Goal: Contribute content: Contribute content

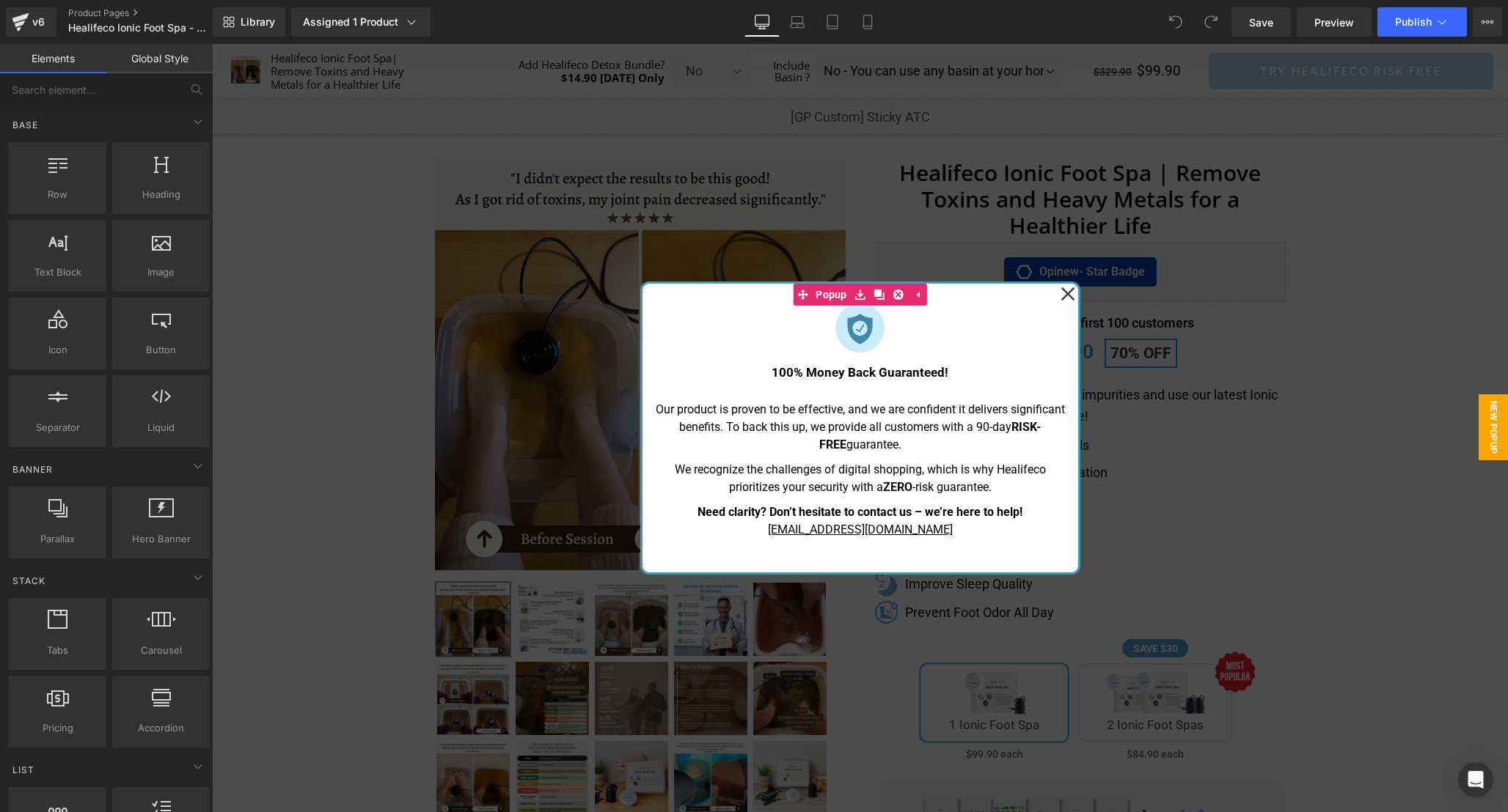
click at [1068, 296] on icon at bounding box center [1068, 294] width 14 height 14
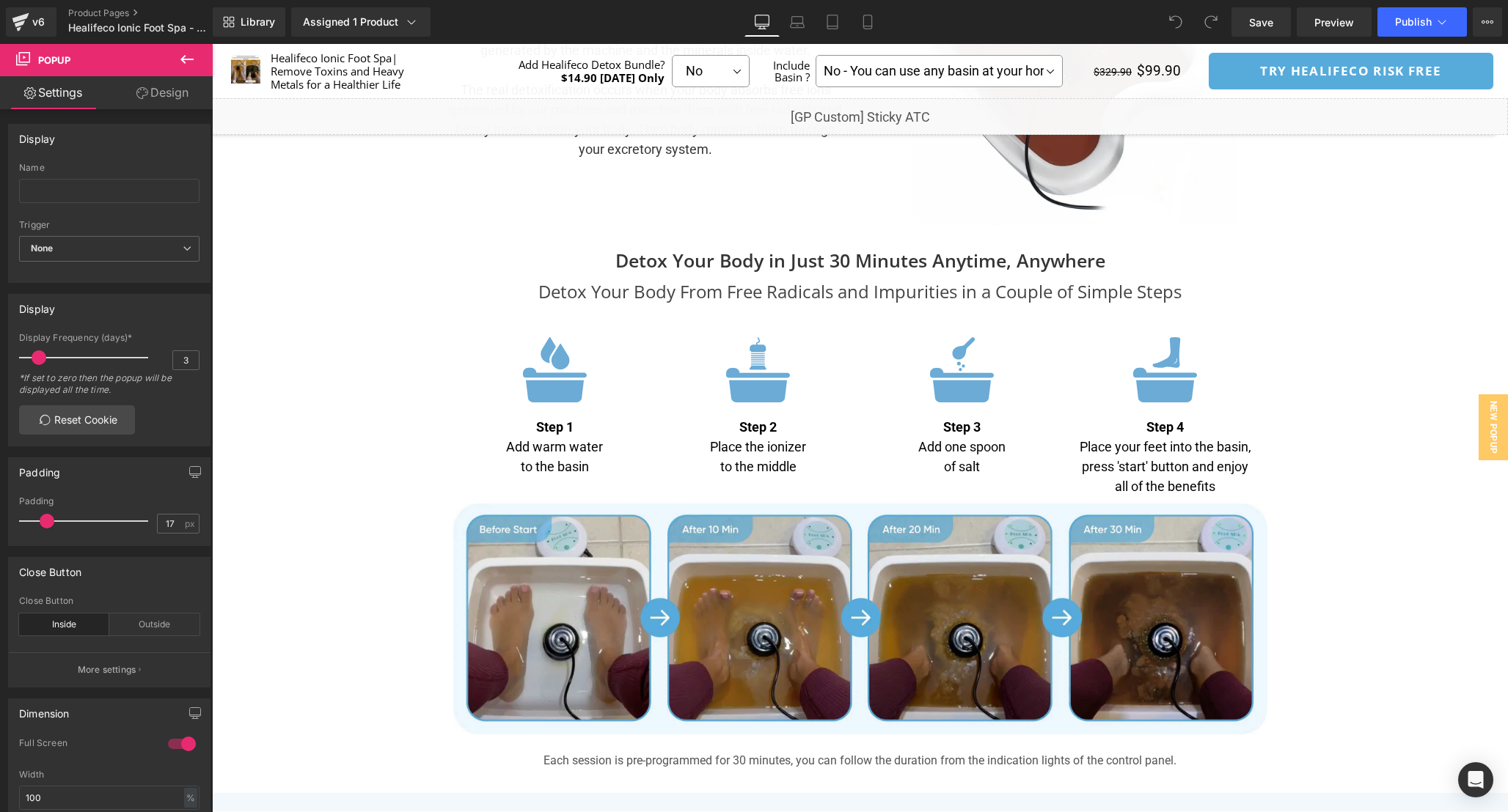
scroll to position [4413, 0]
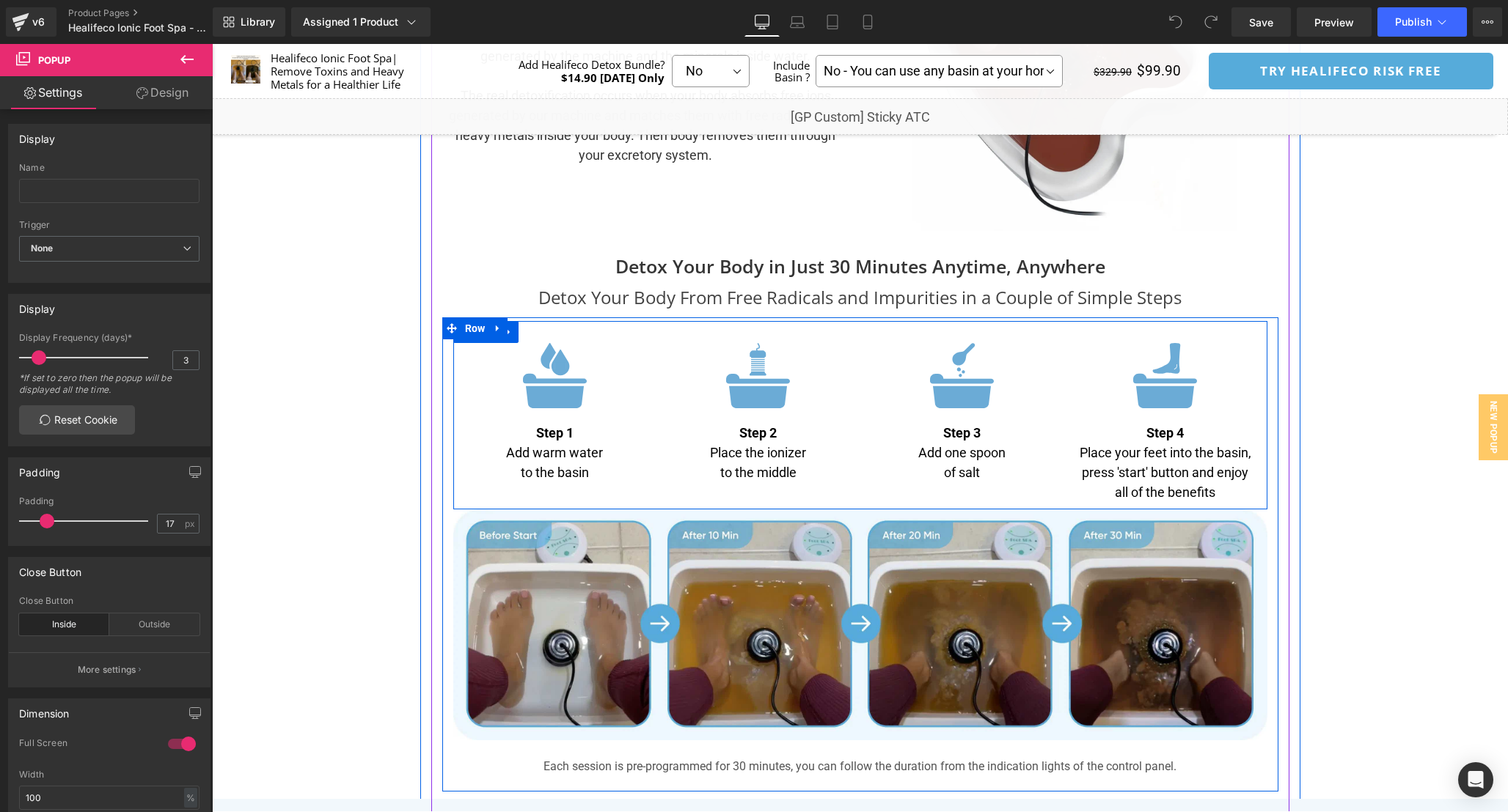
click at [986, 465] on p "of salt" at bounding box center [961, 472] width 182 height 20
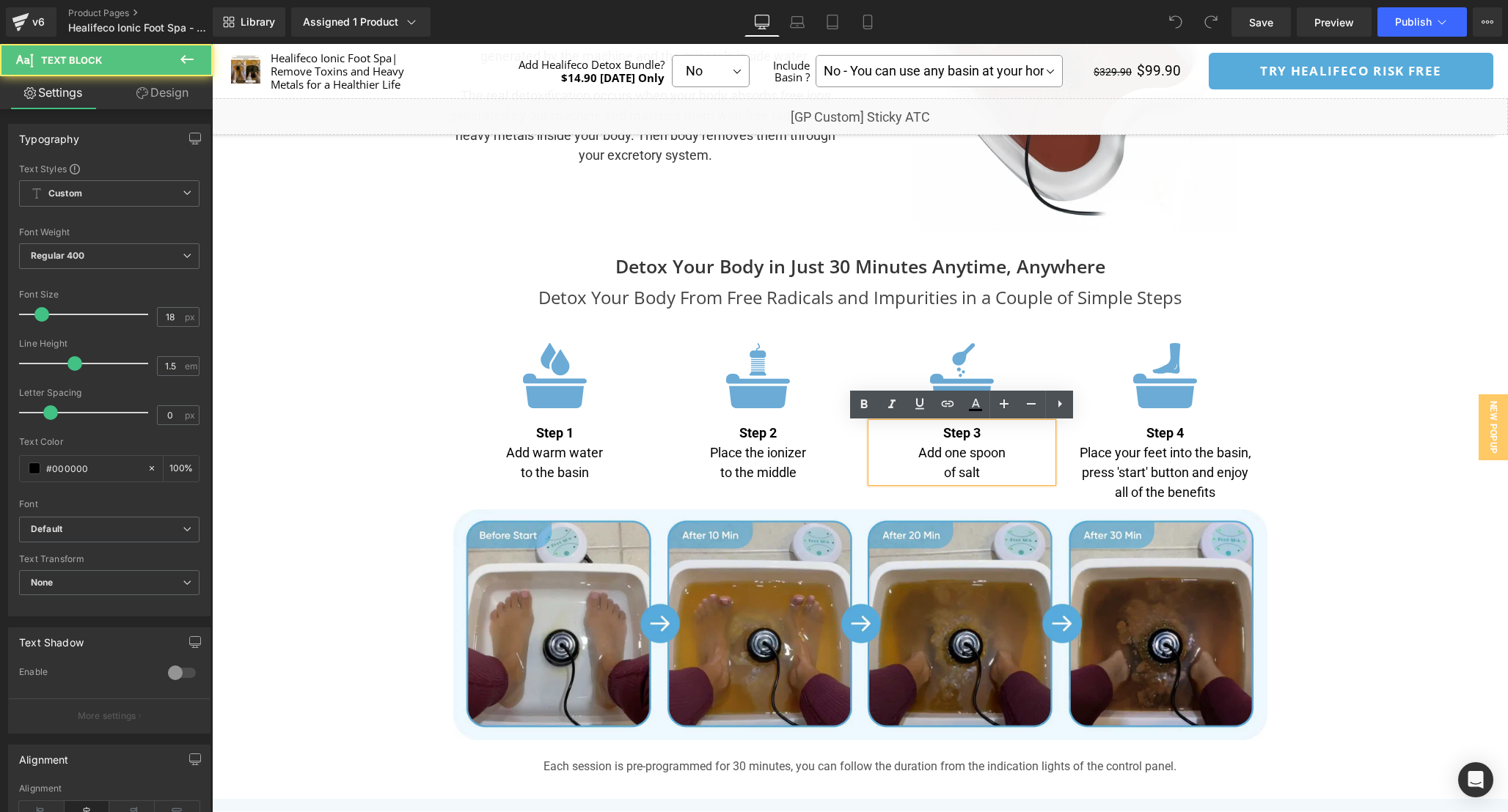
click at [983, 474] on p "of salt" at bounding box center [961, 472] width 182 height 20
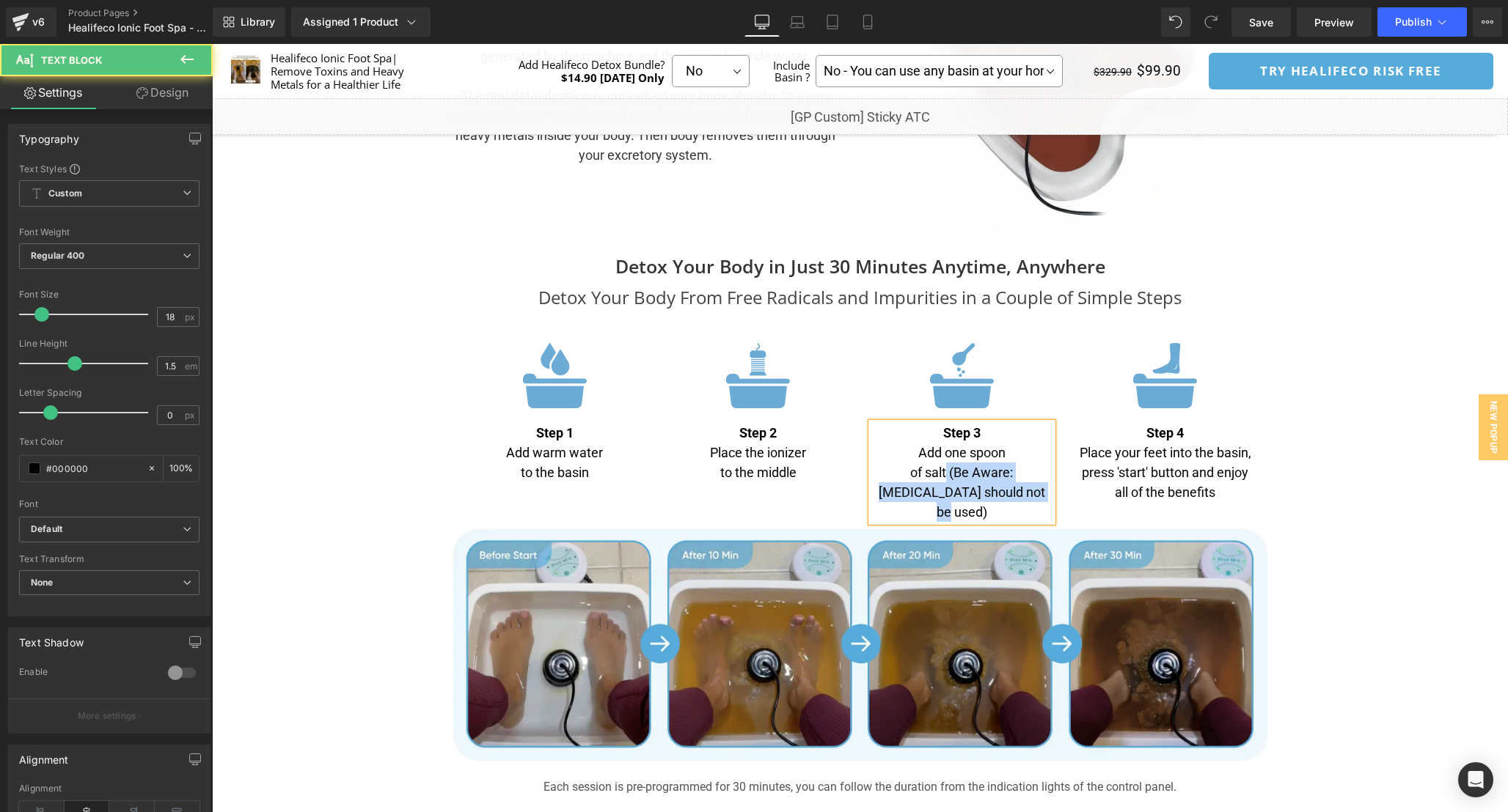
drag, startPoint x: 913, startPoint y: 473, endPoint x: 1010, endPoint y: 484, distance: 97.6
click at [1010, 484] on p "of salt (Be Aware: [MEDICAL_DATA] should not be used)" at bounding box center [961, 492] width 182 height 60
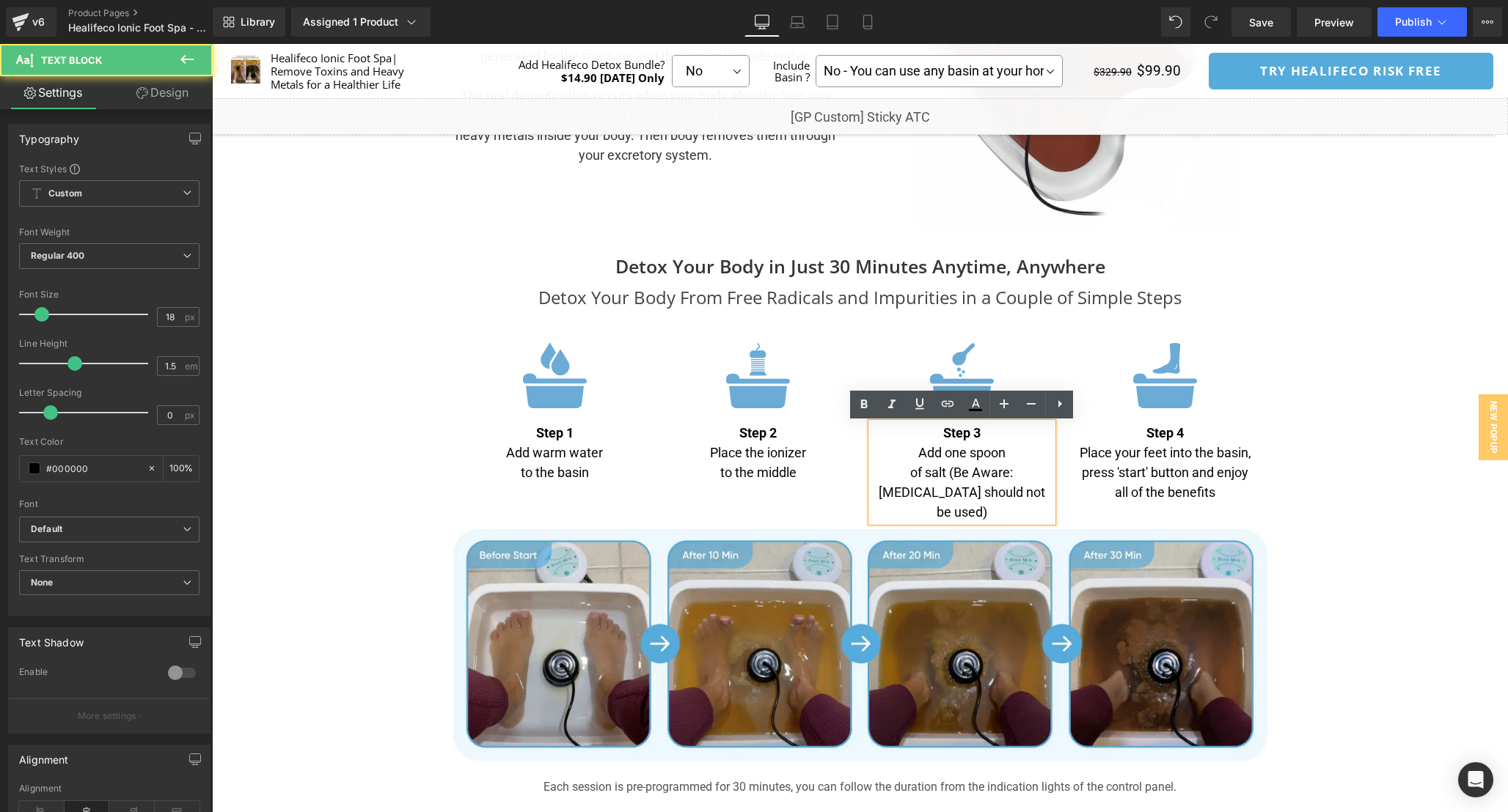
click at [938, 451] on p "Add one spoon" at bounding box center [961, 453] width 182 height 20
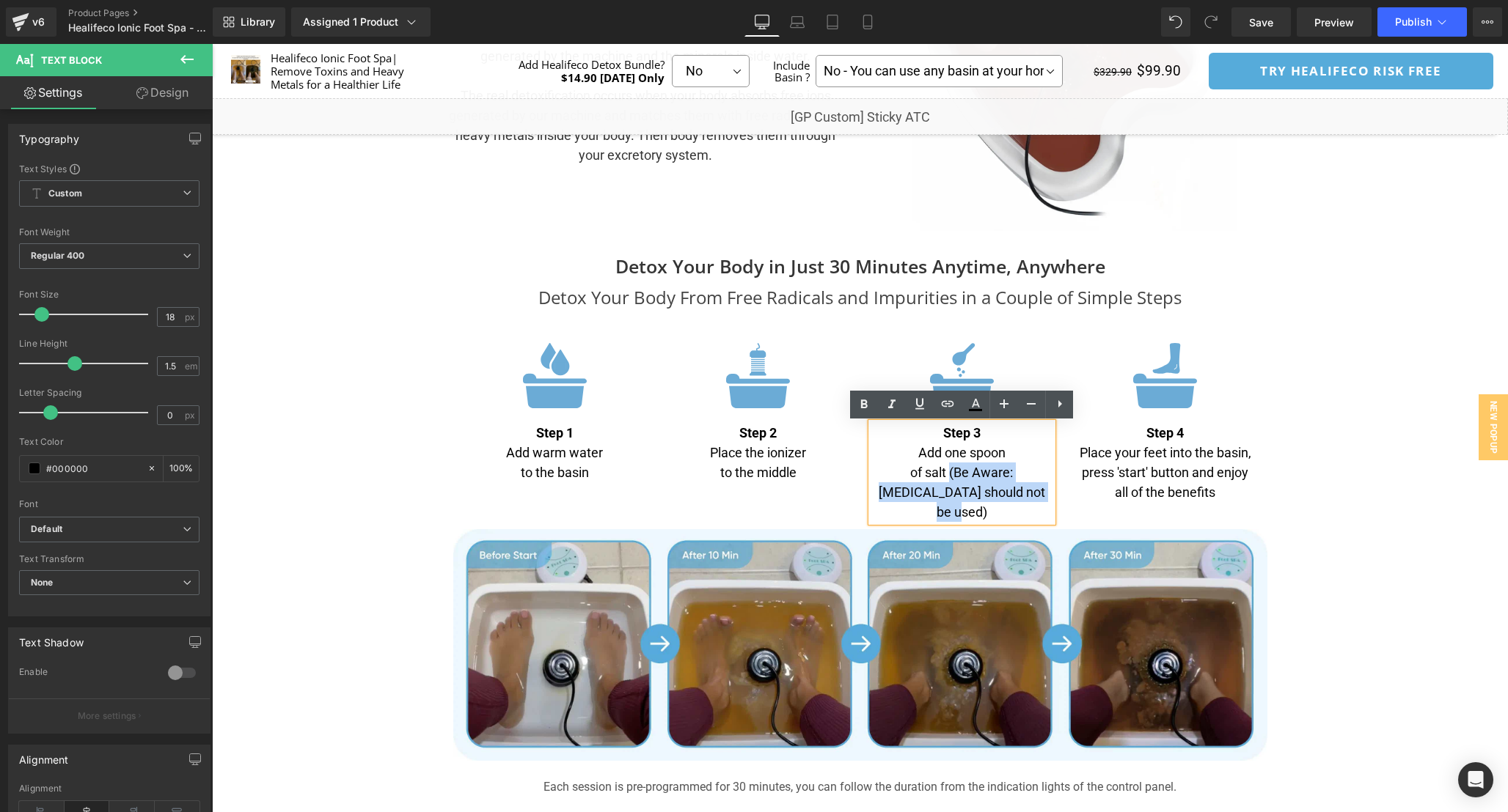
drag, startPoint x: 916, startPoint y: 471, endPoint x: 1044, endPoint y: 489, distance: 129.3
click at [1044, 489] on p "of salt (Be Aware: [MEDICAL_DATA] should not be used)" at bounding box center [961, 492] width 182 height 60
copy p "(Be Aware: [MEDICAL_DATA] should not be used)"
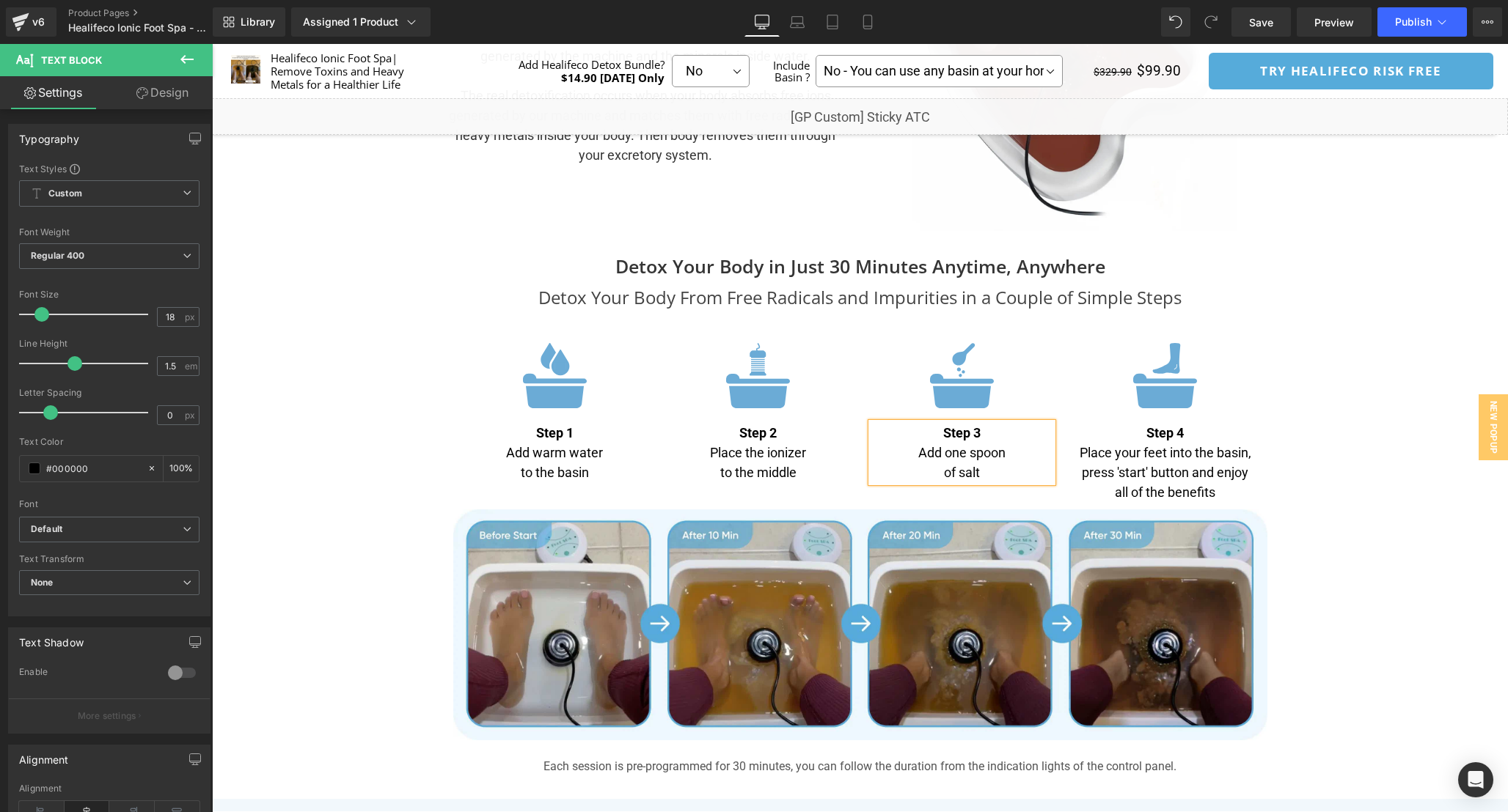
click at [1346, 451] on div "Separator" at bounding box center [860, 144] width 1296 height 8760
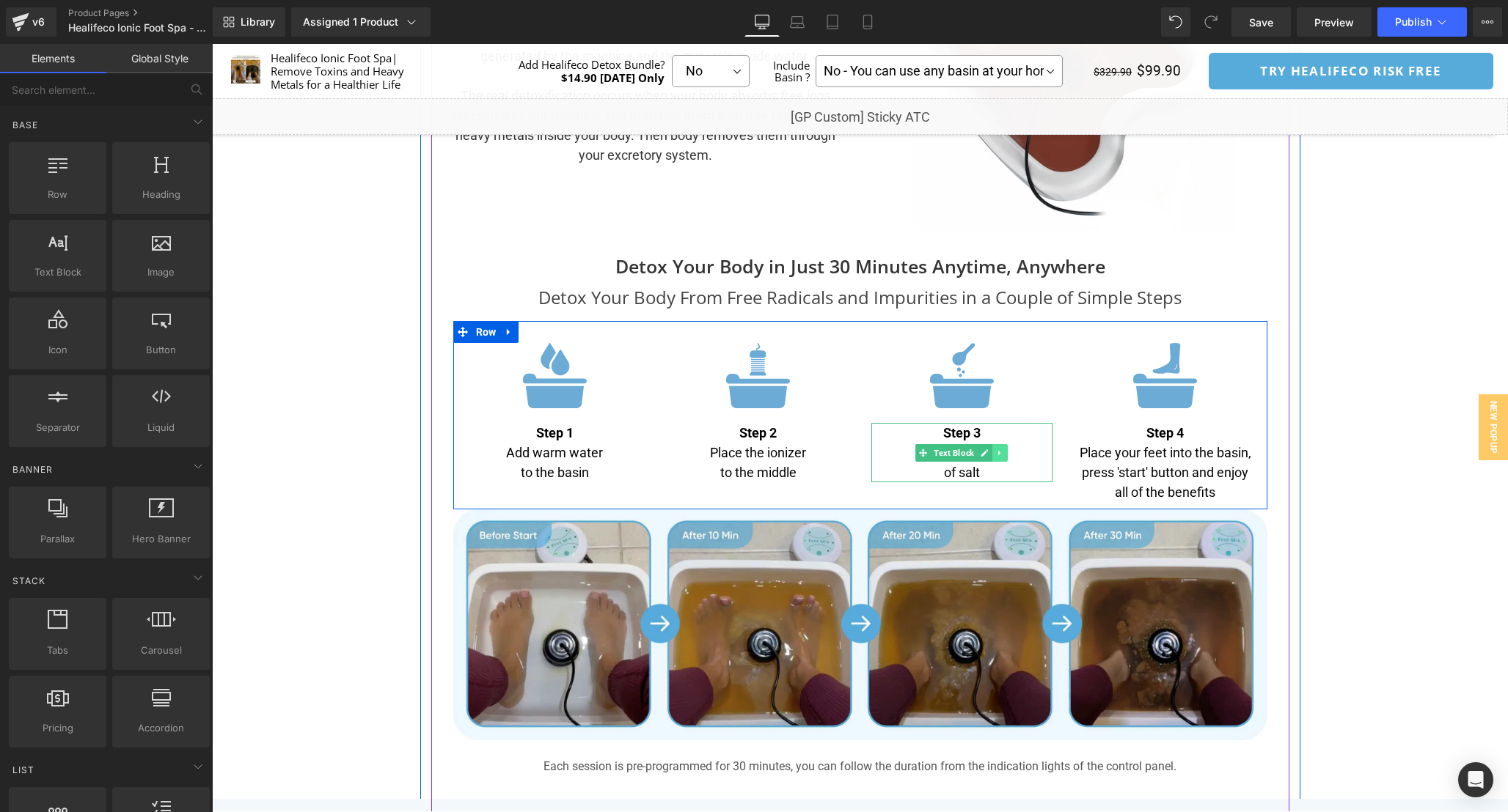
click at [1000, 460] on link at bounding box center [999, 453] width 15 height 18
click at [991, 454] on icon at bounding box center [992, 452] width 8 height 8
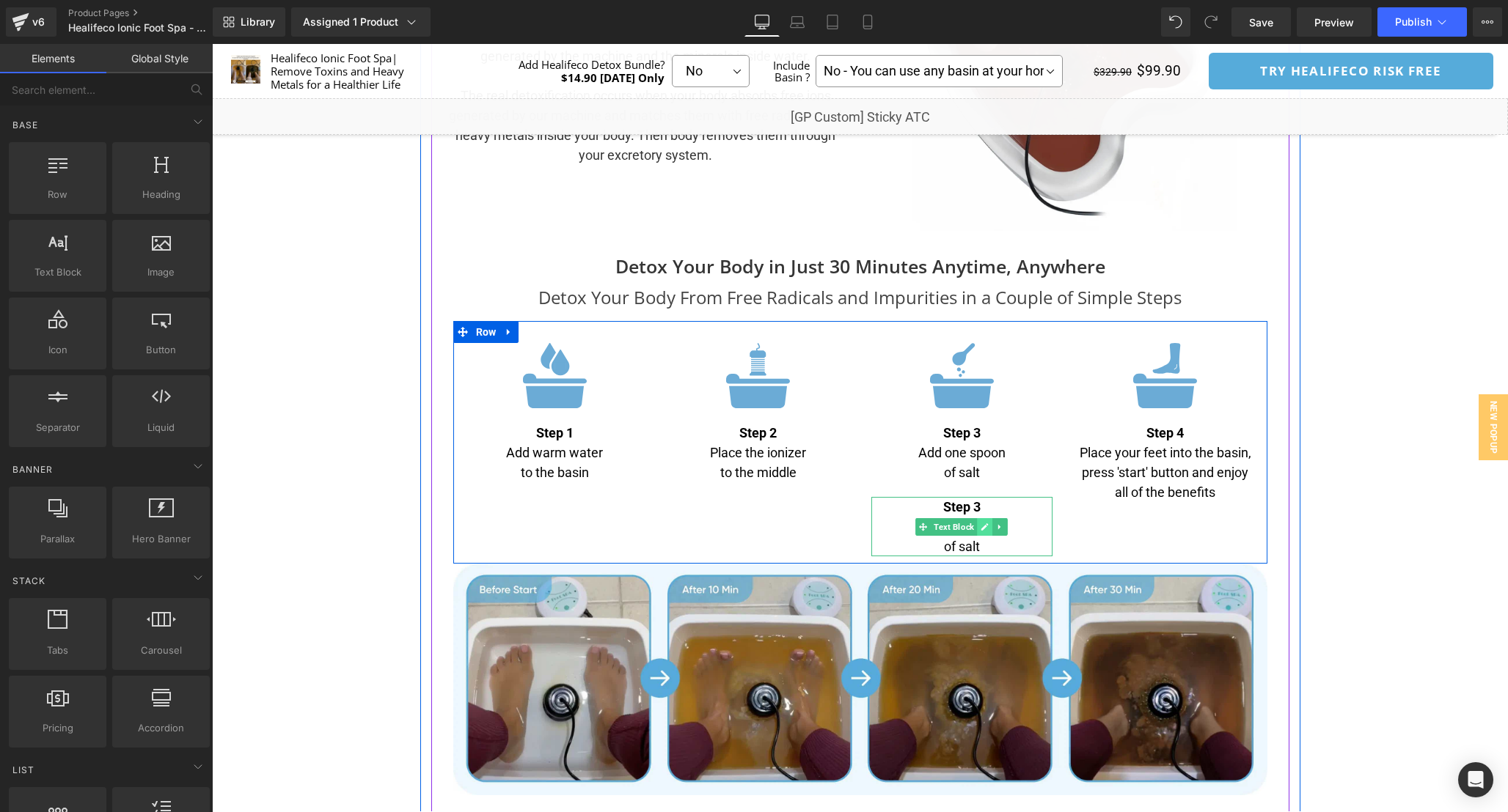
click at [982, 532] on icon at bounding box center [984, 527] width 8 height 9
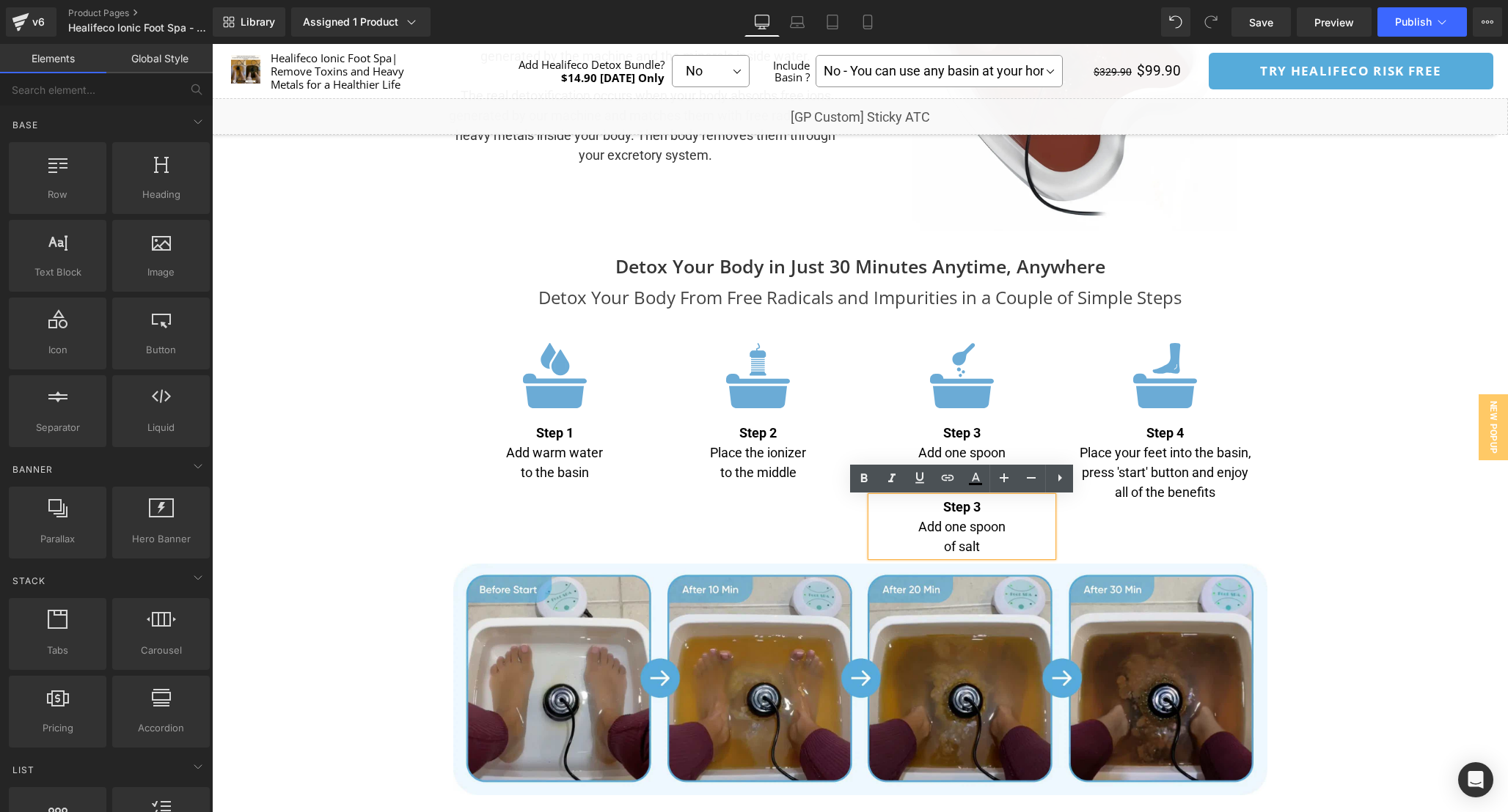
click at [998, 538] on p "of salt" at bounding box center [961, 547] width 182 height 20
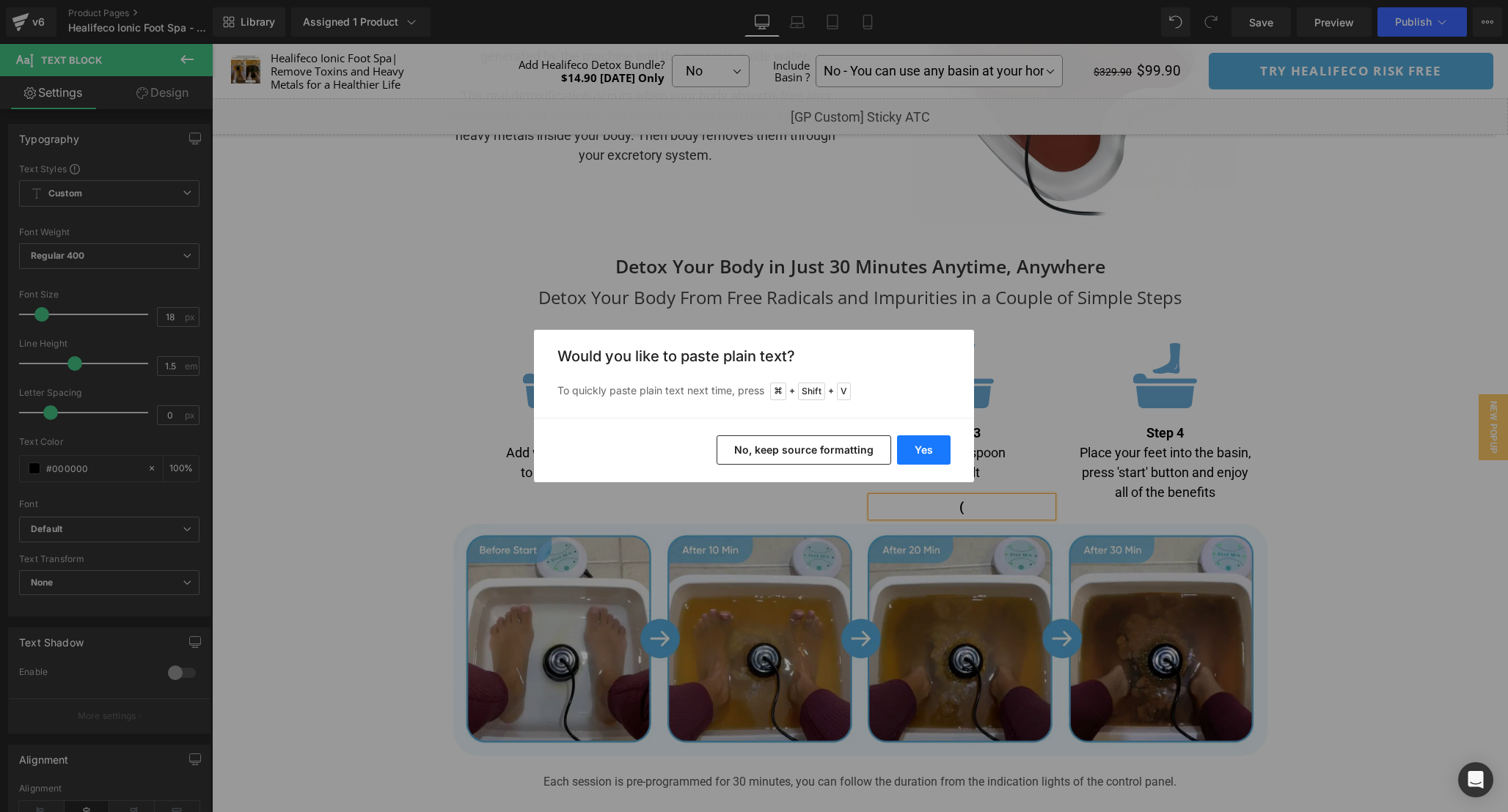
click at [923, 443] on button "Yes" at bounding box center [923, 450] width 54 height 30
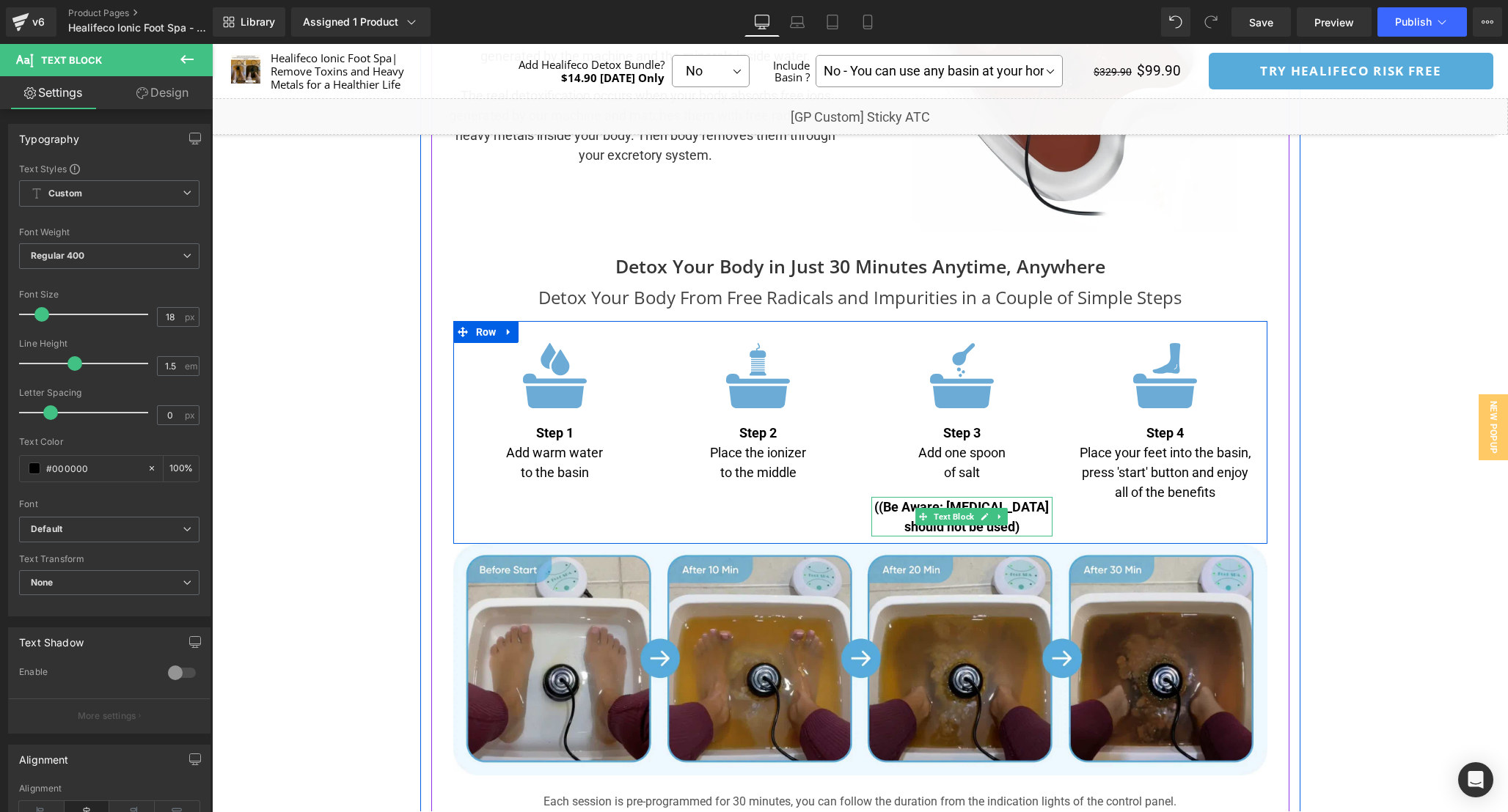
click at [1019, 531] on p "((Be Aware: [MEDICAL_DATA] should not be used)" at bounding box center [961, 517] width 182 height 40
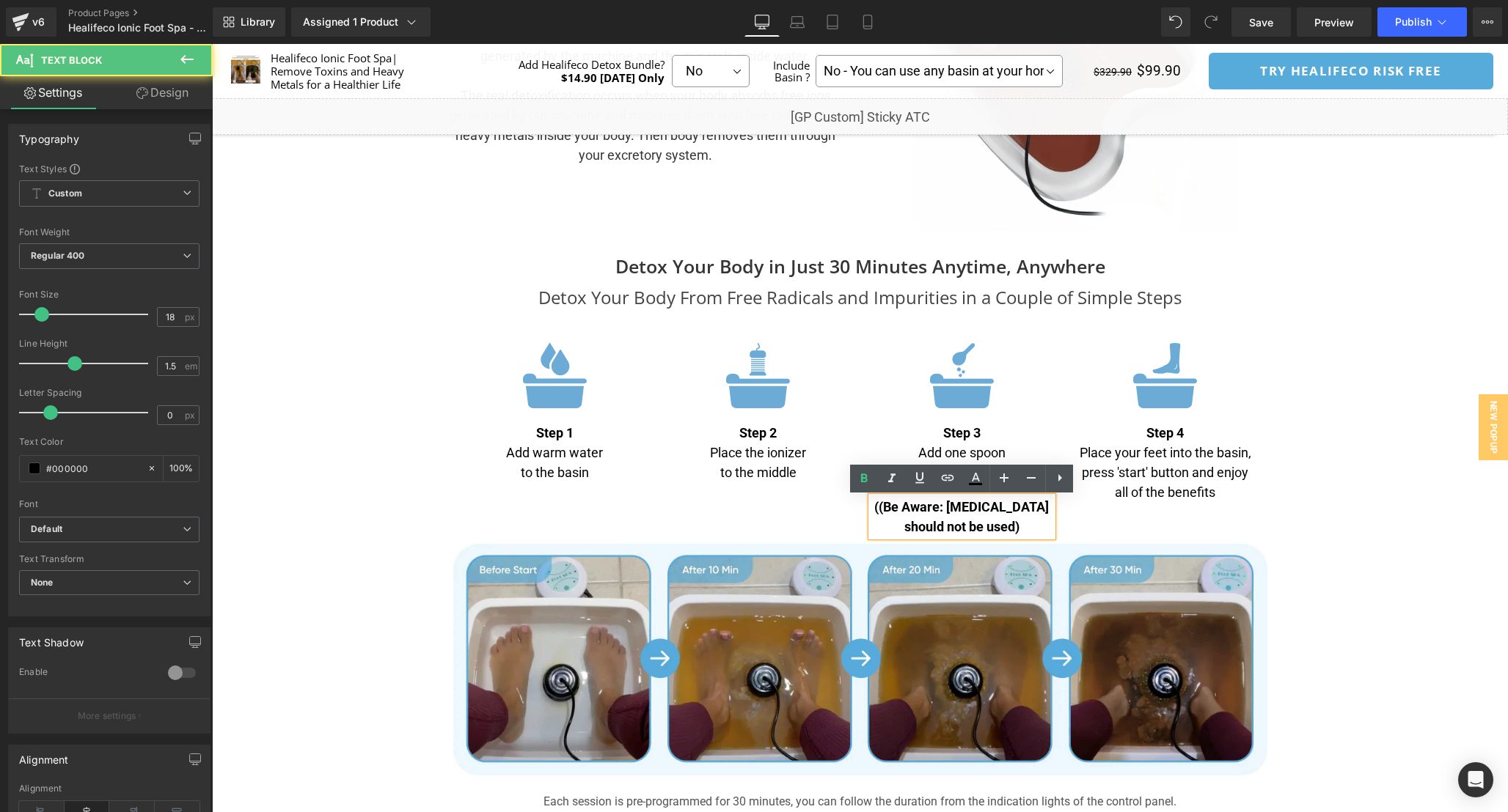
click at [885, 509] on b "((Be Aware: [MEDICAL_DATA] should not be used)" at bounding box center [961, 516] width 175 height 35
drag, startPoint x: 1024, startPoint y: 534, endPoint x: 821, endPoint y: 485, distance: 208.8
click at [821, 485] on div "Image Step 1 Add warm water to the basin Text Block Image Step 2 Place the ioni…" at bounding box center [860, 432] width 814 height 224
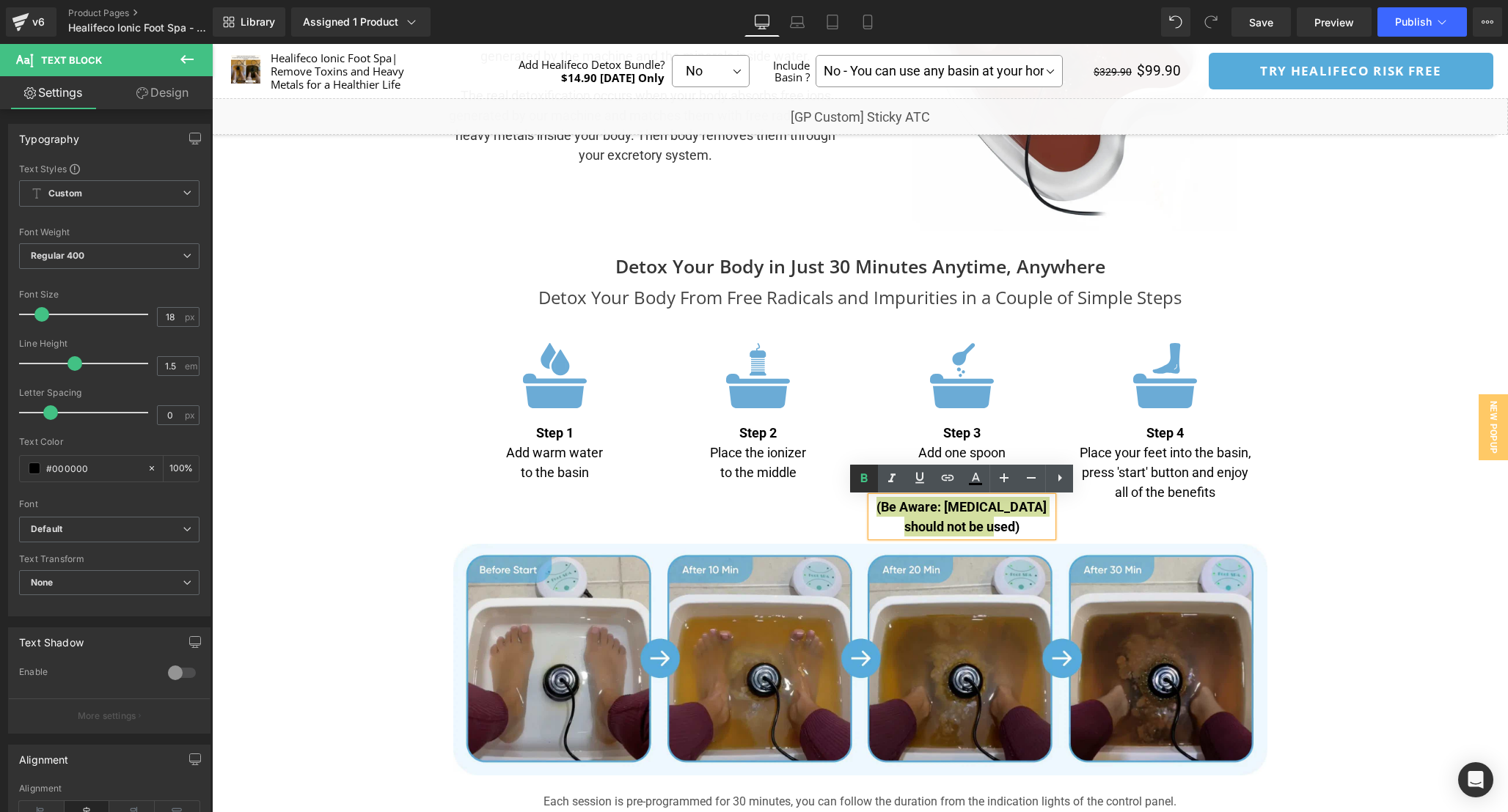
click at [867, 474] on icon at bounding box center [864, 479] width 18 height 18
click at [1014, 522] on p "(Be Aware: [MEDICAL_DATA] should not be used)" at bounding box center [961, 517] width 182 height 40
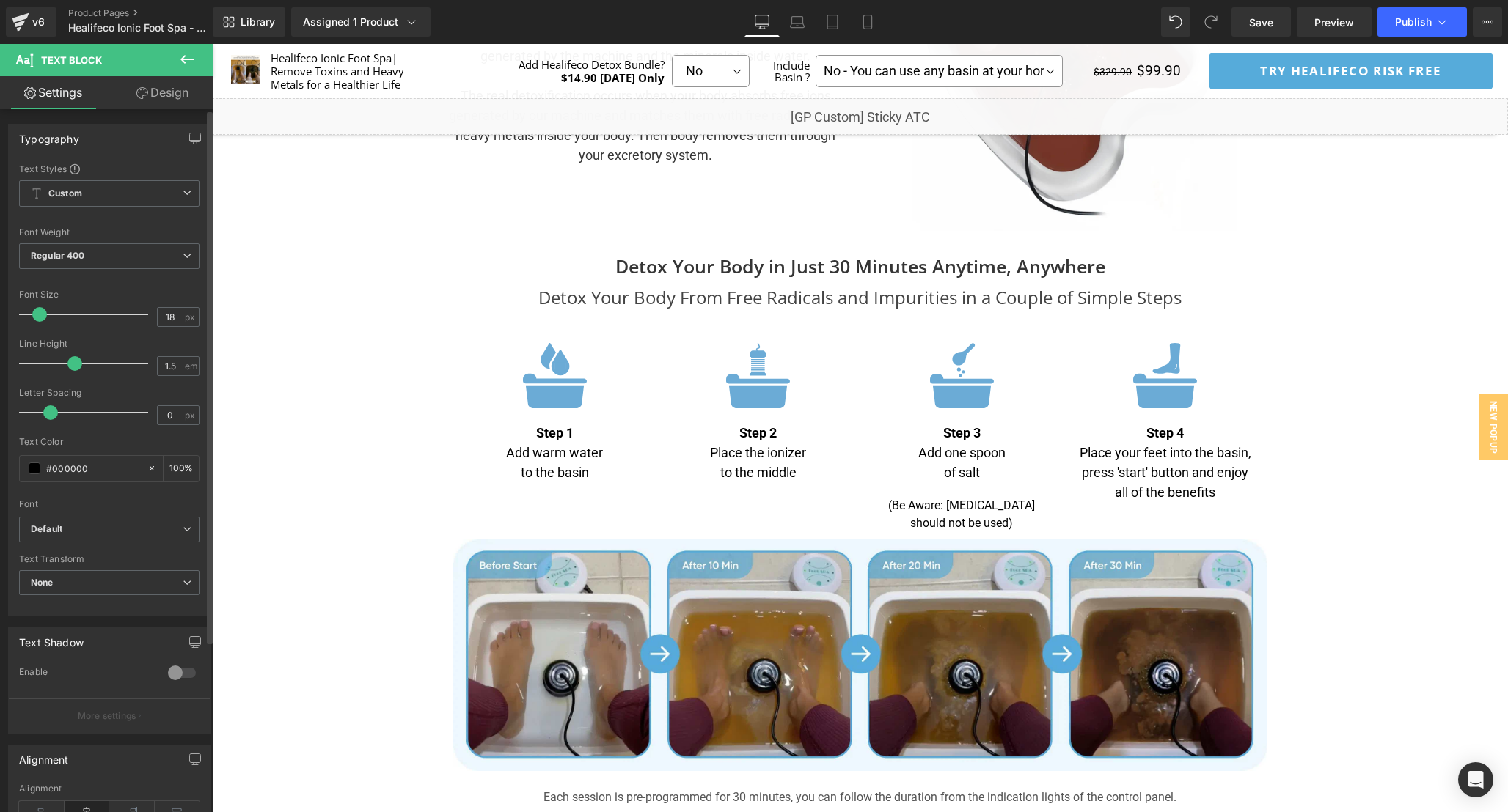
click at [38, 318] on span at bounding box center [39, 314] width 15 height 15
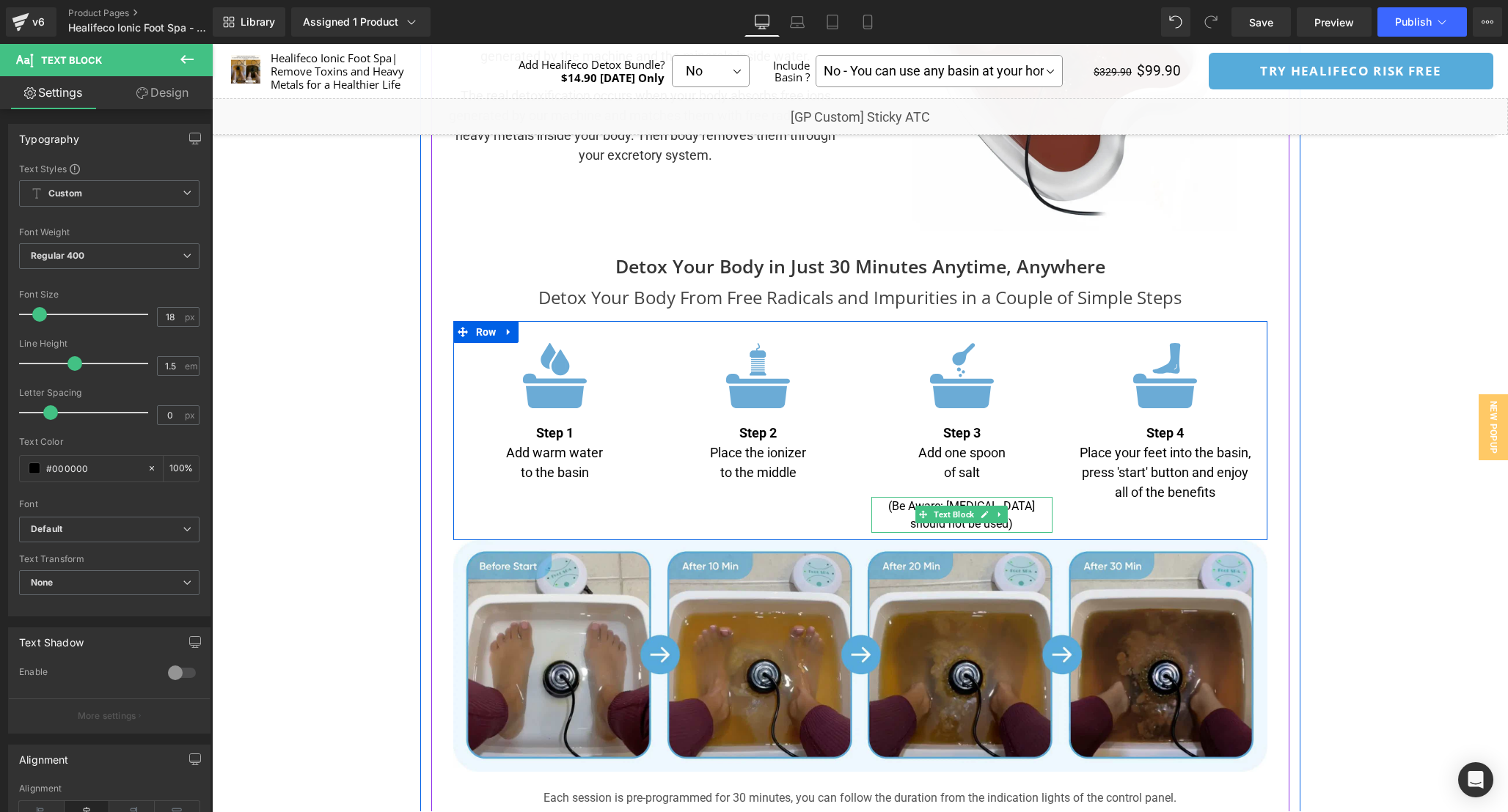
click at [926, 502] on div "(Be Aware: [MEDICAL_DATA] should not be used) Text Block" at bounding box center [961, 515] width 182 height 36
click at [942, 506] on p "(Be Aware: [MEDICAL_DATA] should not be used)" at bounding box center [961, 515] width 182 height 35
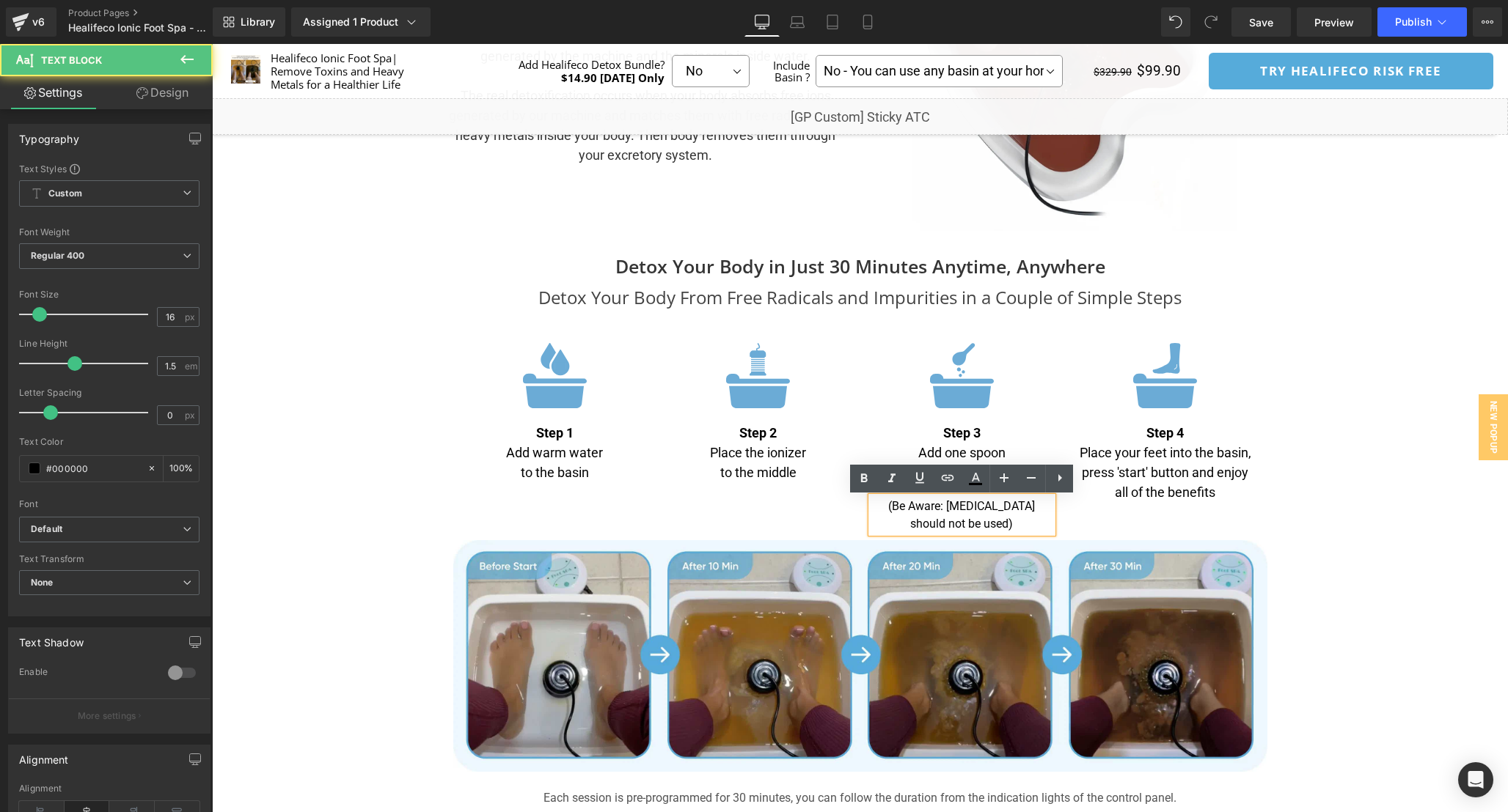
click at [931, 505] on p "(Be Aware: [MEDICAL_DATA] should not be used)" at bounding box center [961, 515] width 182 height 35
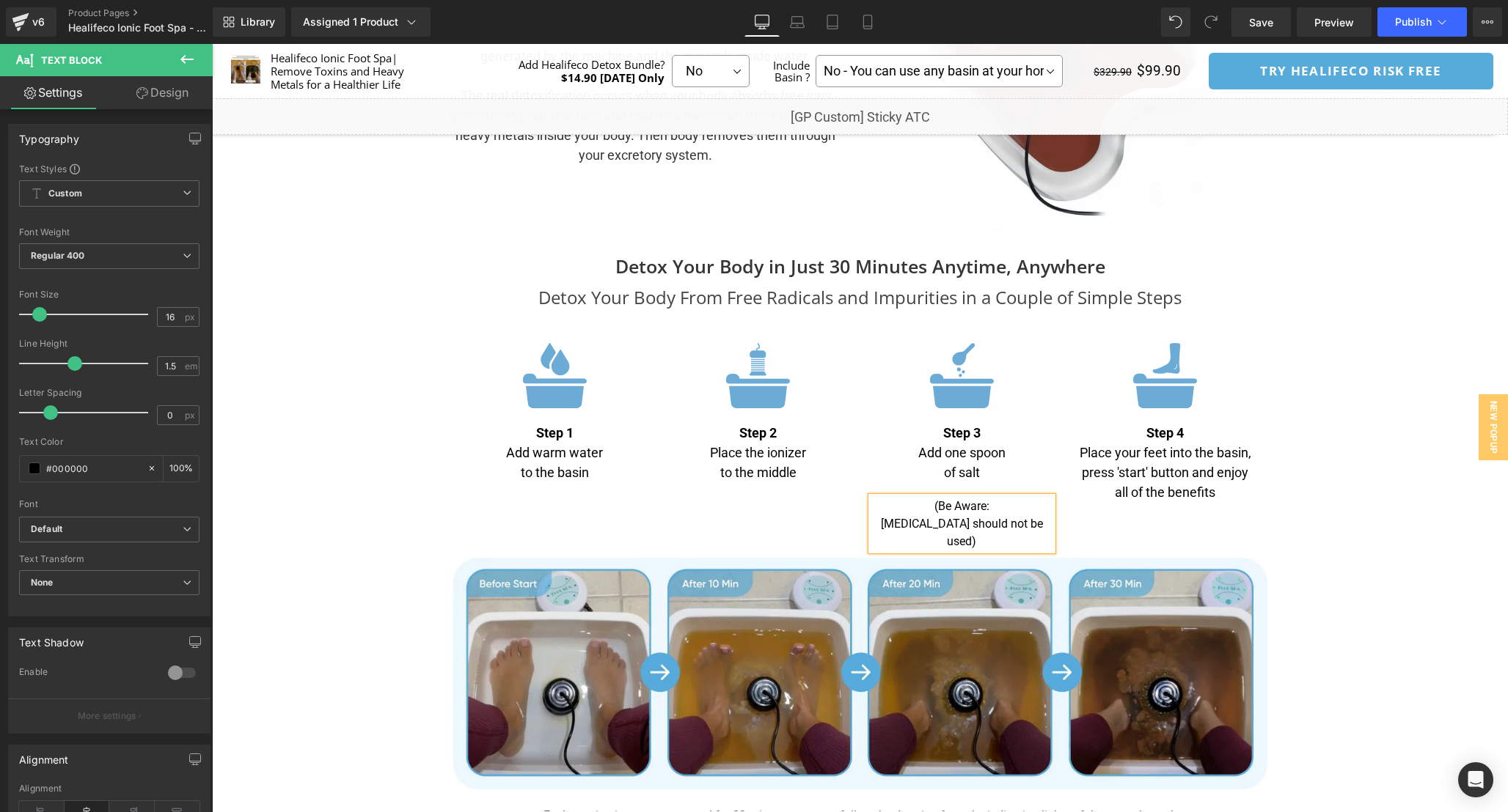
click at [938, 507] on p "(Be Aware:" at bounding box center [961, 507] width 182 height 18
click at [1047, 528] on p "[MEDICAL_DATA] should not be used)" at bounding box center [961, 533] width 182 height 35
click at [1020, 475] on p "of salt" at bounding box center [961, 472] width 182 height 20
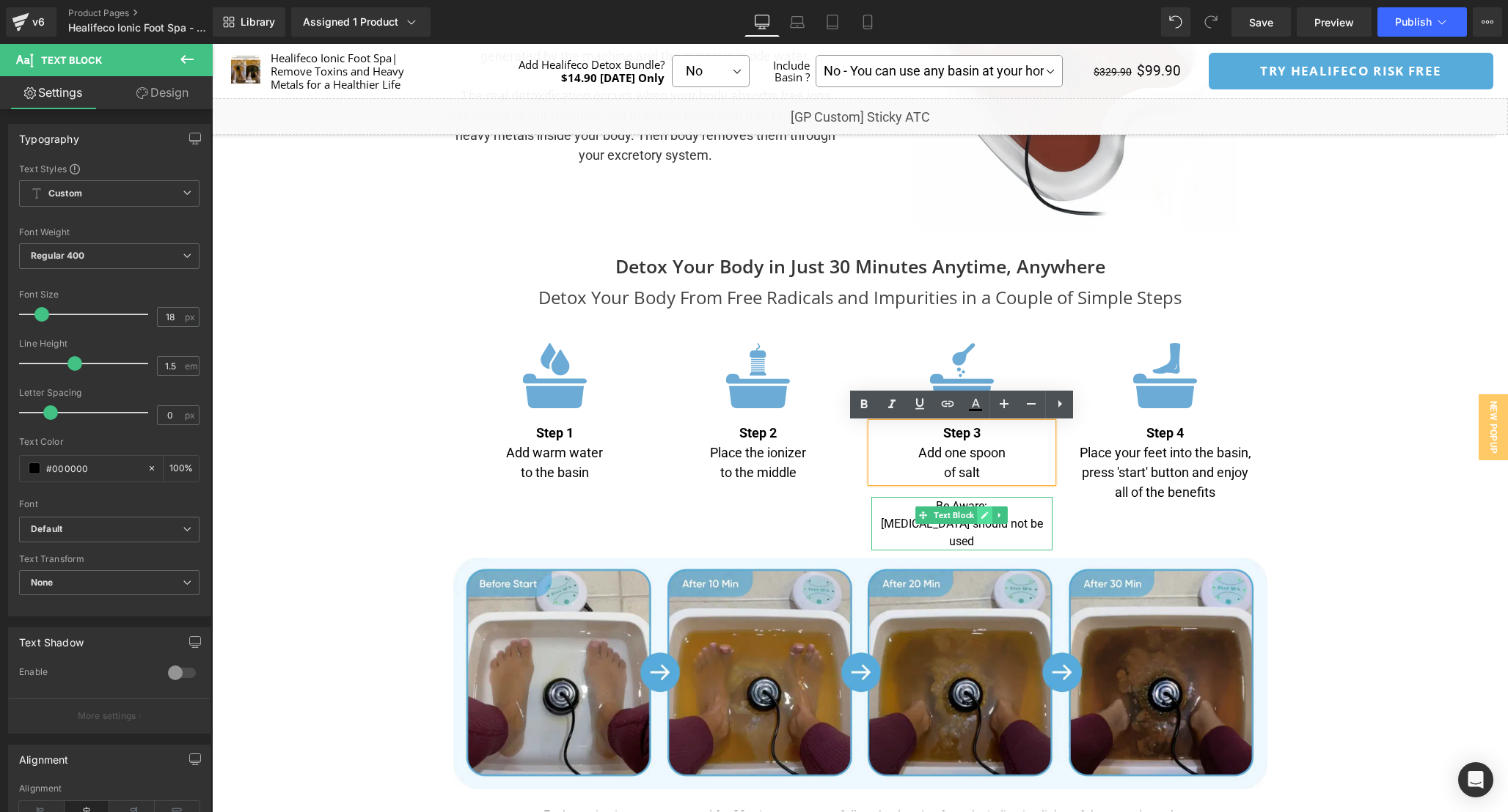
click at [985, 512] on icon at bounding box center [984, 515] width 8 height 9
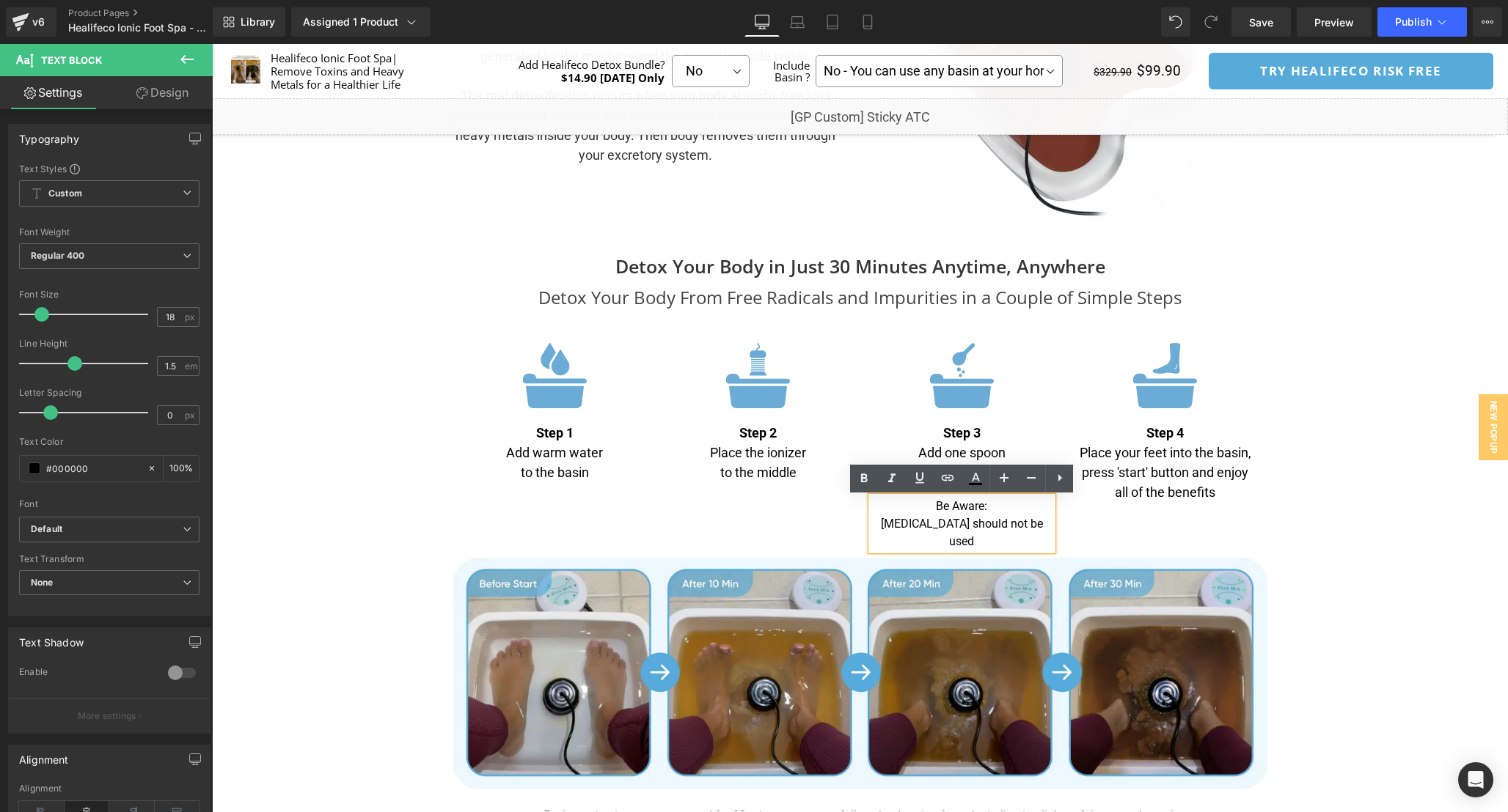
click at [912, 503] on p "Be Aware:" at bounding box center [961, 507] width 182 height 18
click at [1345, 520] on div "Separator" at bounding box center [860, 168] width 1296 height 8809
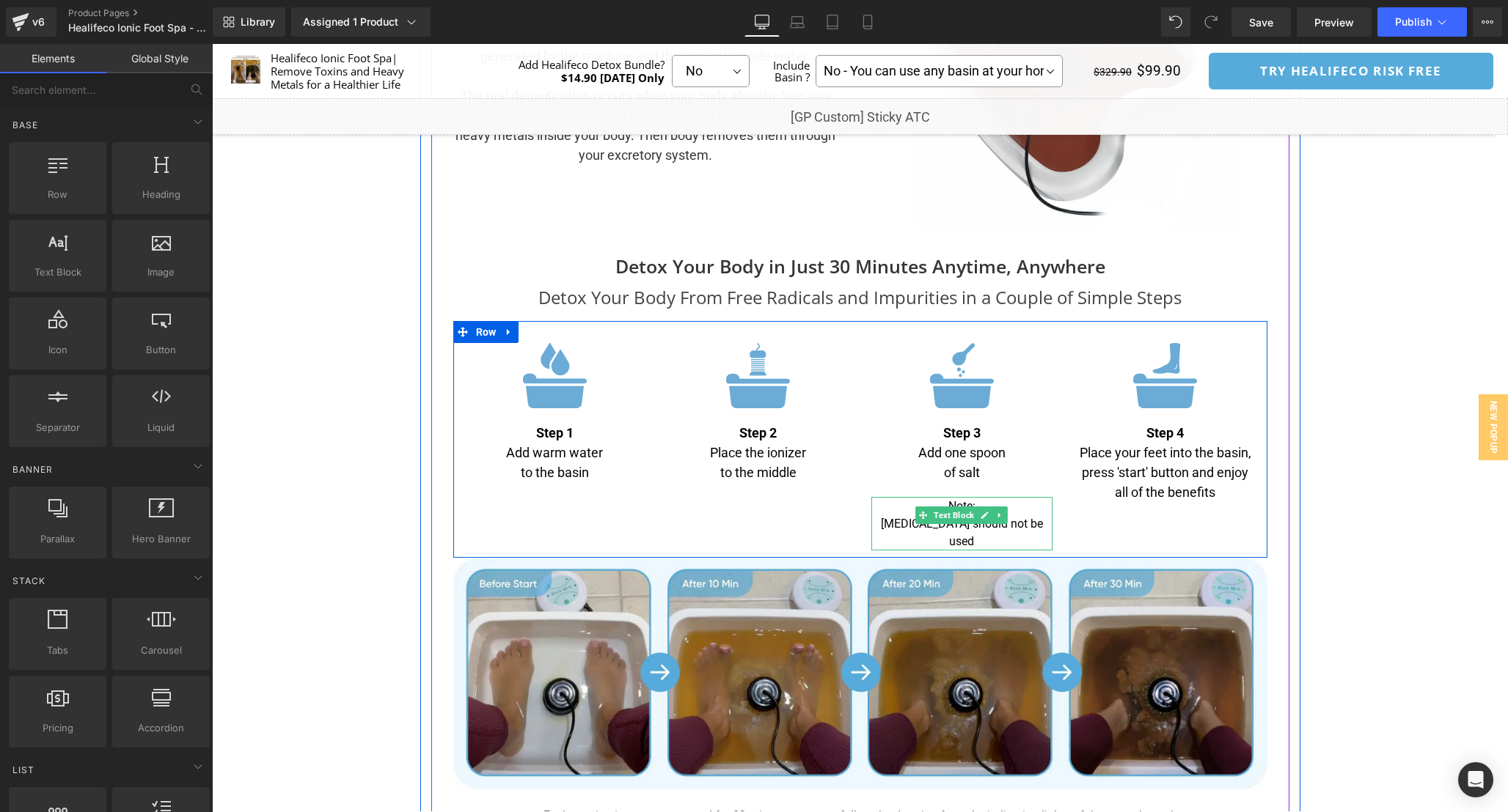
click at [1008, 510] on link at bounding box center [999, 516] width 15 height 18
click at [960, 512] on icon at bounding box center [961, 515] width 8 height 9
click at [902, 513] on div "Note: [MEDICAL_DATA] should not be used Text Block" at bounding box center [961, 524] width 182 height 54
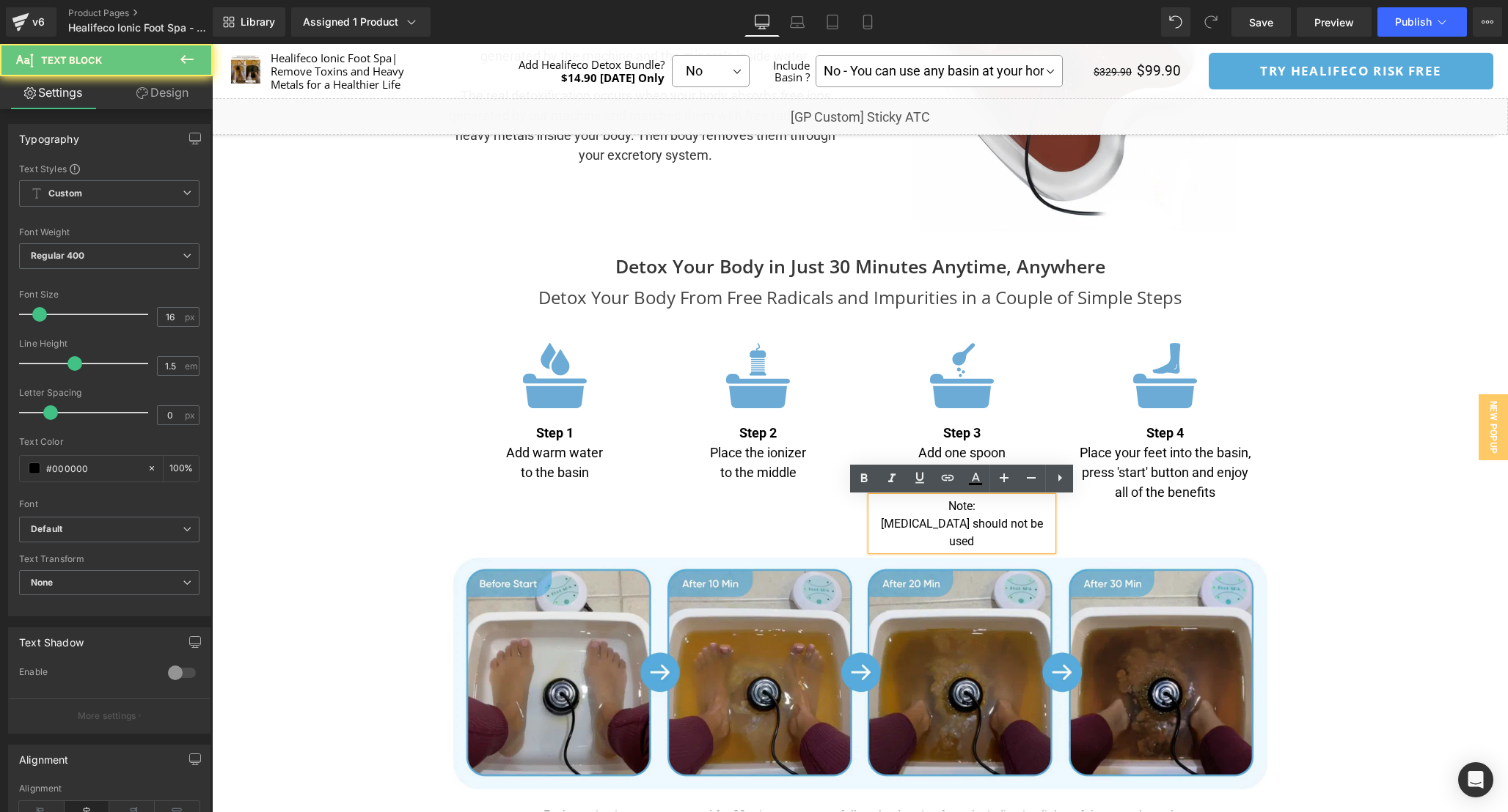
click at [902, 513] on p "Note:" at bounding box center [961, 507] width 182 height 18
click at [828, 499] on div "Image Step 1 Add warm water to the basin Text Block Image Step 2 Place the ioni…" at bounding box center [860, 439] width 814 height 238
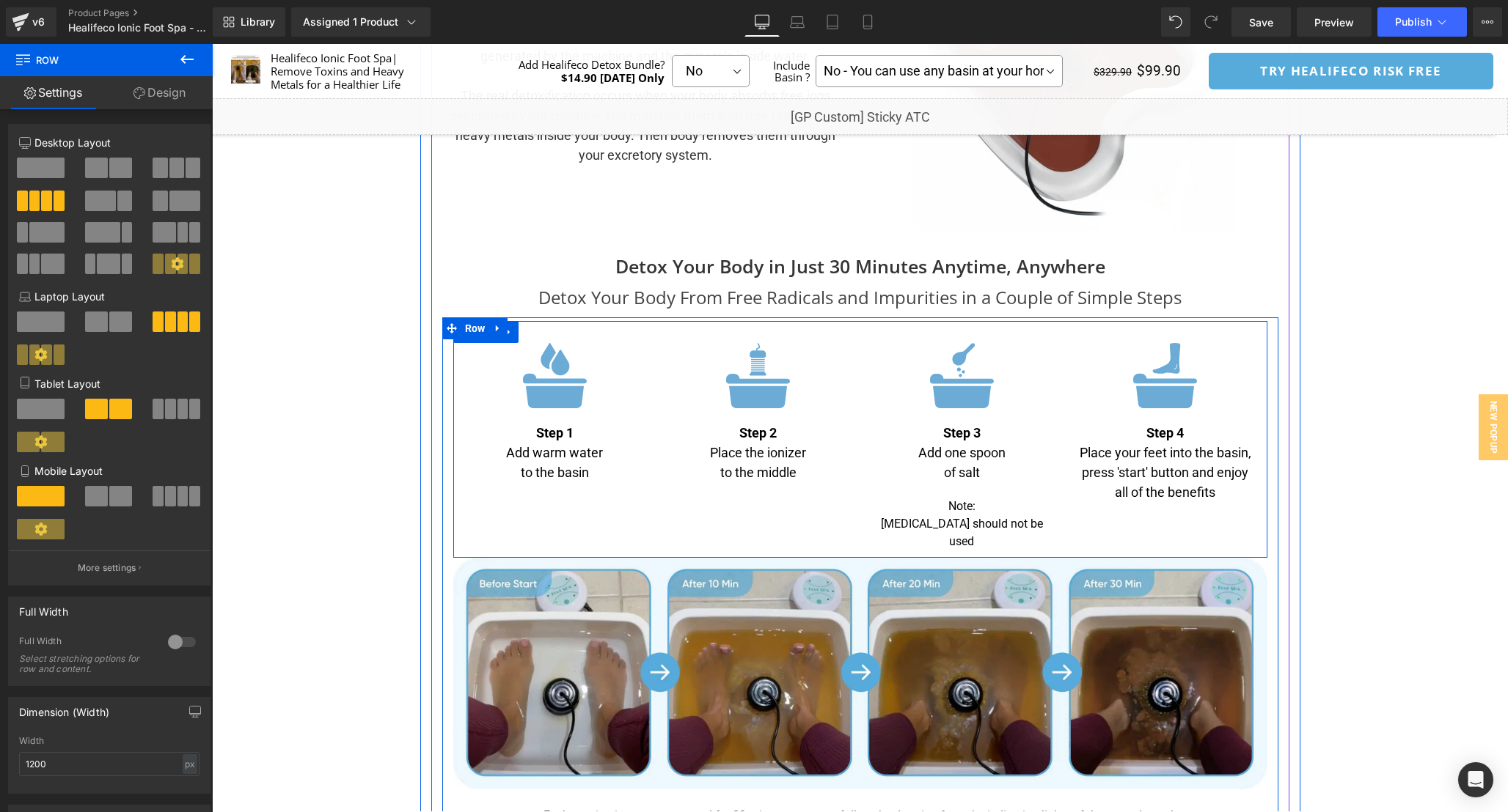
click at [809, 432] on p "Step 2" at bounding box center [757, 433] width 182 height 20
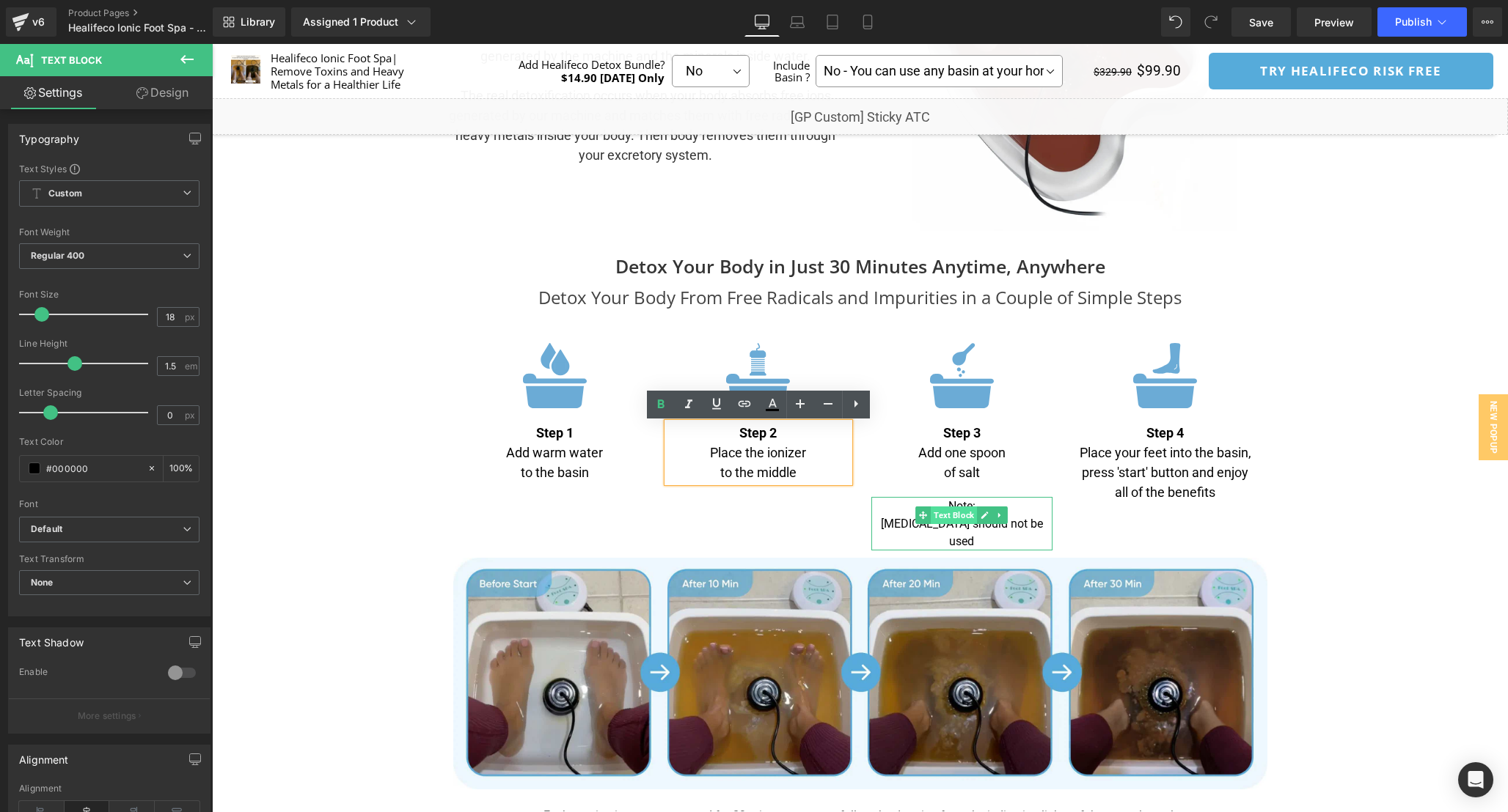
click at [963, 517] on span "Text Block" at bounding box center [953, 516] width 46 height 18
click at [915, 515] on p "Note:" at bounding box center [961, 507] width 182 height 18
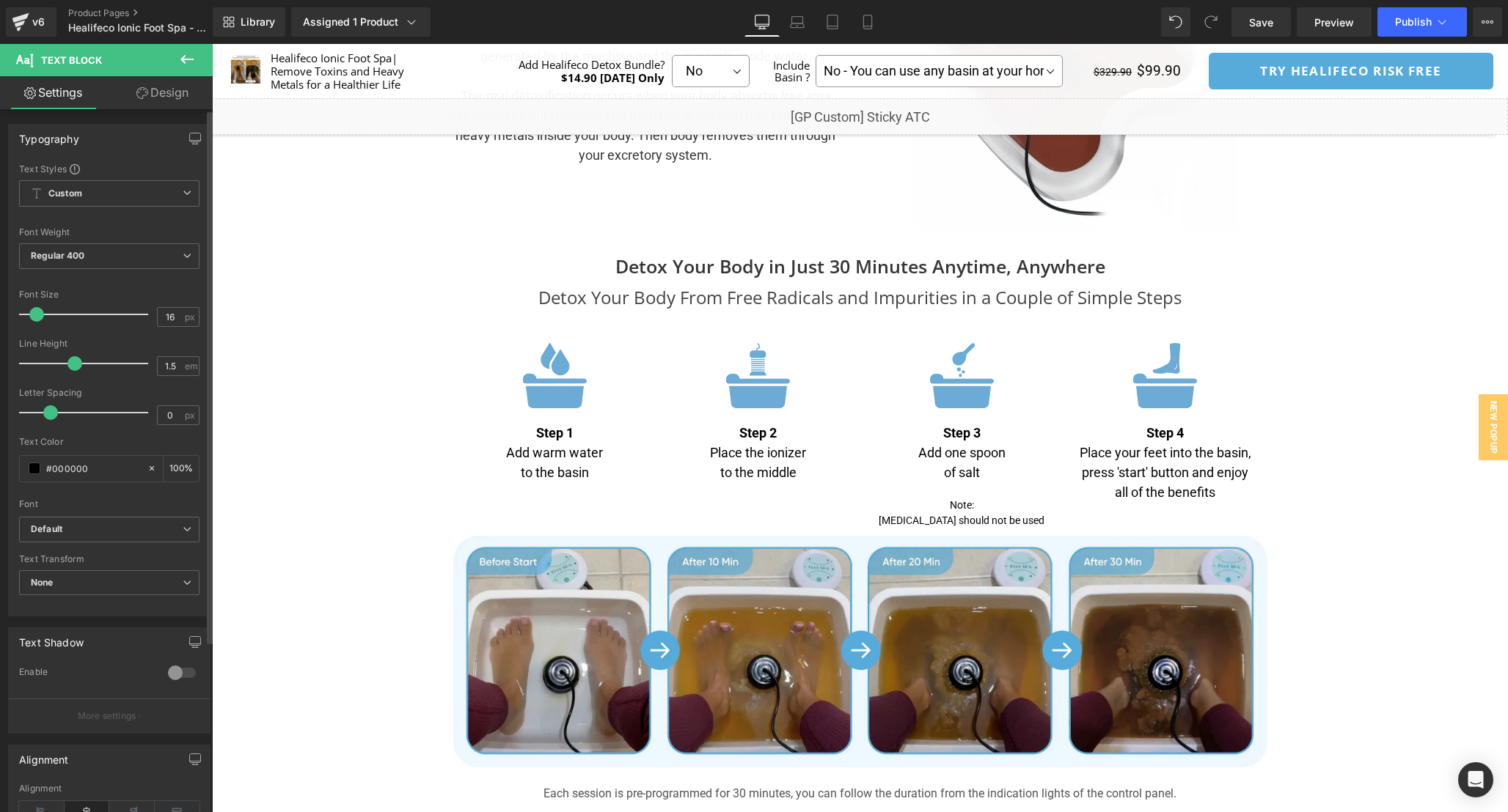
click at [33, 313] on span at bounding box center [37, 314] width 15 height 15
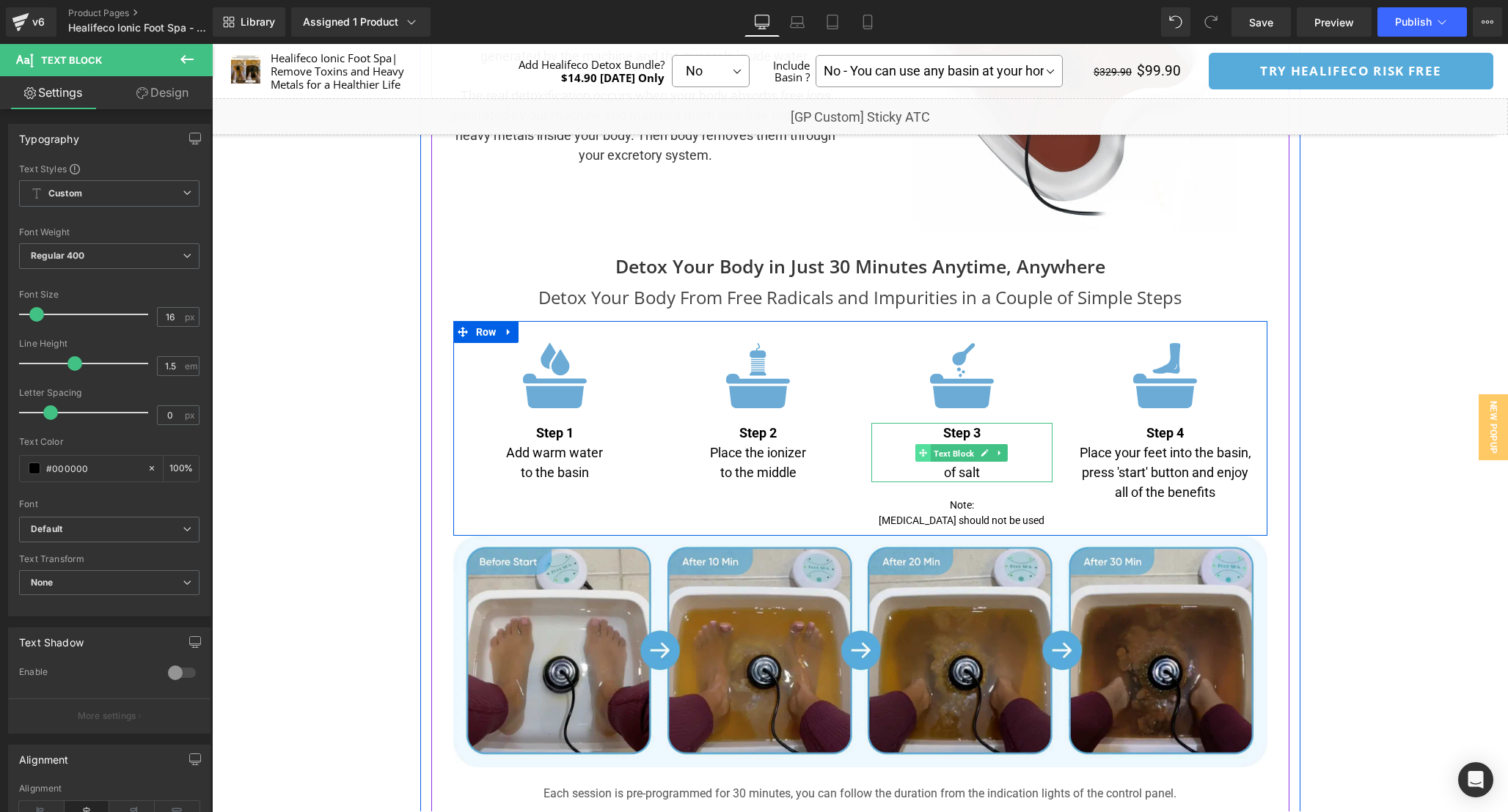
click at [924, 457] on link "Text Block" at bounding box center [946, 453] width 62 height 18
click at [924, 457] on icon at bounding box center [922, 452] width 8 height 9
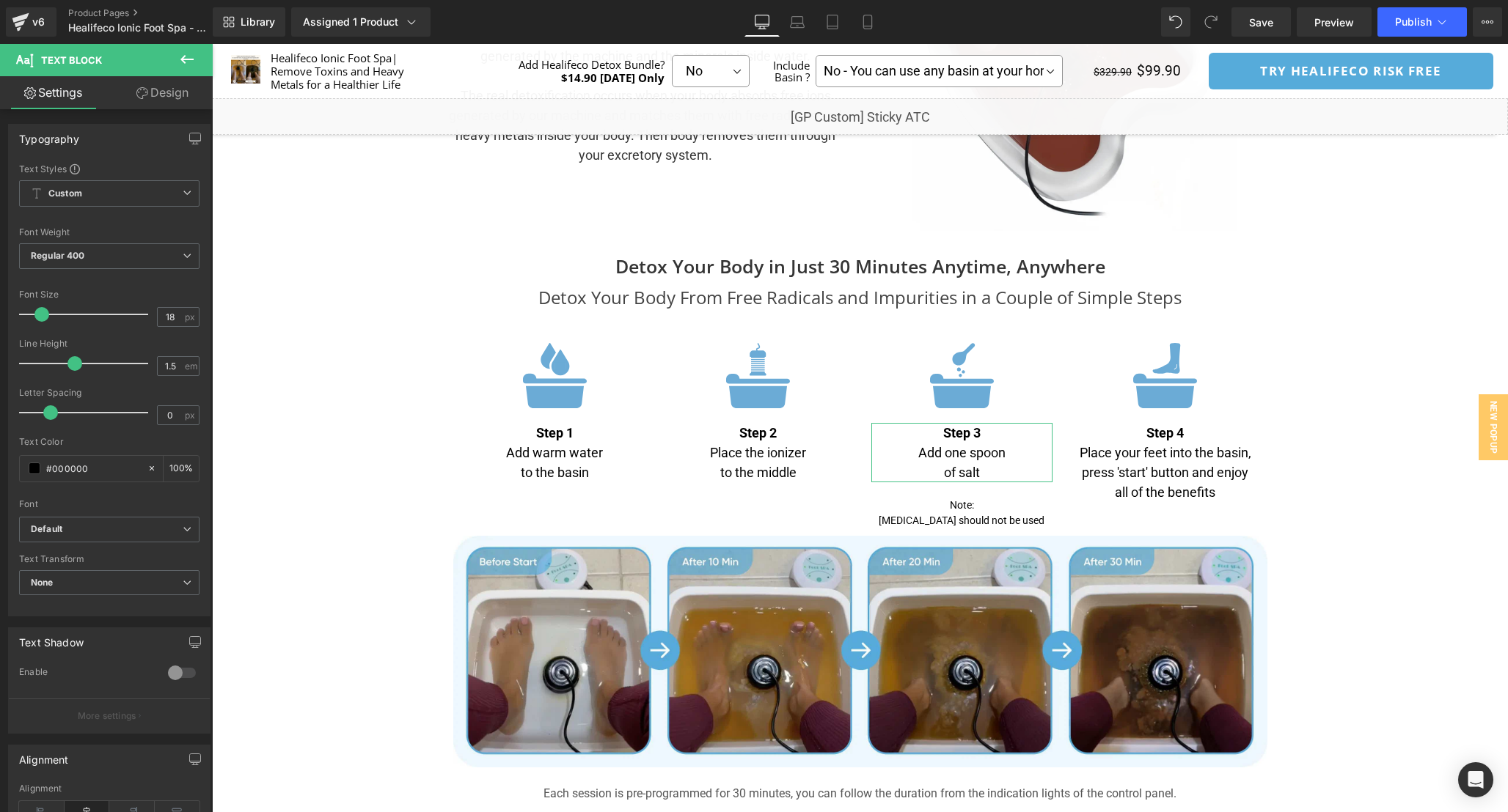
click at [155, 94] on link "Design" at bounding box center [162, 92] width 106 height 33
click at [0, 0] on div "Spacing" at bounding box center [0, 0] width 0 height 0
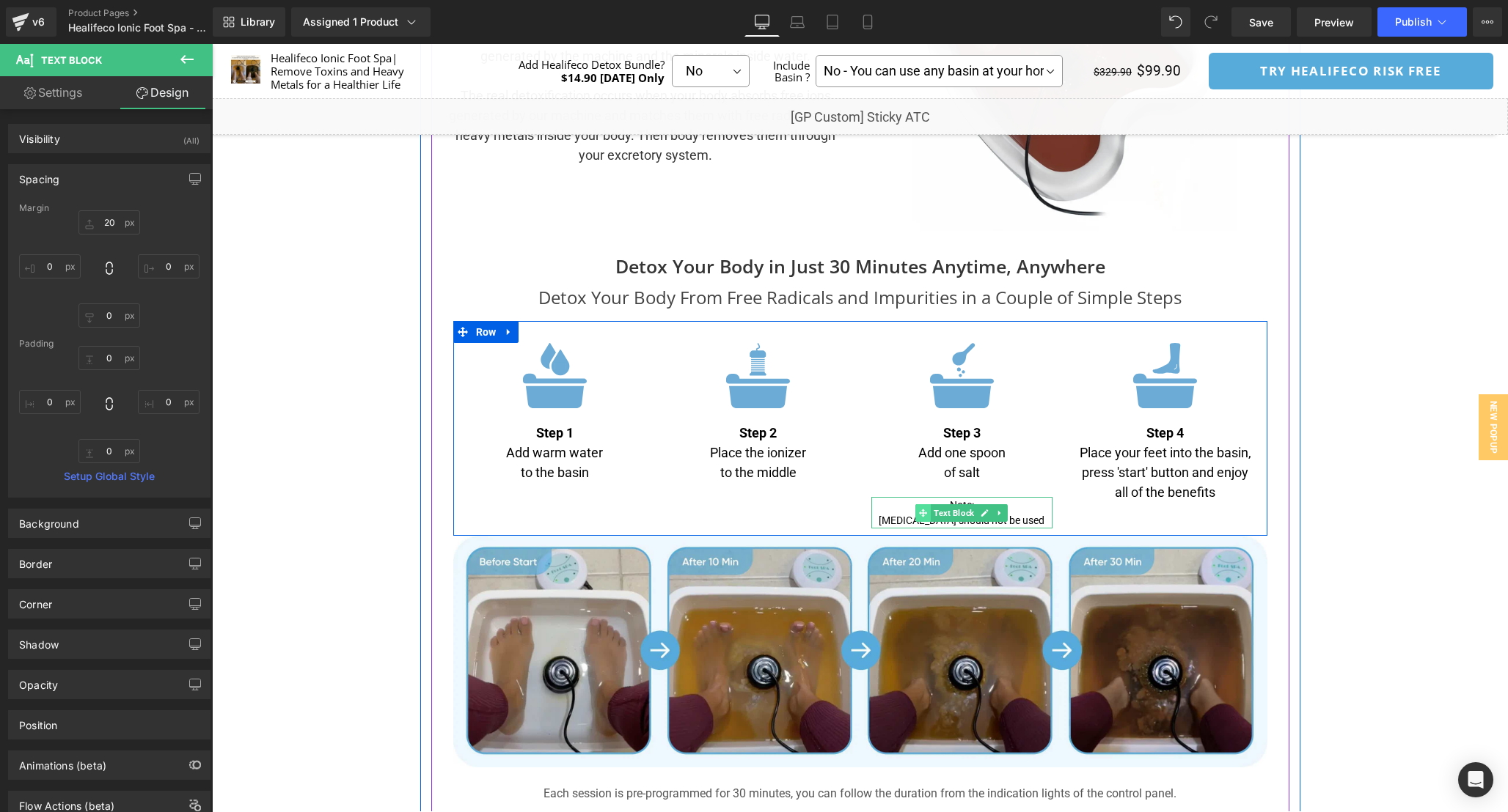
click at [924, 505] on span at bounding box center [922, 514] width 15 height 18
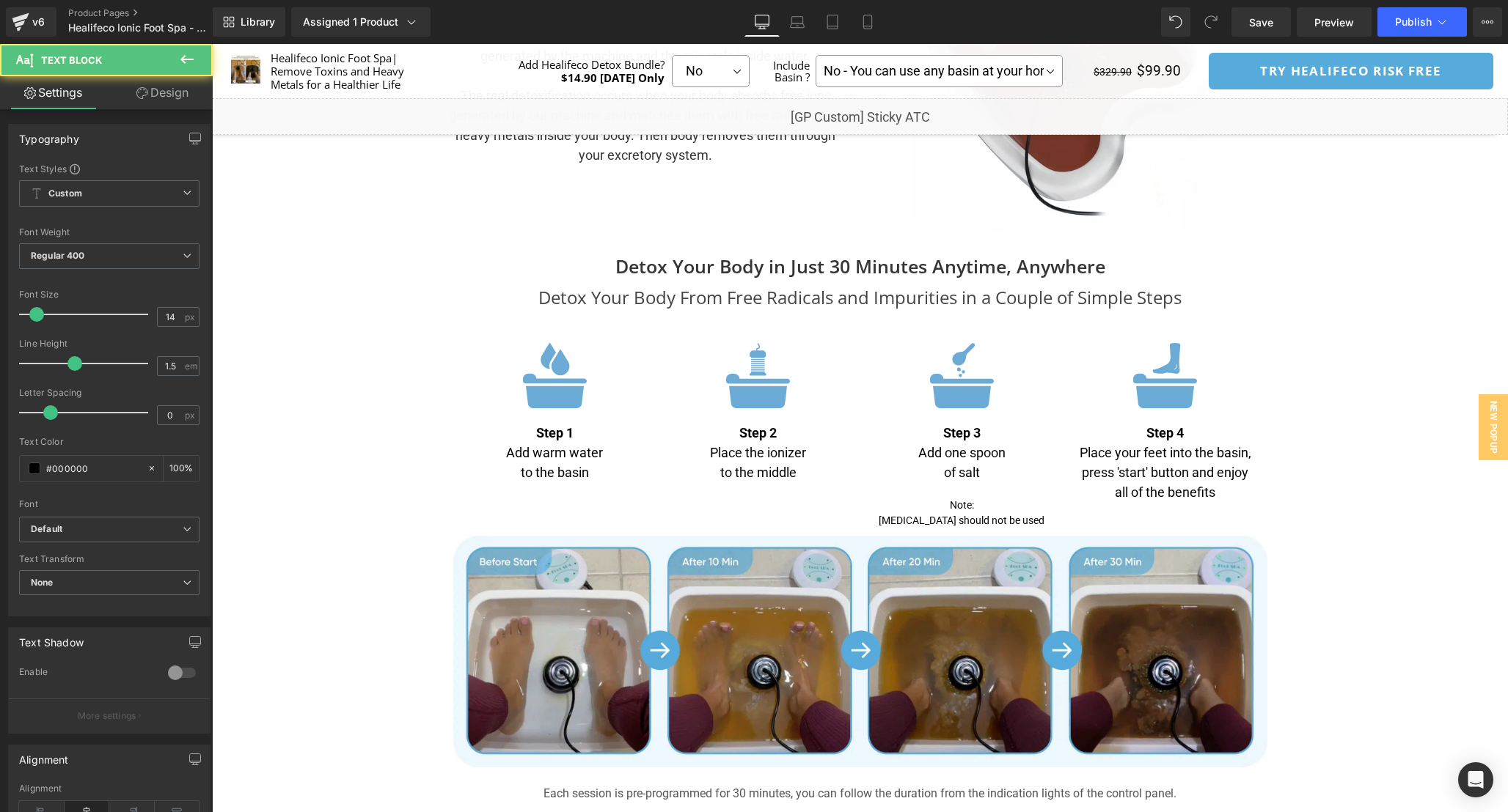
click at [160, 67] on span "Text Block" at bounding box center [88, 60] width 147 height 32
click at [162, 97] on link "Design" at bounding box center [162, 92] width 106 height 33
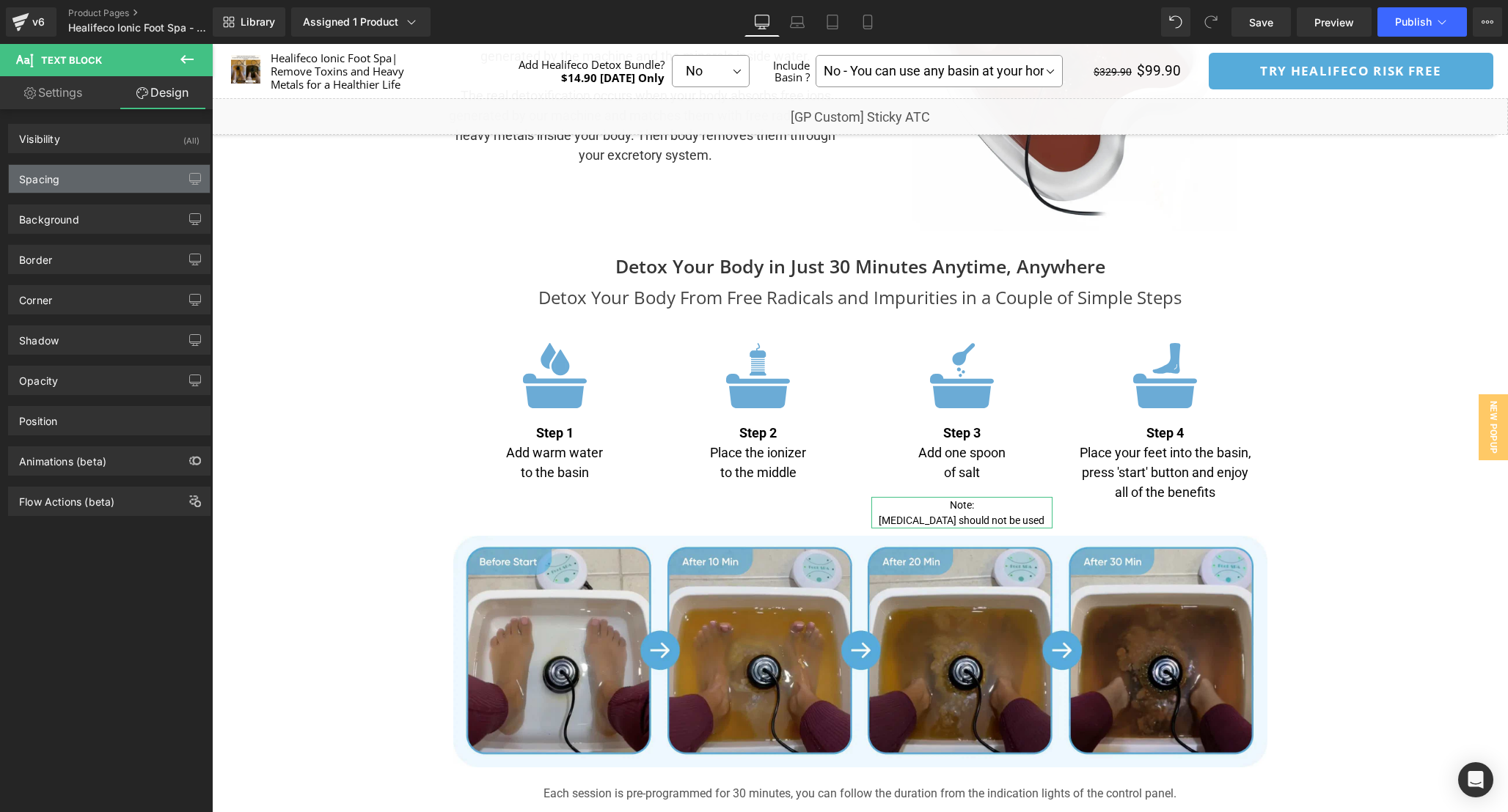
click at [97, 180] on div "Spacing" at bounding box center [109, 179] width 201 height 28
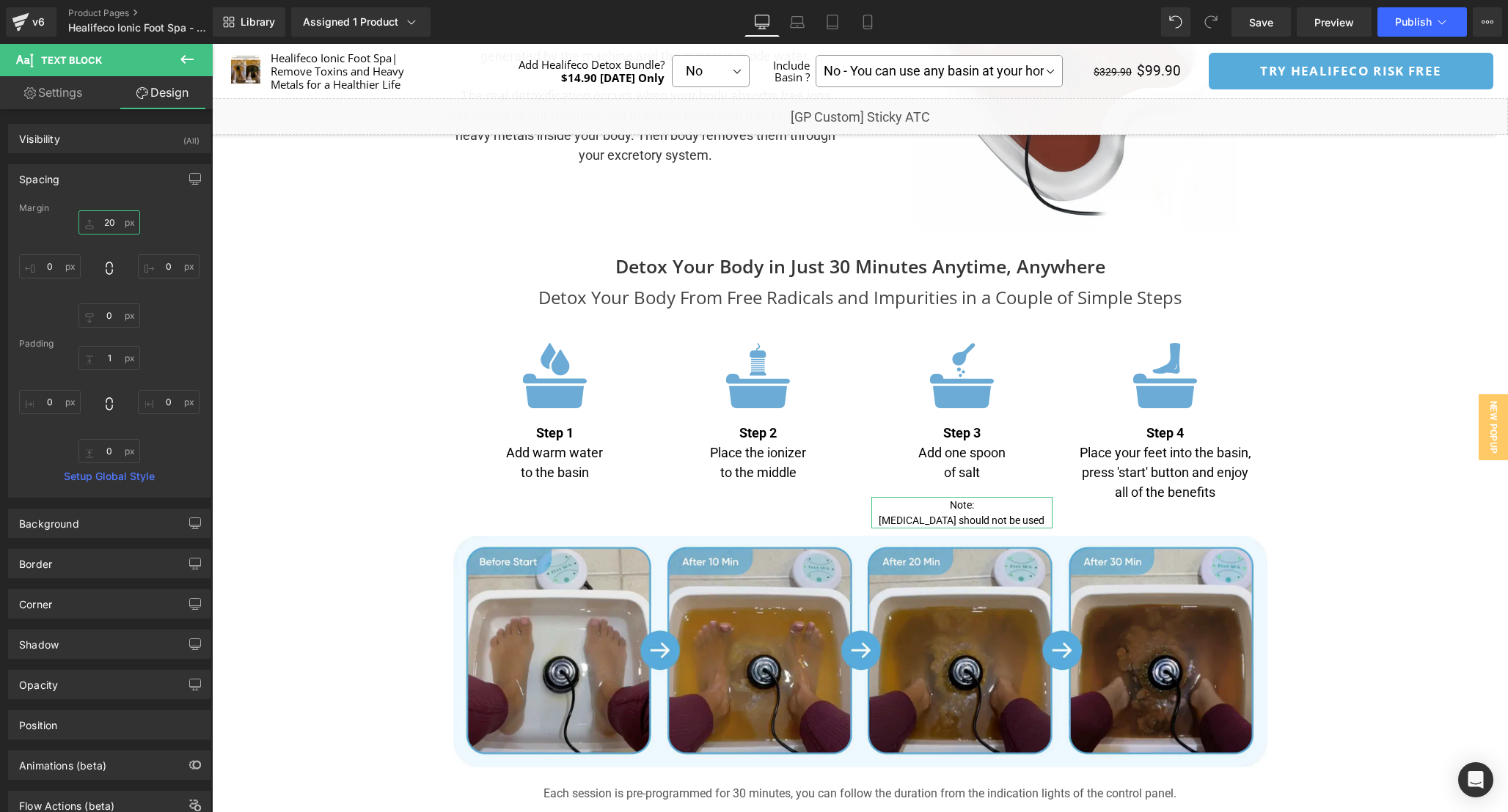
click at [109, 222] on input "text" at bounding box center [109, 223] width 62 height 24
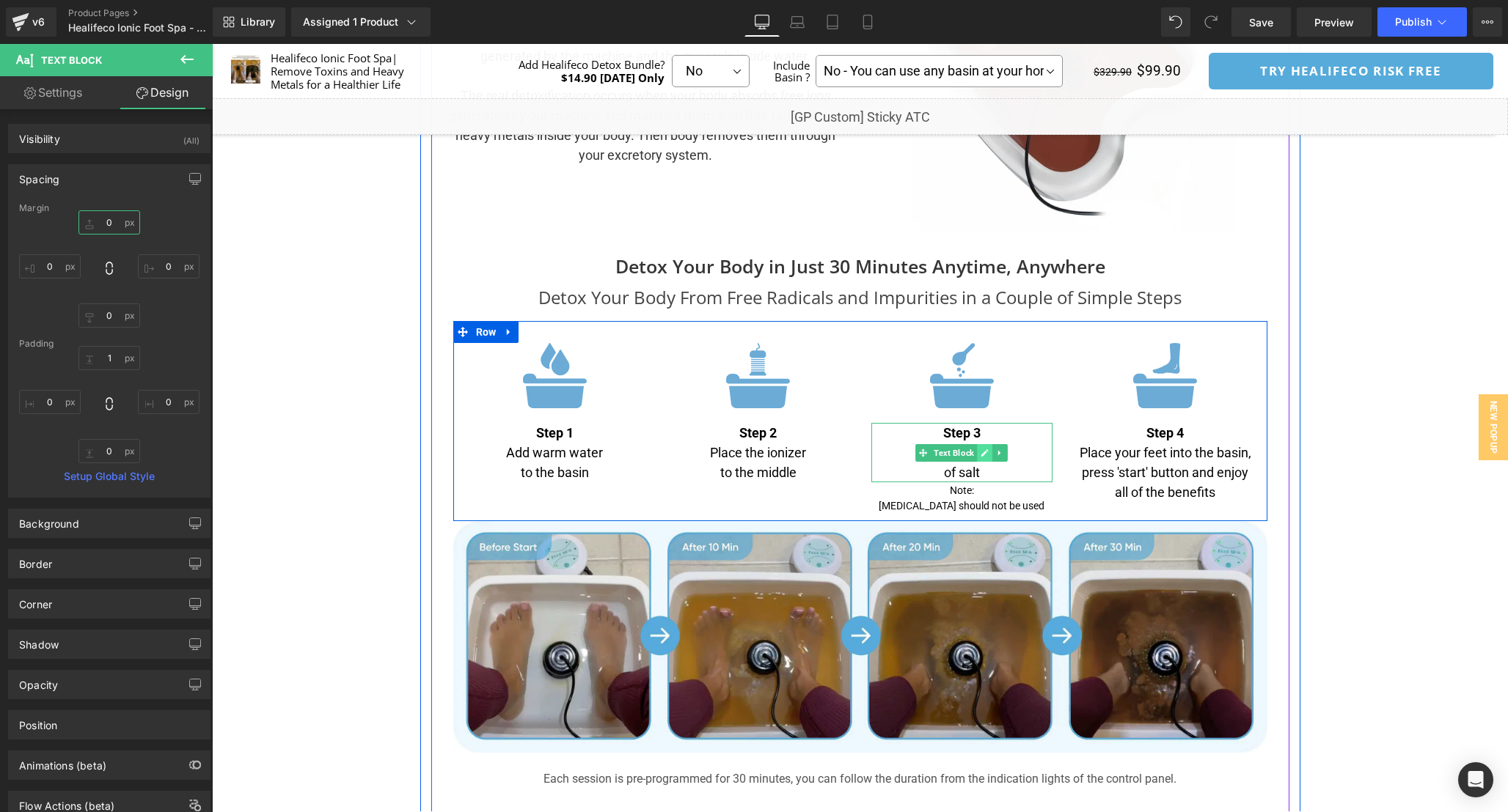
type input "0"
click at [986, 454] on icon at bounding box center [984, 452] width 8 height 9
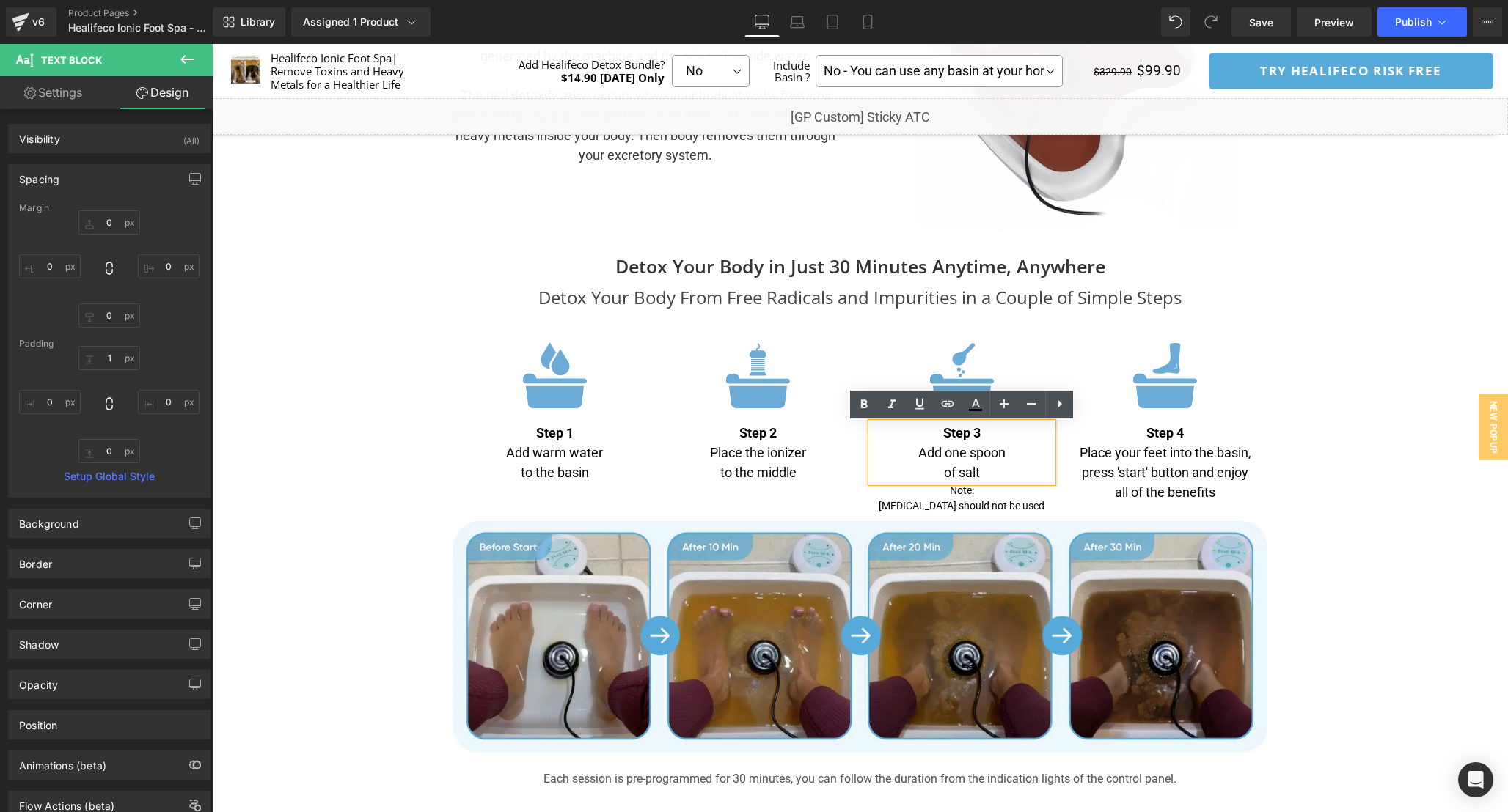
click at [941, 469] on p "of salt" at bounding box center [961, 472] width 182 height 20
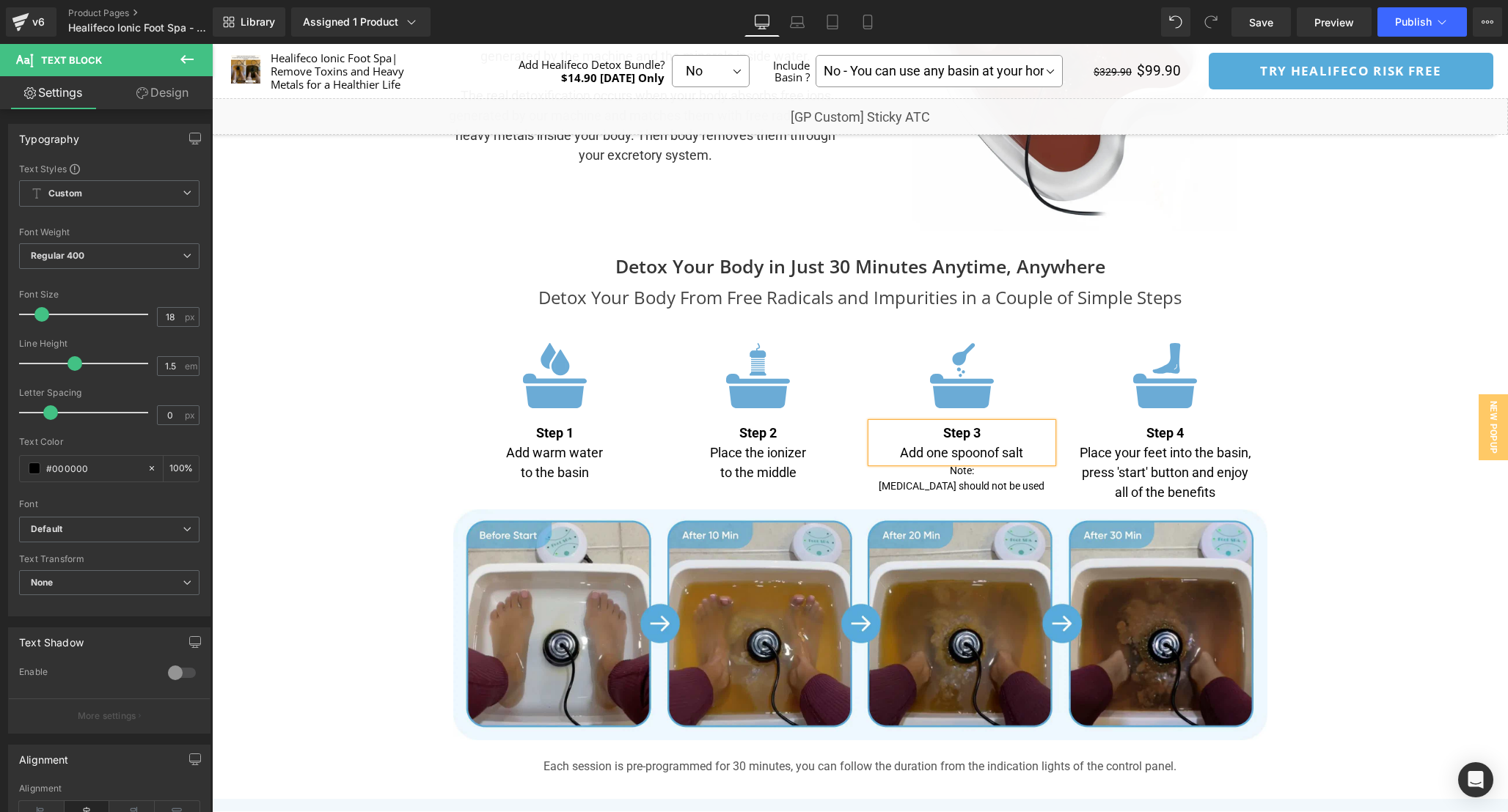
click at [1363, 518] on div "Separator" at bounding box center [860, 144] width 1296 height 8760
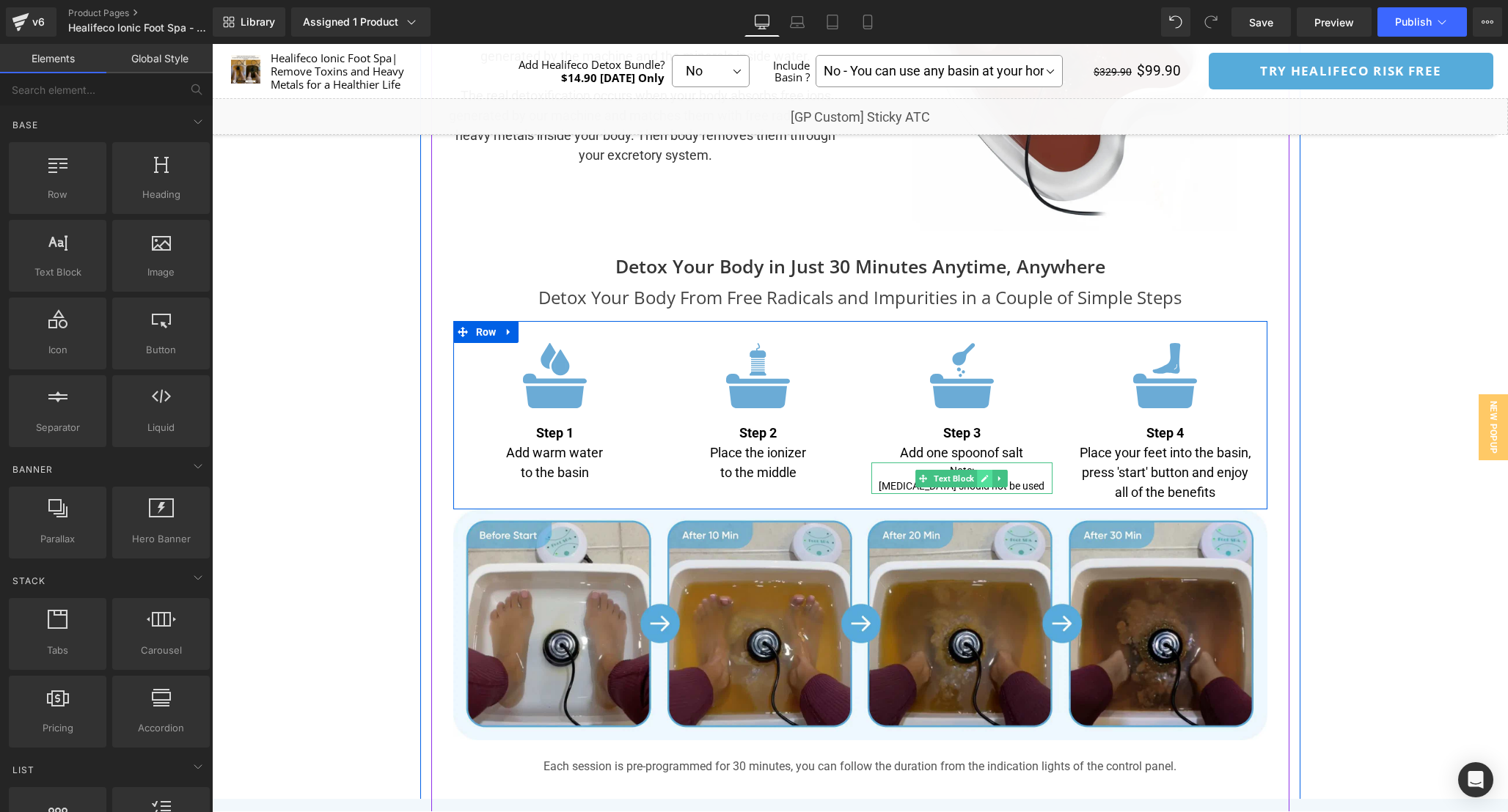
click at [983, 479] on icon at bounding box center [984, 478] width 7 height 7
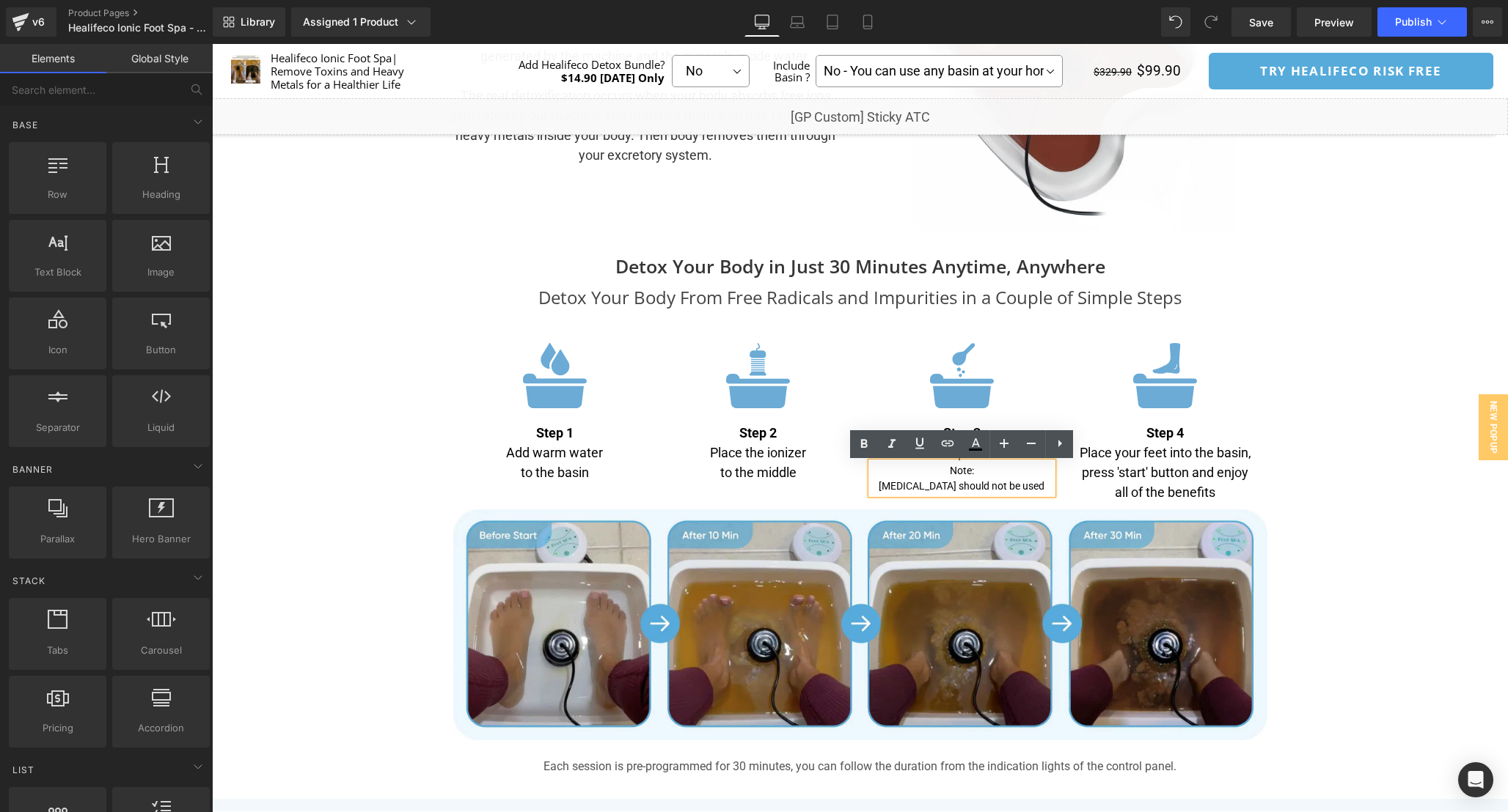
click at [983, 474] on p "Note:" at bounding box center [961, 470] width 182 height 15
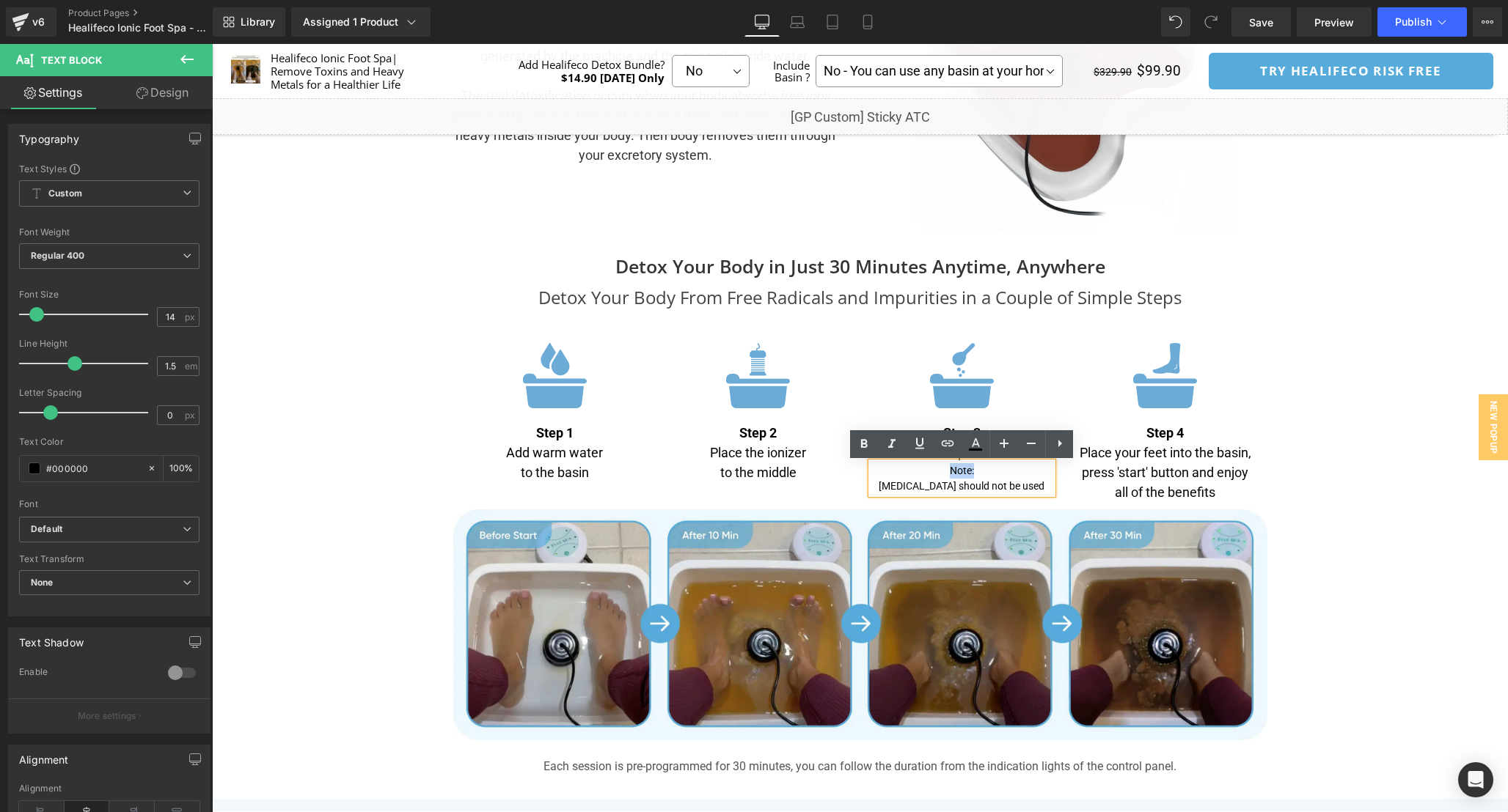
drag, startPoint x: 983, startPoint y: 472, endPoint x: 929, endPoint y: 469, distance: 54.1
click at [929, 469] on p "Note:" at bounding box center [961, 470] width 182 height 15
click at [1010, 486] on p "Be Aware: [MEDICAL_DATA] should not be used" at bounding box center [961, 478] width 182 height 31
drag, startPoint x: 998, startPoint y: 488, endPoint x: 873, endPoint y: 469, distance: 126.4
click at [873, 469] on p "Be Aware: [MEDICAL_DATA] should not be used" at bounding box center [961, 478] width 182 height 31
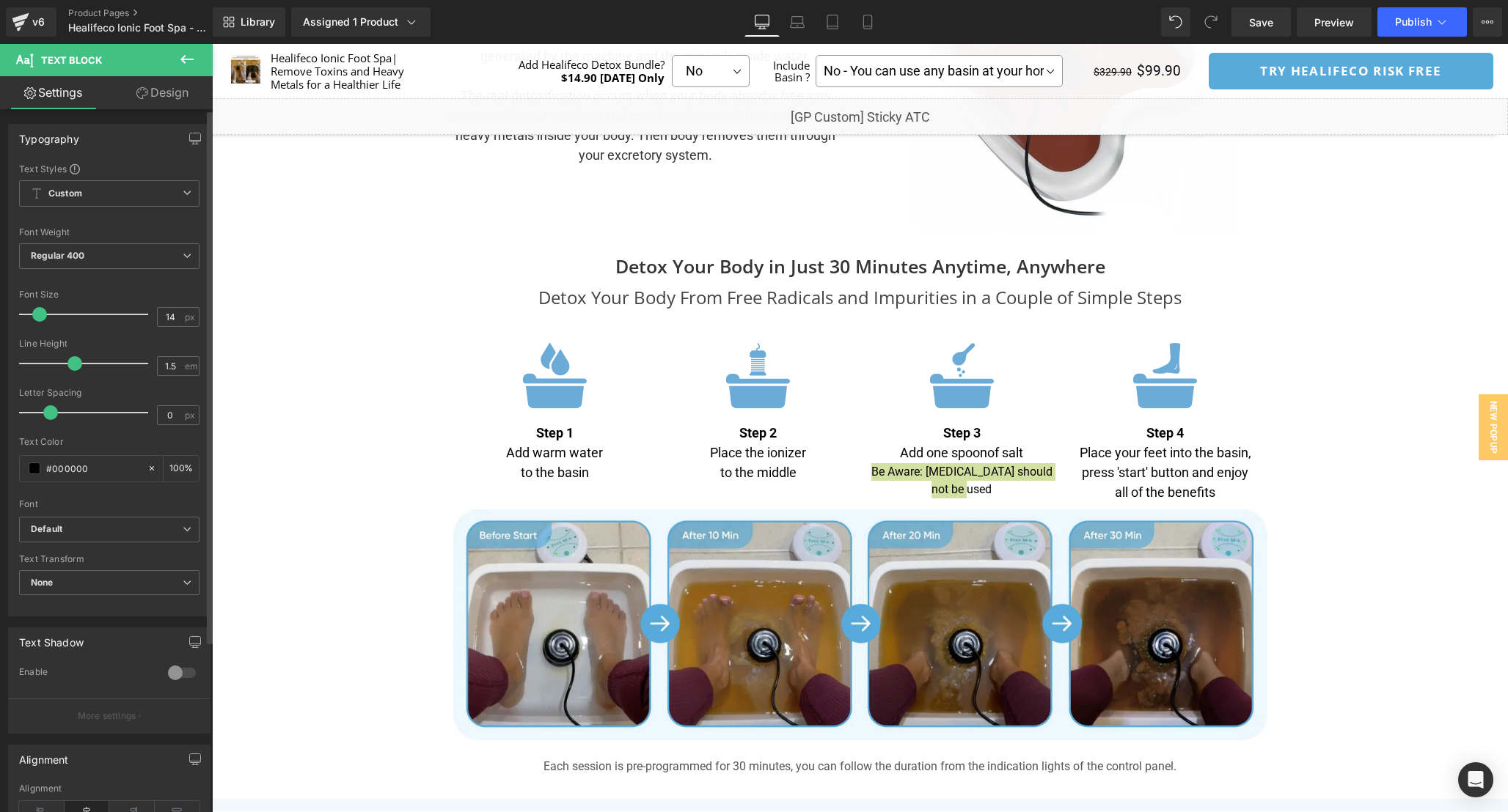
click at [39, 310] on span at bounding box center [39, 314] width 15 height 15
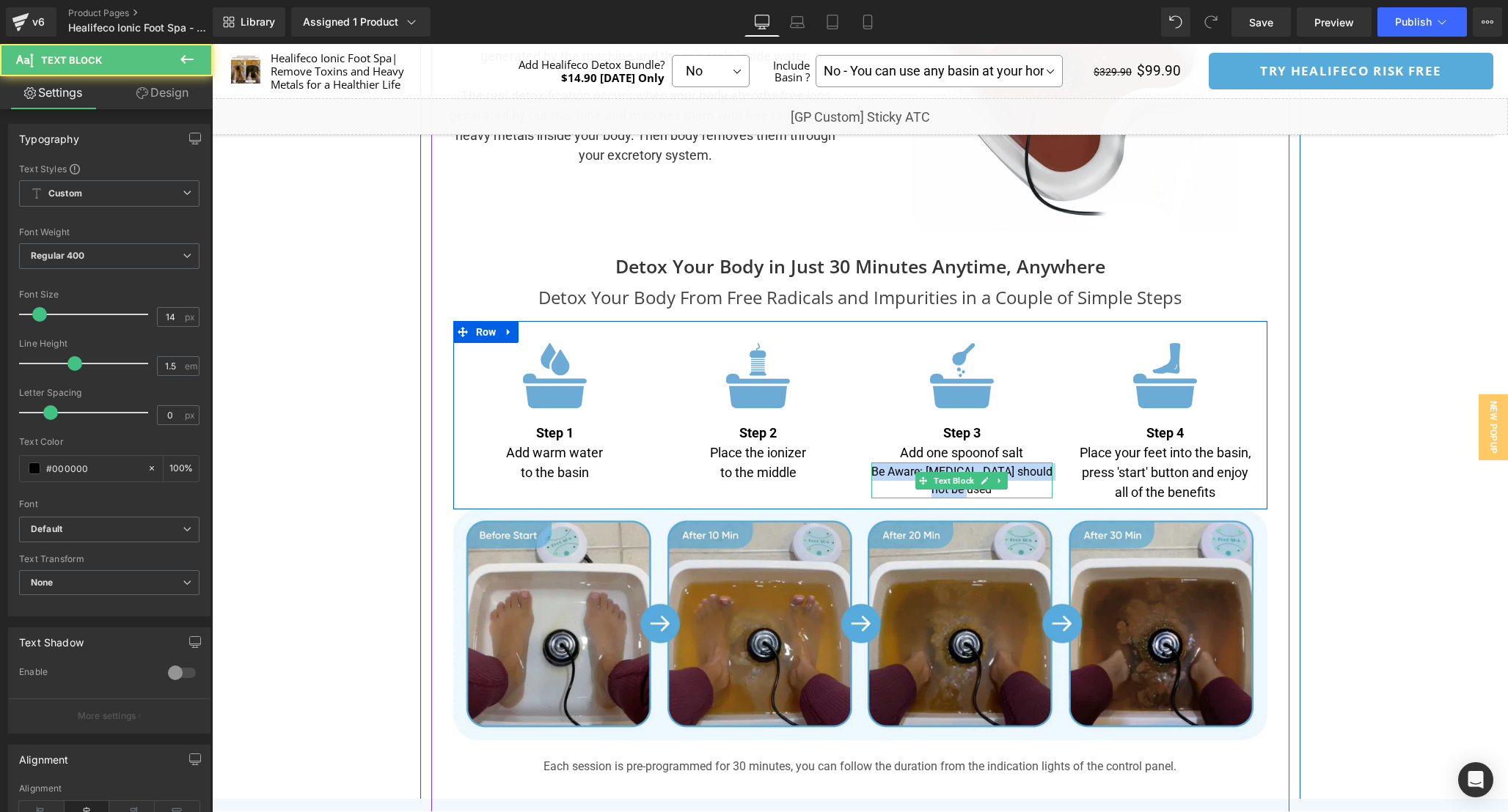
click at [1015, 494] on p "Be Aware: [MEDICAL_DATA] should not be used" at bounding box center [961, 480] width 182 height 35
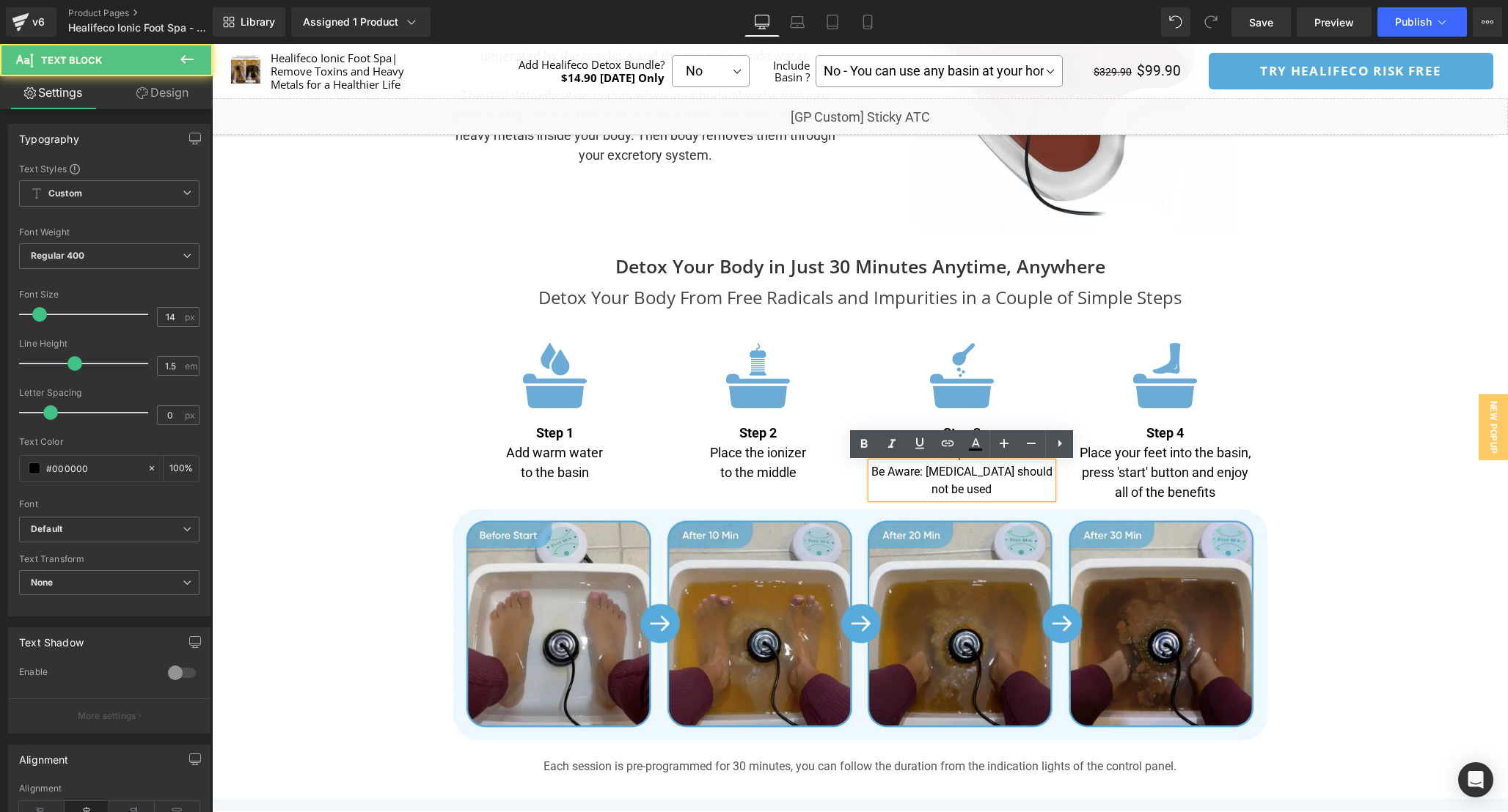
click at [931, 472] on span "Be Aware: [MEDICAL_DATA] should not be used" at bounding box center [961, 481] width 181 height 32
click at [935, 470] on span "Be aware [MEDICAL_DATA] should not be used" at bounding box center [961, 481] width 178 height 32
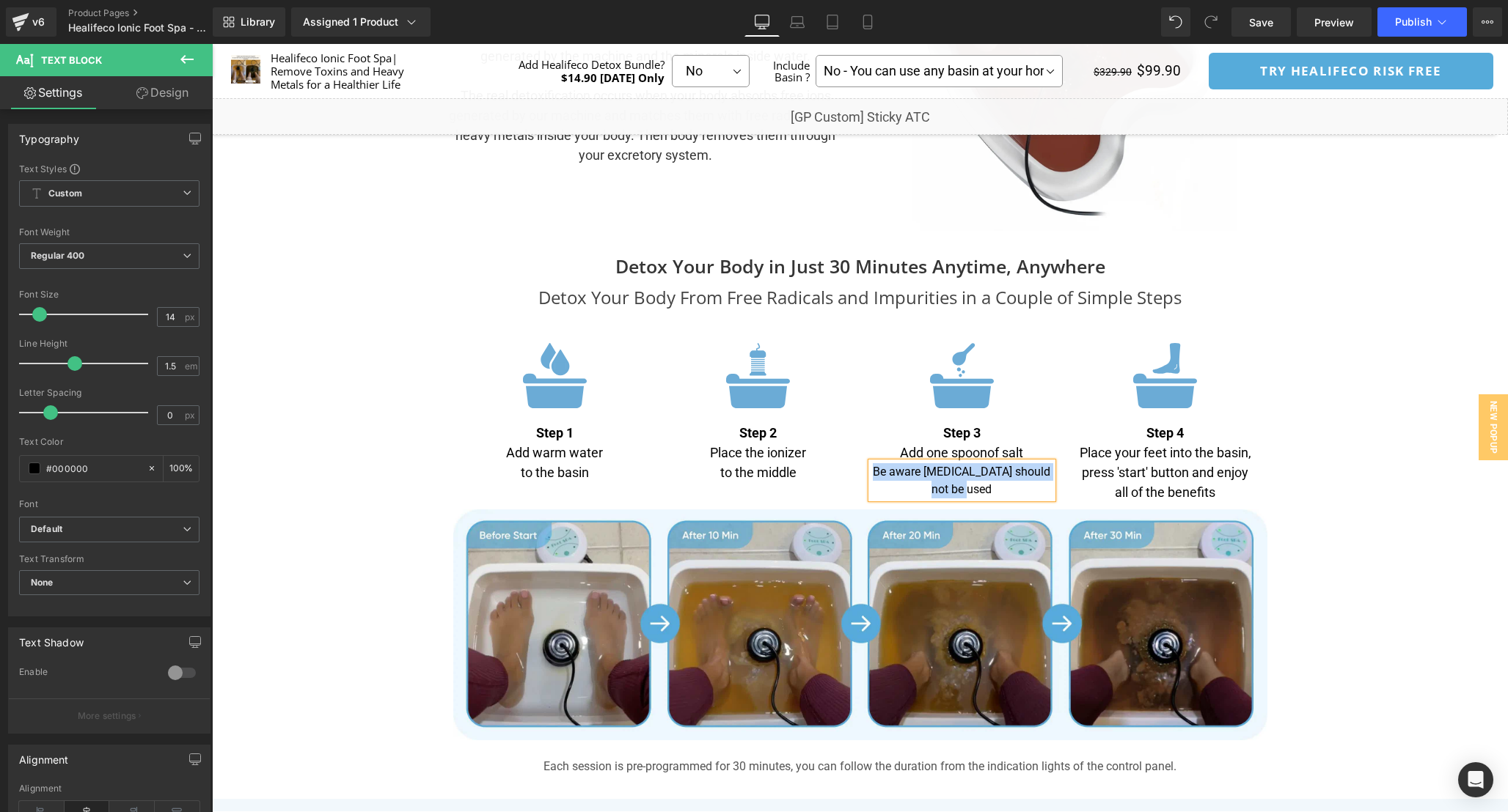
copy span "Be aware [MEDICAL_DATA] should not be used"
click at [1003, 491] on p "Be aware [MEDICAL_DATA] should not be used" at bounding box center [961, 480] width 182 height 35
copy span "Be aware [MEDICAL_DATA] should not be used"
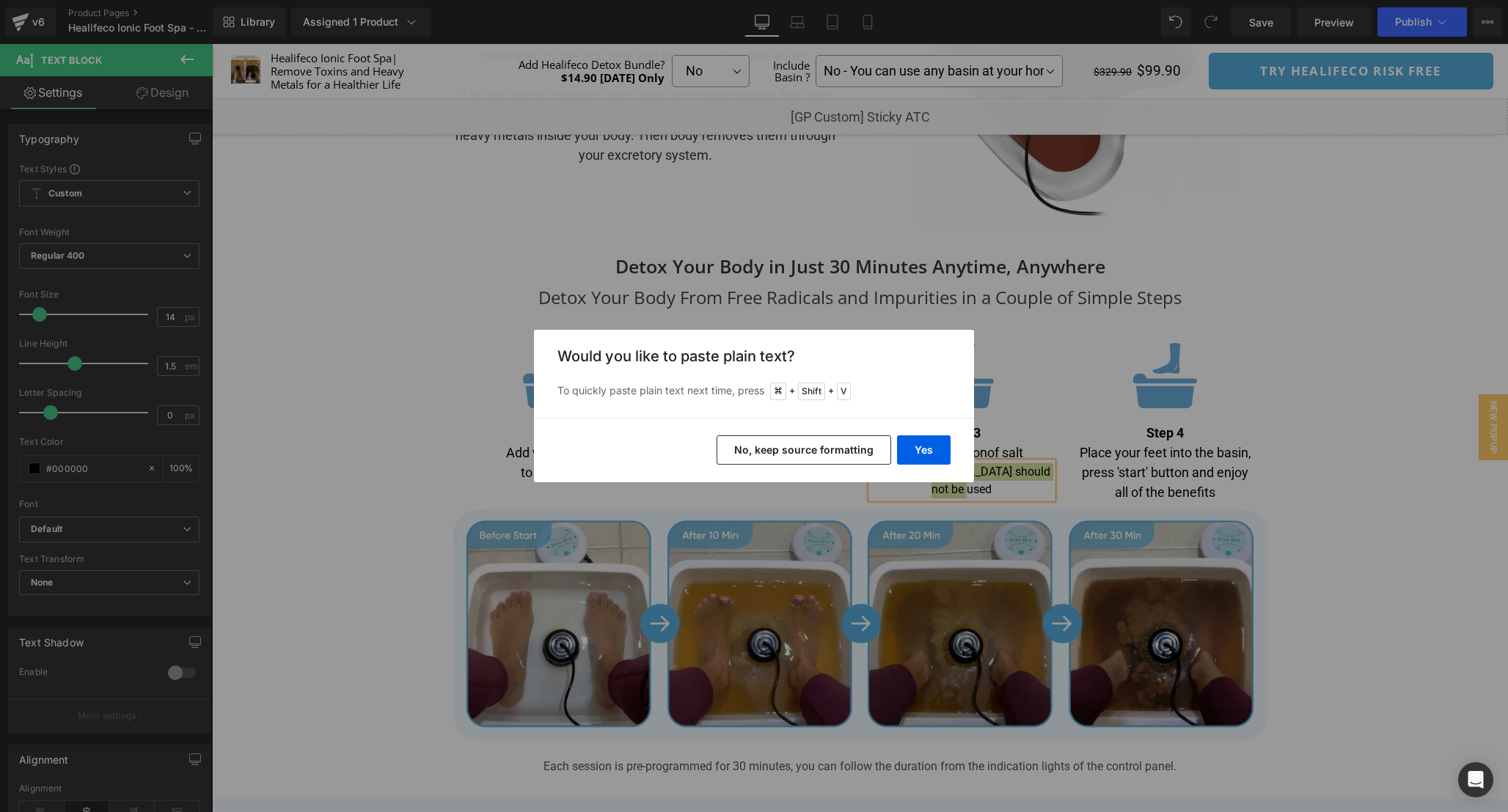
click at [861, 449] on button "No, keep source formatting" at bounding box center [804, 450] width 175 height 30
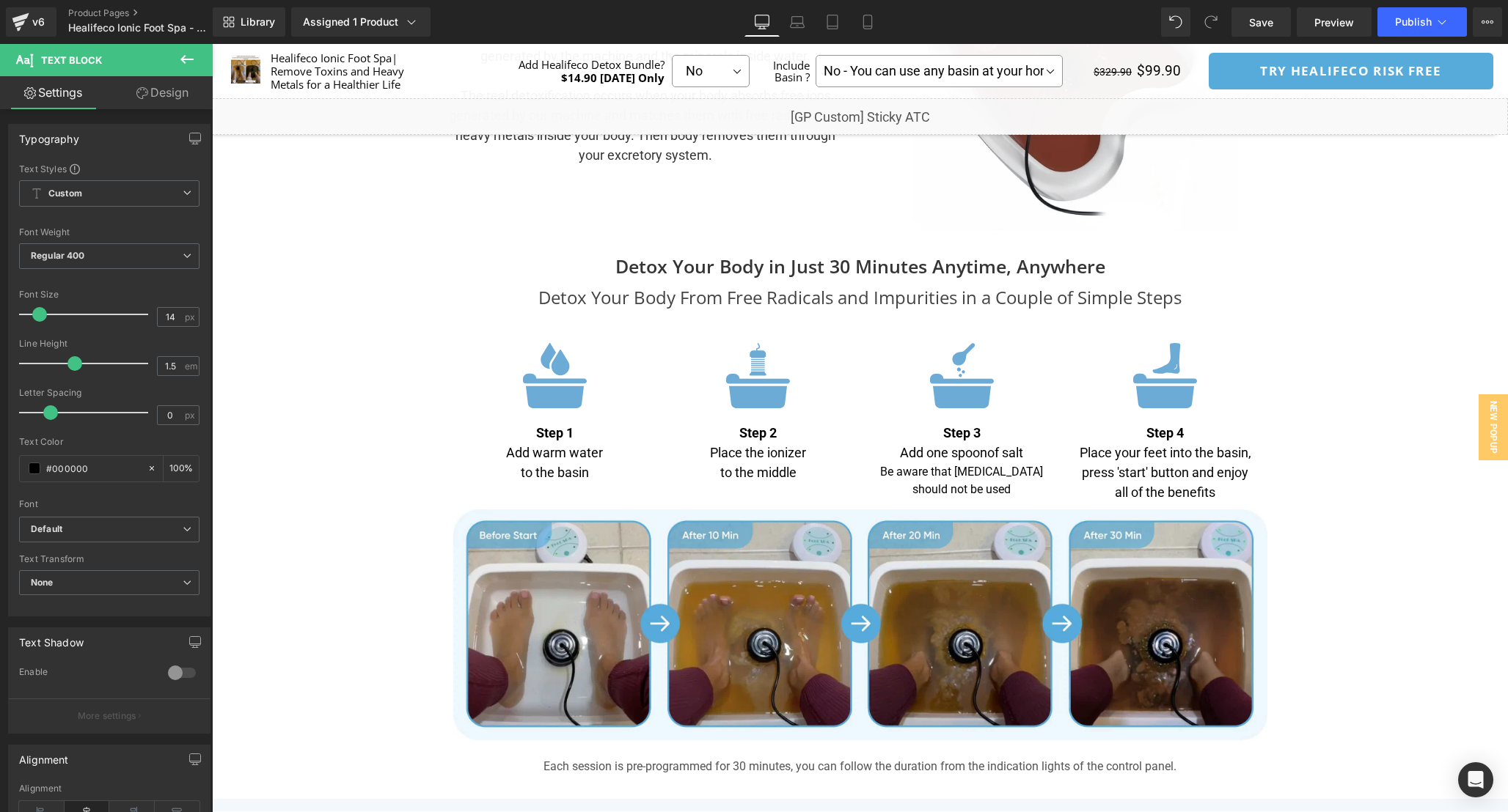
click at [1419, 404] on div "Separator" at bounding box center [860, 144] width 1296 height 8760
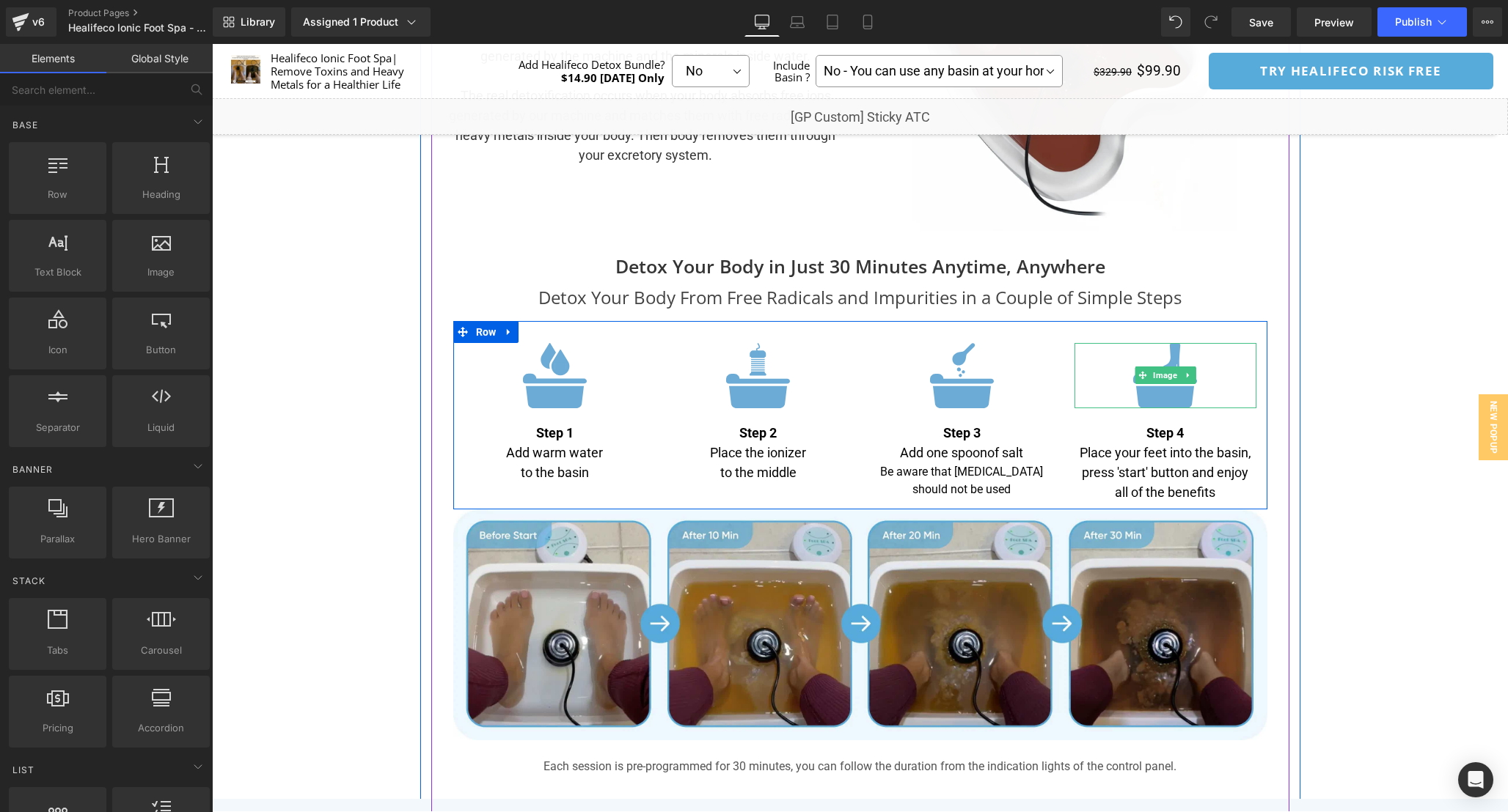
scroll to position [4405, 0]
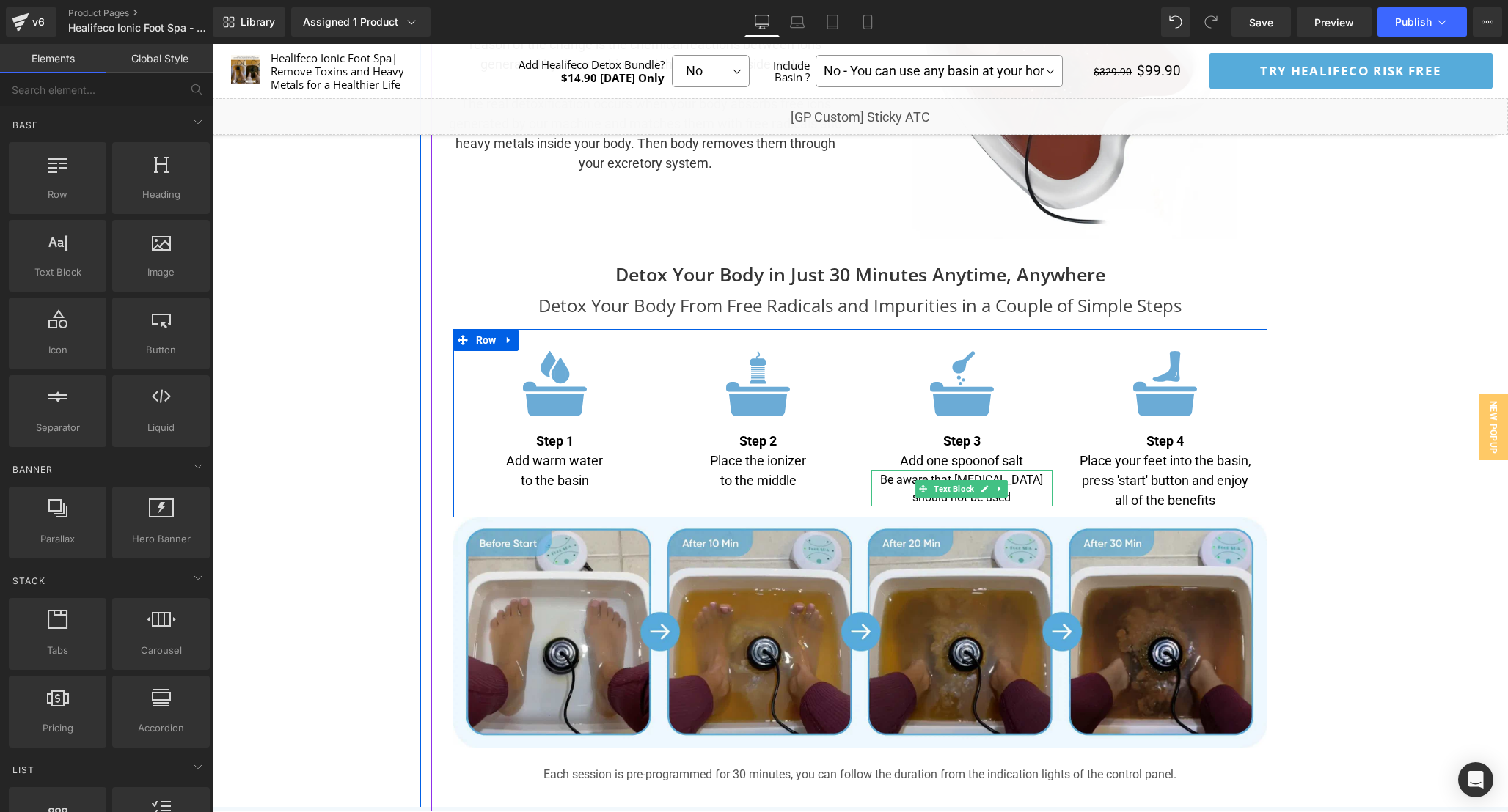
click at [1012, 491] on p "Be aware that [MEDICAL_DATA] should not be used" at bounding box center [961, 488] width 182 height 35
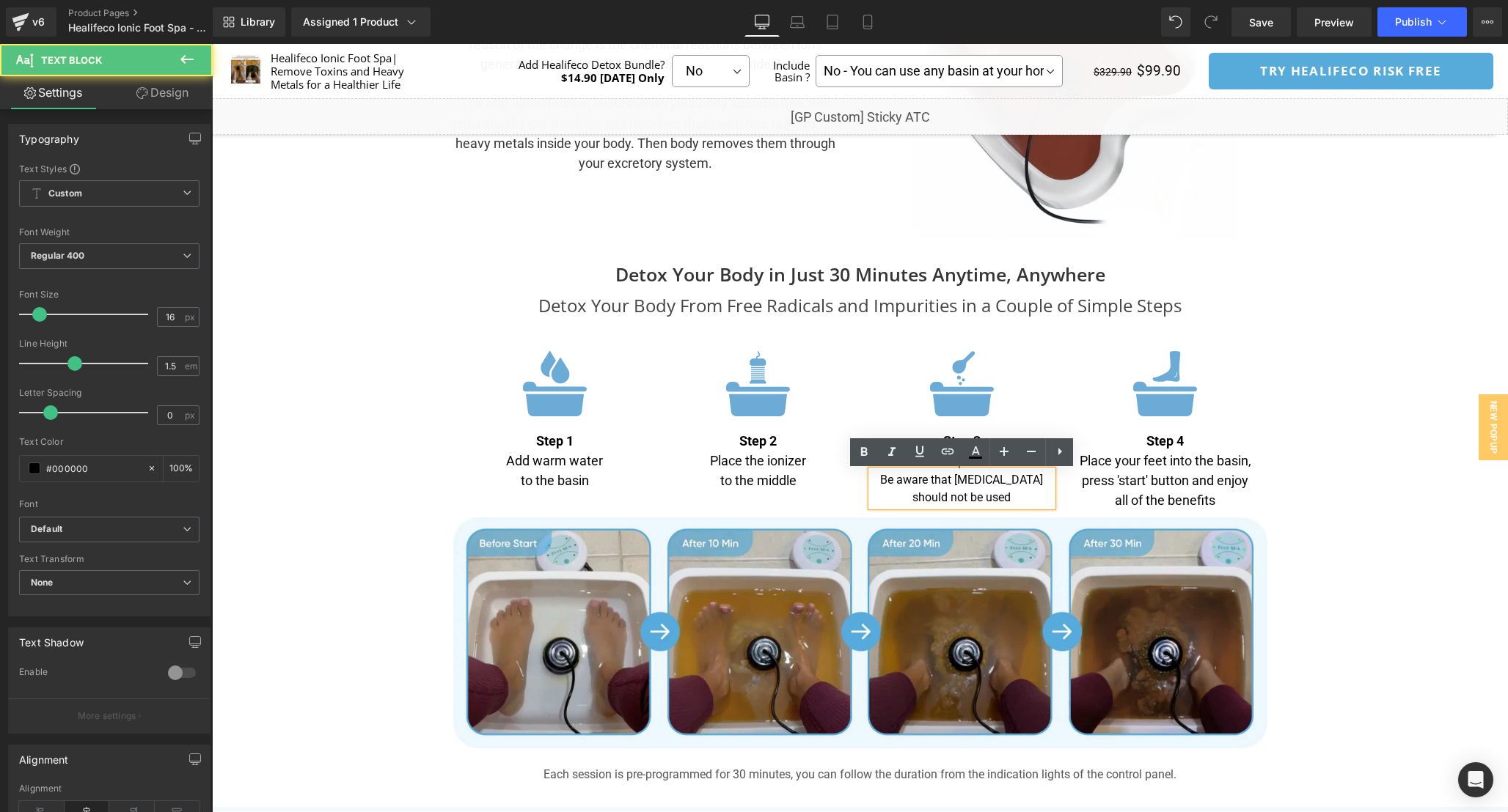
click at [1014, 499] on p "Be aware that [MEDICAL_DATA] should not be used" at bounding box center [961, 488] width 182 height 35
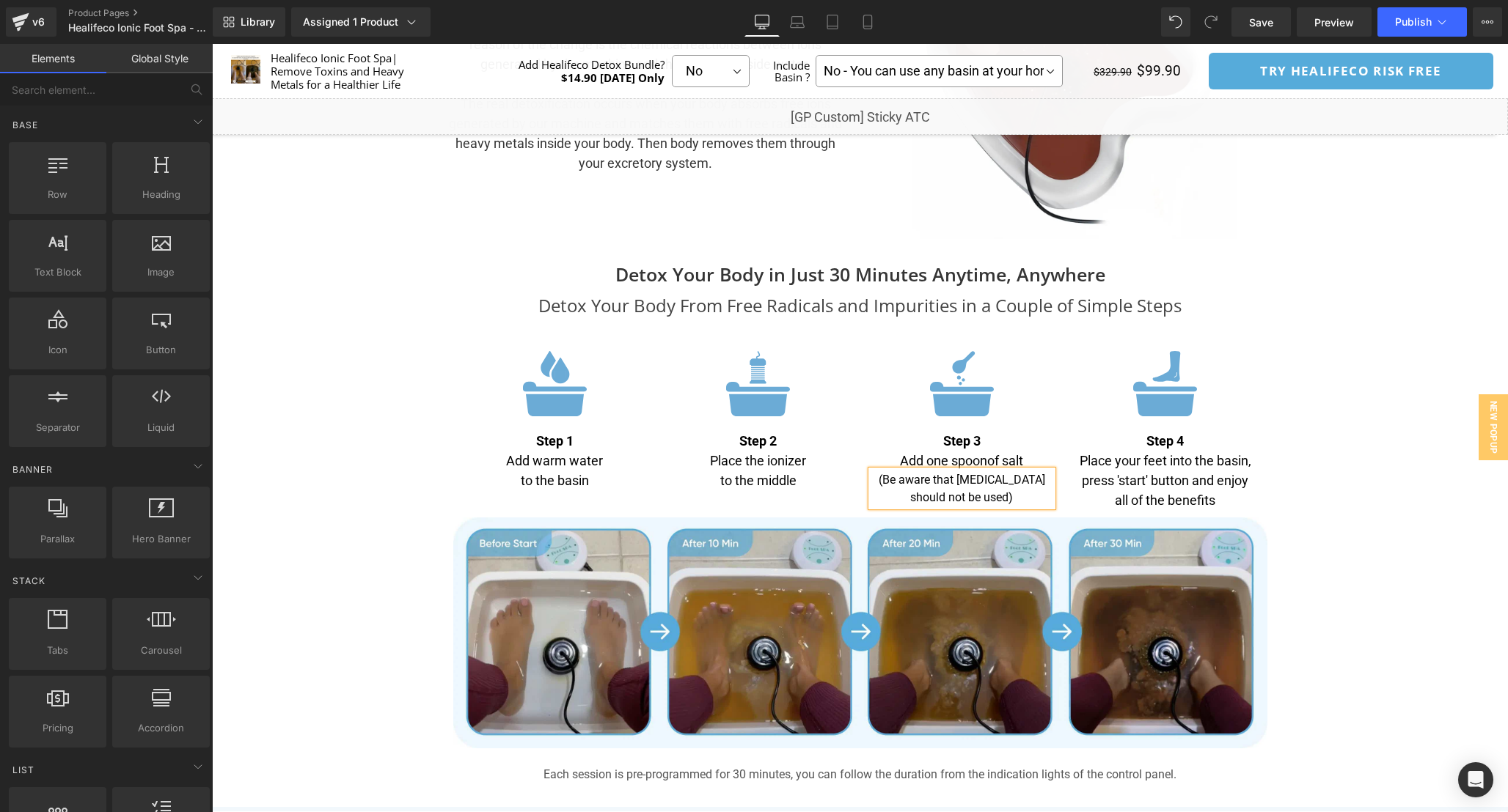
click at [1321, 543] on div "Separator" at bounding box center [860, 152] width 1296 height 8760
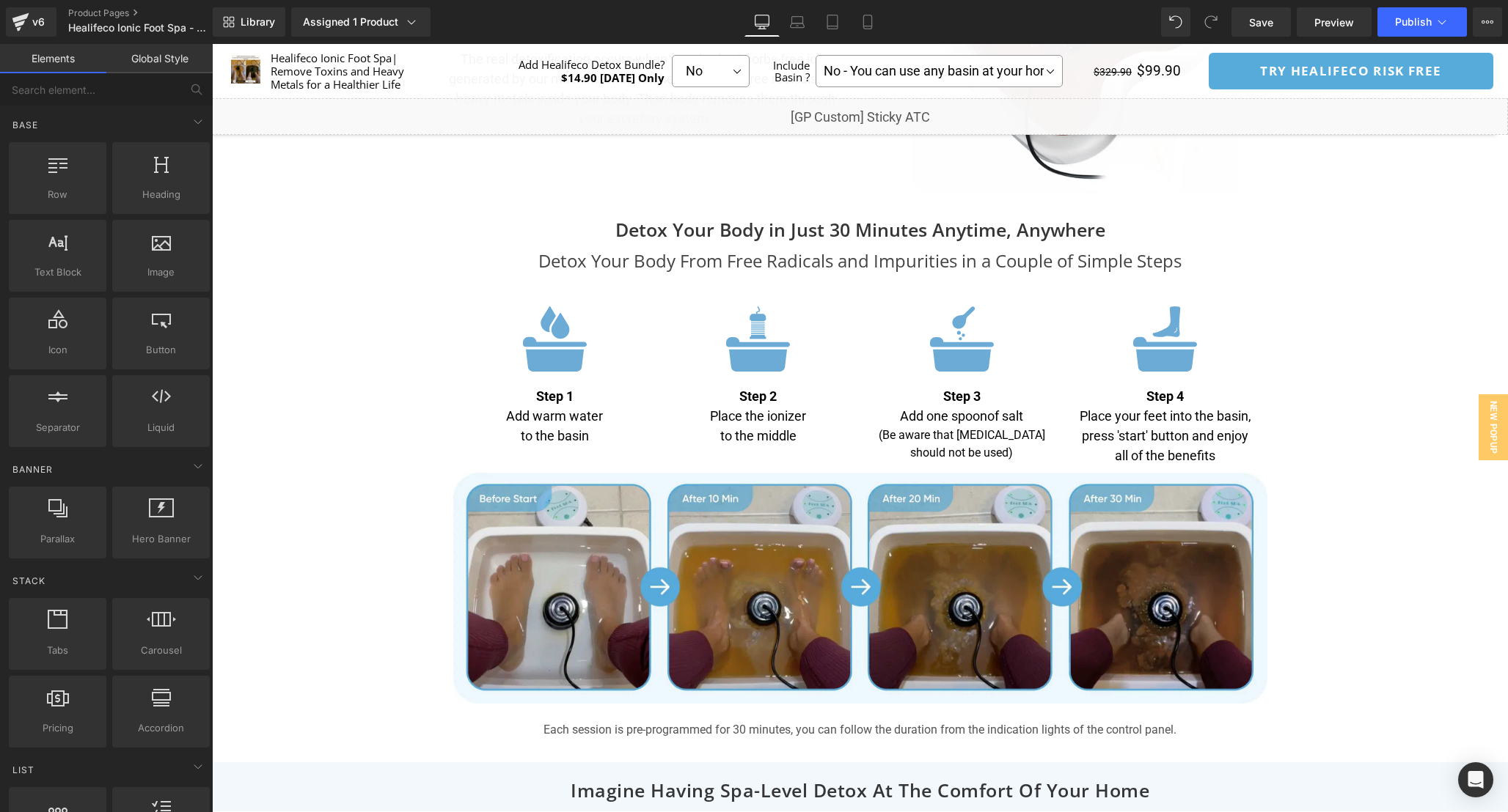
scroll to position [4456, 0]
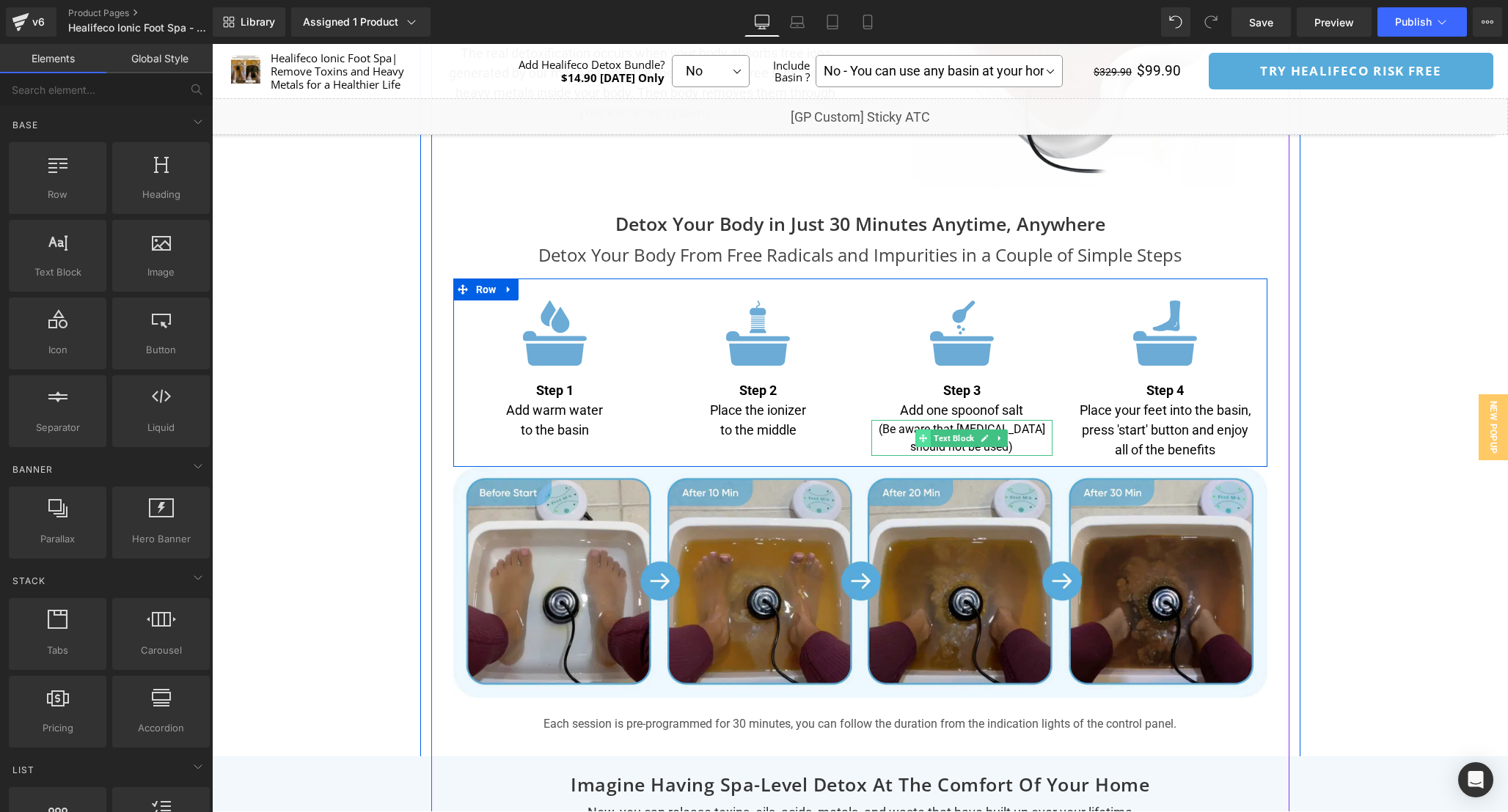
click at [925, 439] on icon at bounding box center [922, 438] width 8 height 8
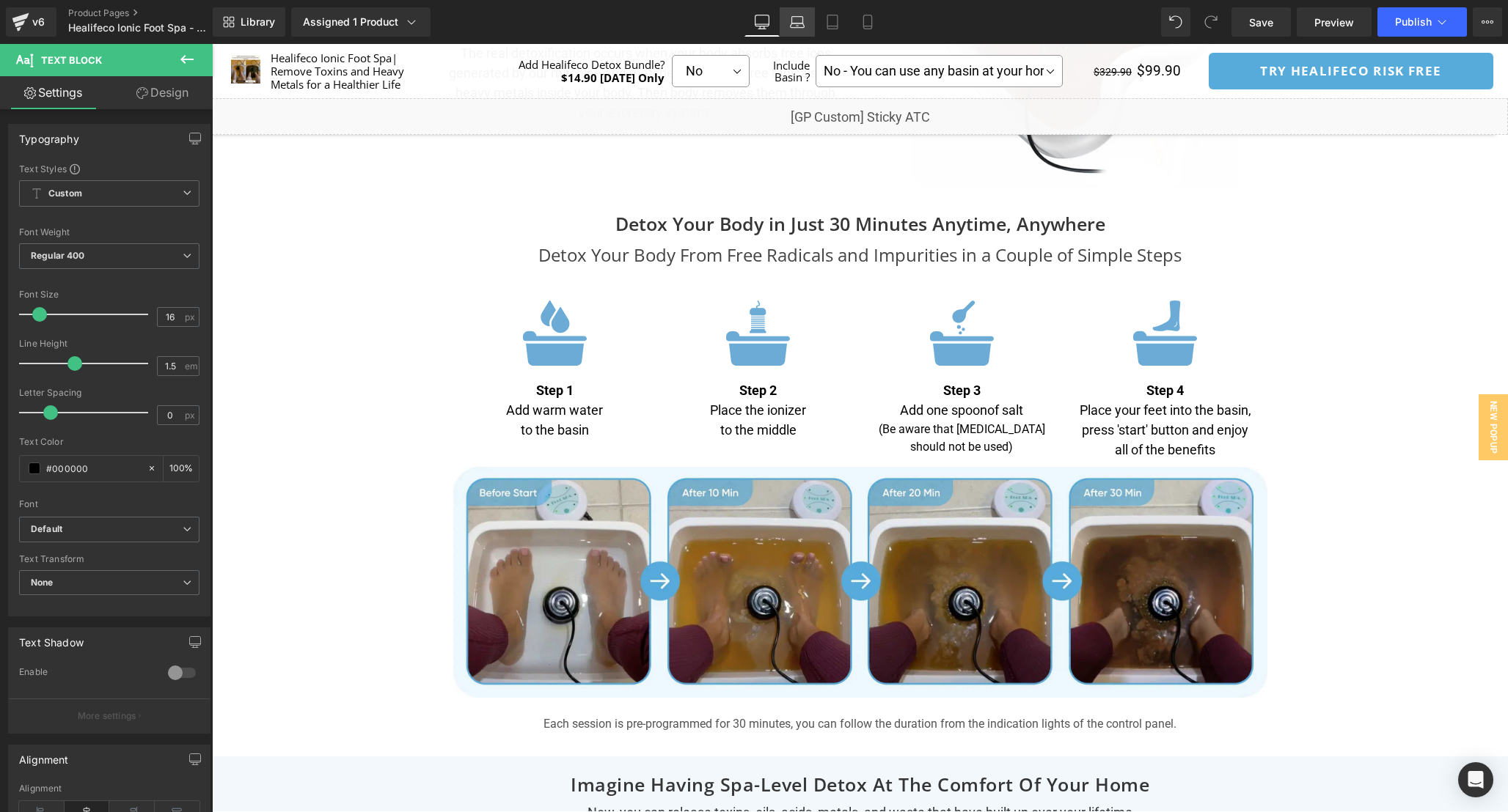
click at [792, 15] on icon at bounding box center [797, 22] width 15 height 15
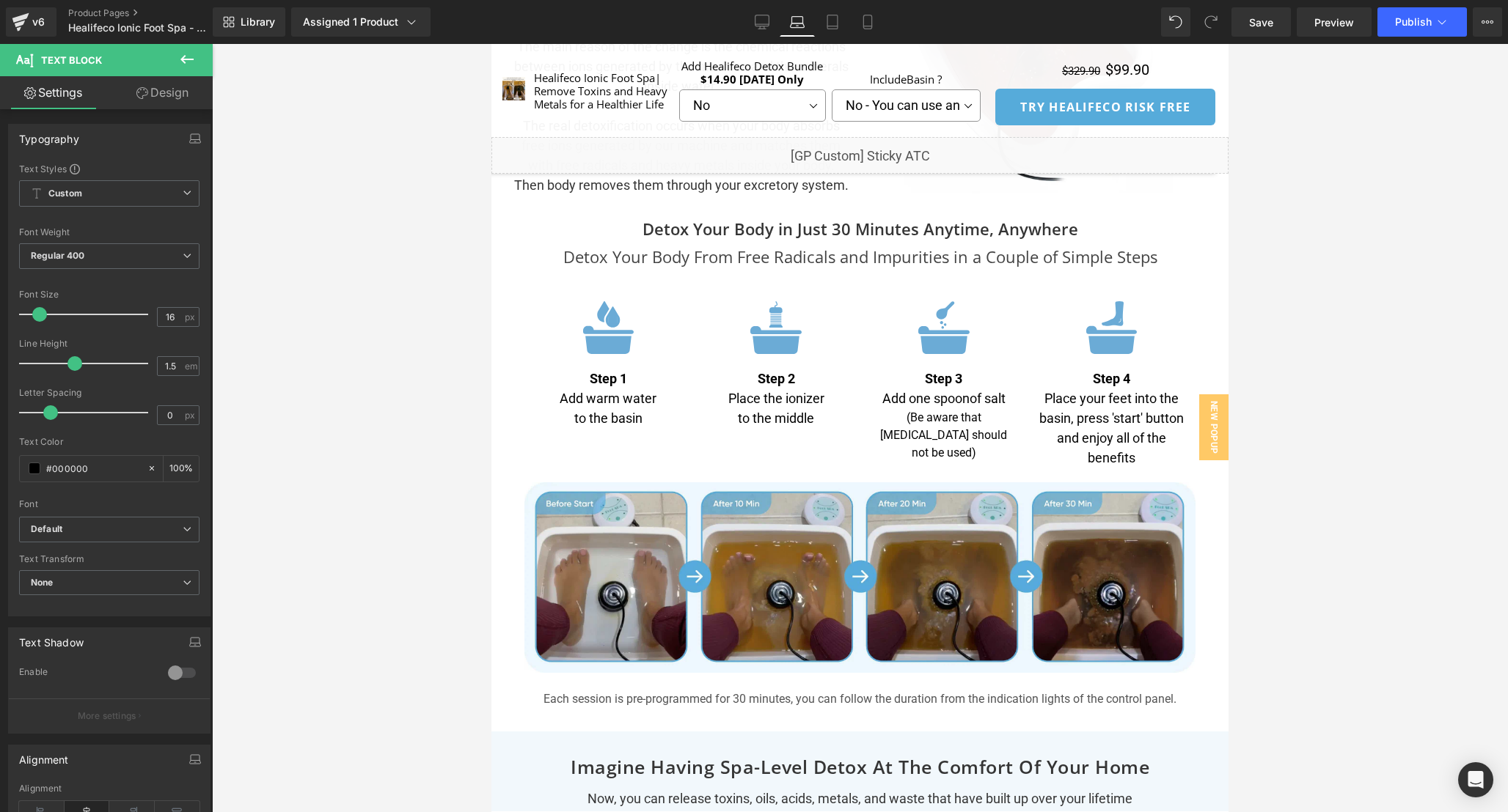
scroll to position [4290, 0]
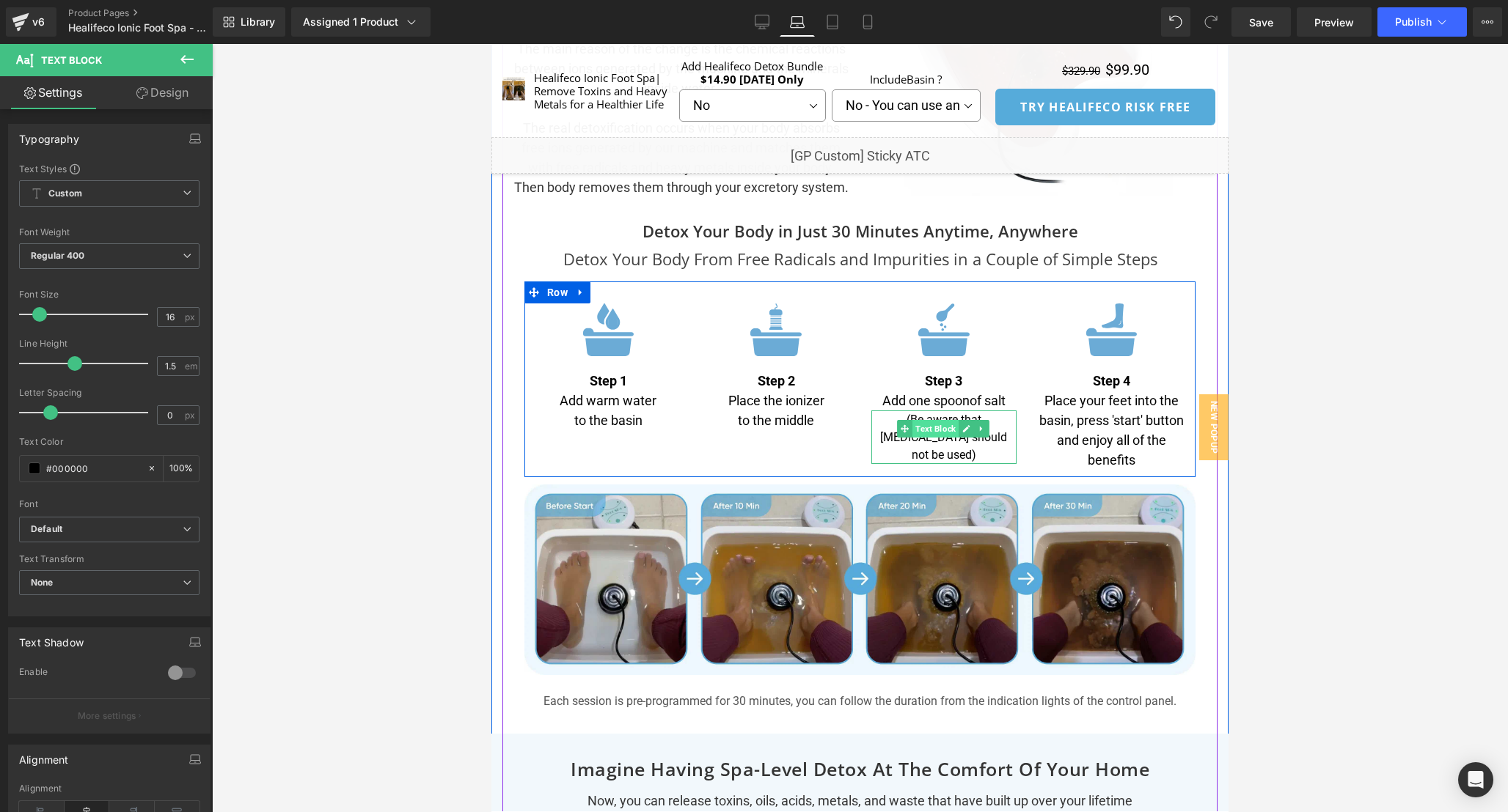
click at [933, 437] on span "Text Block" at bounding box center [935, 429] width 46 height 18
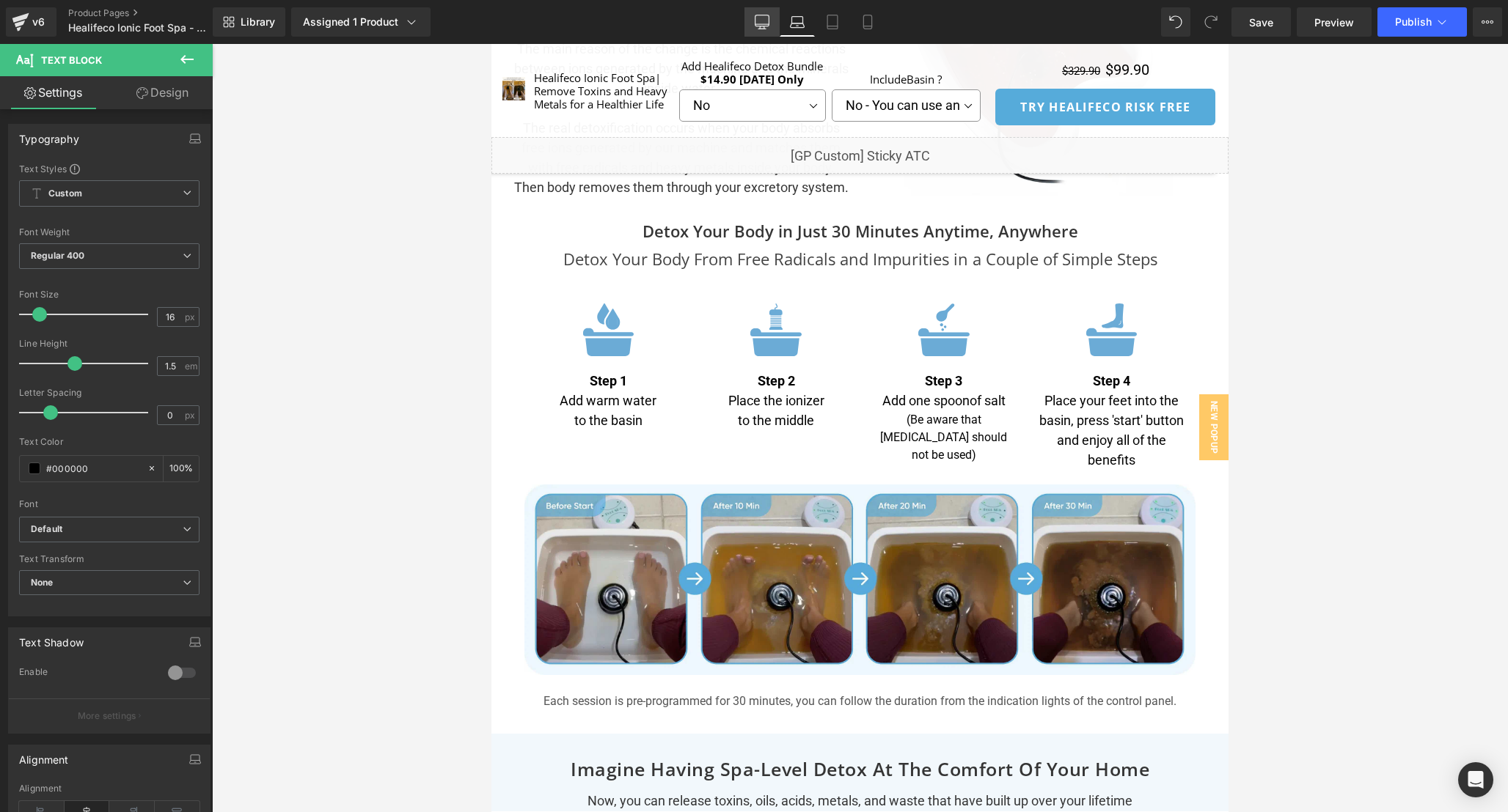
click at [770, 14] on link "Desktop" at bounding box center [761, 22] width 35 height 30
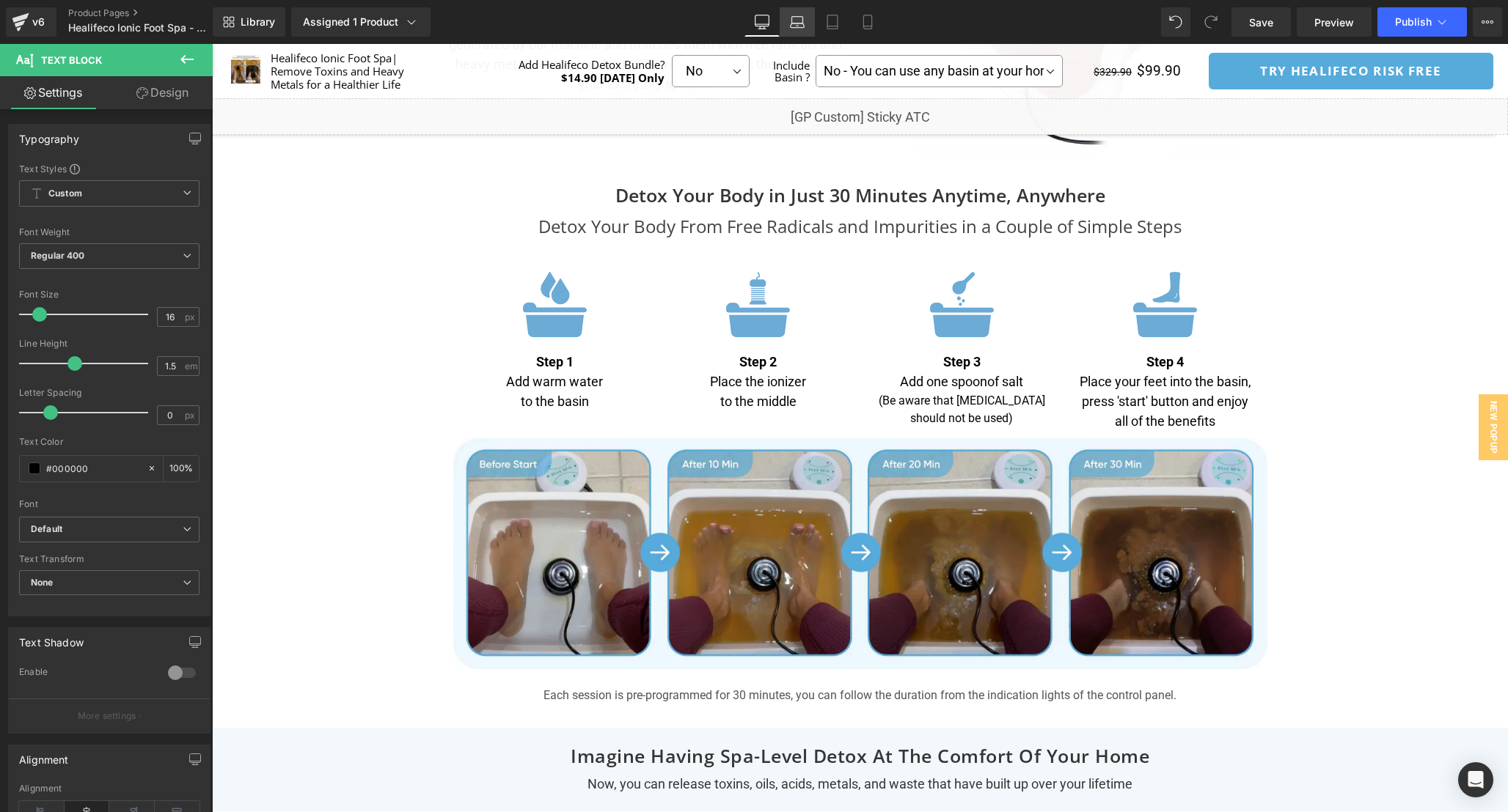
scroll to position [4484, 0]
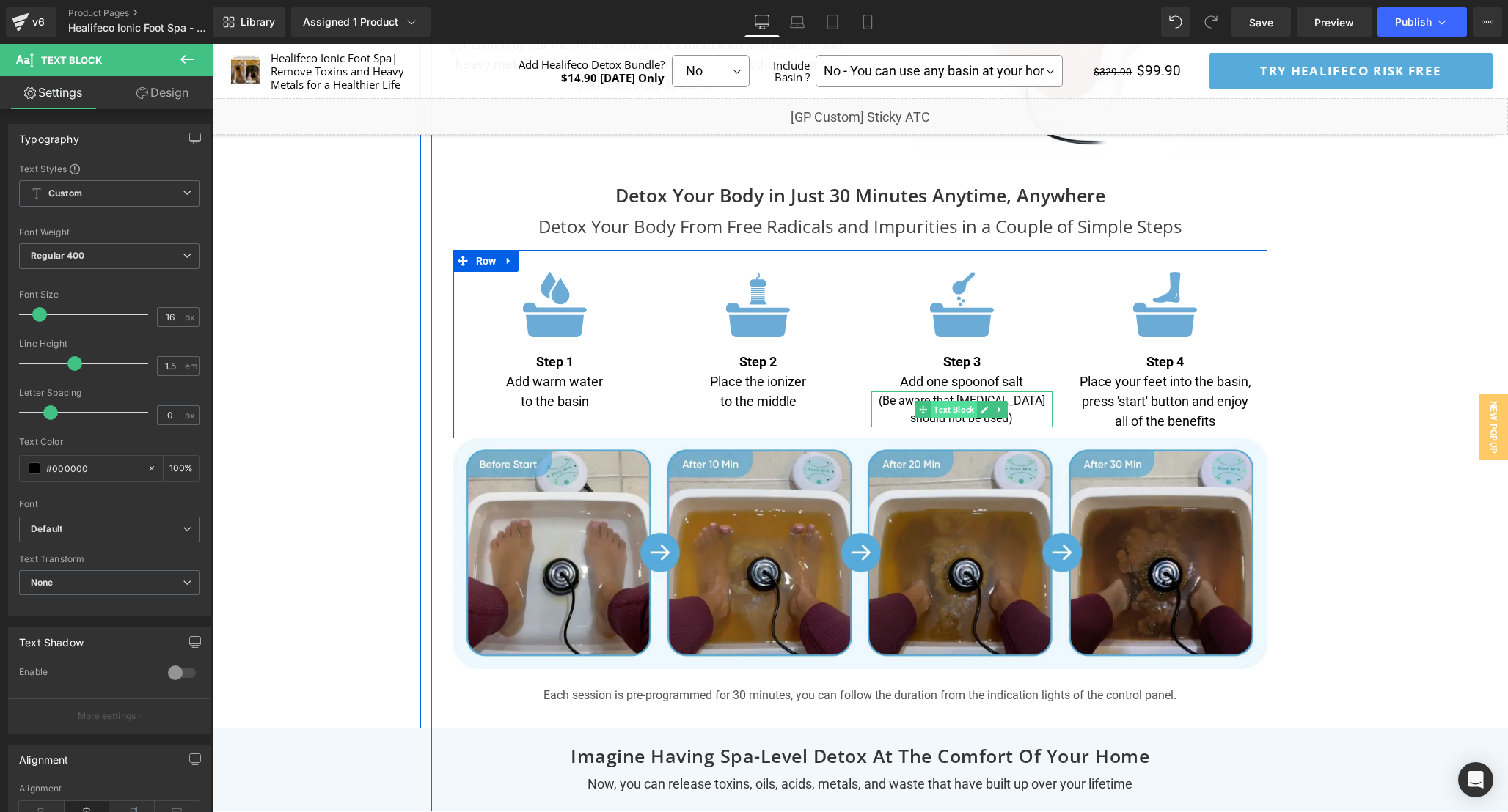
click at [946, 409] on span "Text Block" at bounding box center [953, 410] width 46 height 18
click at [958, 375] on span "Text Block" at bounding box center [953, 372] width 46 height 18
click at [964, 405] on span "Text Block" at bounding box center [953, 410] width 46 height 18
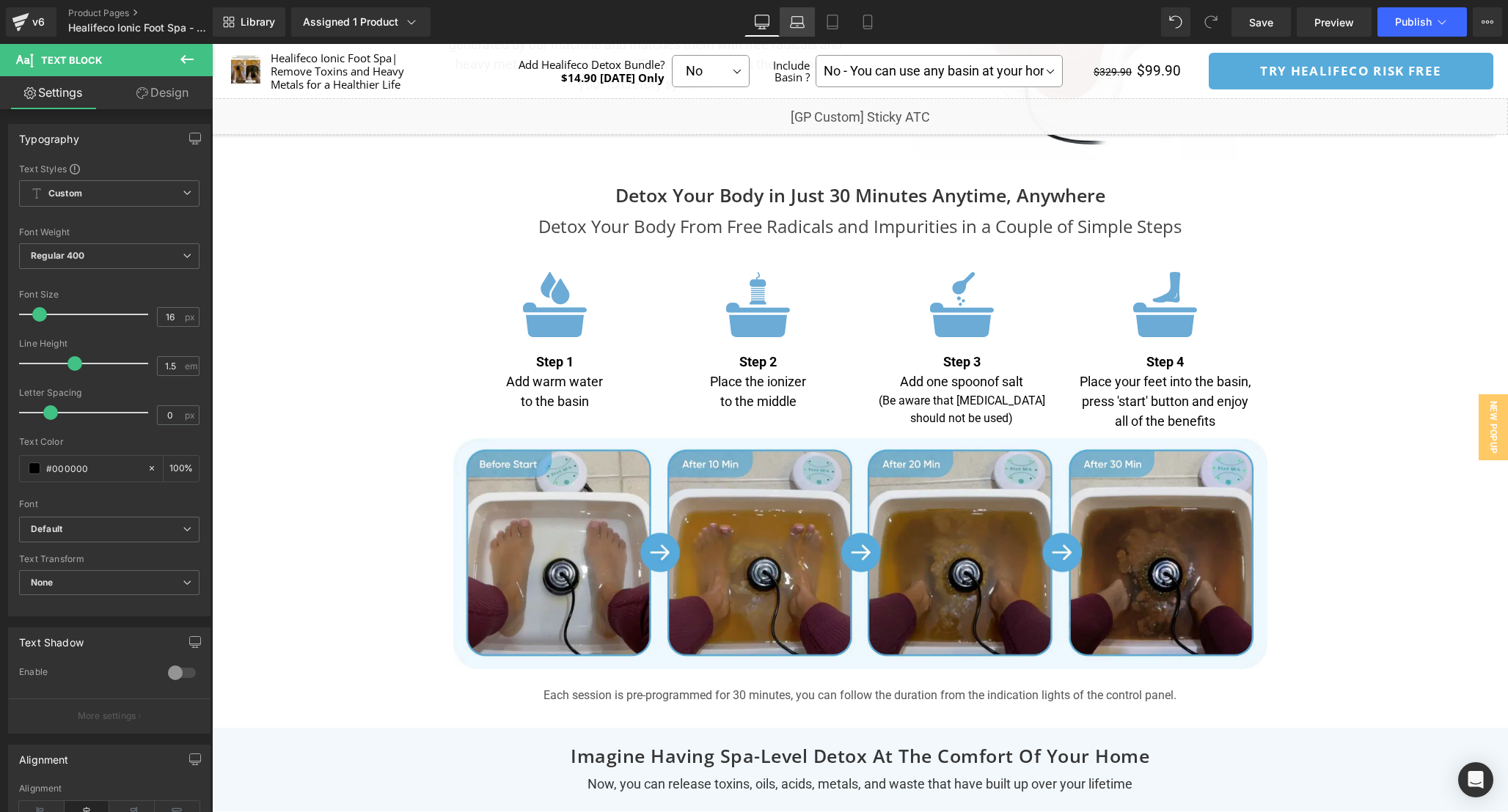
click at [795, 21] on icon at bounding box center [797, 22] width 15 height 15
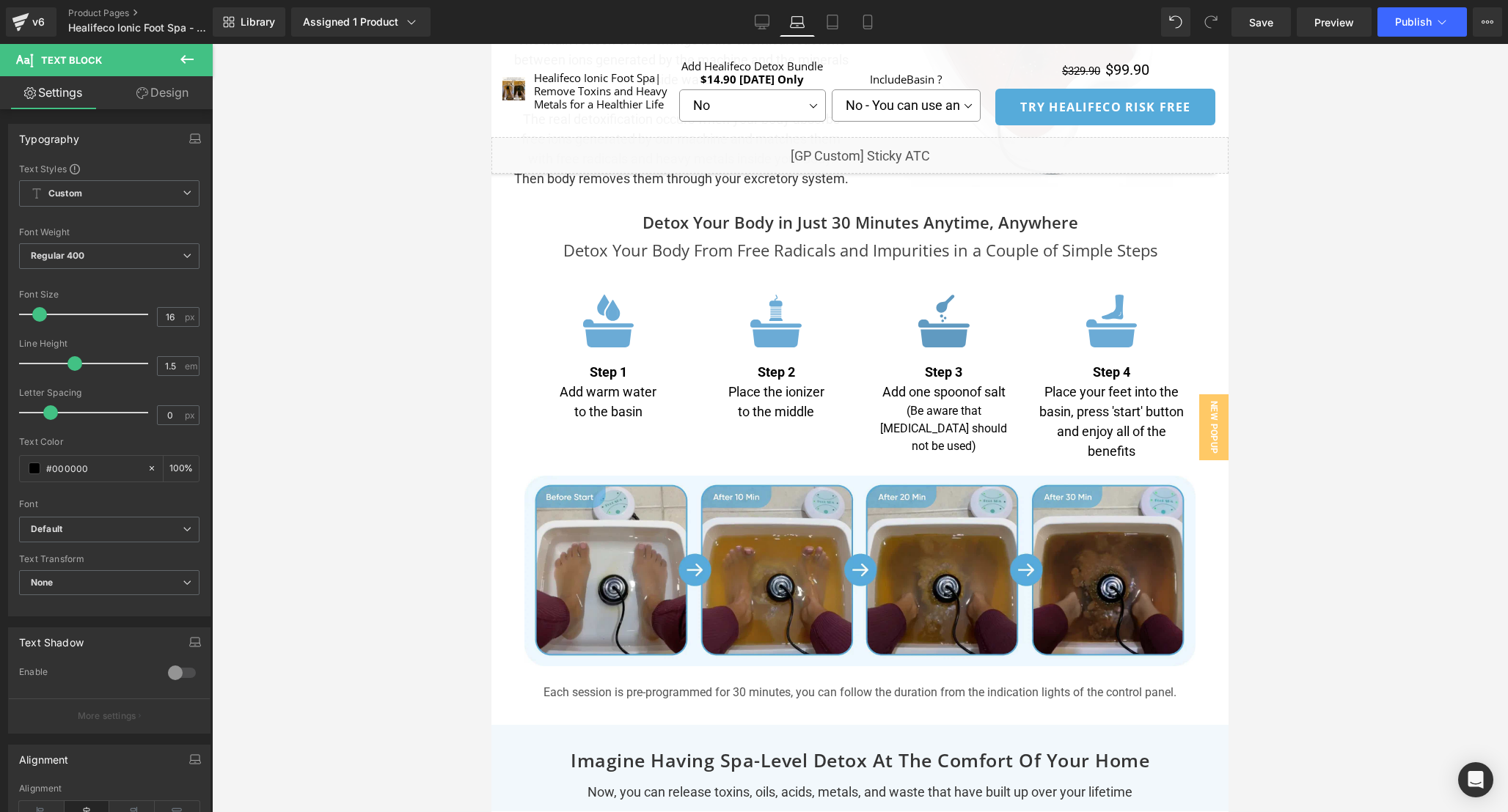
scroll to position [4302, 0]
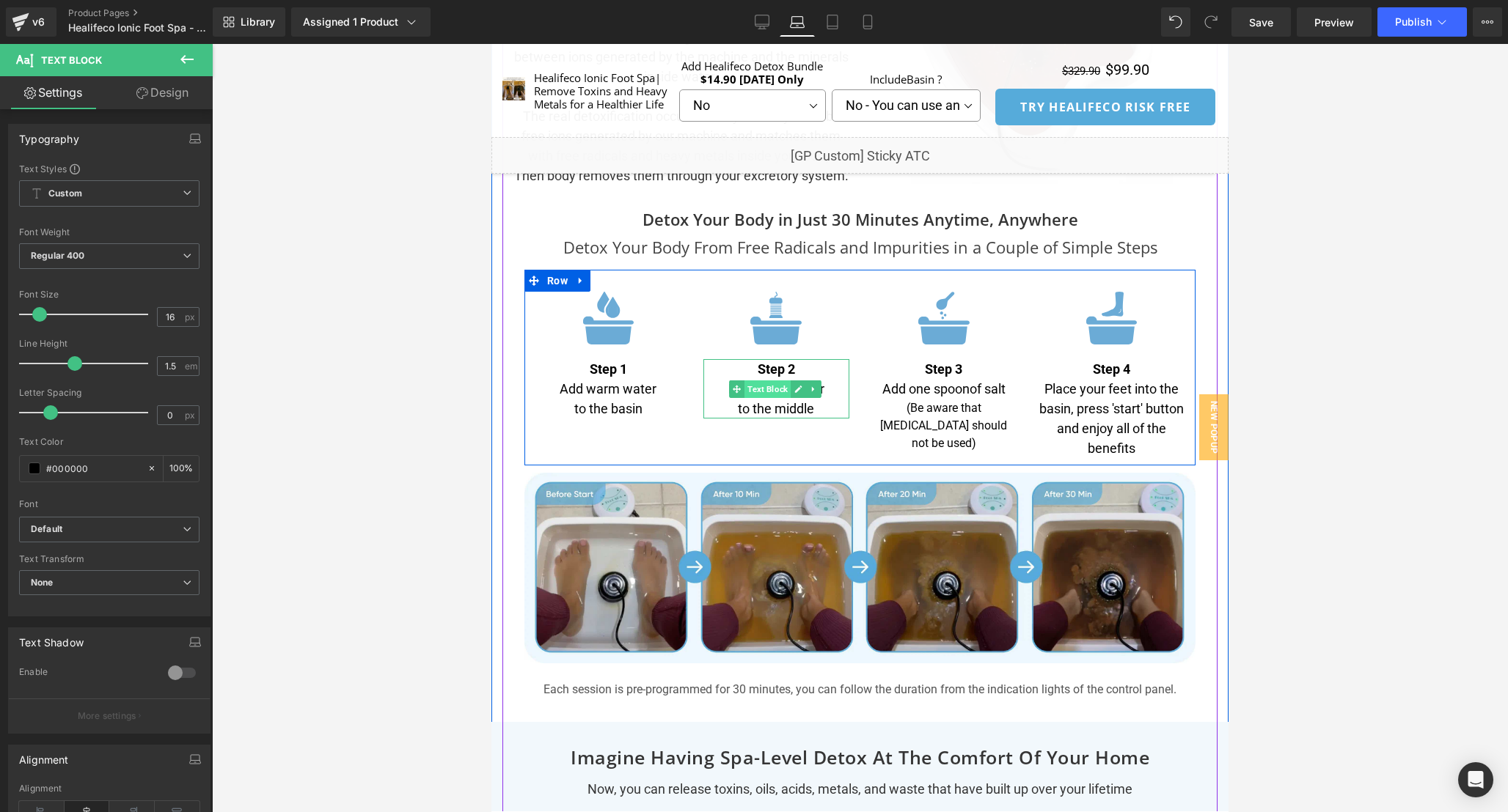
click at [772, 399] on span "Text Block" at bounding box center [767, 390] width 46 height 18
click at [941, 426] on span "Text Block" at bounding box center [935, 418] width 46 height 18
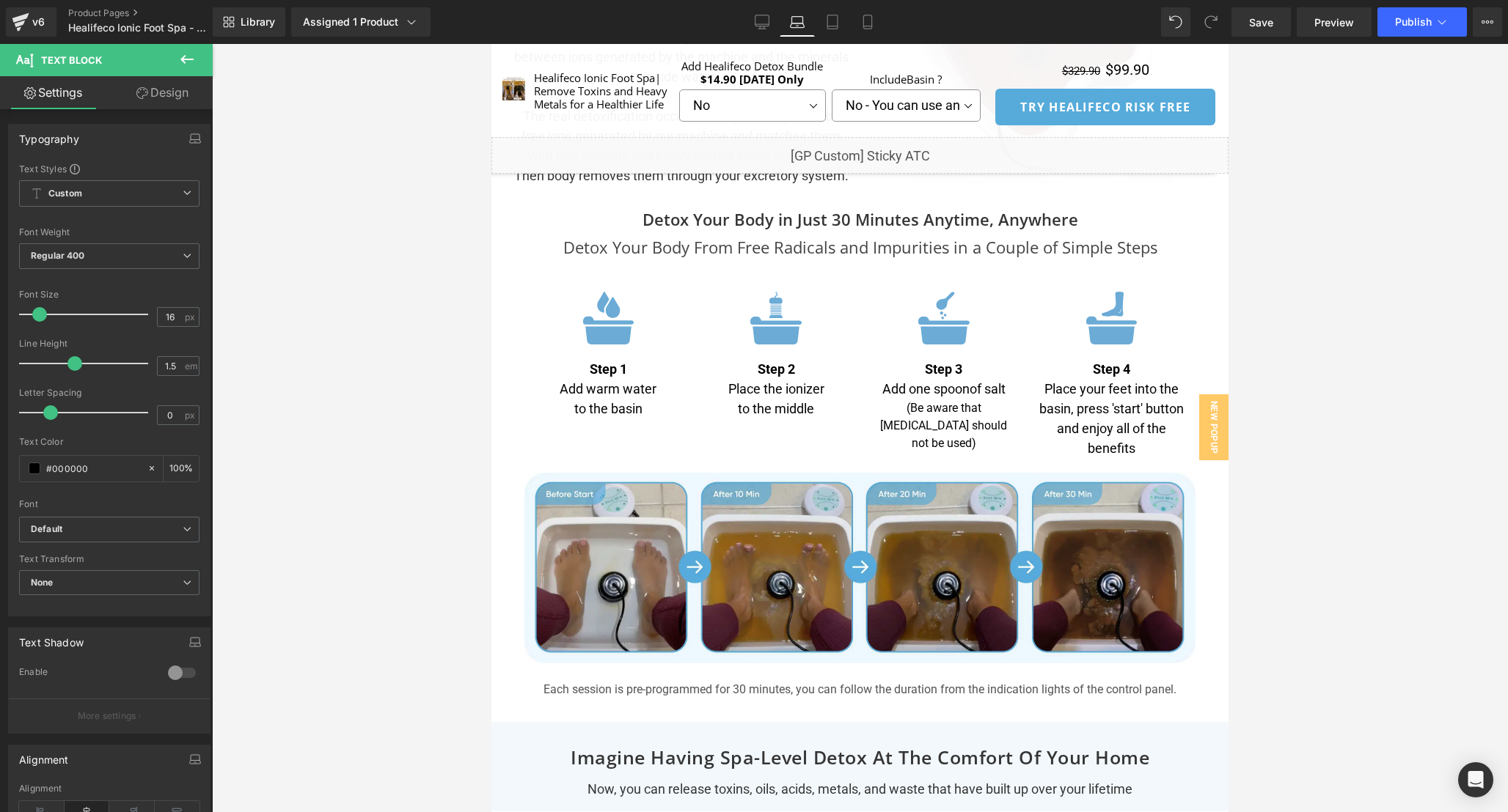
click at [1296, 317] on div at bounding box center [860, 427] width 1296 height 768
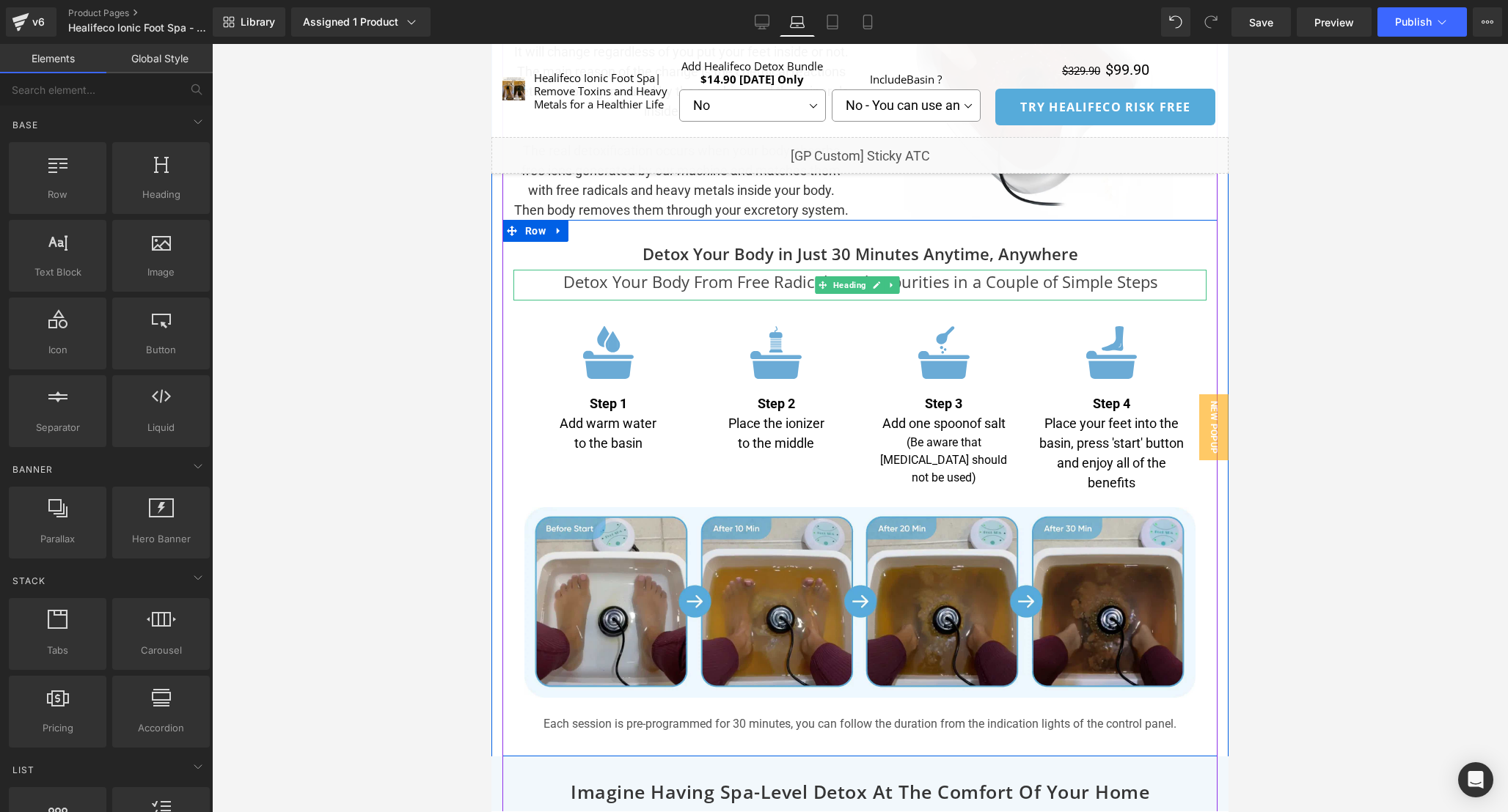
scroll to position [4270, 0]
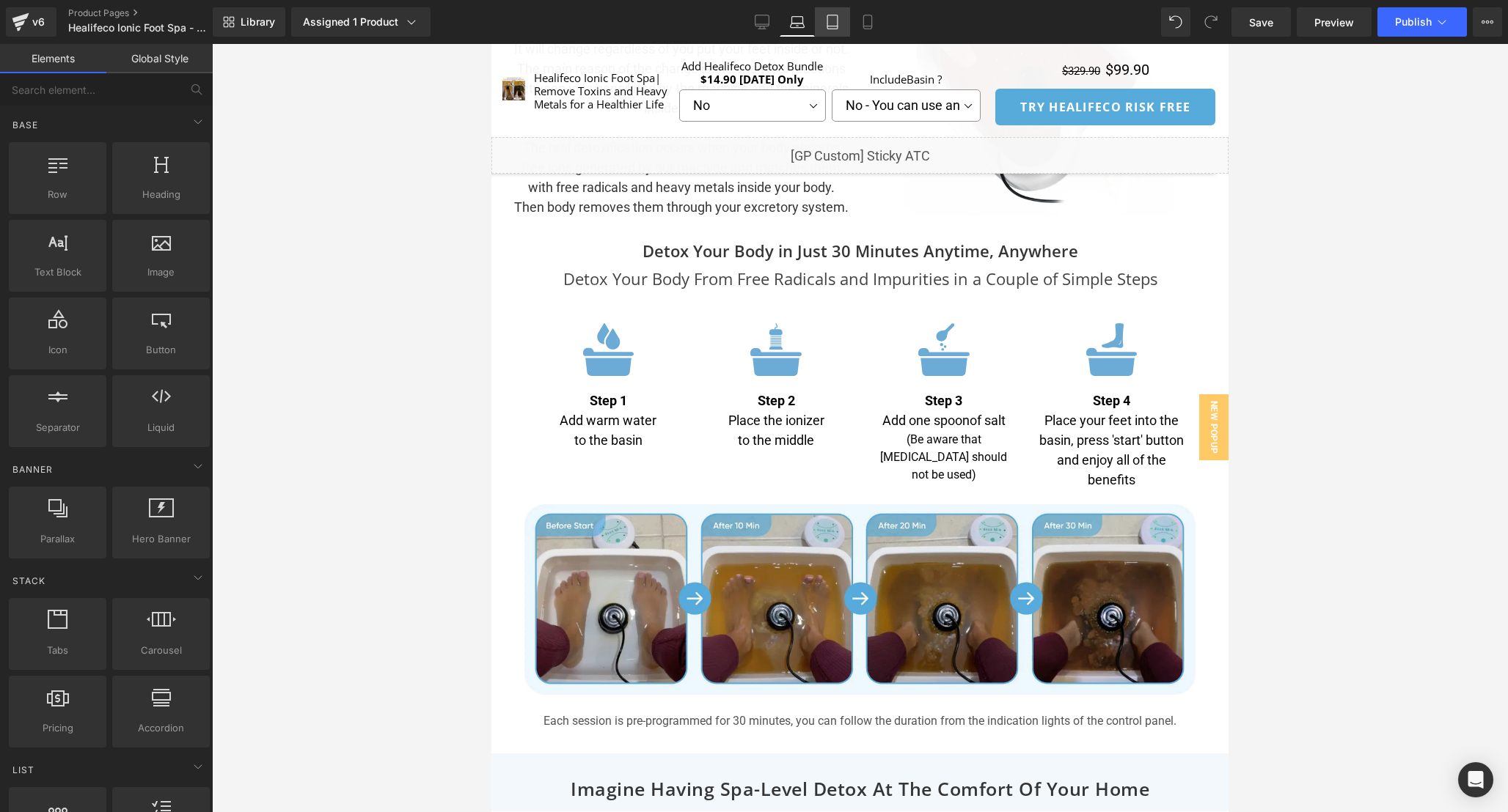
click at [829, 23] on icon at bounding box center [832, 22] width 15 height 15
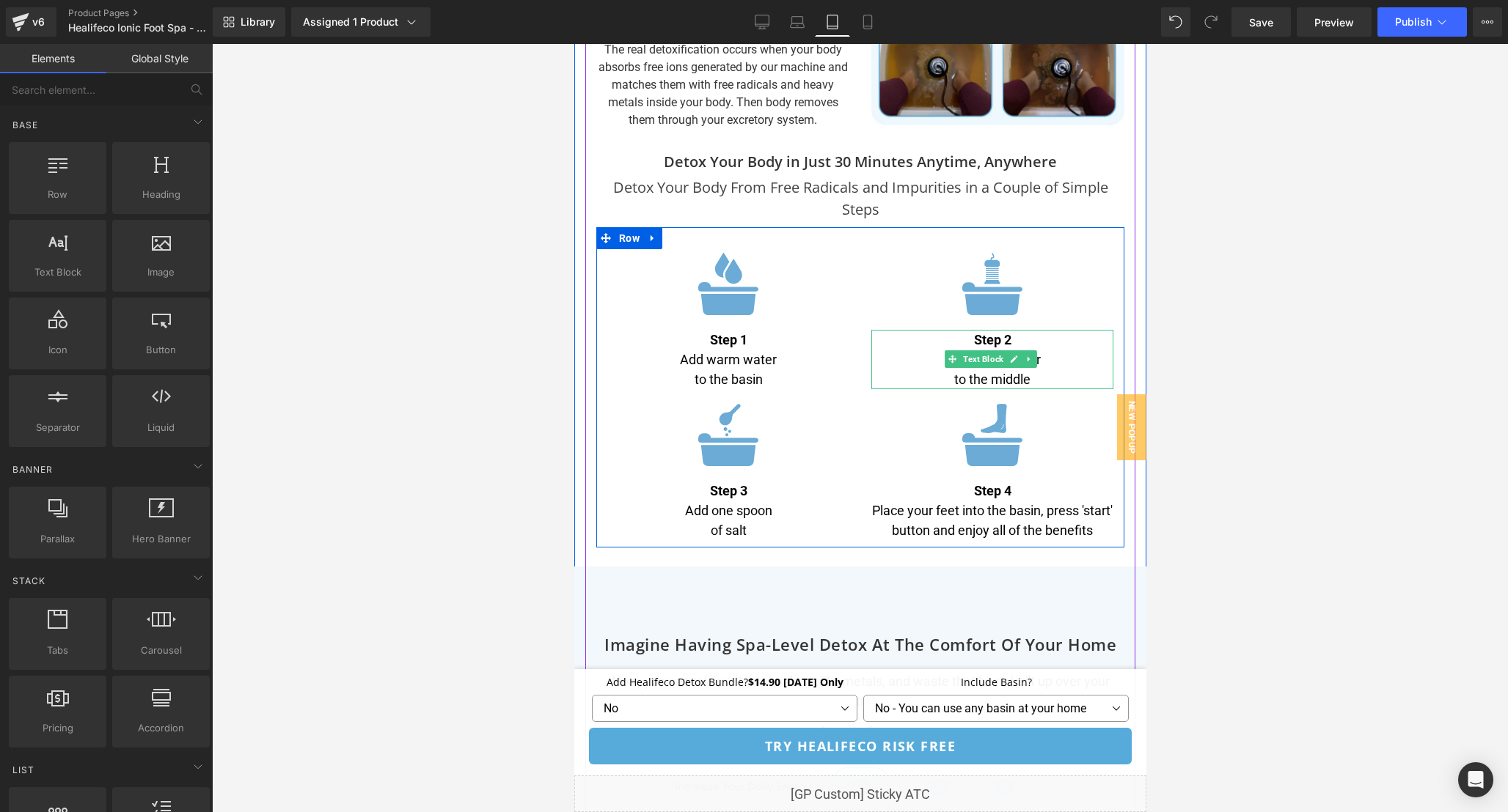
scroll to position [4806, 0]
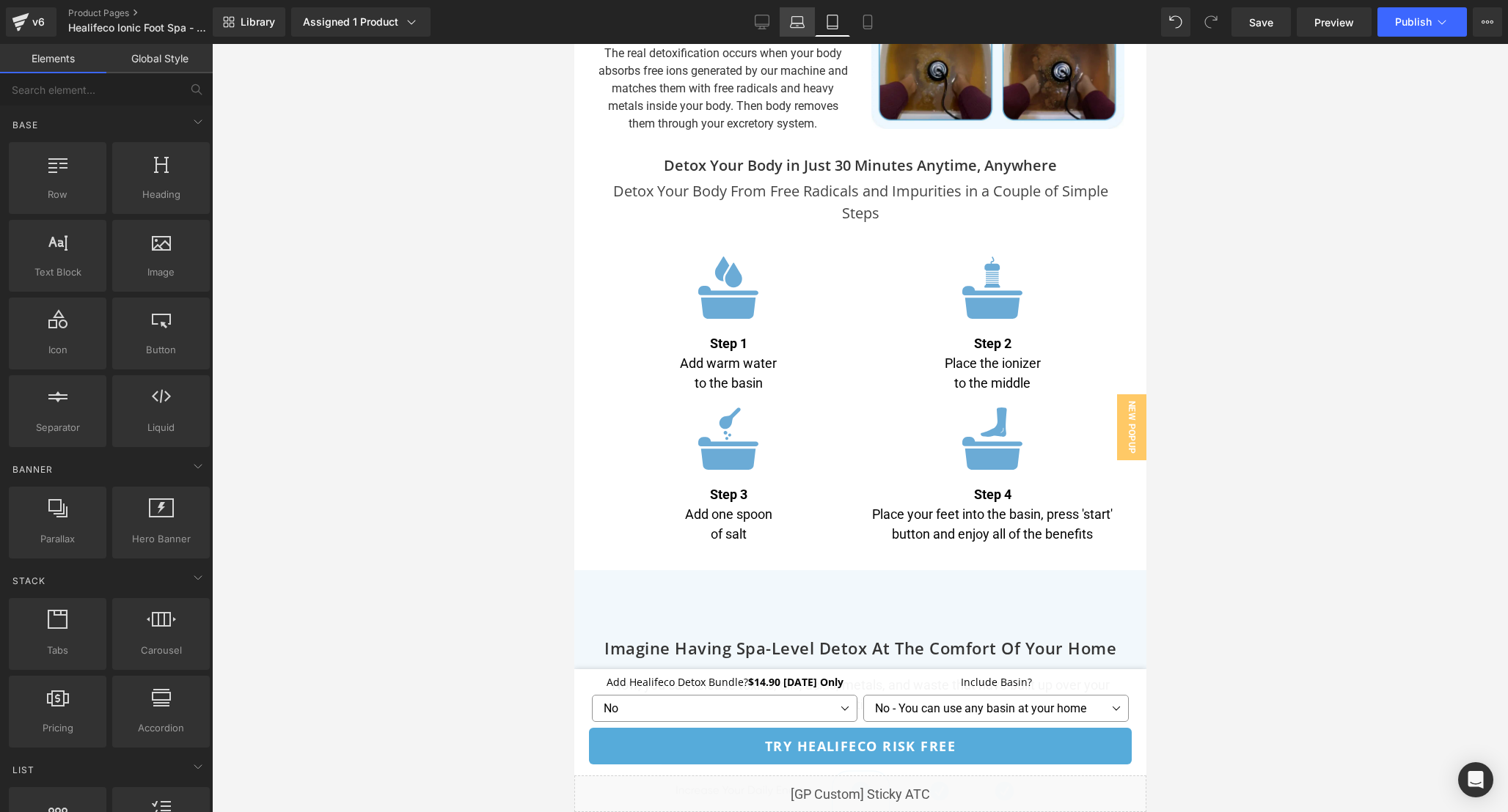
click at [797, 18] on icon at bounding box center [797, 22] width 15 height 15
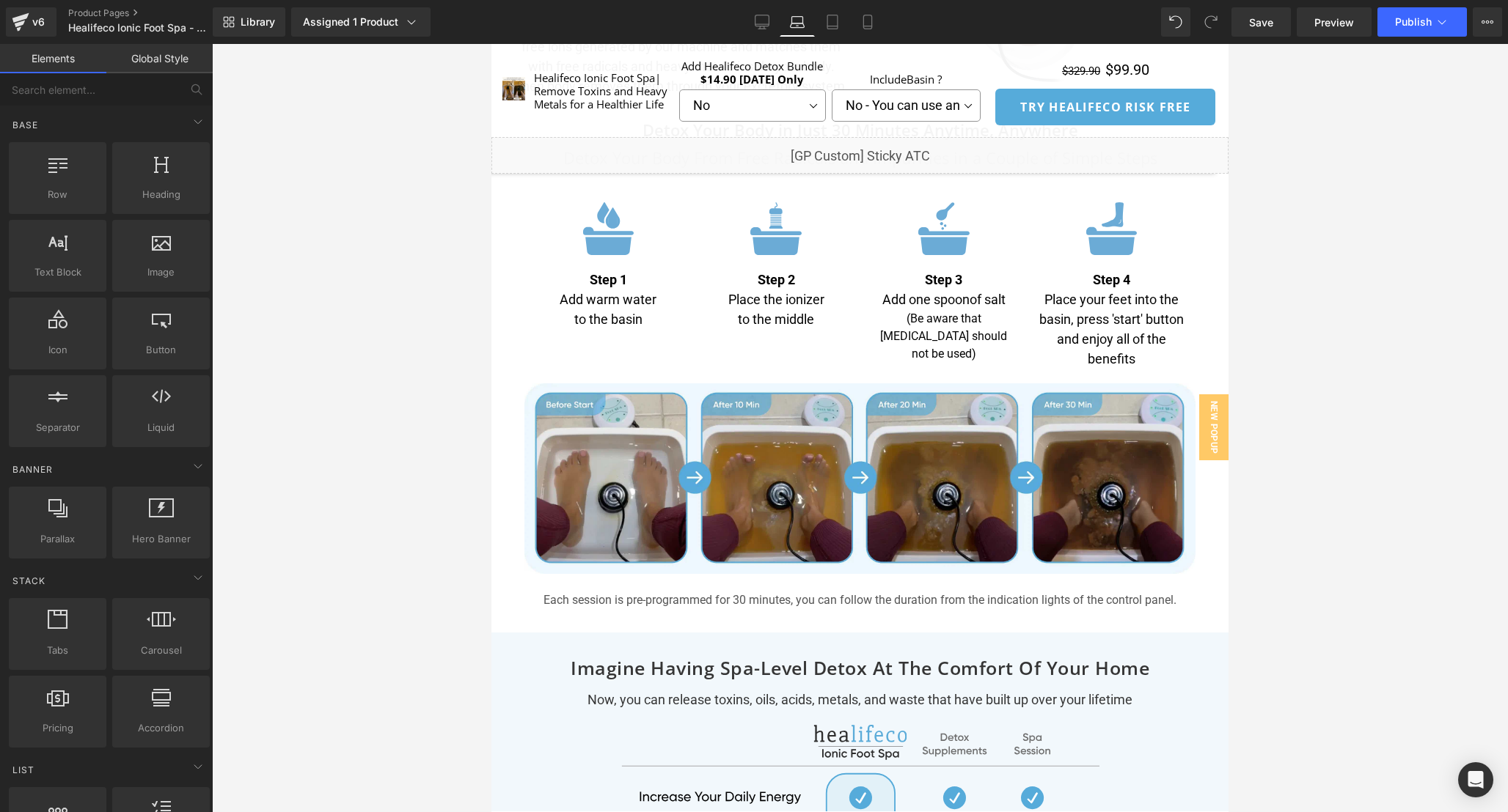
scroll to position [4399, 0]
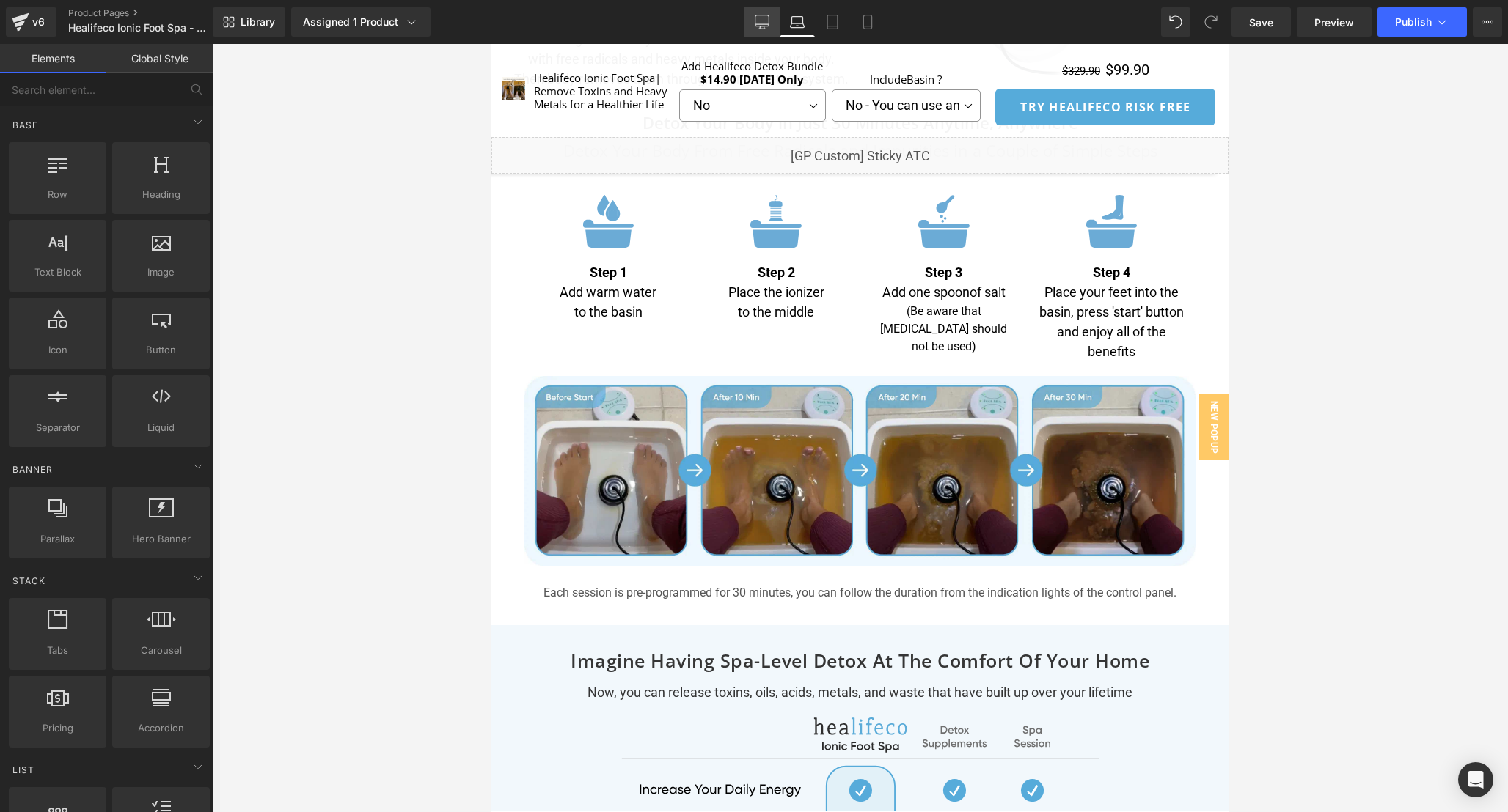
click at [755, 21] on icon at bounding box center [762, 20] width 14 height 11
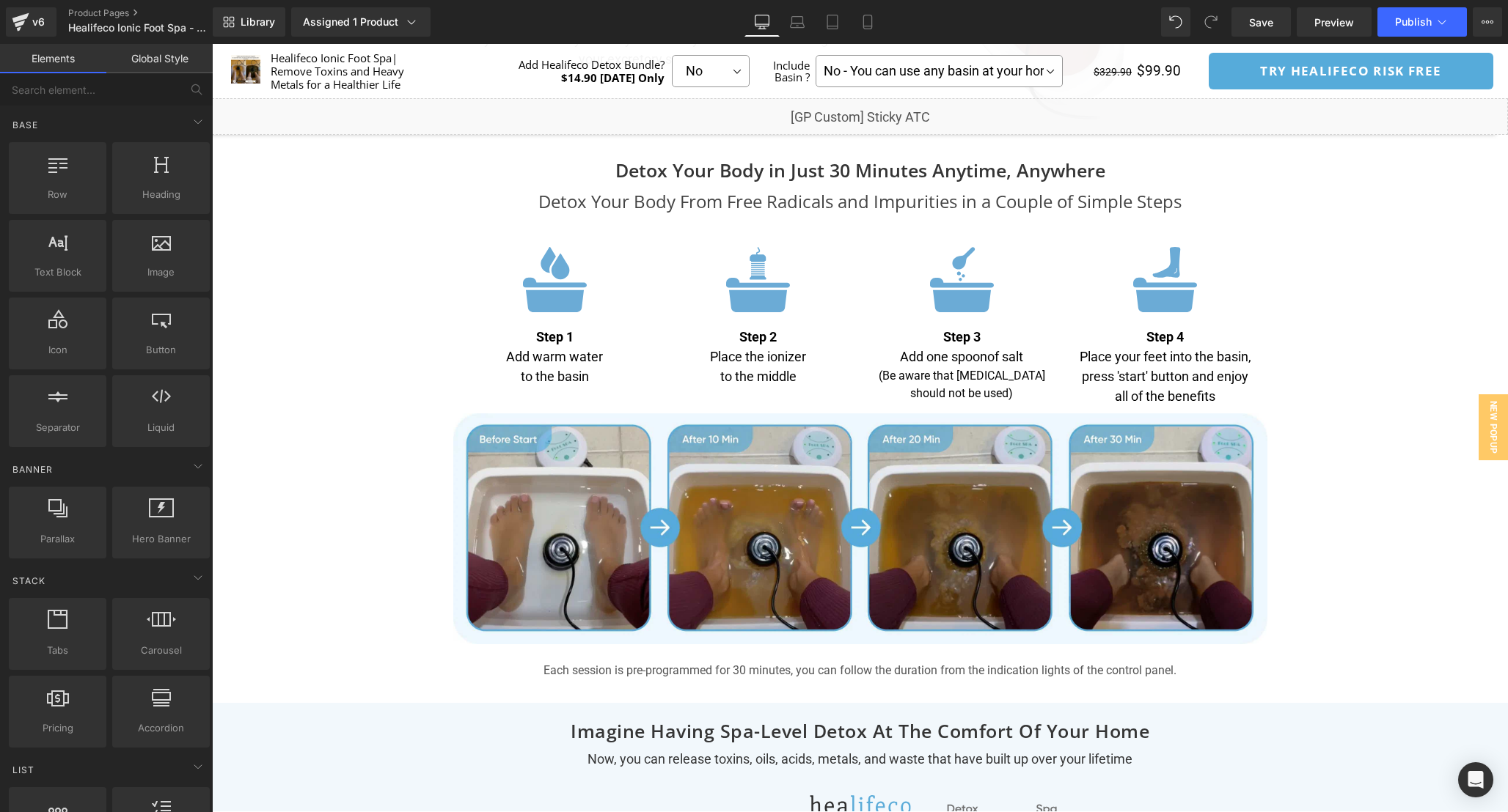
scroll to position [4510, 0]
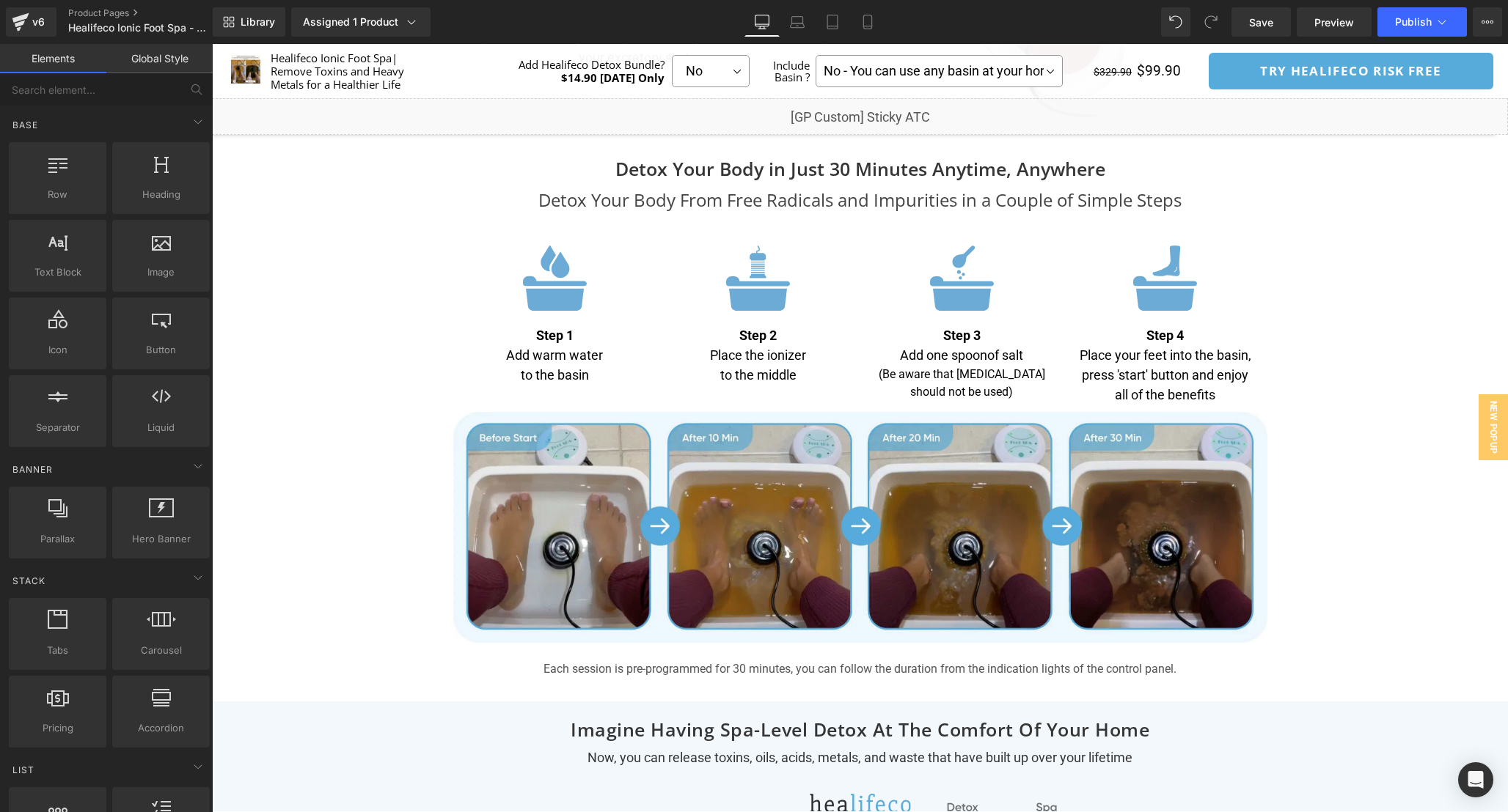
click at [1363, 397] on div "Separator" at bounding box center [860, 47] width 1296 height 8760
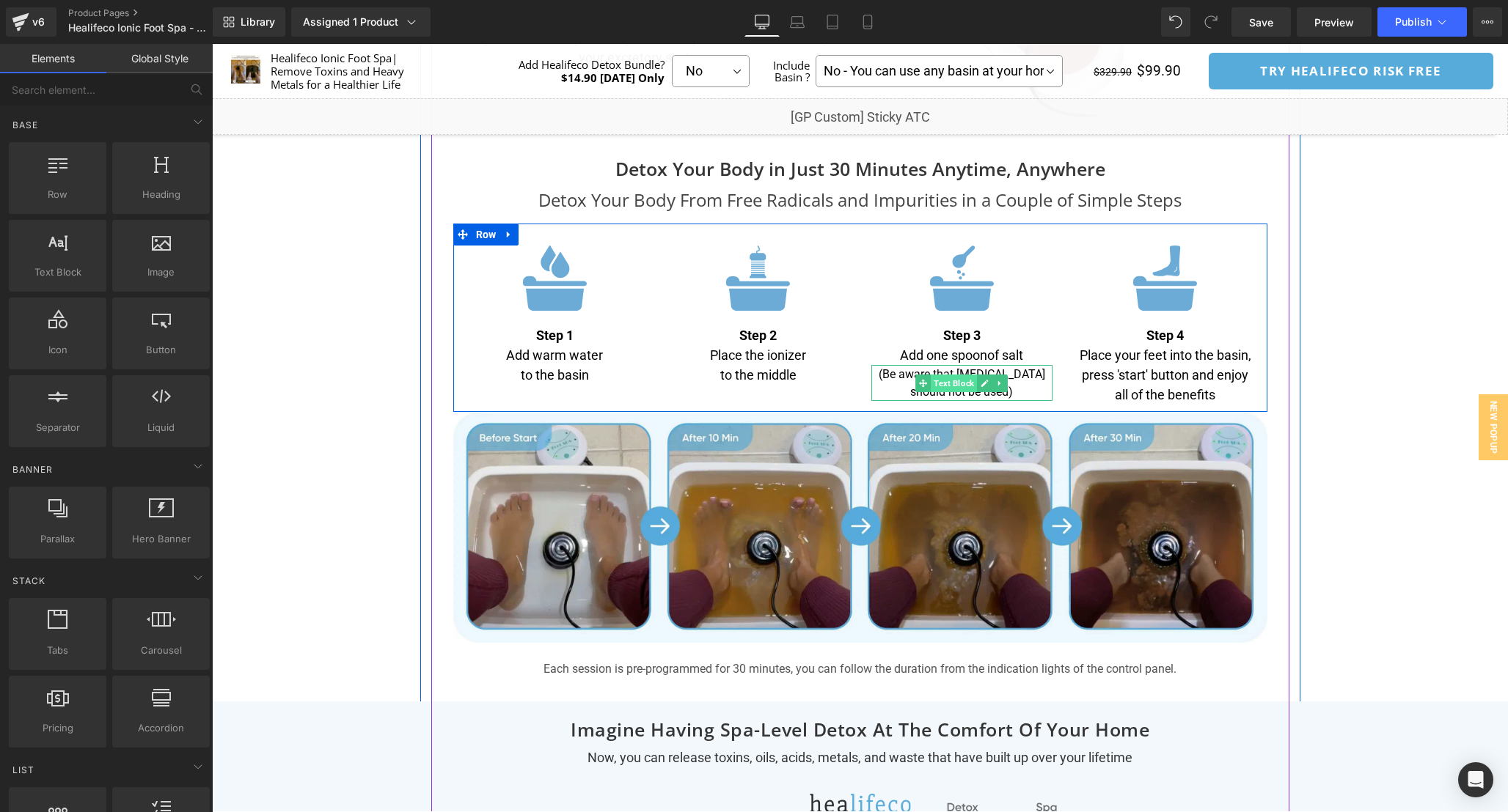
click at [952, 381] on span "Text Block" at bounding box center [953, 384] width 46 height 18
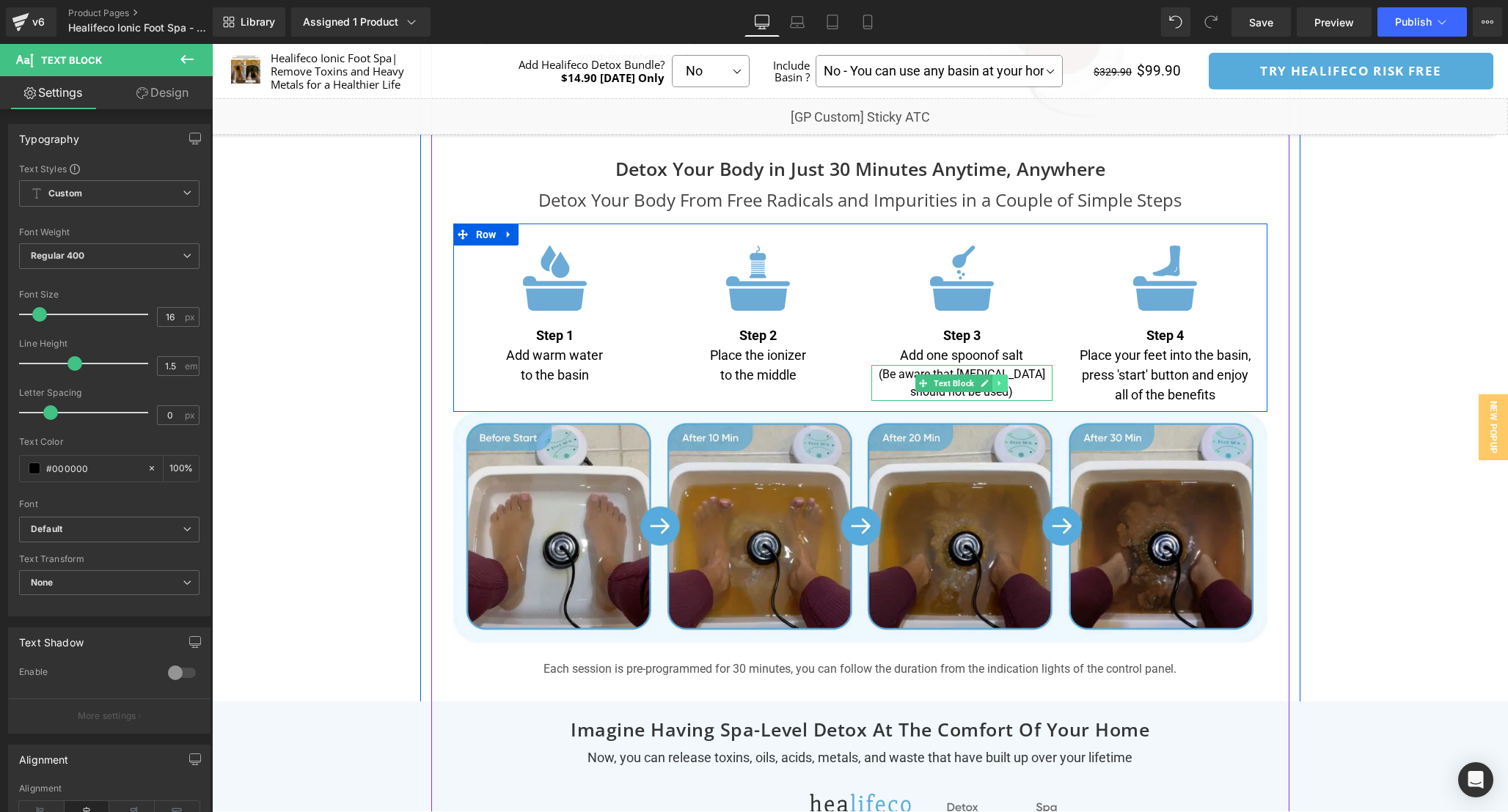
click at [999, 388] on icon at bounding box center [1000, 383] width 8 height 9
click at [981, 385] on icon at bounding box center [977, 383] width 8 height 9
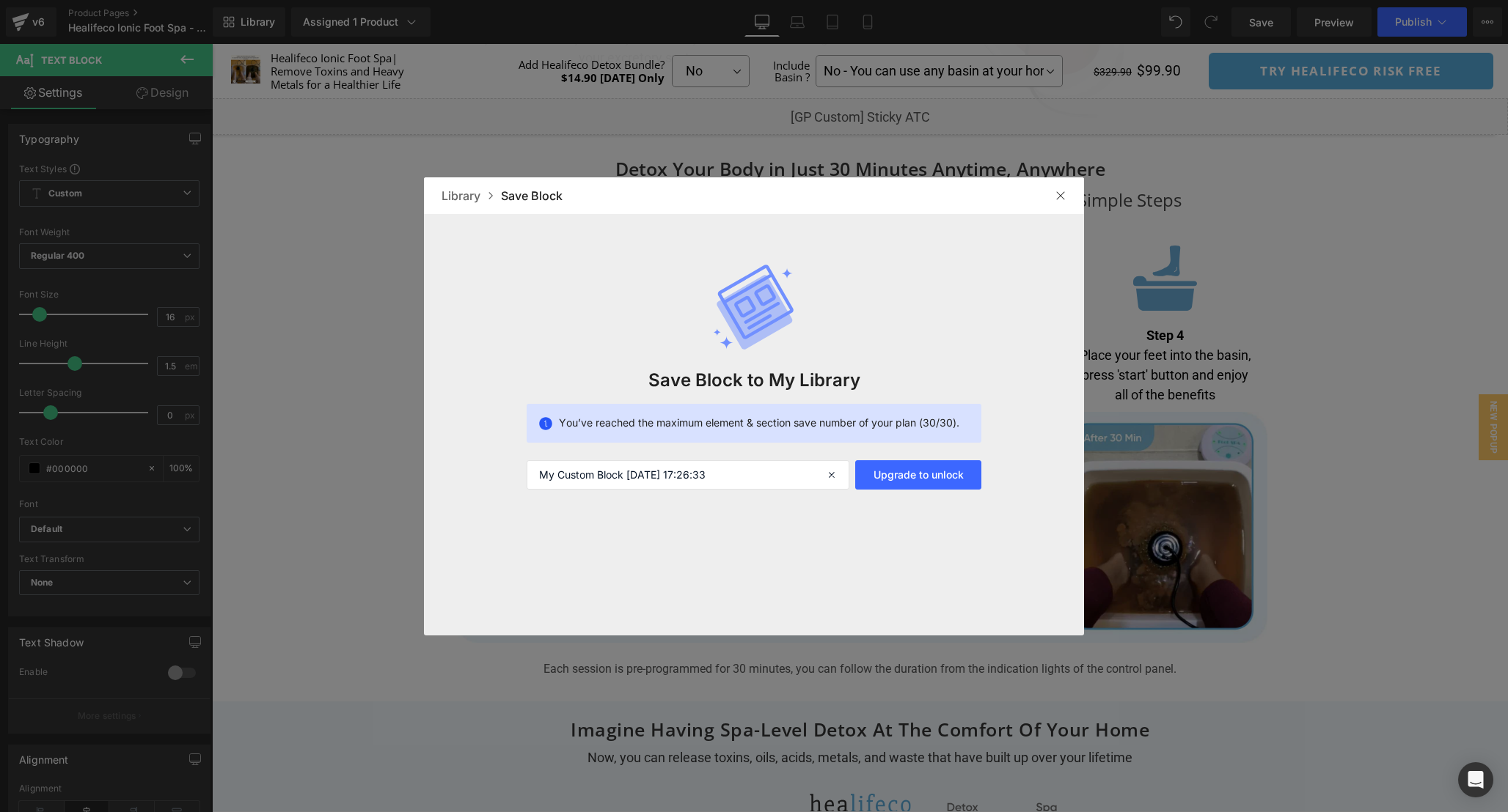
click at [1058, 194] on img at bounding box center [1061, 196] width 12 height 12
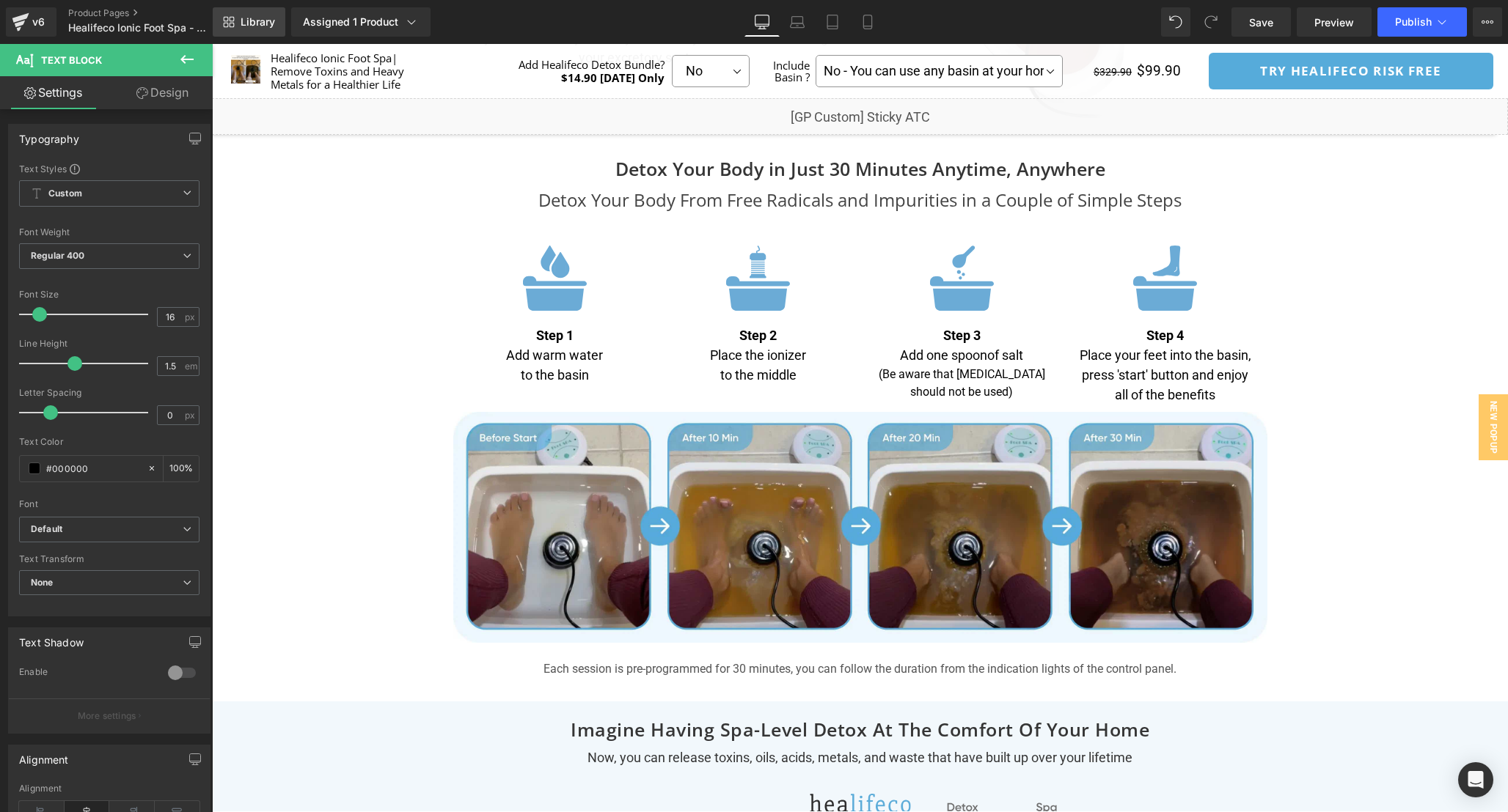
click at [237, 27] on link "Library" at bounding box center [249, 22] width 73 height 30
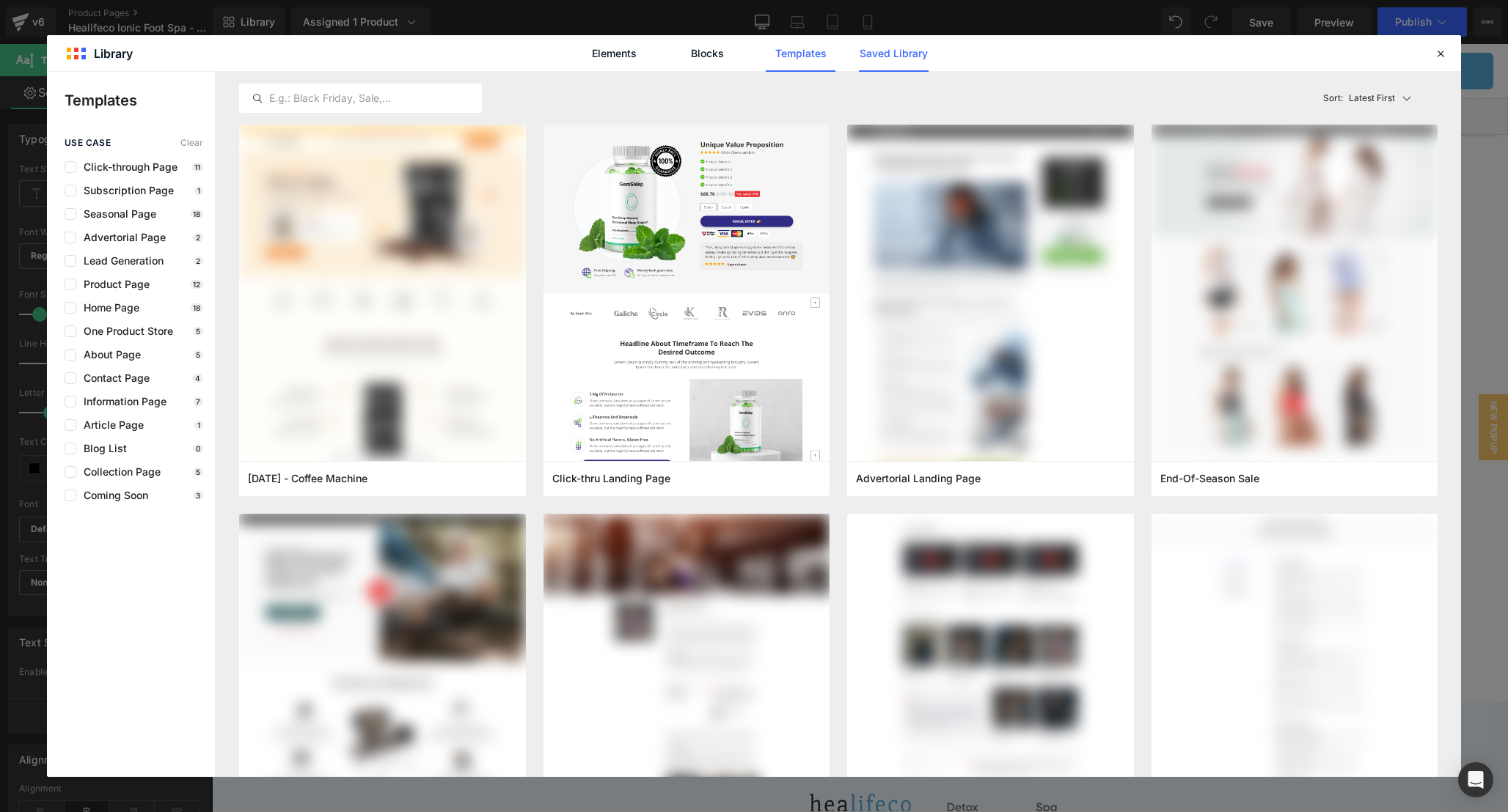
click at [900, 43] on link "Saved Library" at bounding box center [894, 53] width 70 height 37
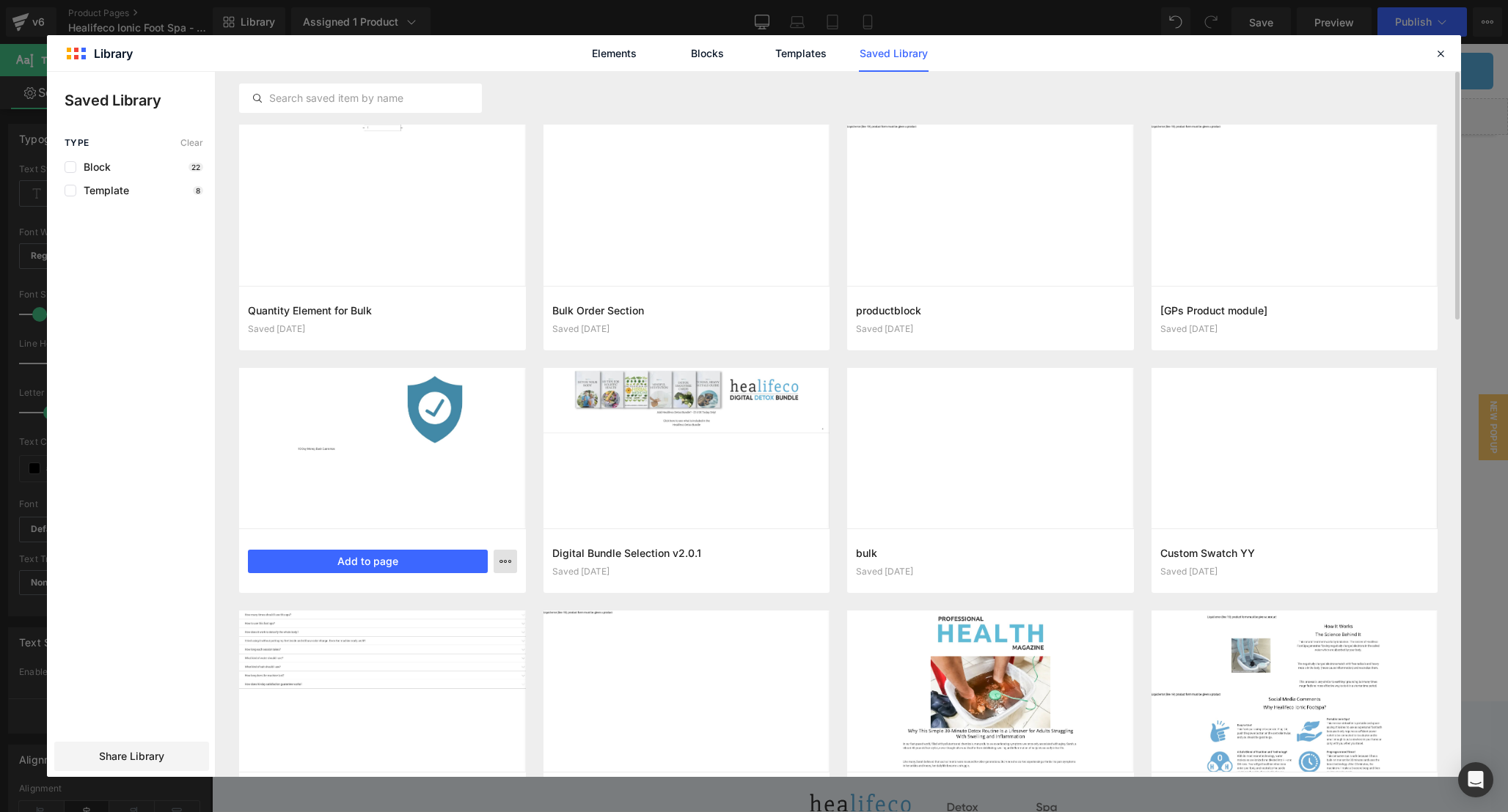
click at [510, 564] on icon "button" at bounding box center [505, 562] width 12 height 12
click at [457, 624] on div "Delete" at bounding box center [433, 625] width 167 height 31
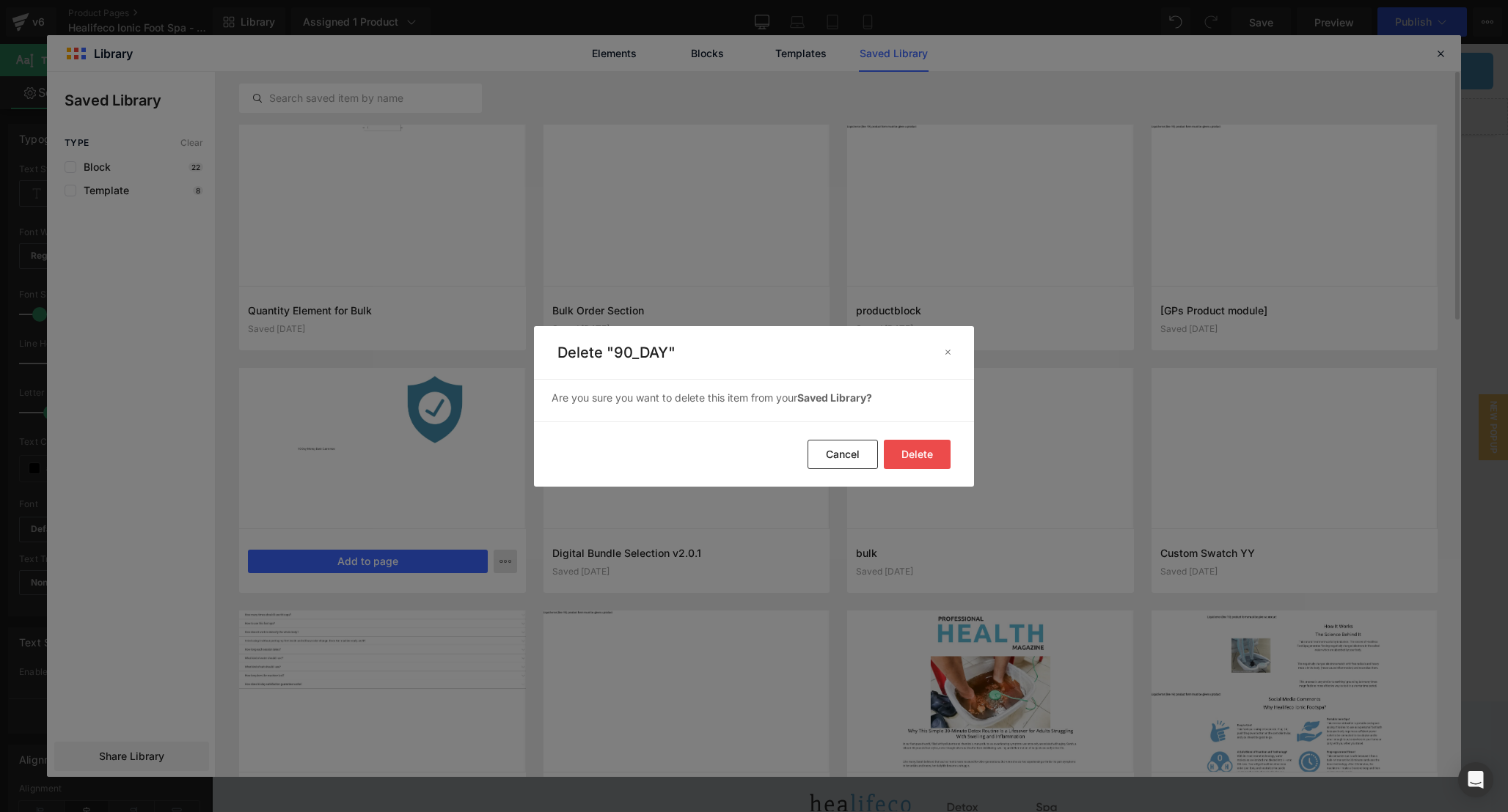
click at [927, 450] on button "Delete" at bounding box center [917, 455] width 67 height 30
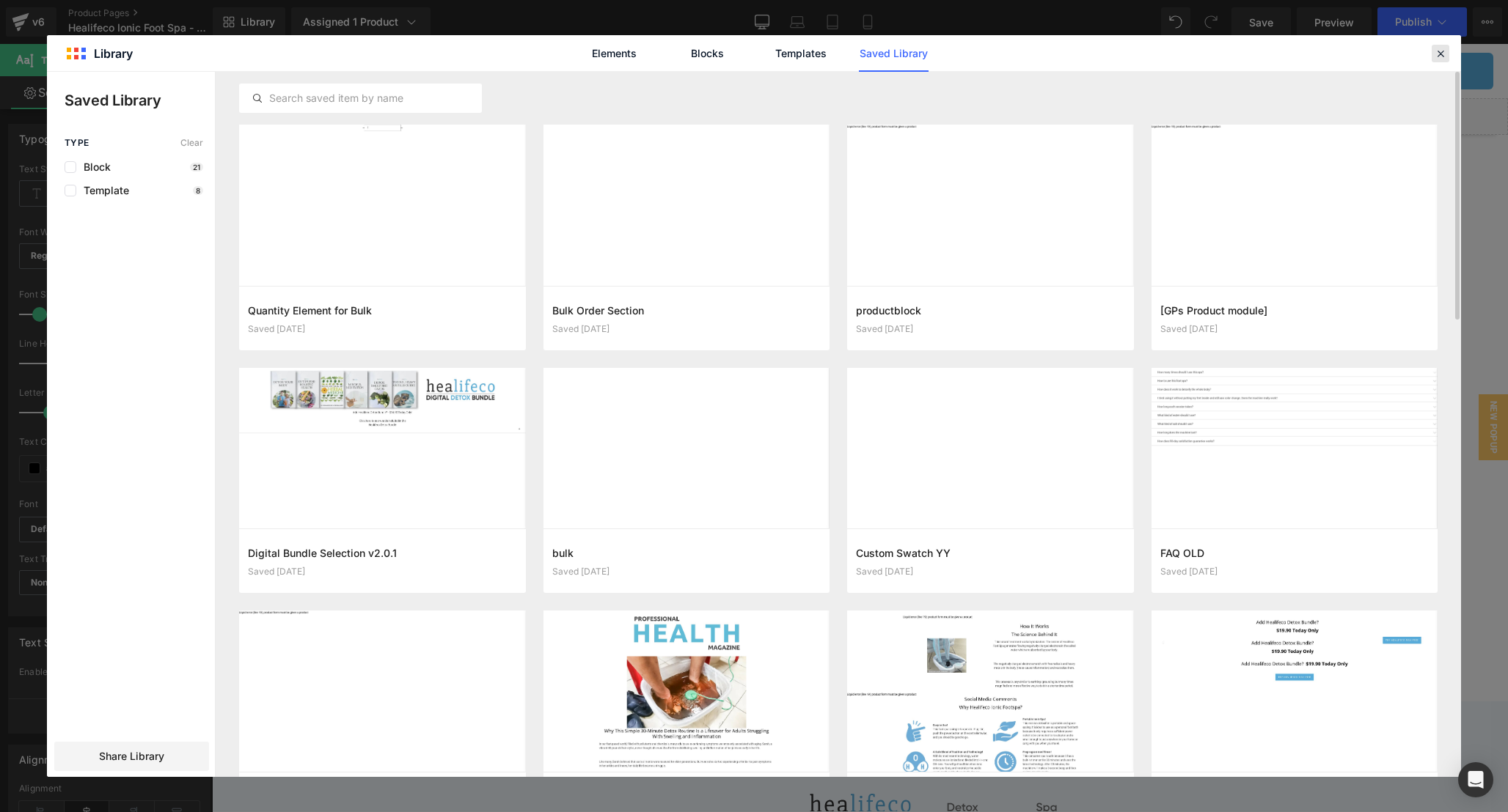
click at [1439, 54] on icon at bounding box center [1439, 53] width 13 height 13
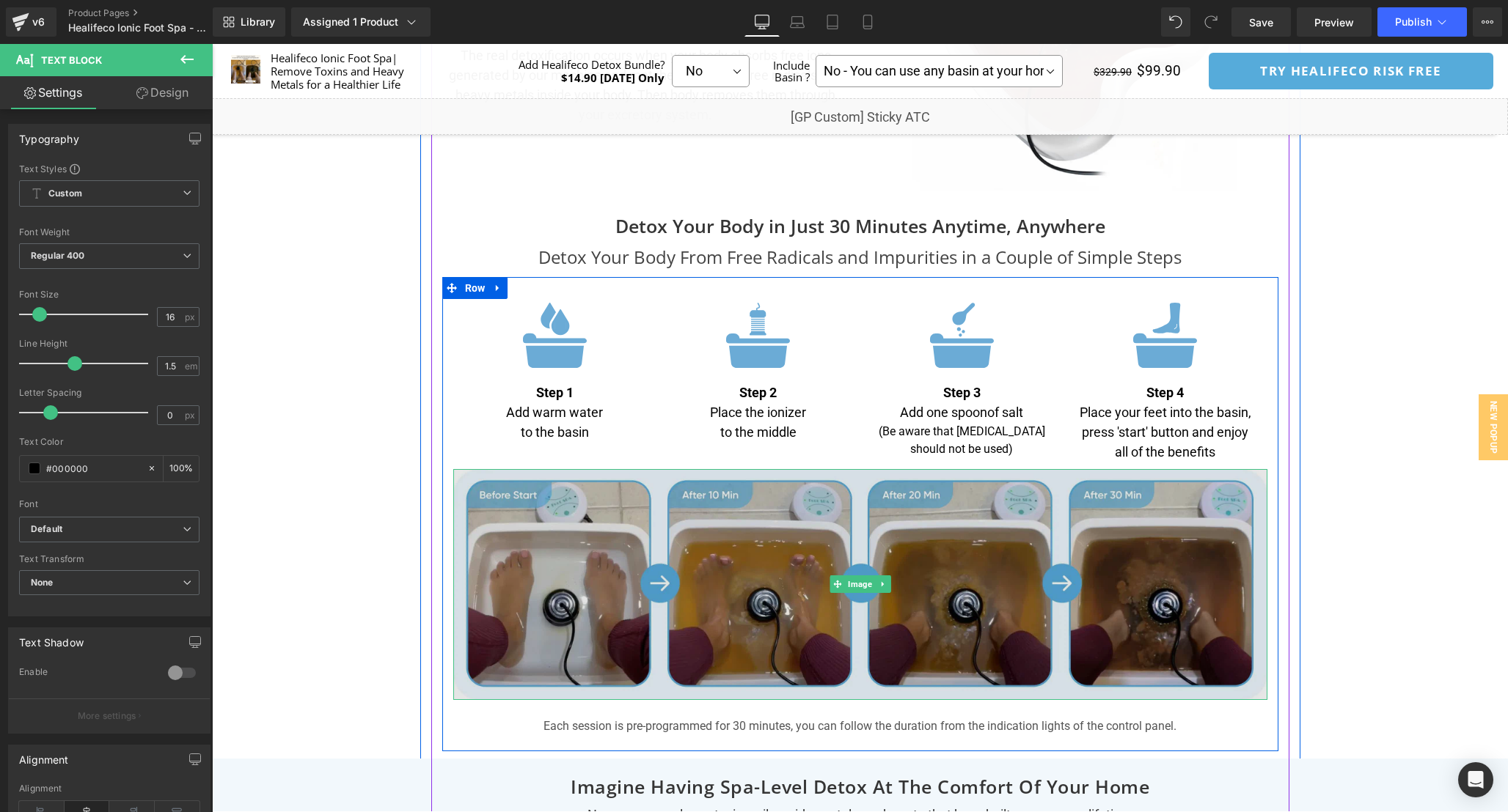
scroll to position [4452, 0]
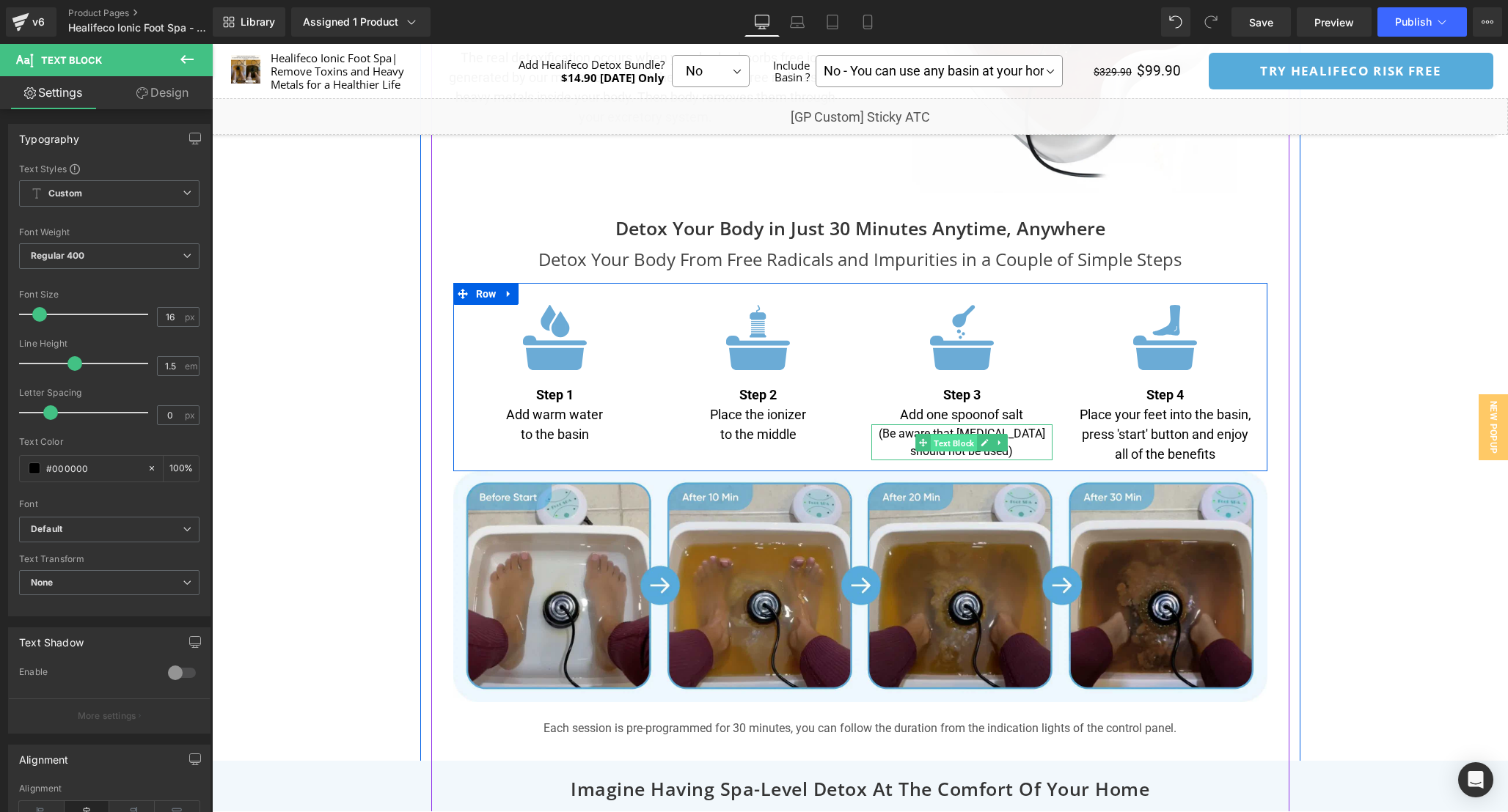
click at [930, 440] on span "Text Block" at bounding box center [953, 443] width 46 height 18
click at [1000, 443] on icon at bounding box center [999, 442] width 2 height 5
click at [978, 446] on icon at bounding box center [977, 442] width 8 height 8
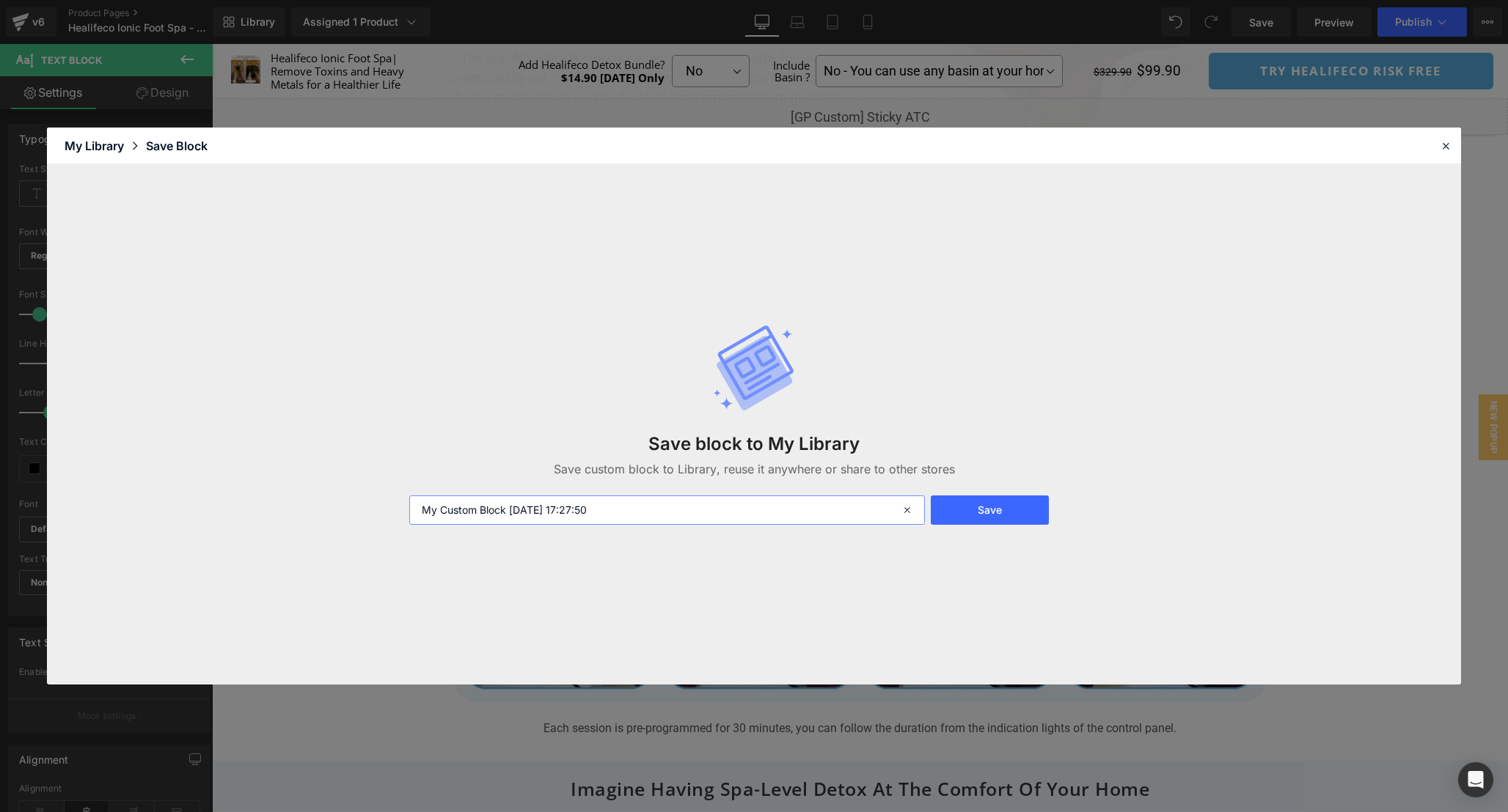
click at [656, 507] on input "My Custom Block [DATE] 17:27:50" at bounding box center [667, 511] width 516 height 30
click at [656, 506] on input "My Custom Block [DATE] 17:27:50" at bounding box center [667, 511] width 516 height 30
type input "salt_info"
click at [1008, 510] on button "Save" at bounding box center [989, 511] width 118 height 30
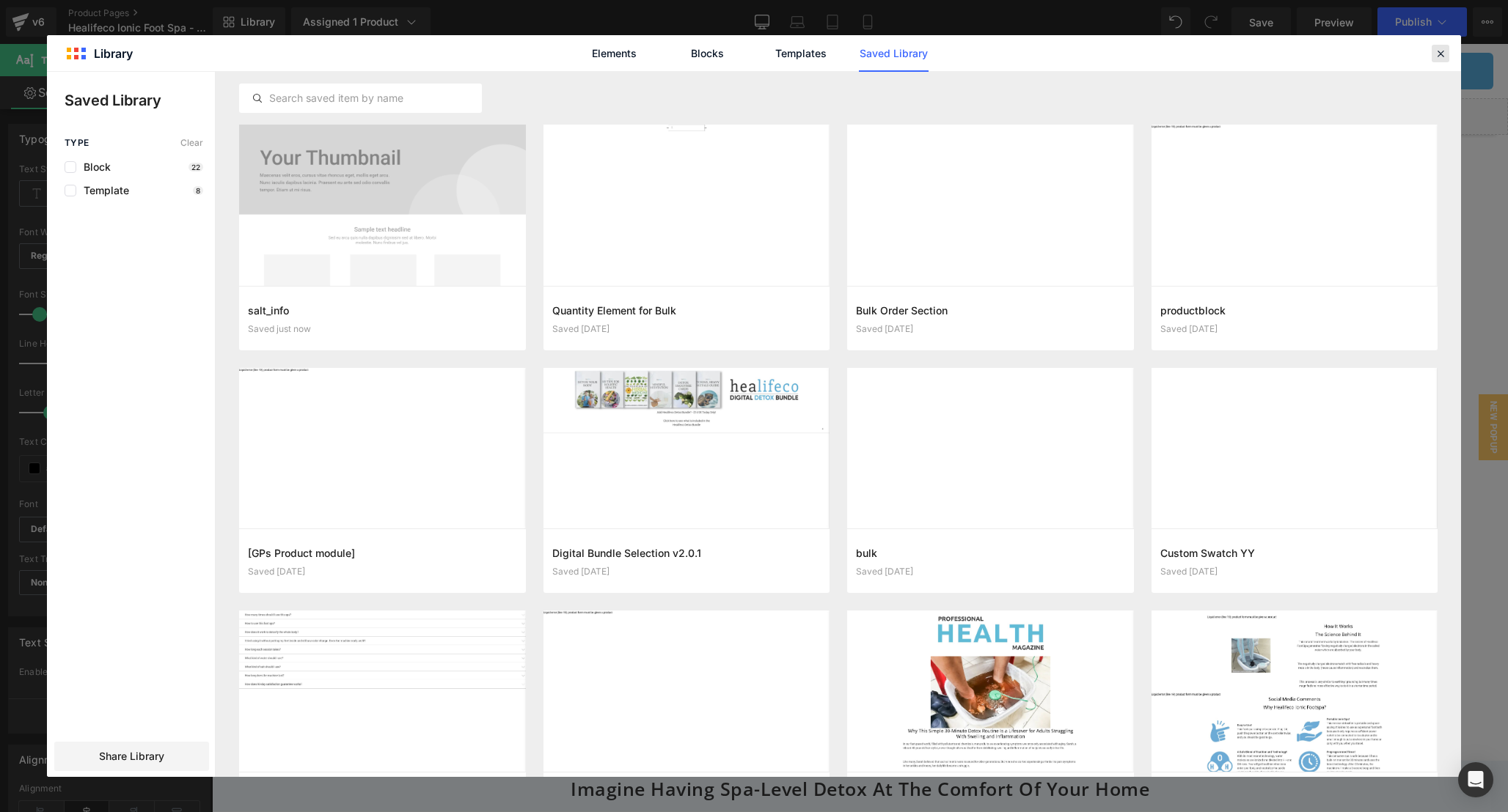
click at [1444, 58] on icon at bounding box center [1439, 53] width 13 height 13
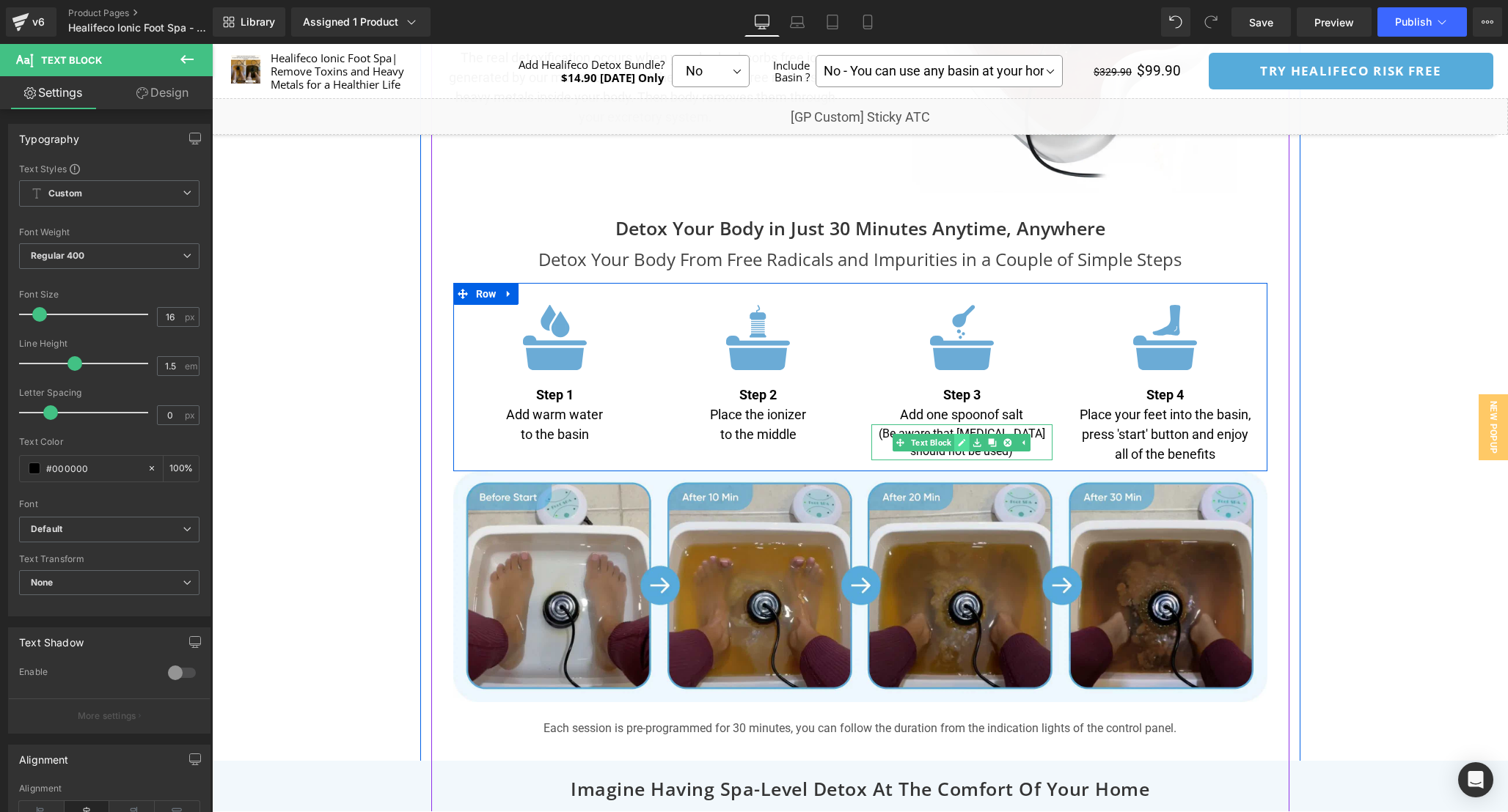
click at [956, 442] on link at bounding box center [961, 443] width 15 height 18
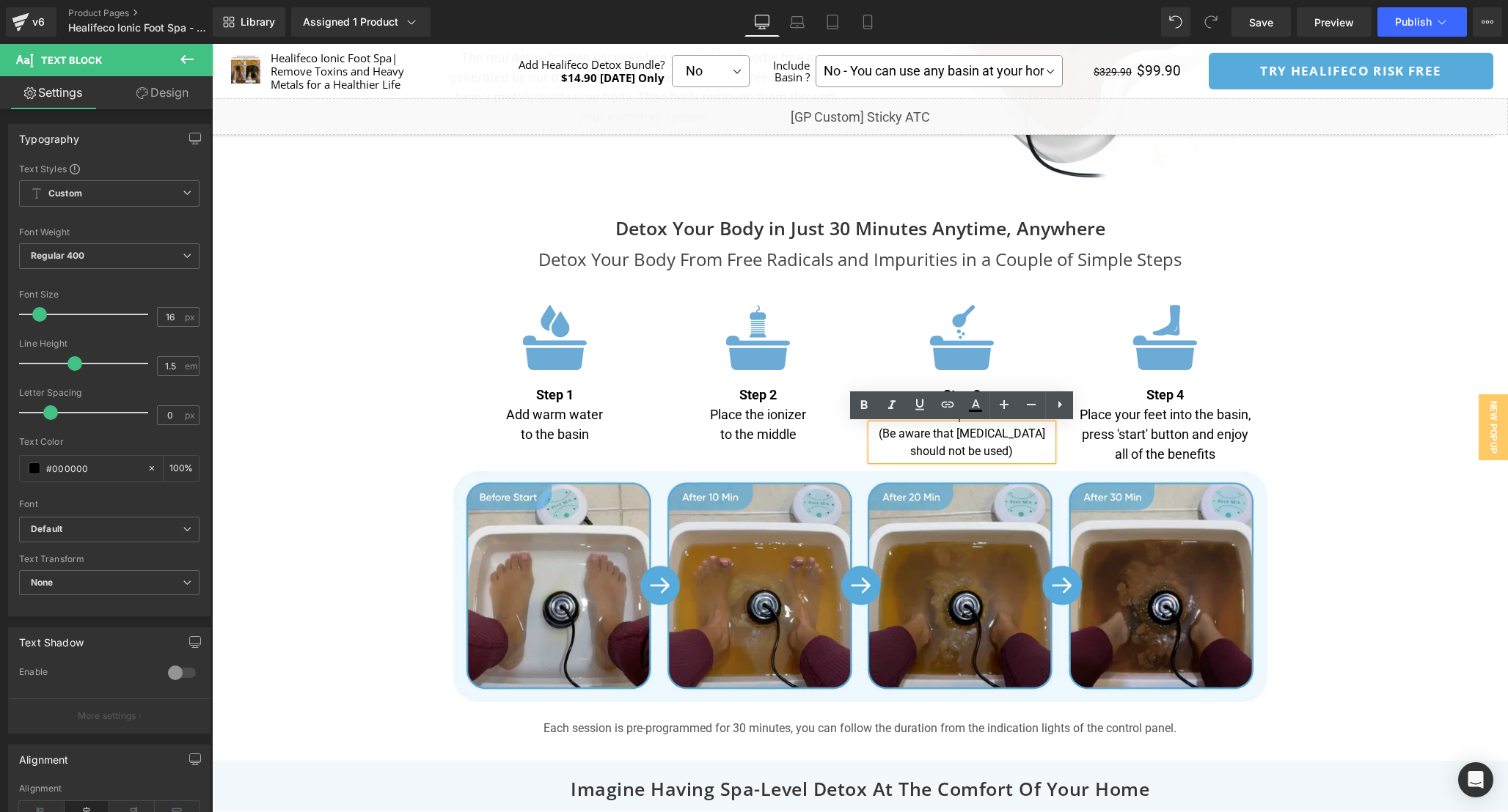
click at [1384, 425] on div "Separator" at bounding box center [860, 106] width 1296 height 8760
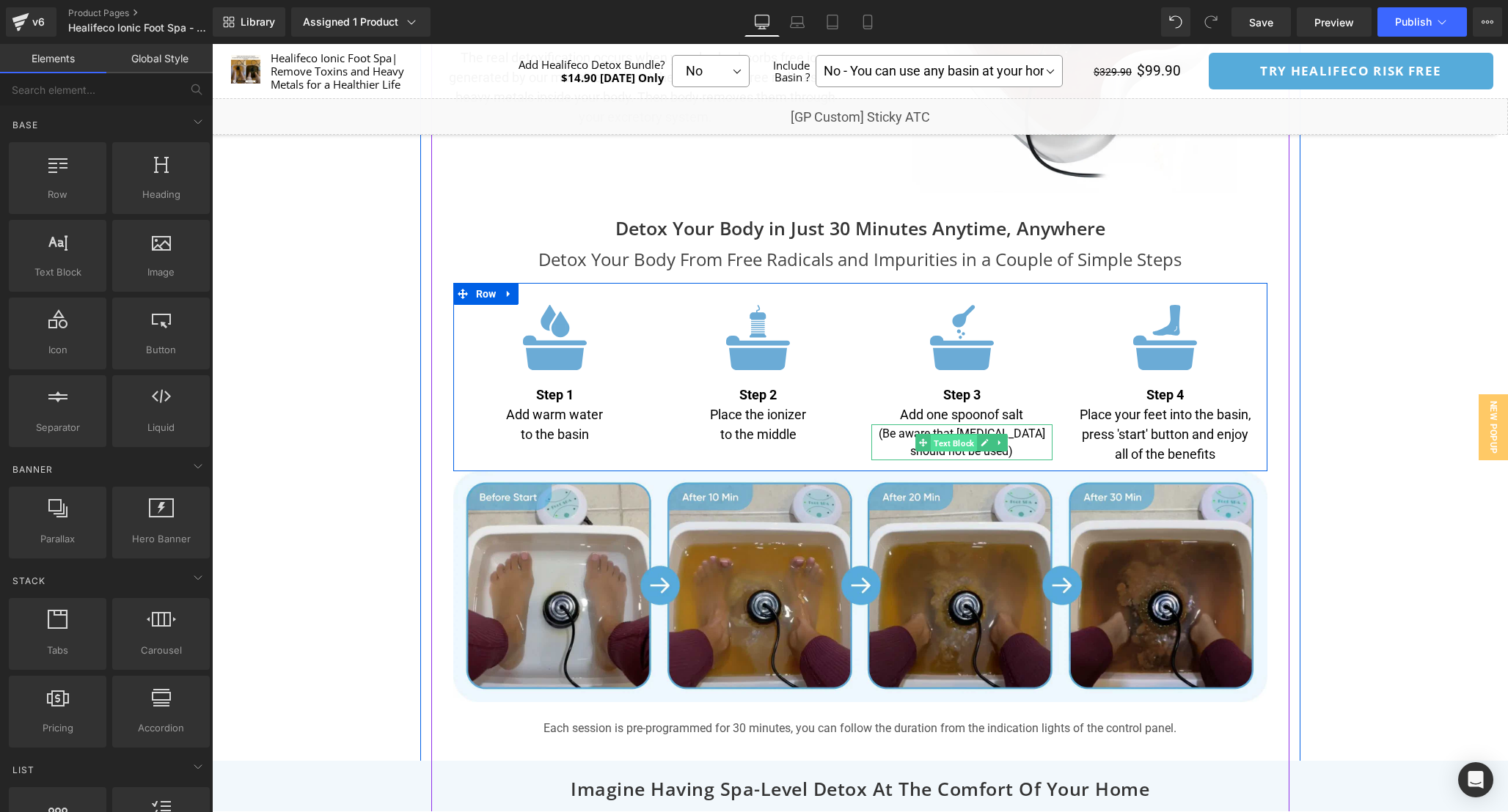
click at [923, 446] on link "Text Block" at bounding box center [946, 443] width 62 height 18
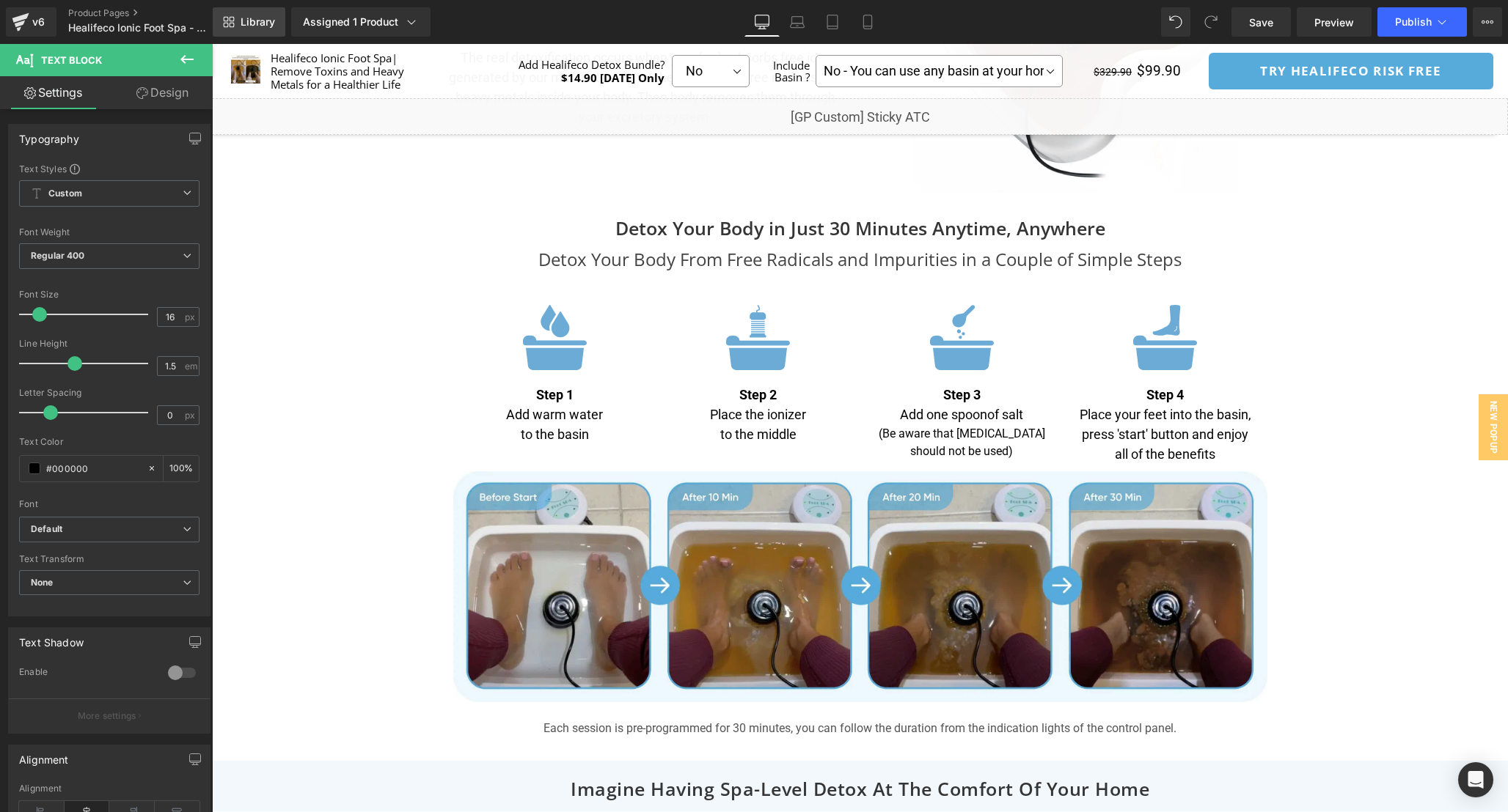
click at [239, 24] on link "Library" at bounding box center [249, 22] width 73 height 30
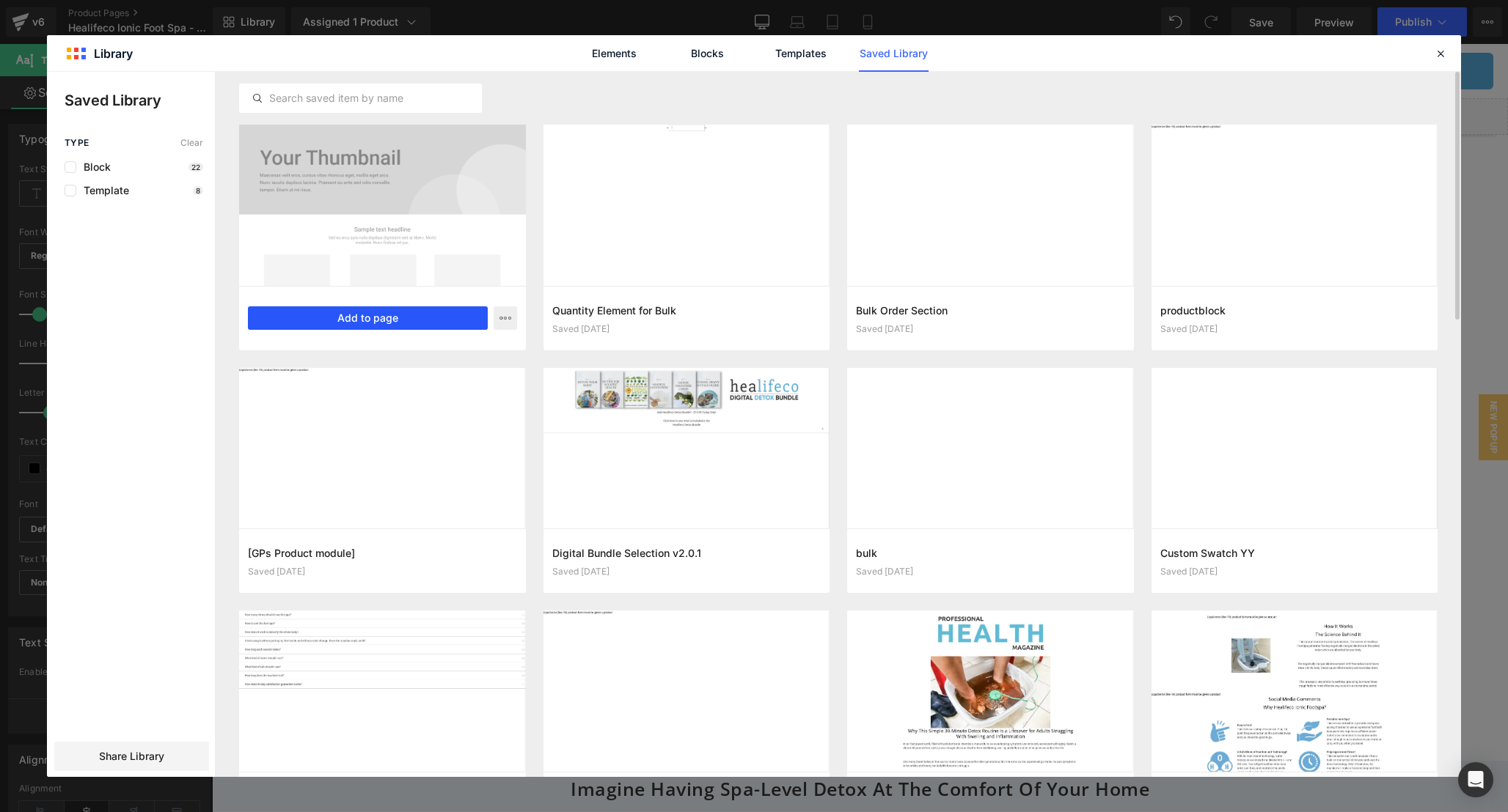
click at [353, 314] on button "Add to page" at bounding box center [367, 318] width 240 height 24
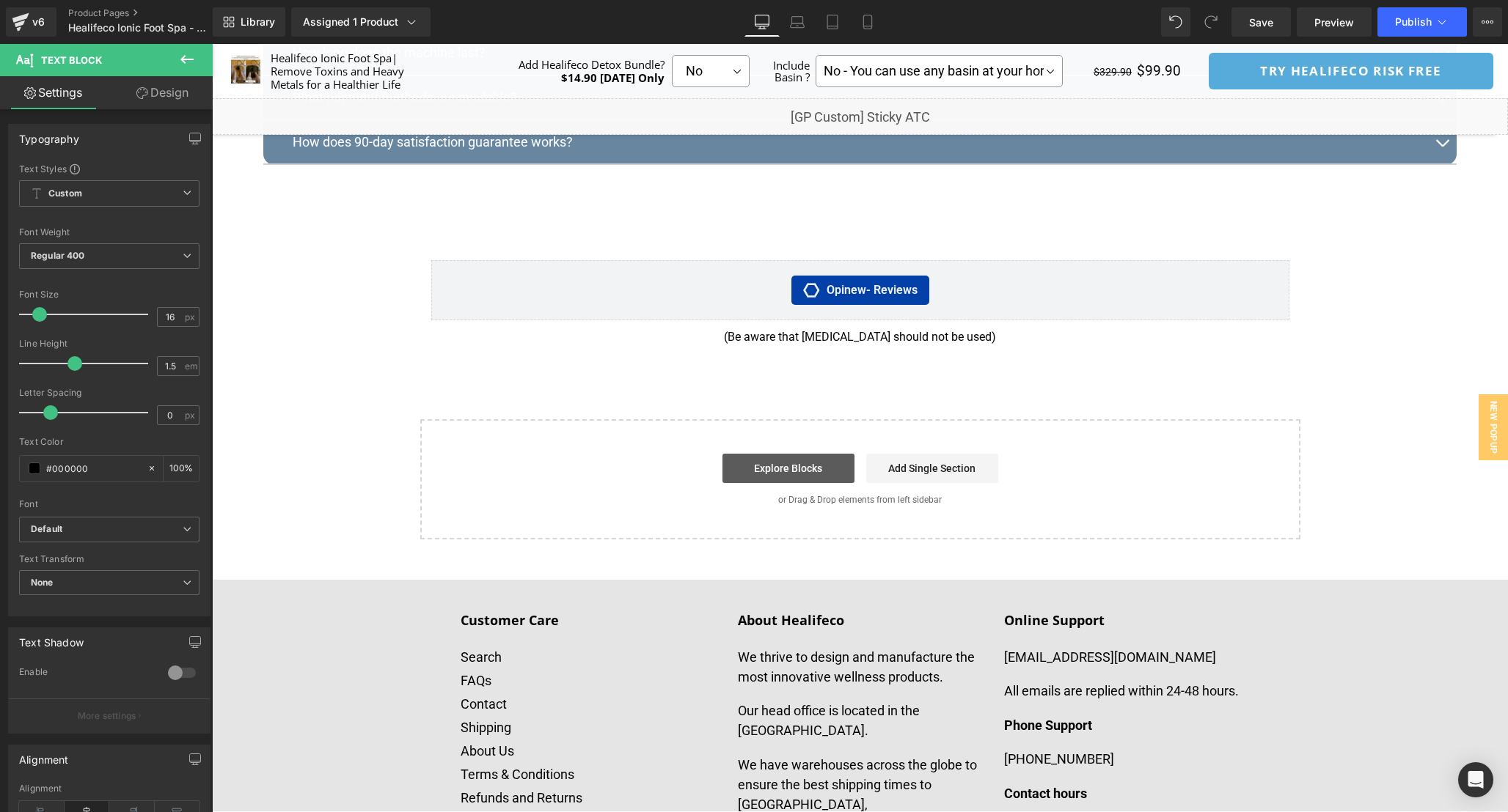
scroll to position [8416, 0]
click at [852, 345] on span "Text Block" at bounding box center [849, 337] width 46 height 18
click at [160, 91] on link "Design" at bounding box center [162, 92] width 106 height 33
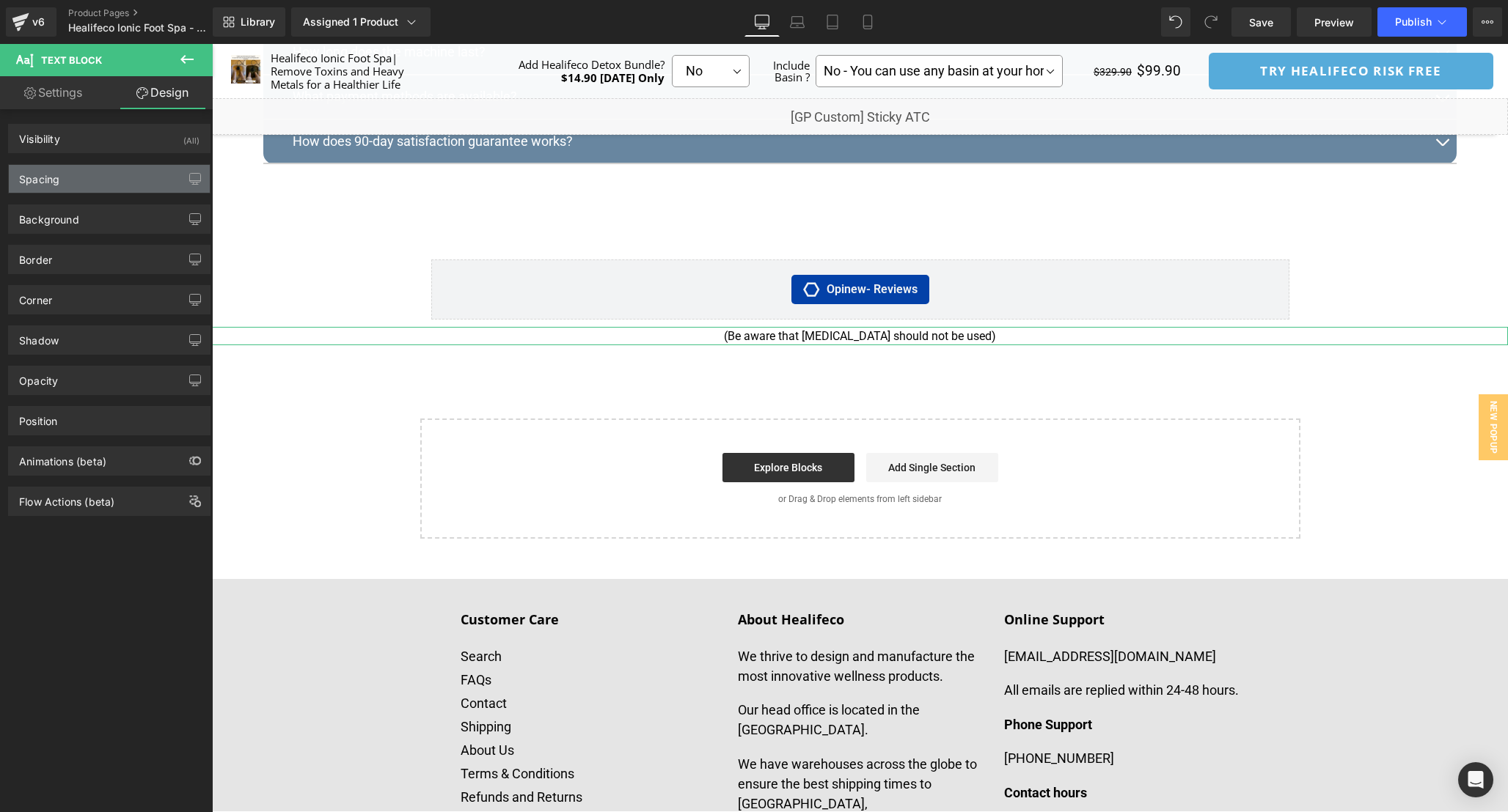
click at [152, 183] on div "Spacing" at bounding box center [109, 179] width 201 height 28
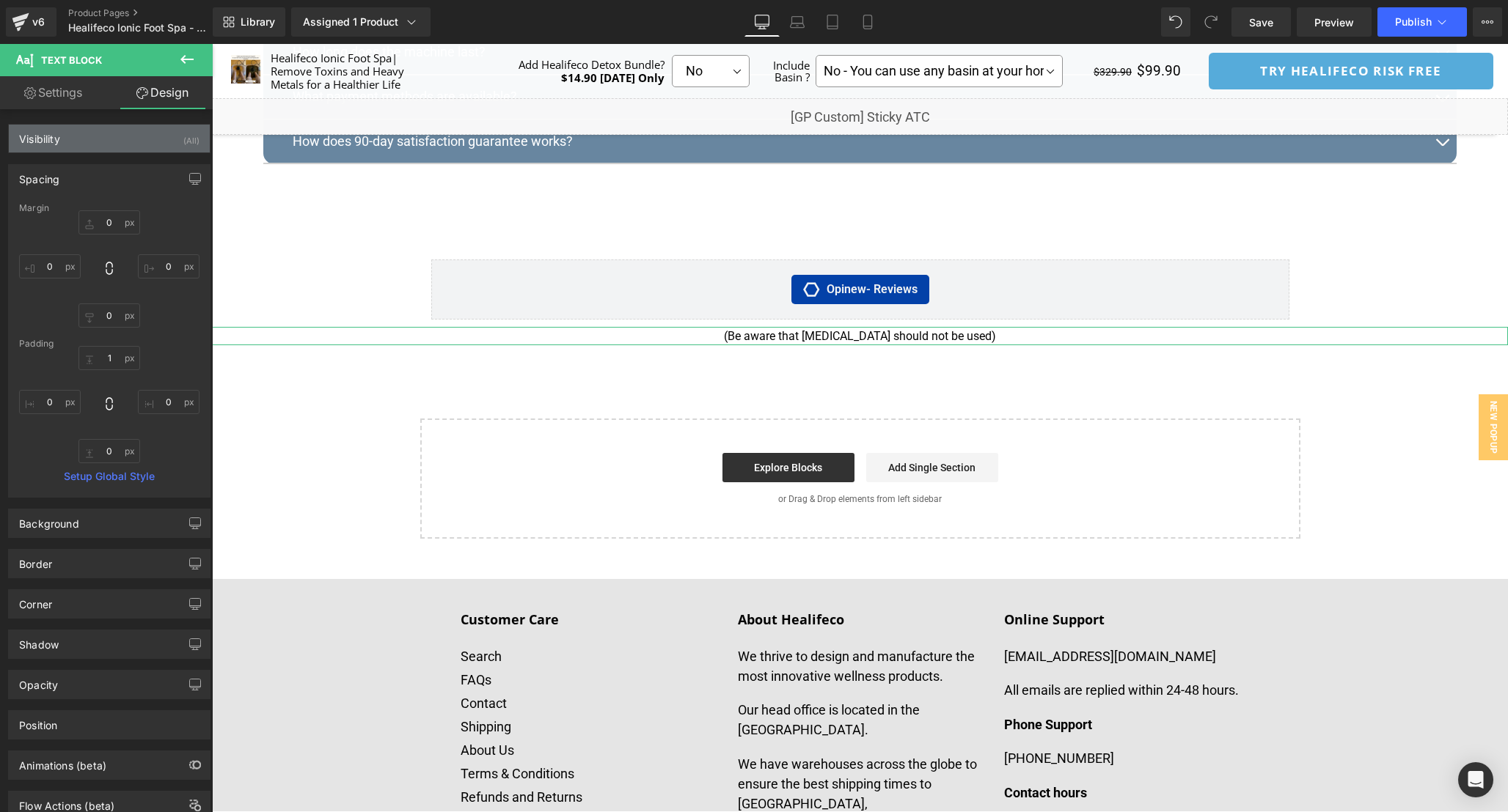
click at [149, 147] on div "Visibility (All)" at bounding box center [109, 138] width 201 height 28
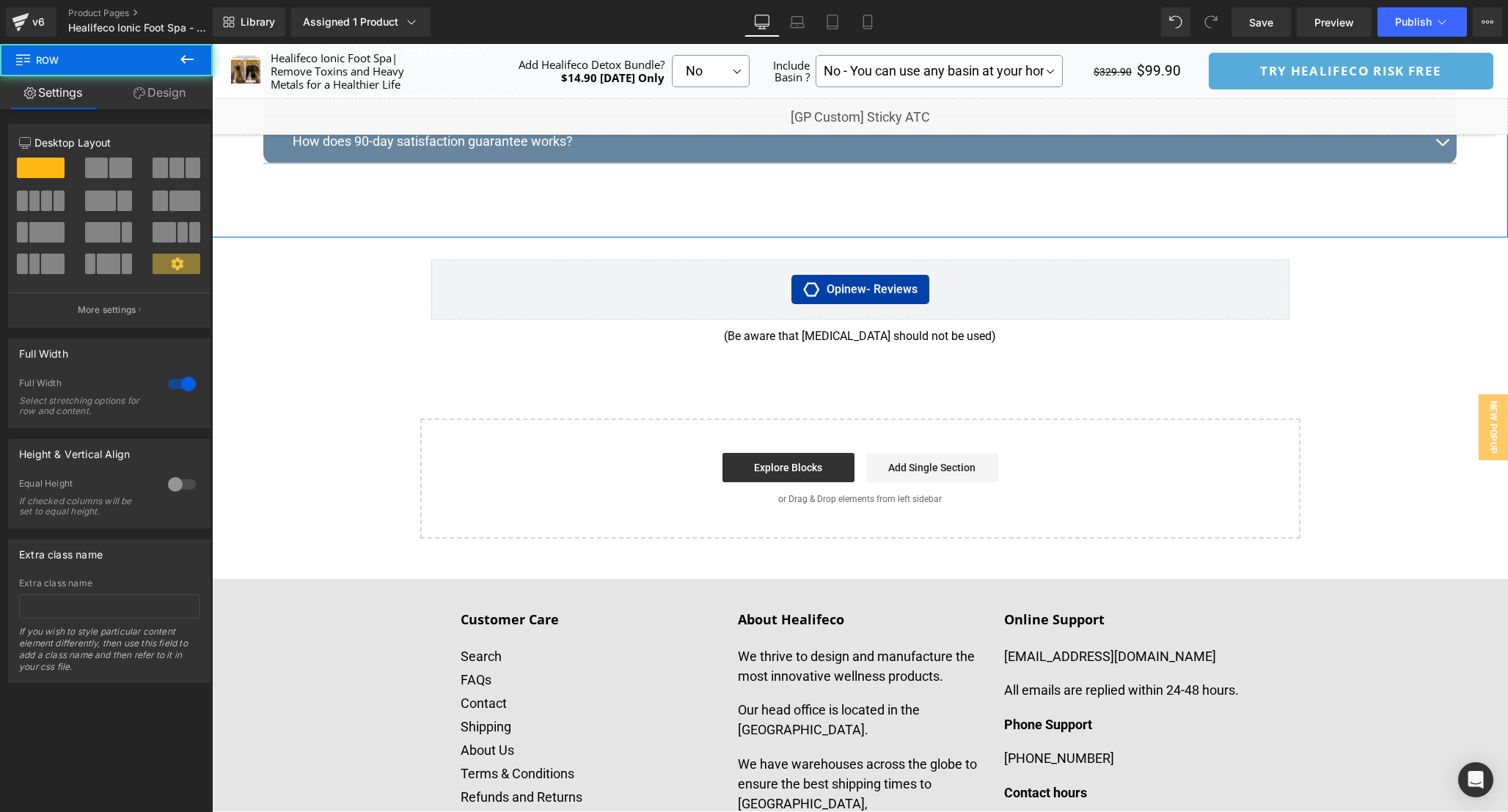
scroll to position [8352, 0]
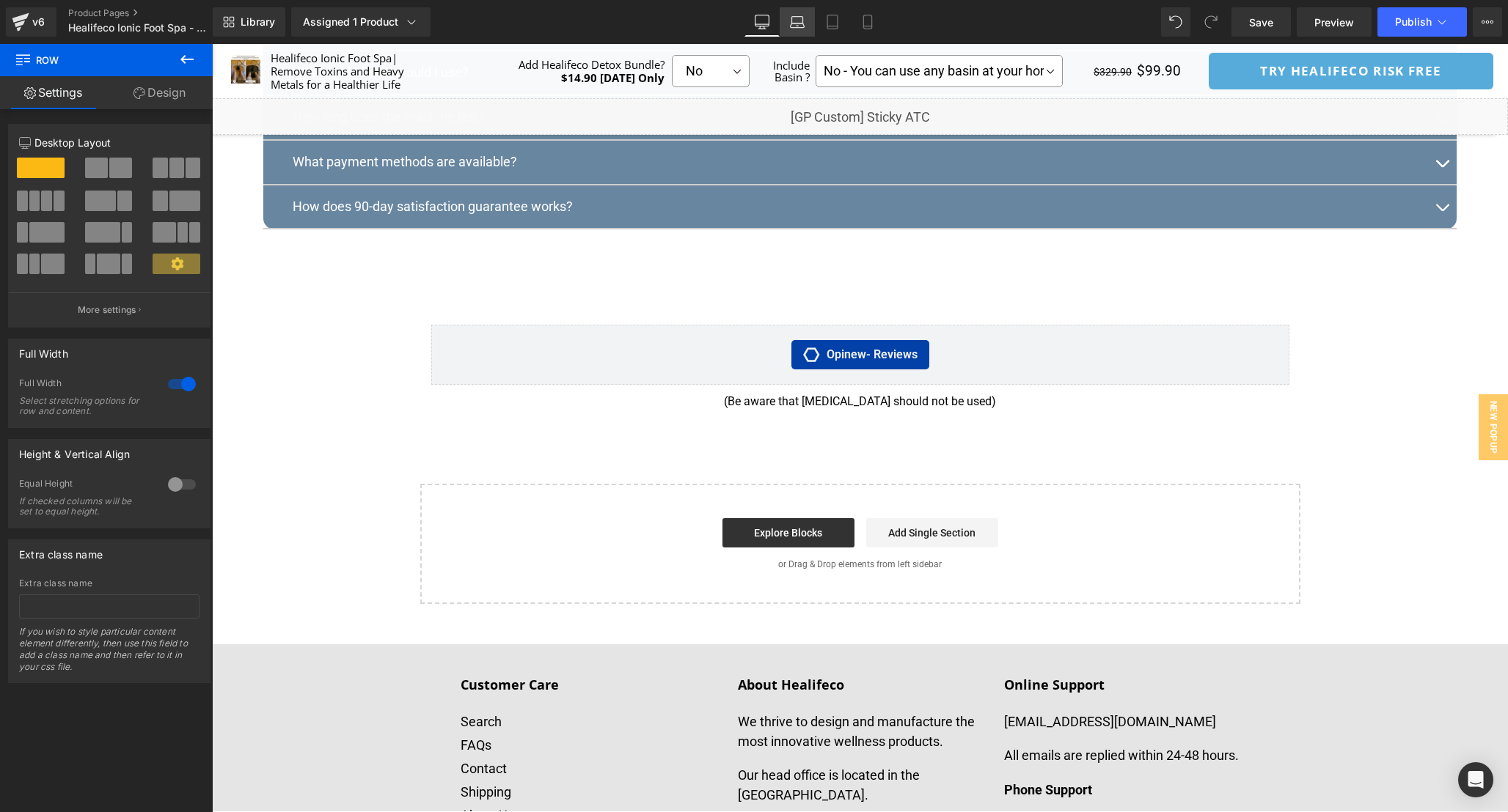
click at [808, 28] on link "Laptop" at bounding box center [796, 22] width 35 height 30
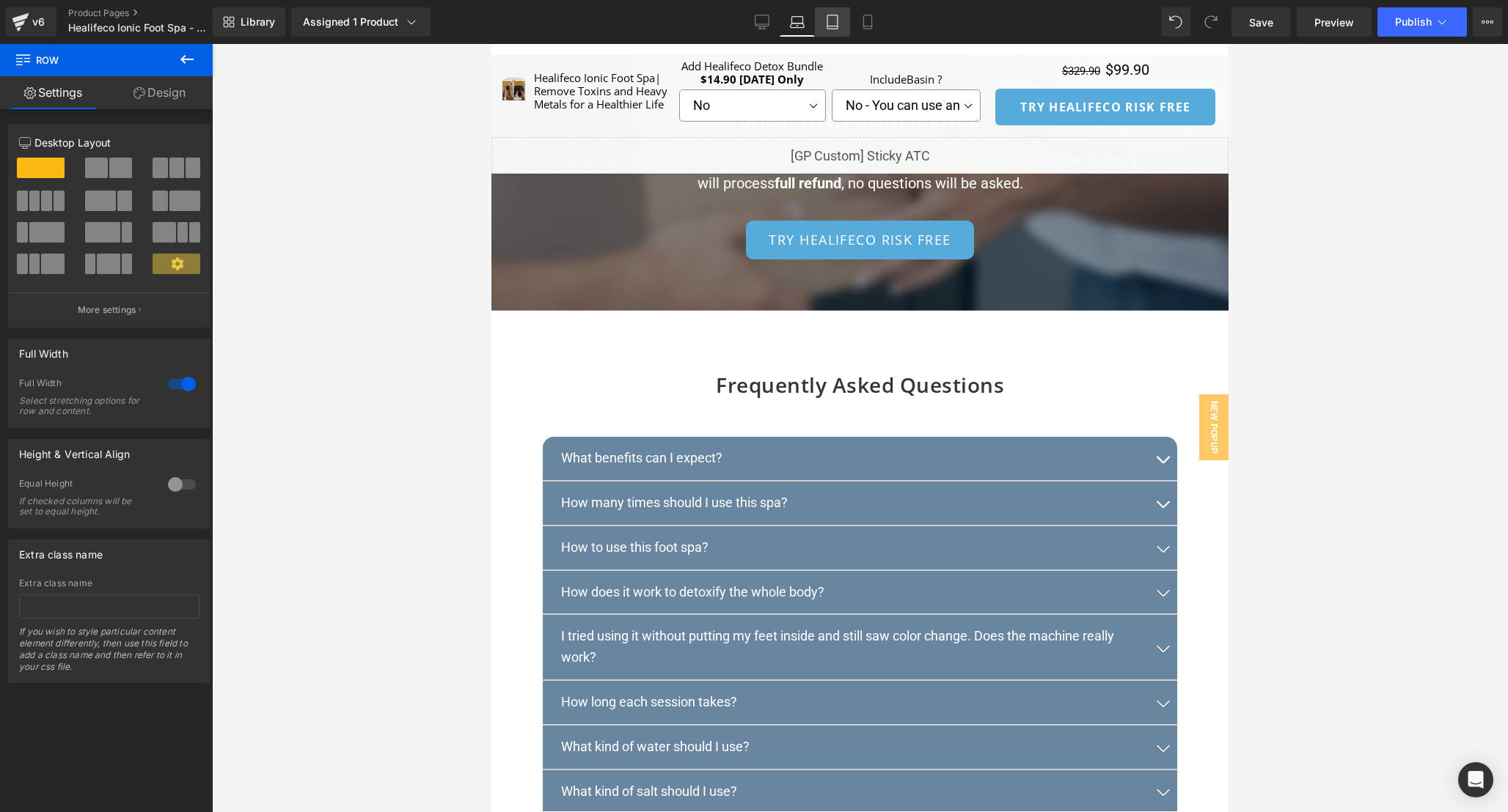
click at [834, 28] on icon at bounding box center [832, 22] width 10 height 14
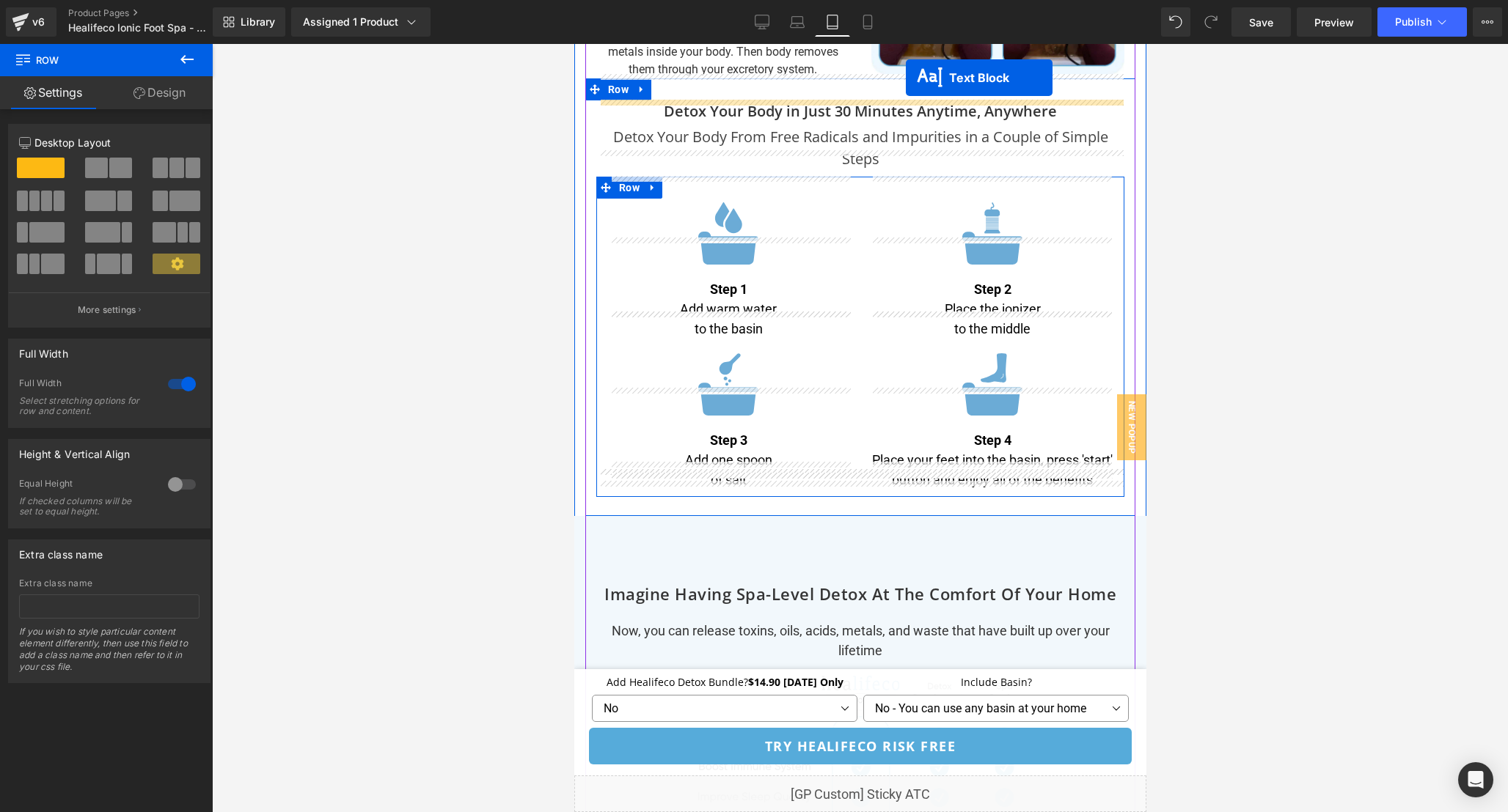
scroll to position [4759, 0]
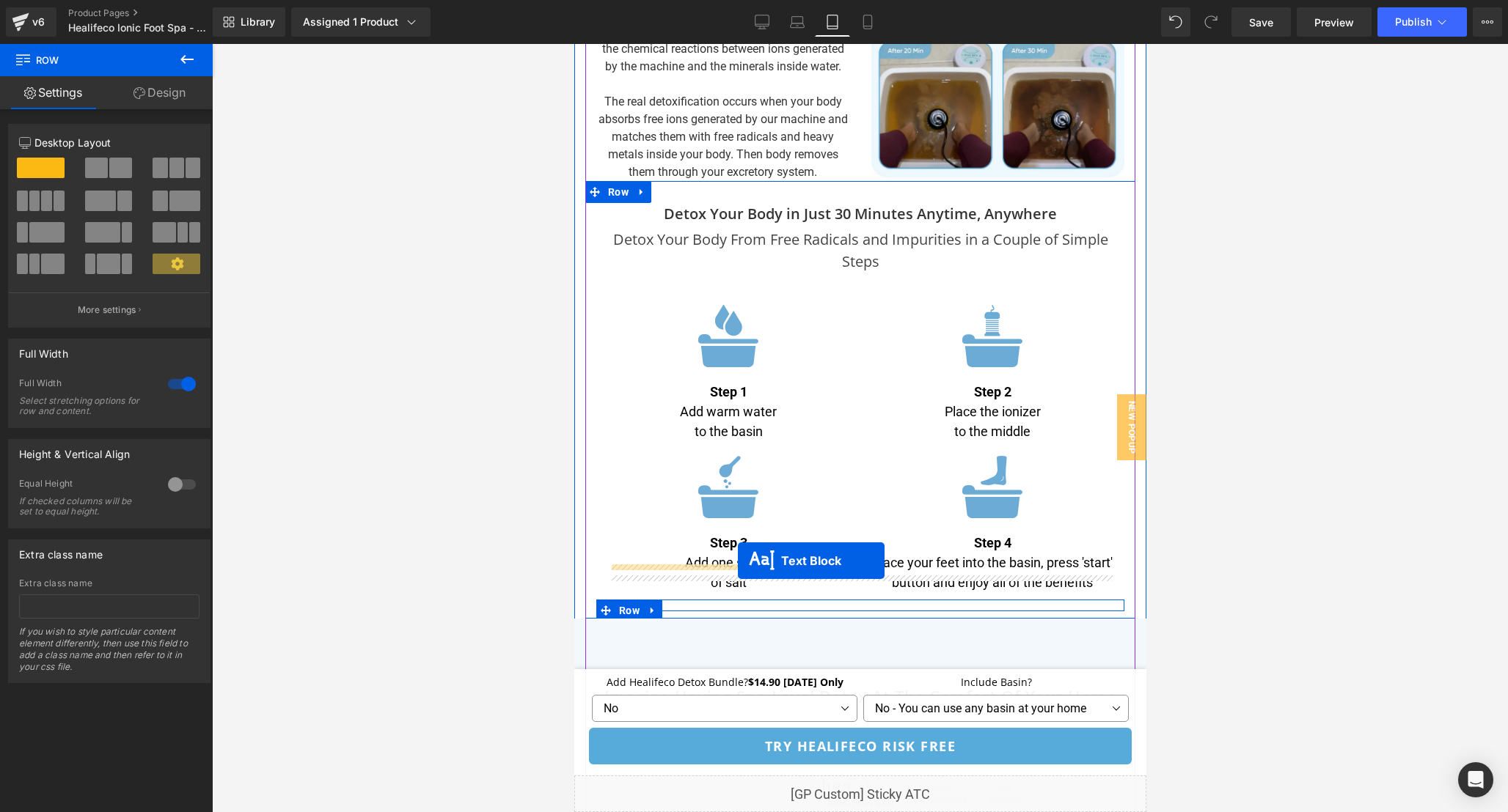
drag, startPoint x: 819, startPoint y: 434, endPoint x: 737, endPoint y: 561, distance: 151.2
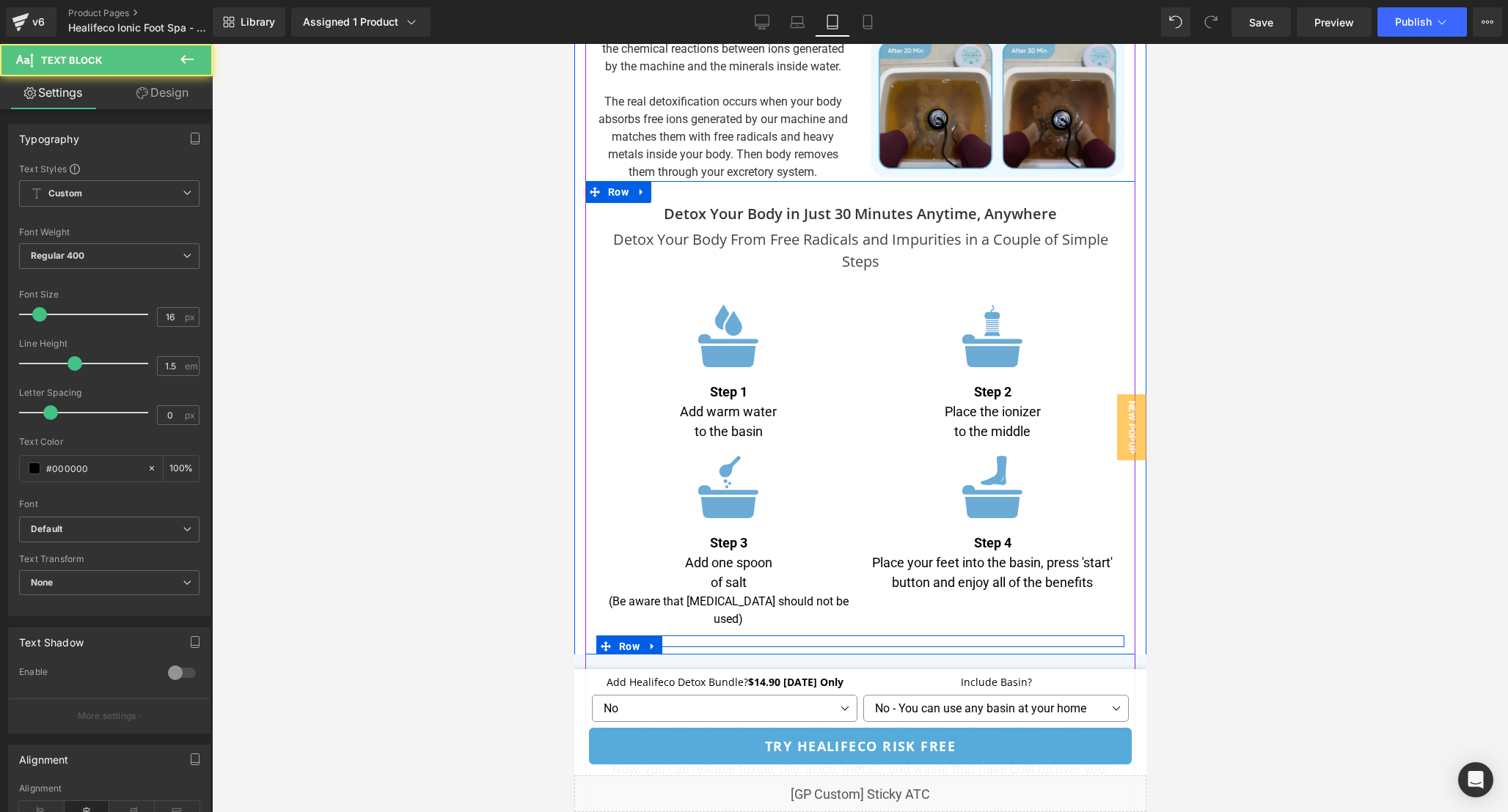
click at [707, 572] on p "of salt" at bounding box center [727, 582] width 242 height 20
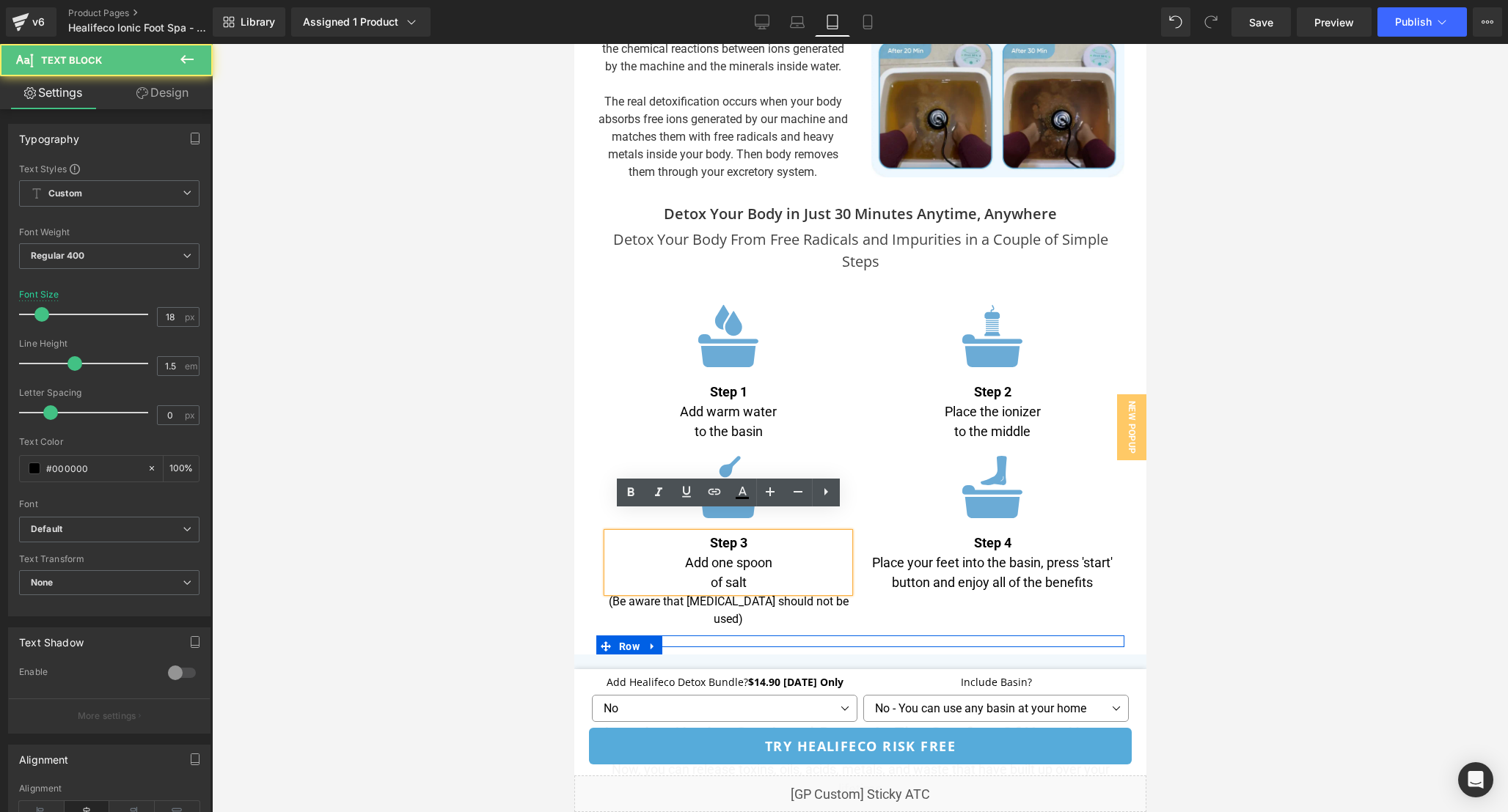
click at [709, 572] on p "of salt" at bounding box center [727, 582] width 242 height 20
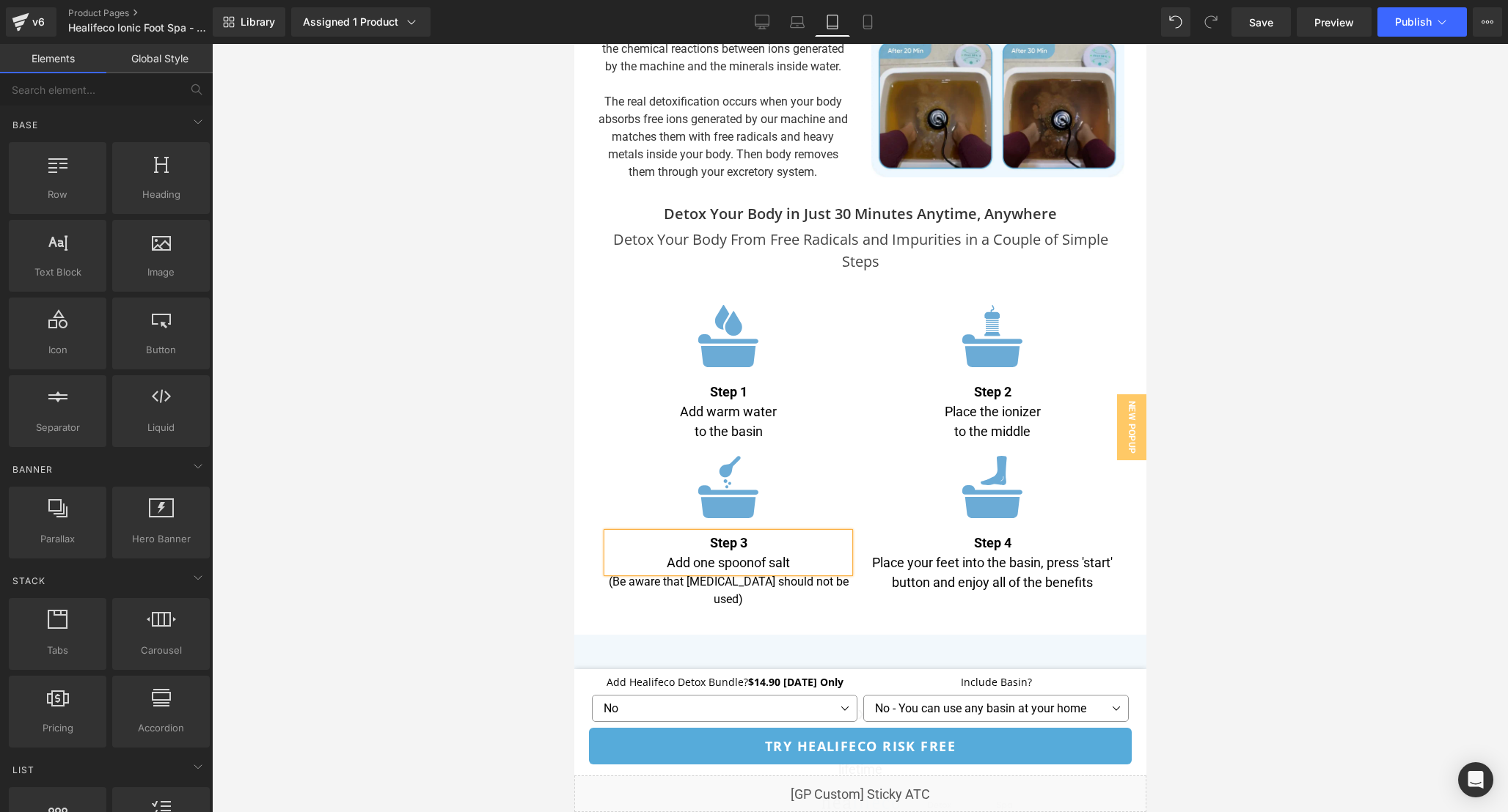
click at [1255, 585] on div at bounding box center [860, 427] width 1296 height 768
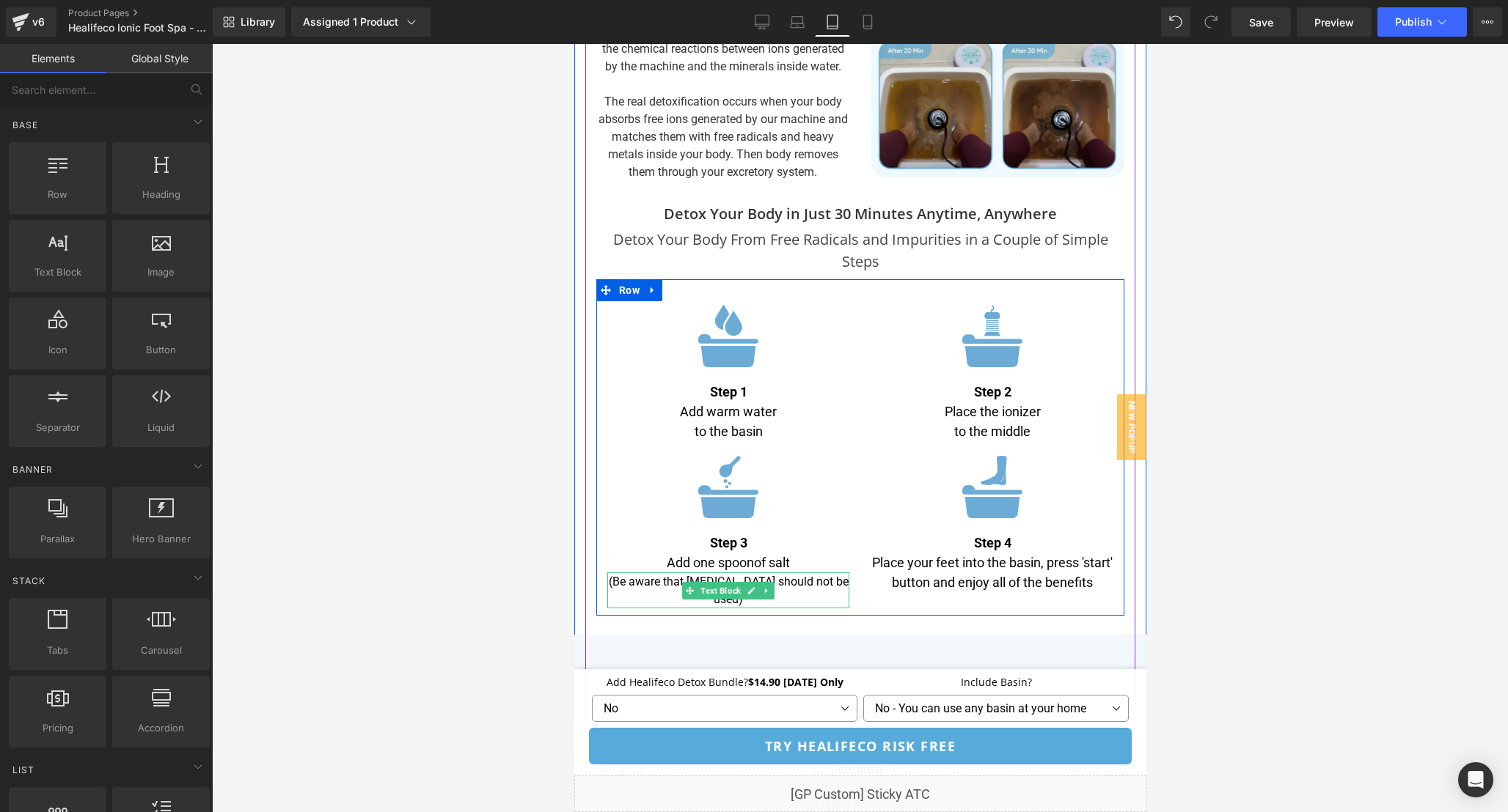
click at [822, 573] on p "(Be aware that [MEDICAL_DATA] should not be used)" at bounding box center [727, 590] width 242 height 35
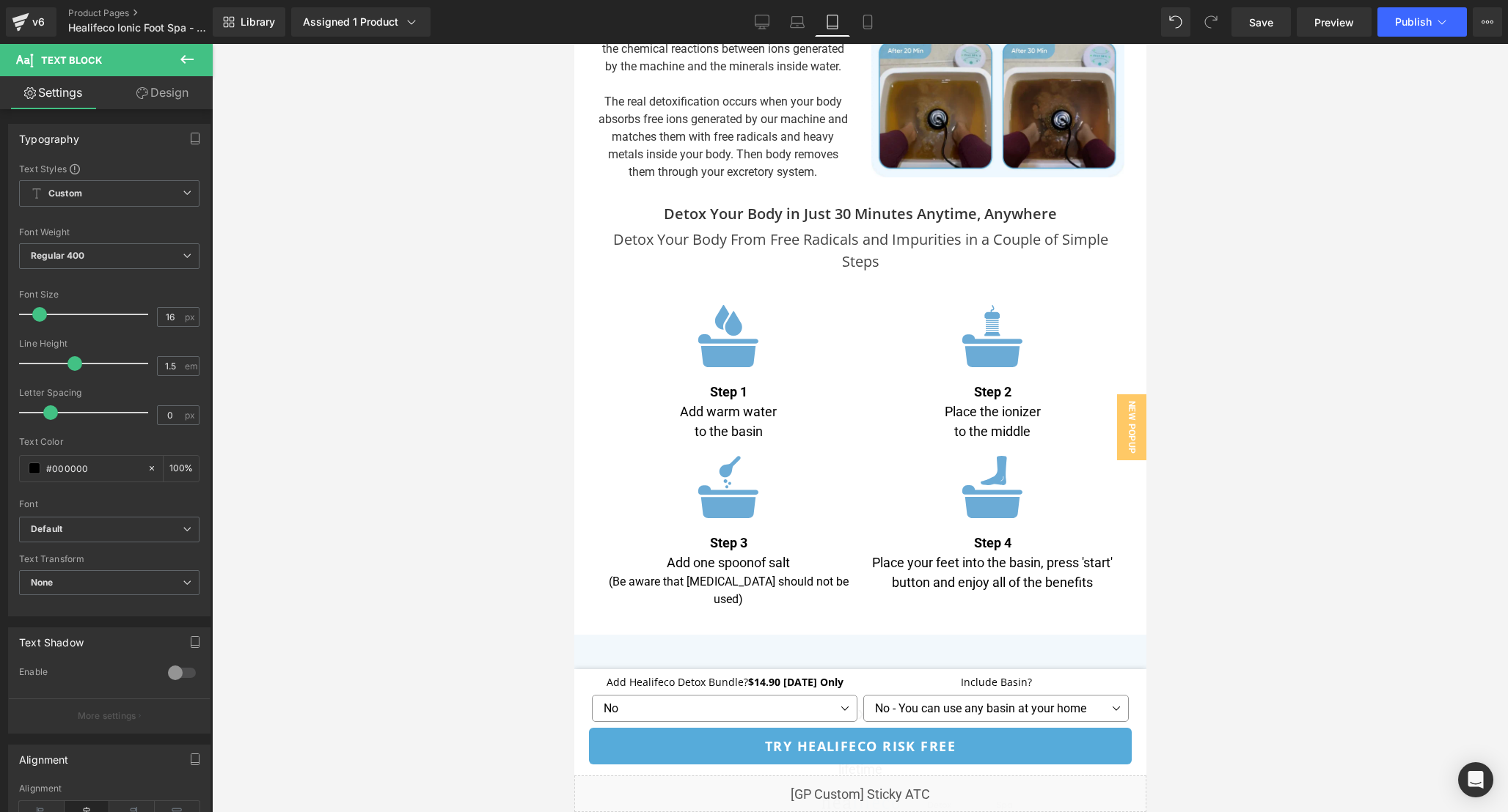
click at [179, 77] on div "Text Block Settings Design Typography Text Styles Custom Custom Setup Global St…" at bounding box center [106, 431] width 213 height 776
click at [176, 92] on link "Design" at bounding box center [162, 92] width 106 height 33
click at [0, 0] on div "Spacing" at bounding box center [0, 0] width 0 height 0
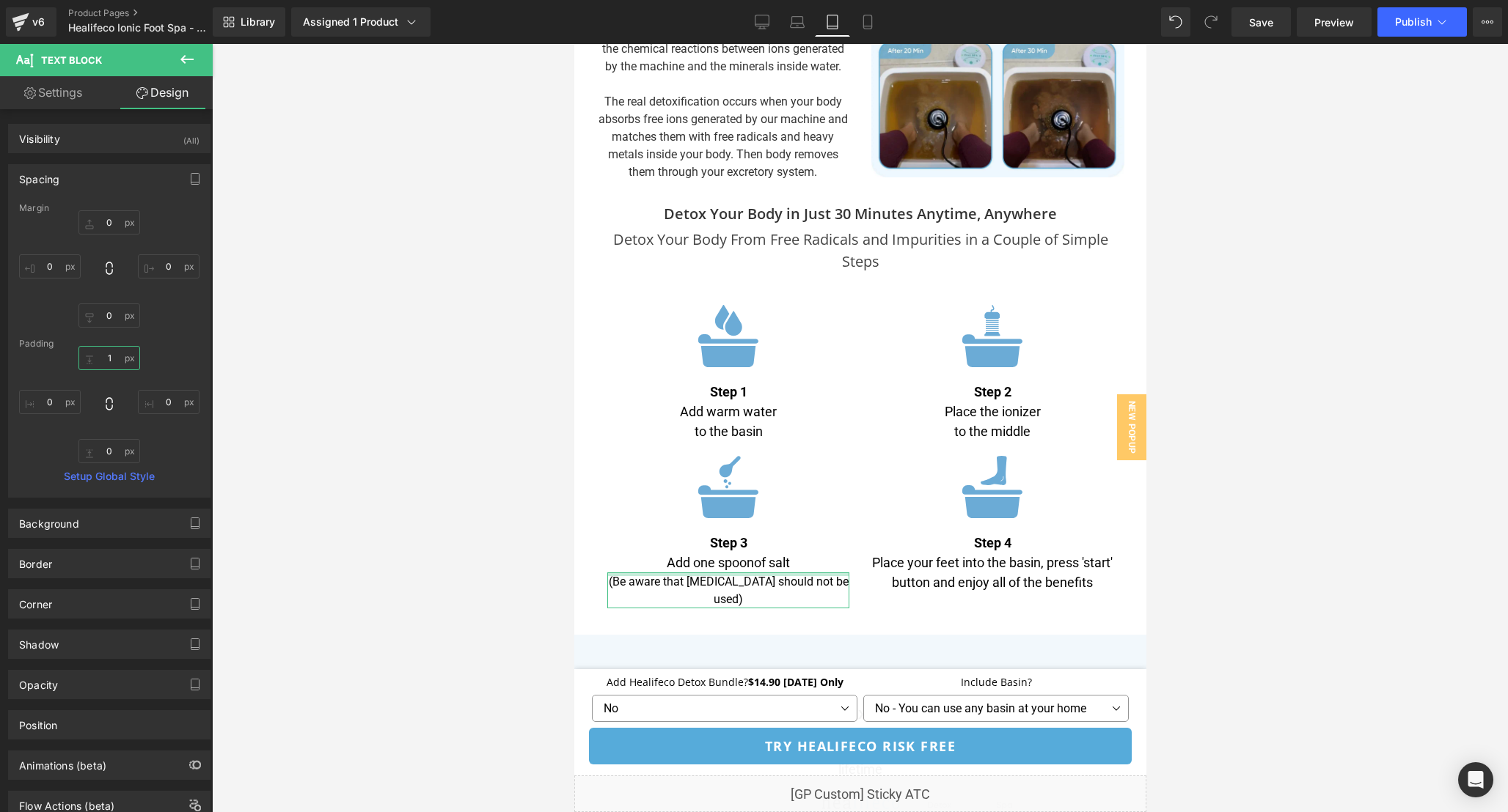
click at [119, 359] on input "text" at bounding box center [109, 358] width 62 height 24
type input "0"
click at [116, 454] on input "text" at bounding box center [109, 451] width 62 height 24
click at [532, 499] on div at bounding box center [860, 427] width 1296 height 768
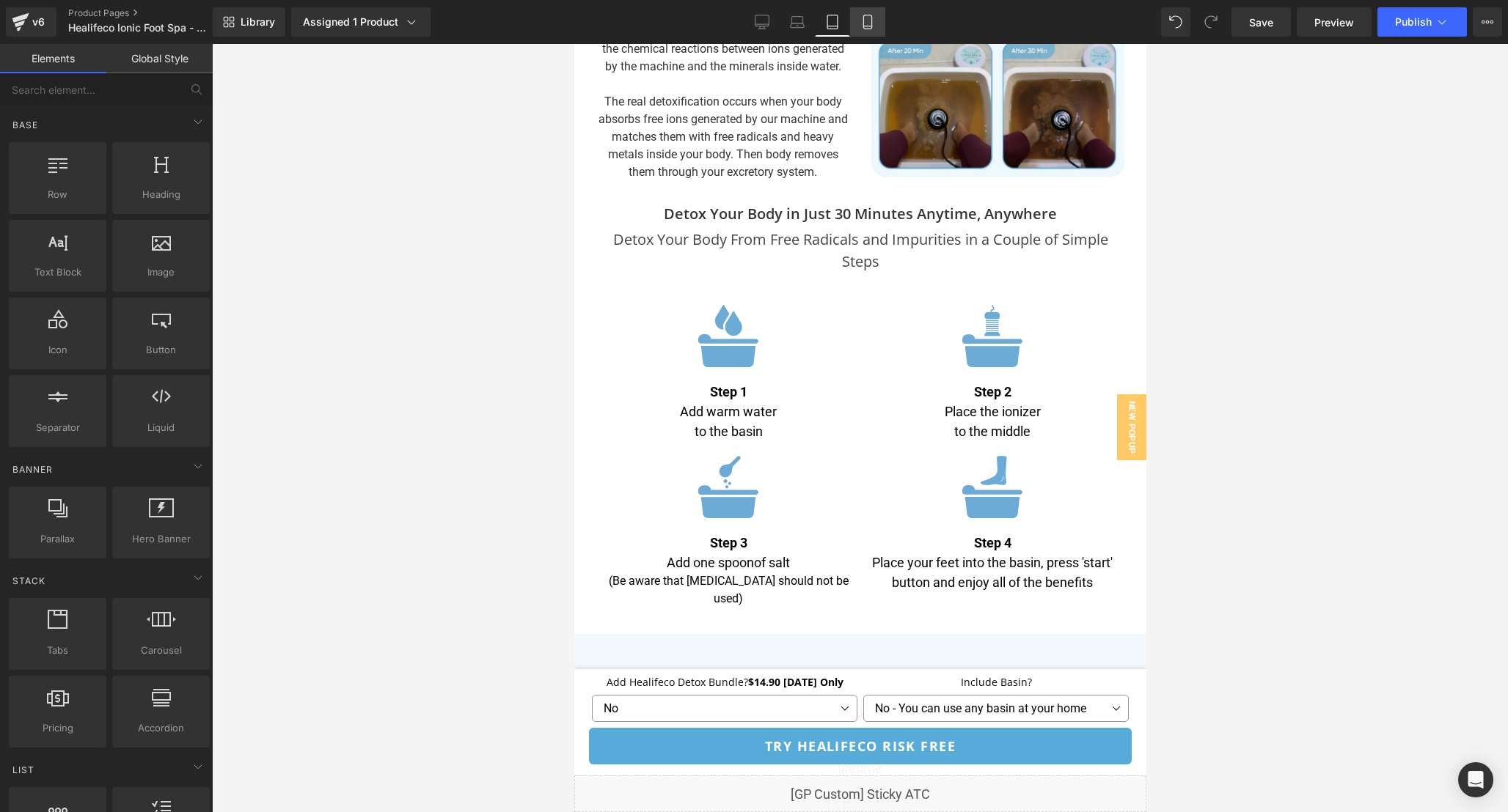
click at [874, 24] on icon at bounding box center [867, 22] width 15 height 15
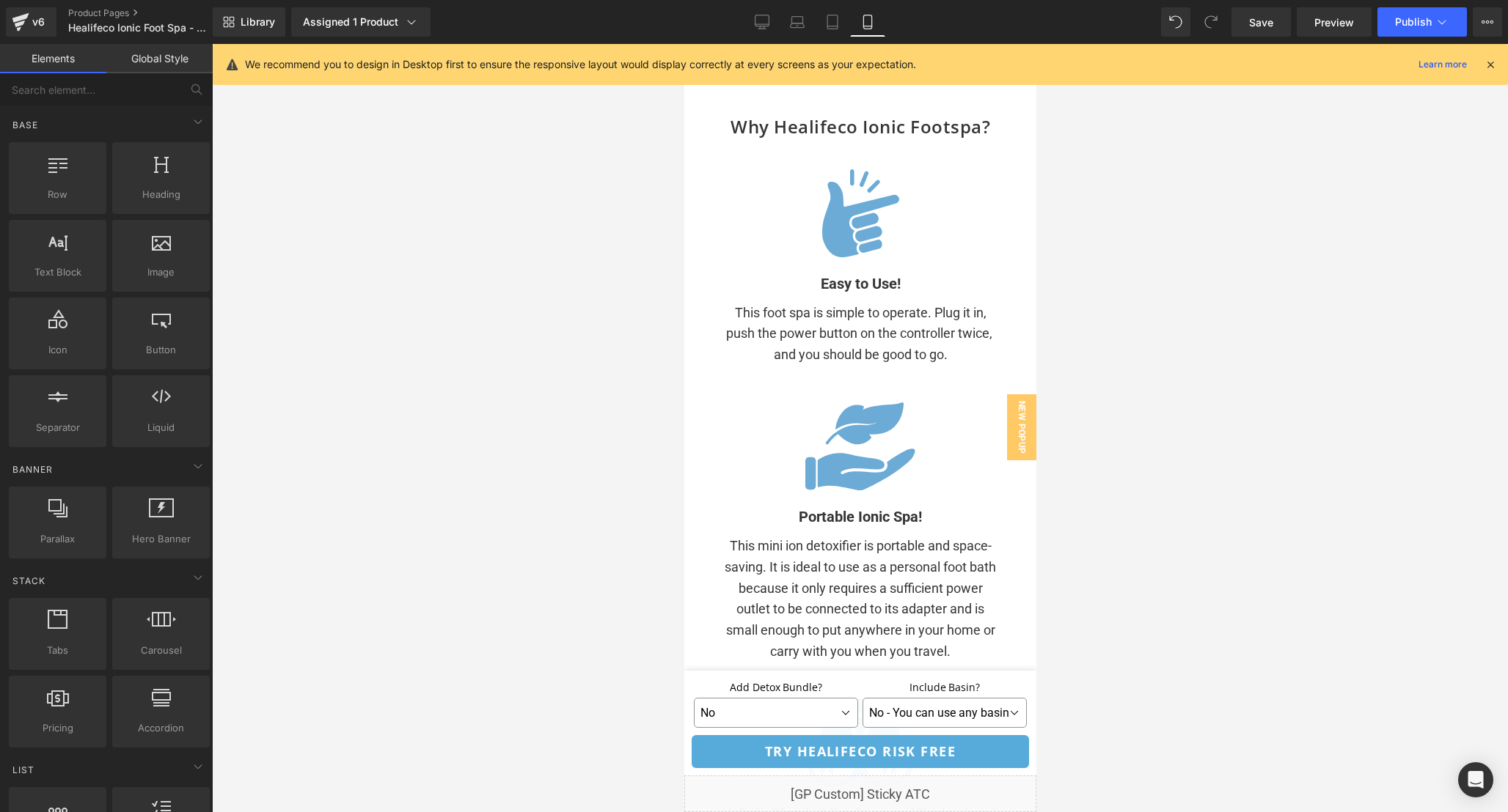
scroll to position [8972, 0]
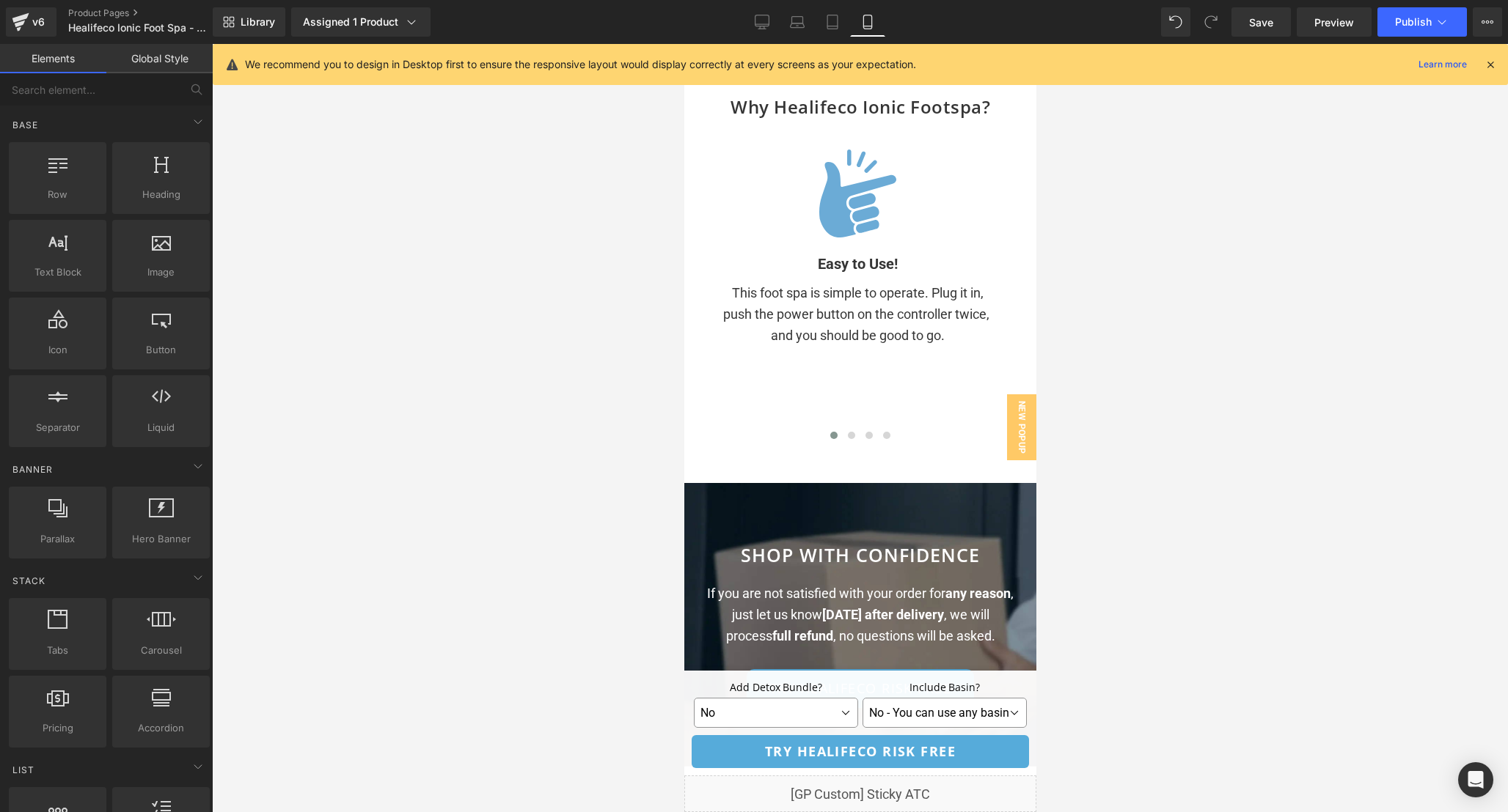
click at [1494, 63] on icon at bounding box center [1489, 64] width 13 height 13
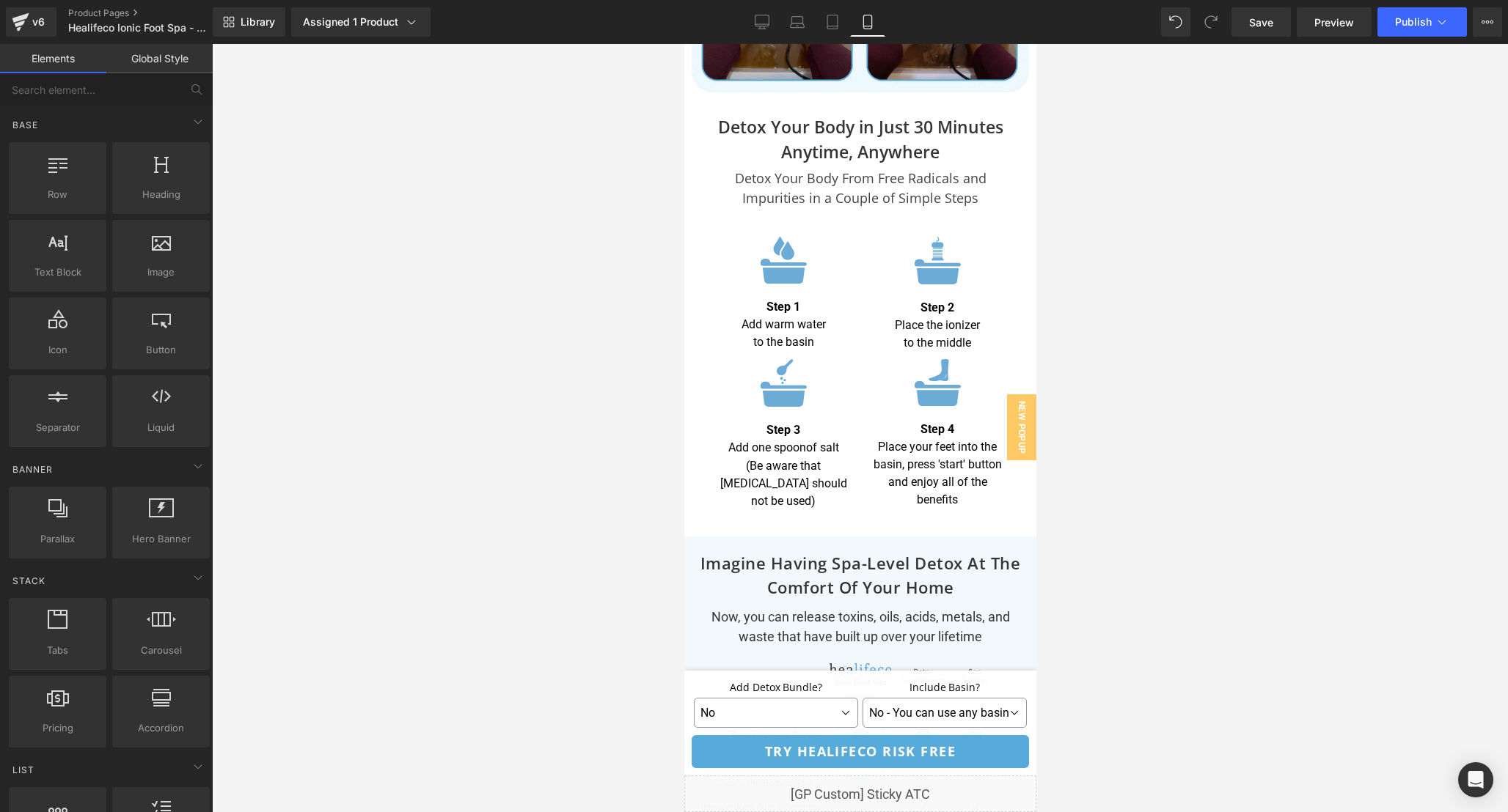
scroll to position [5951, 0]
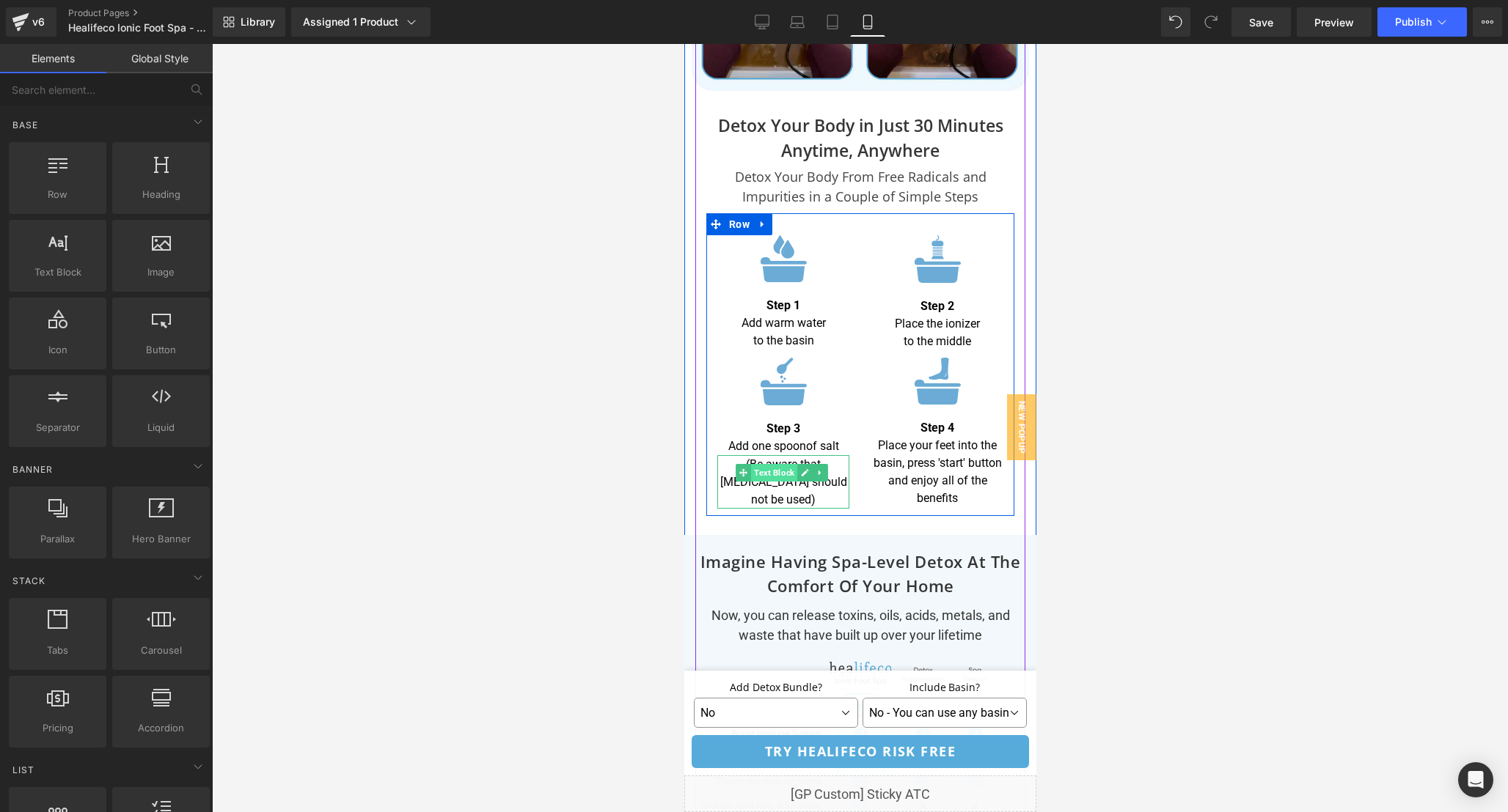
click at [776, 464] on span "Text Block" at bounding box center [773, 473] width 46 height 18
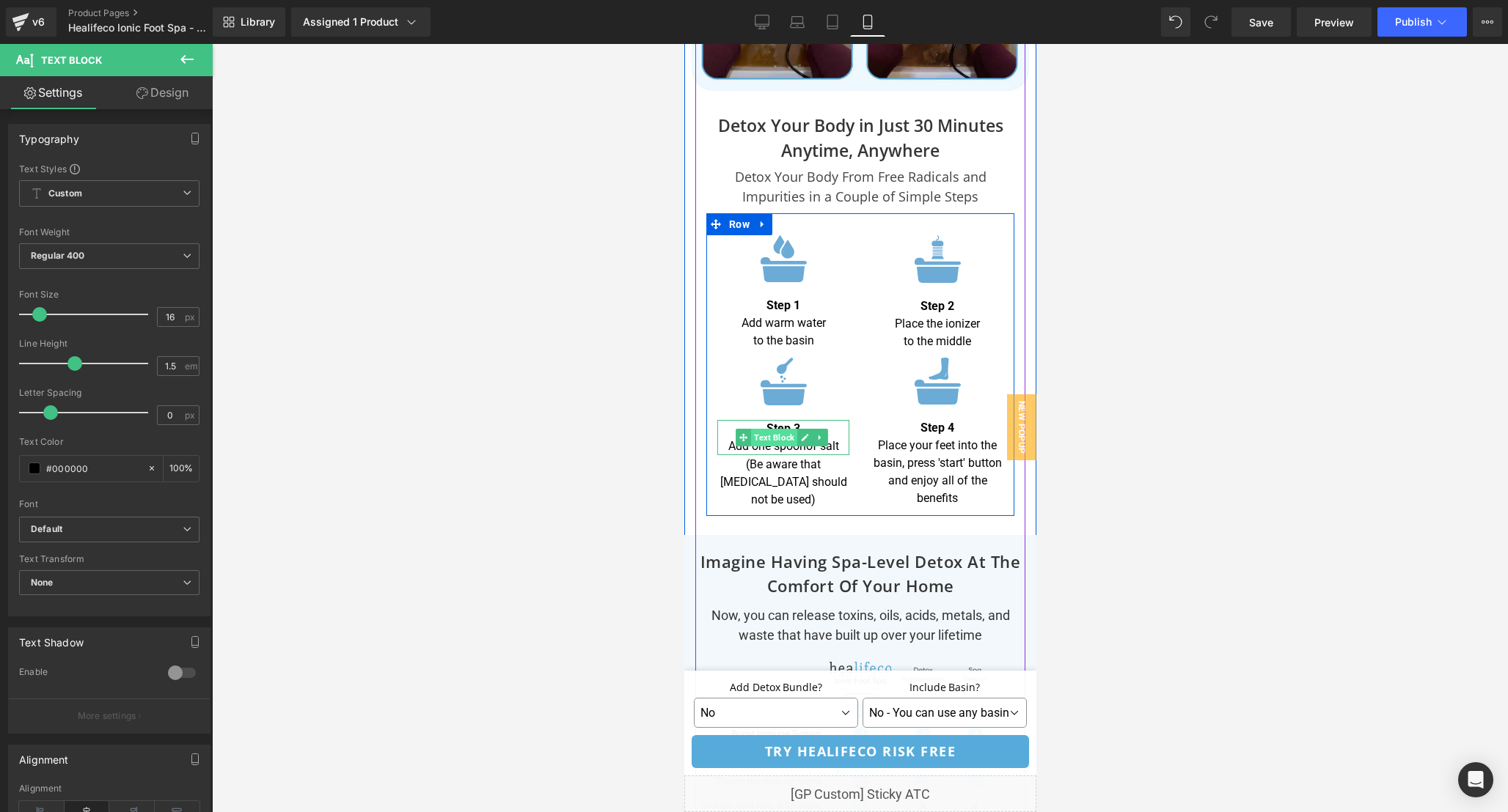
click at [777, 429] on span "Text Block" at bounding box center [773, 438] width 46 height 18
click at [781, 464] on span "Text Block" at bounding box center [773, 473] width 46 height 18
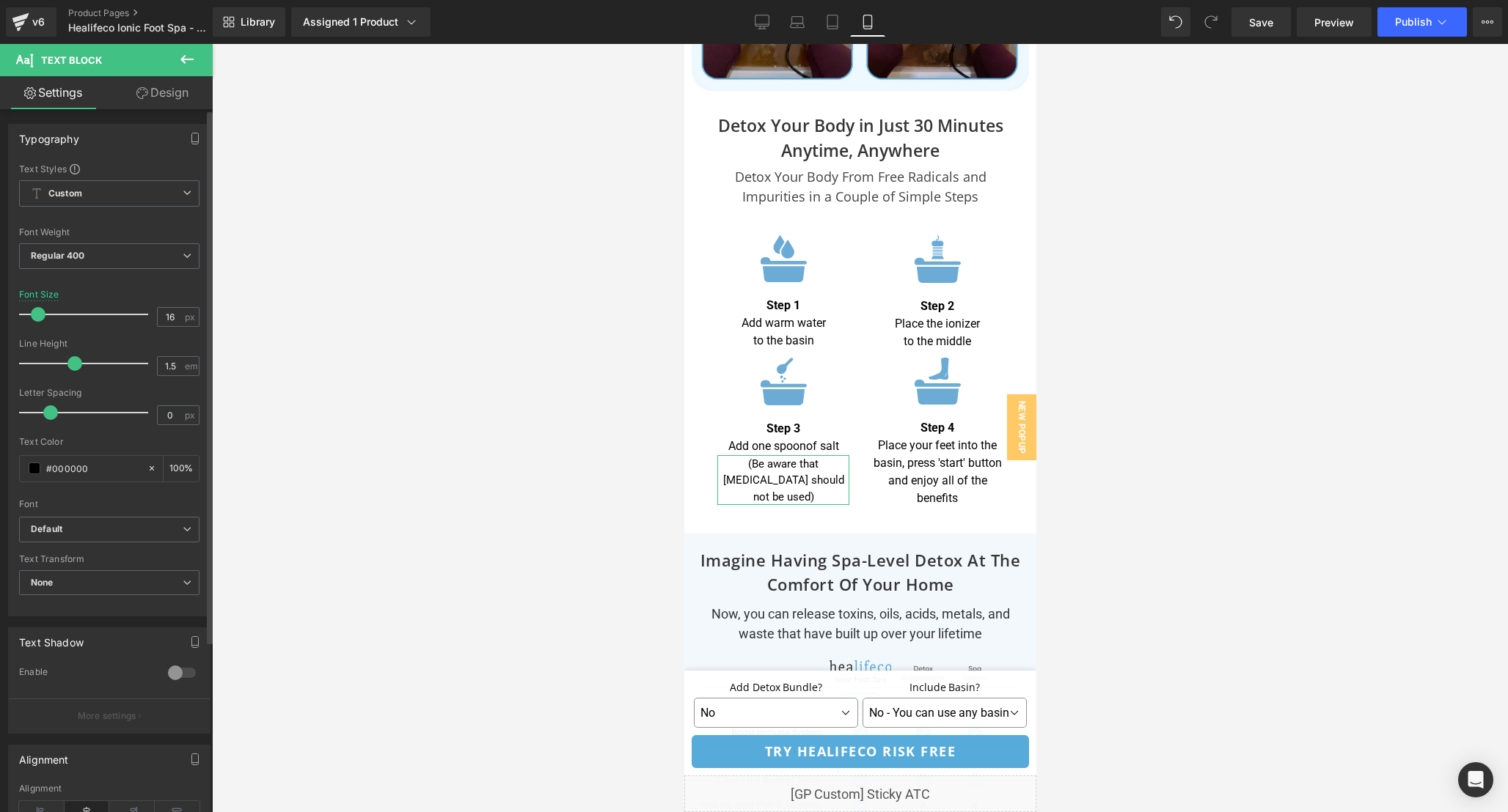
click at [36, 317] on span at bounding box center [38, 314] width 15 height 15
click at [1167, 474] on div at bounding box center [860, 427] width 1296 height 768
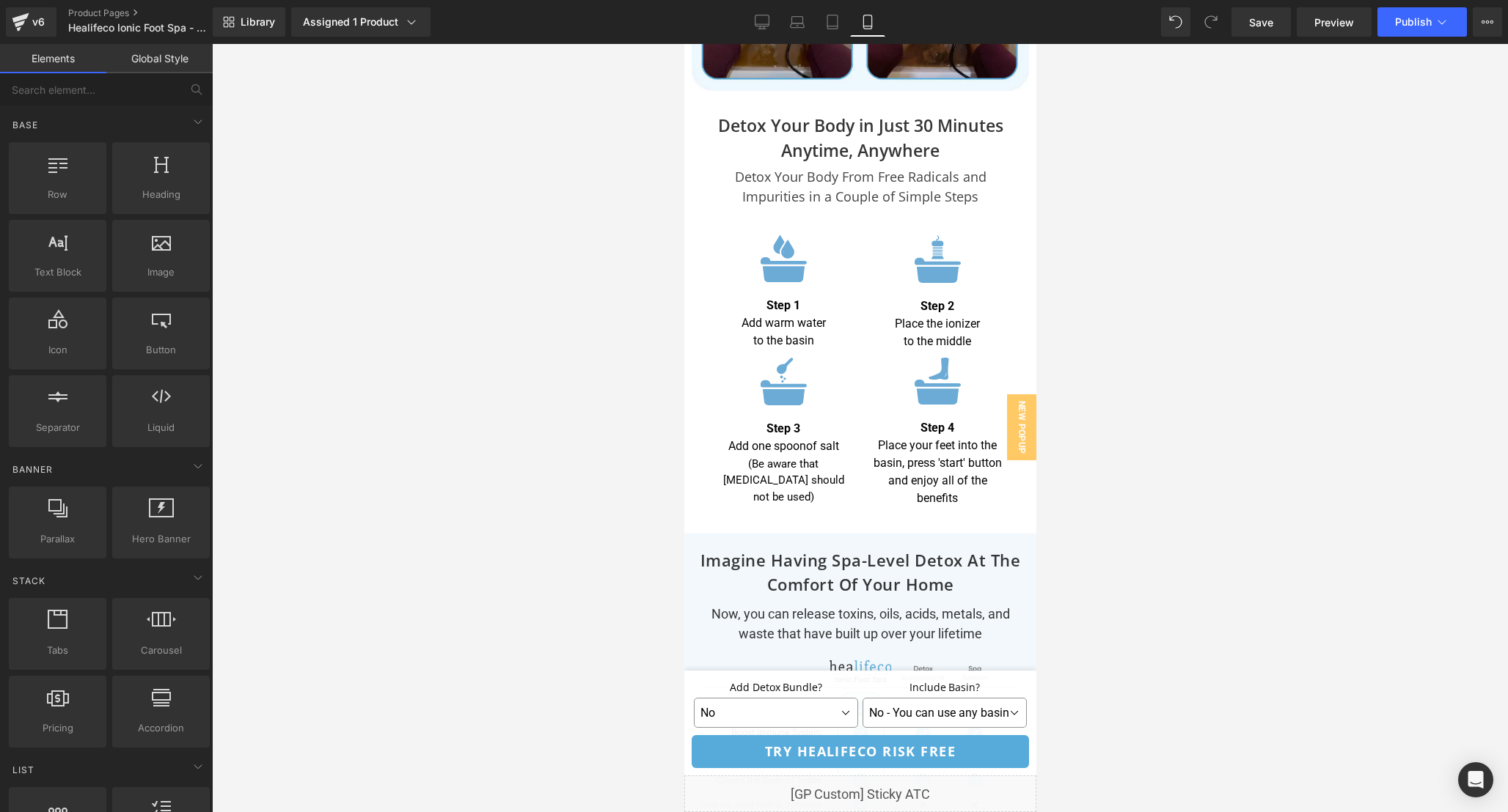
scroll to position [5909, 0]
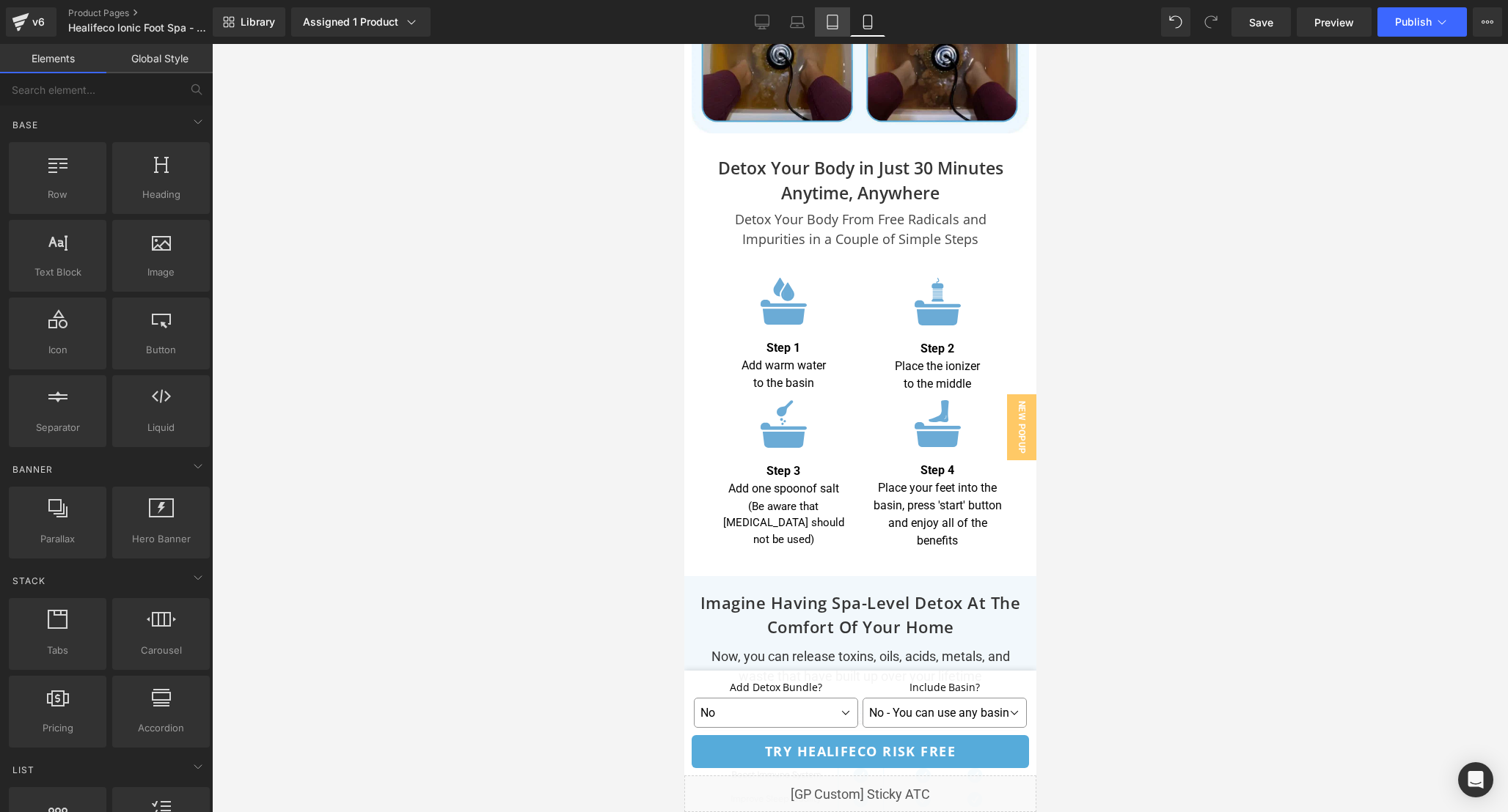
click at [831, 15] on icon at bounding box center [832, 22] width 15 height 15
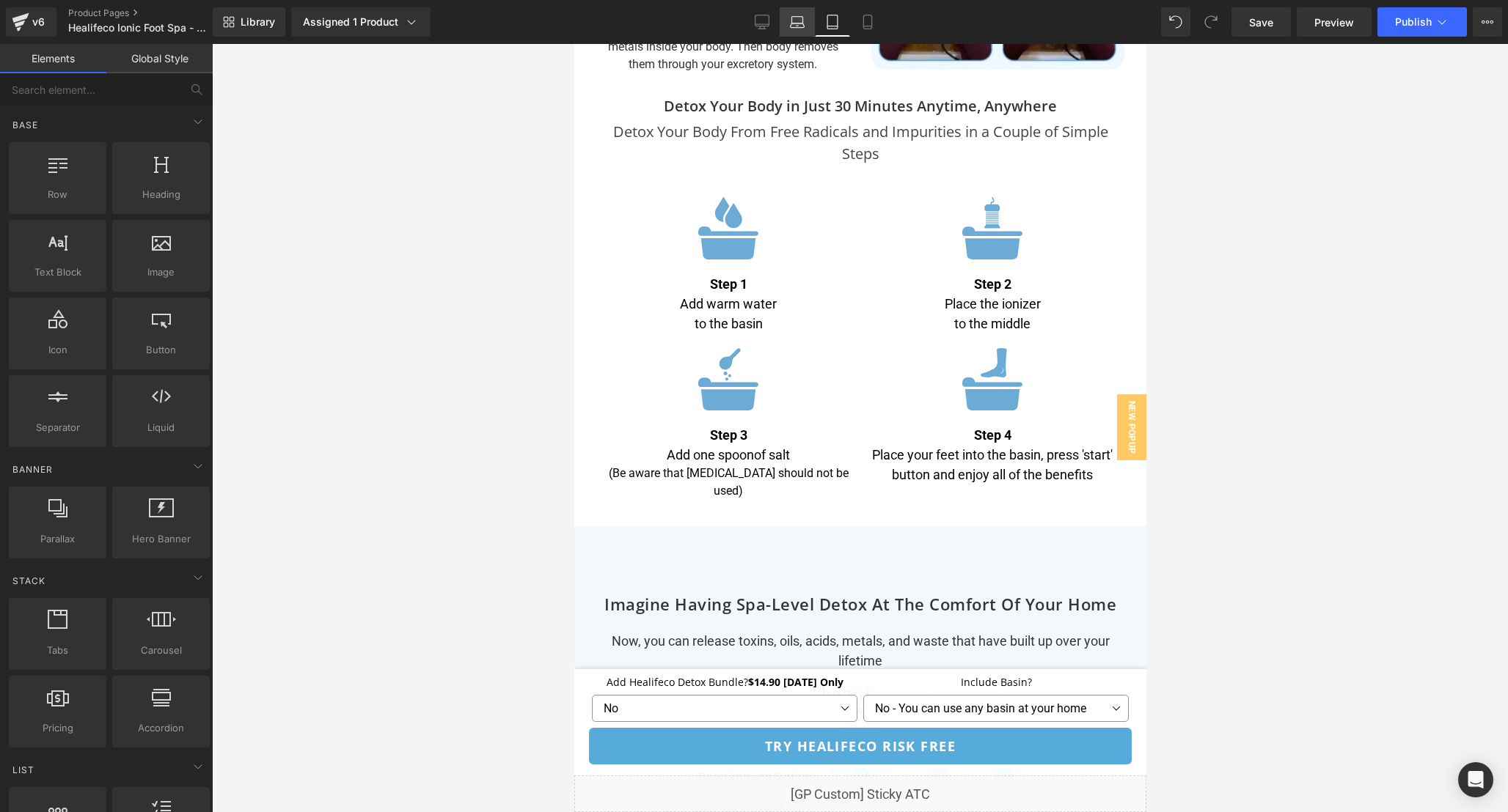
click at [799, 21] on icon at bounding box center [797, 22] width 15 height 15
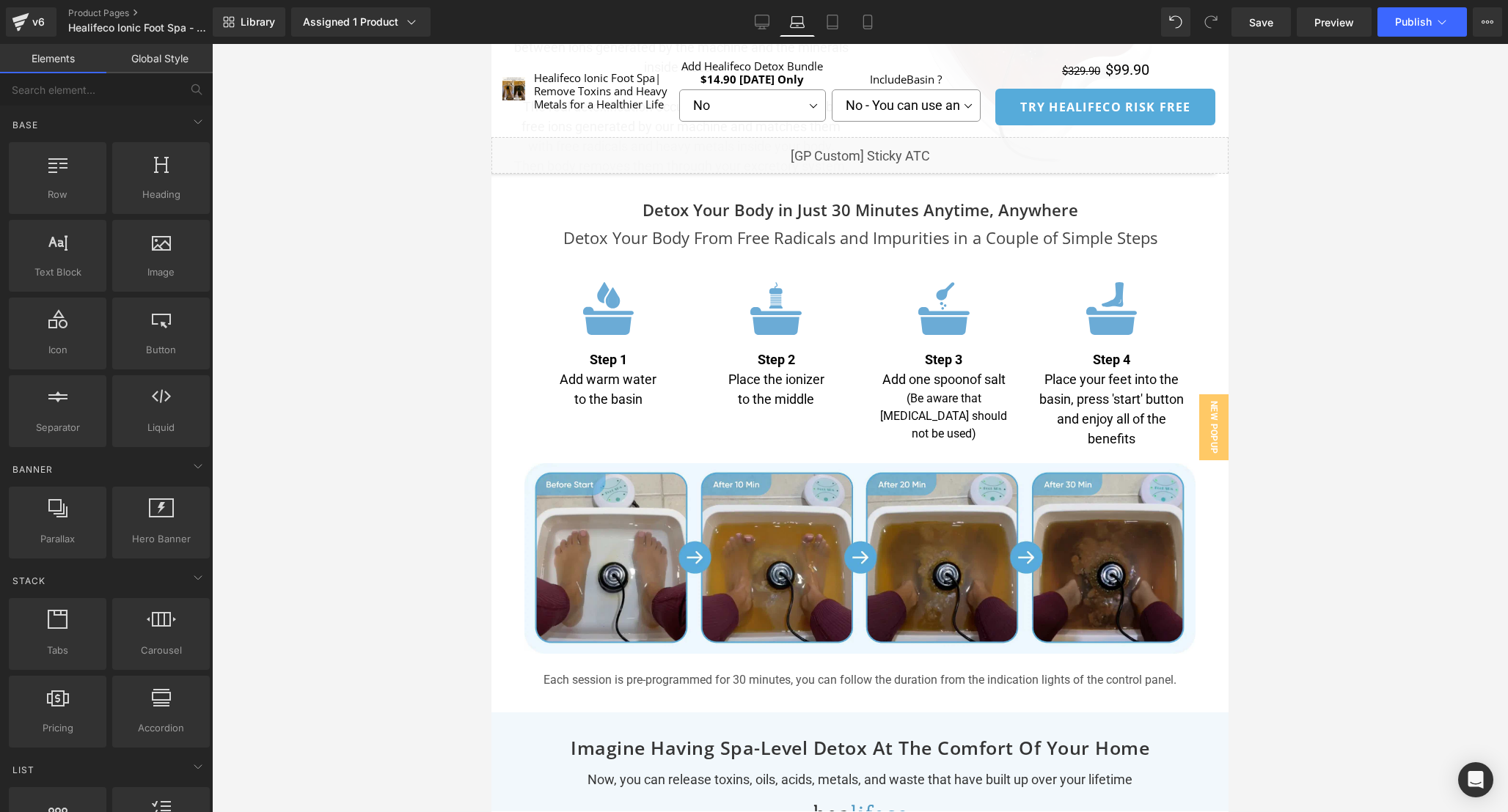
scroll to position [4302, 0]
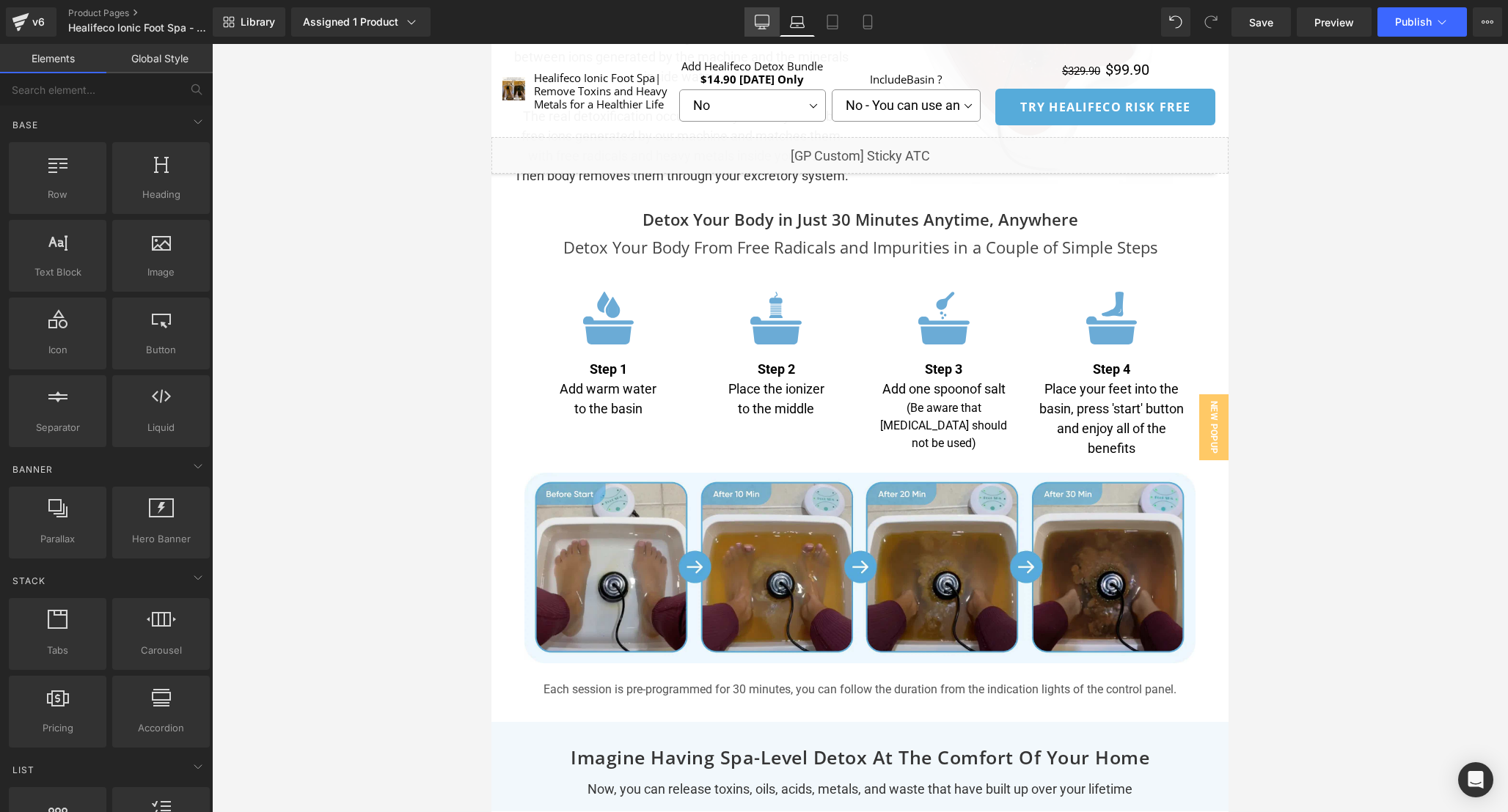
click at [764, 15] on icon at bounding box center [761, 22] width 15 height 15
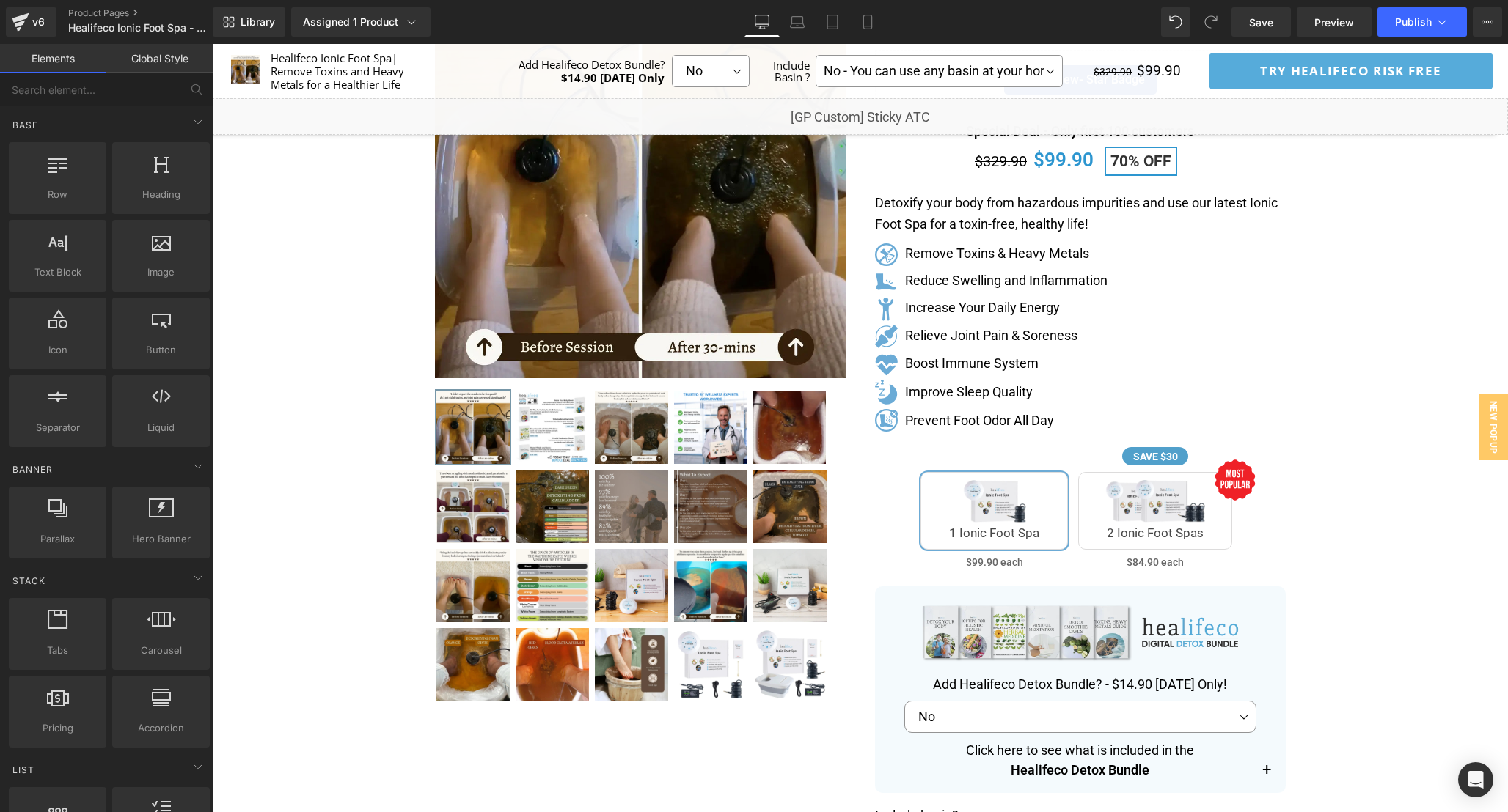
scroll to position [0, 0]
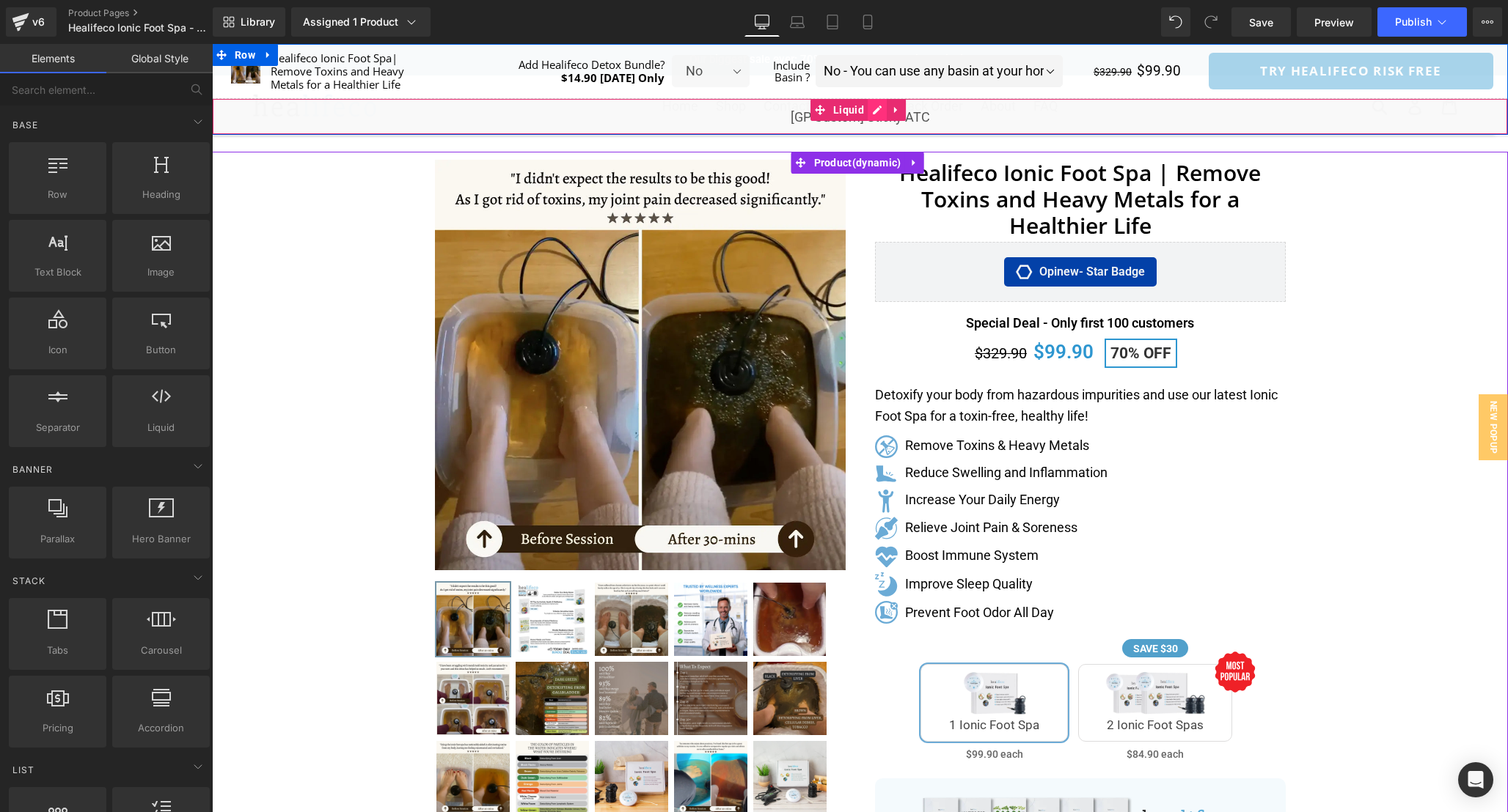
click at [868, 112] on div "Liquid" at bounding box center [860, 116] width 1296 height 37
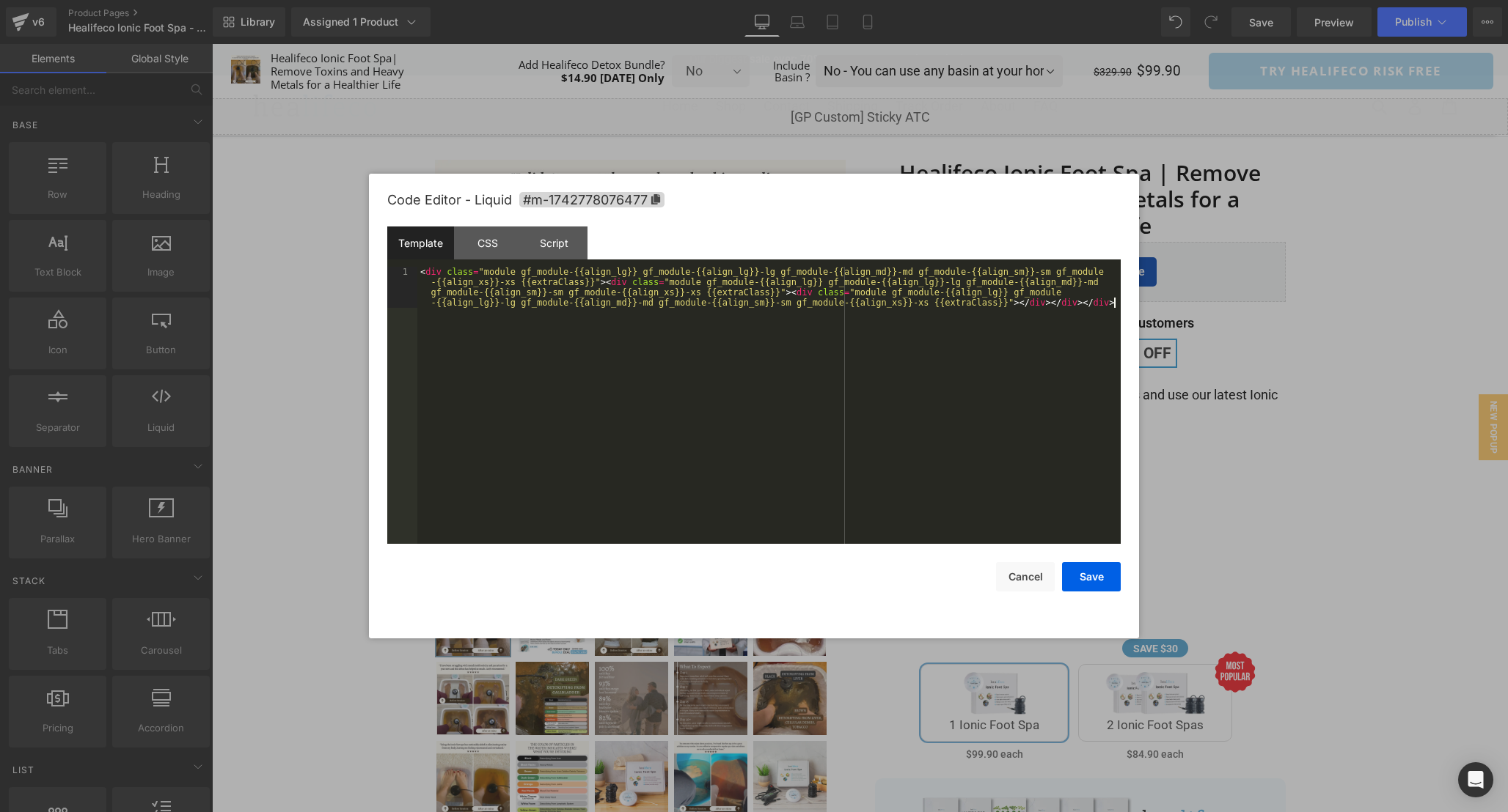
click at [722, 411] on div "< div class = "module gf_module-{{align_lg}} gf_module-{{align_lg}}-lg gf_modul…" at bounding box center [768, 446] width 703 height 359
click at [484, 247] on div "CSS" at bounding box center [487, 243] width 67 height 33
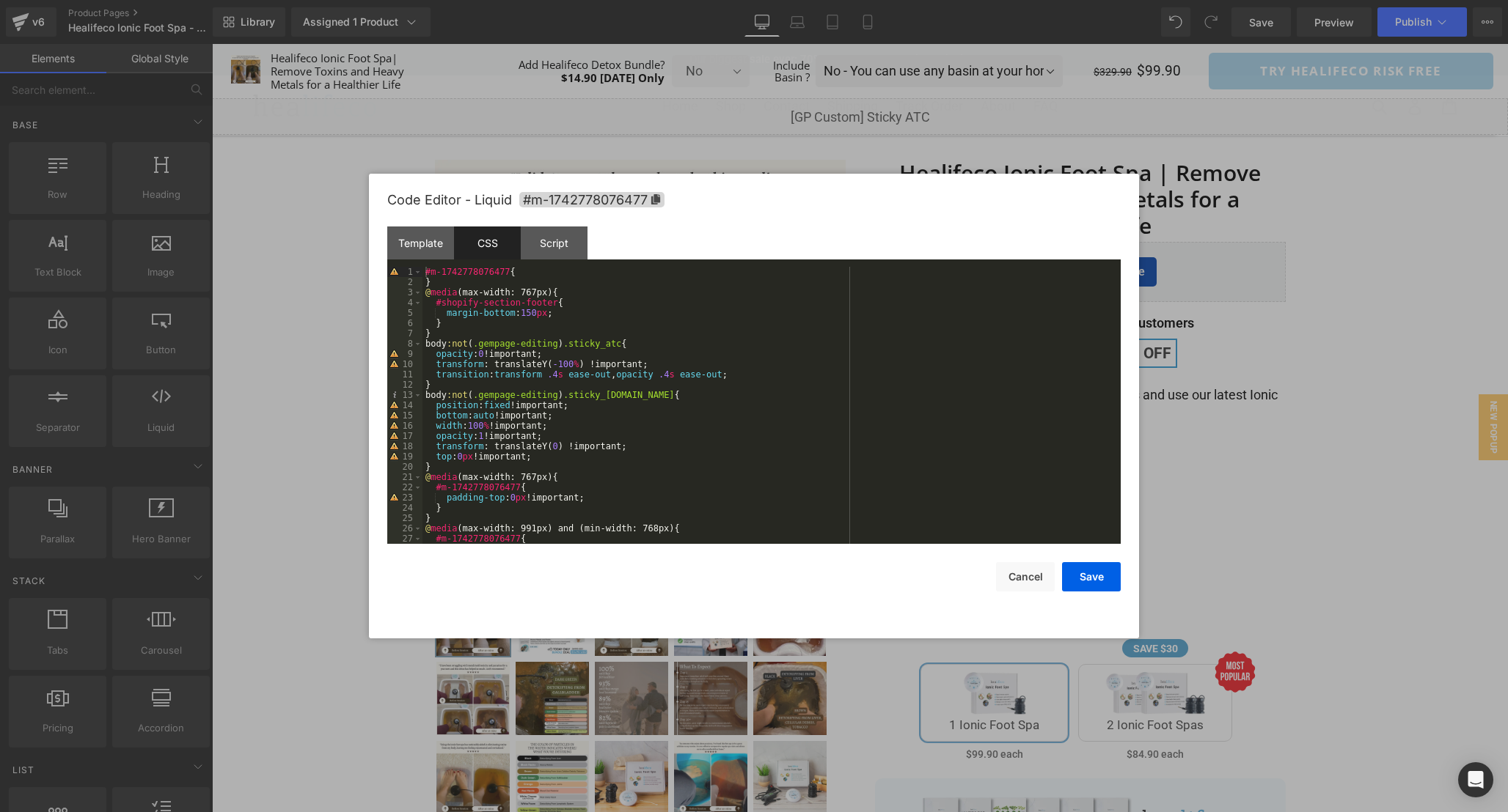
click at [878, 494] on div "#m-1742778076477 { } @ media (max-width: 767px) { #shopify-section-footer { mar…" at bounding box center [768, 416] width 692 height 298
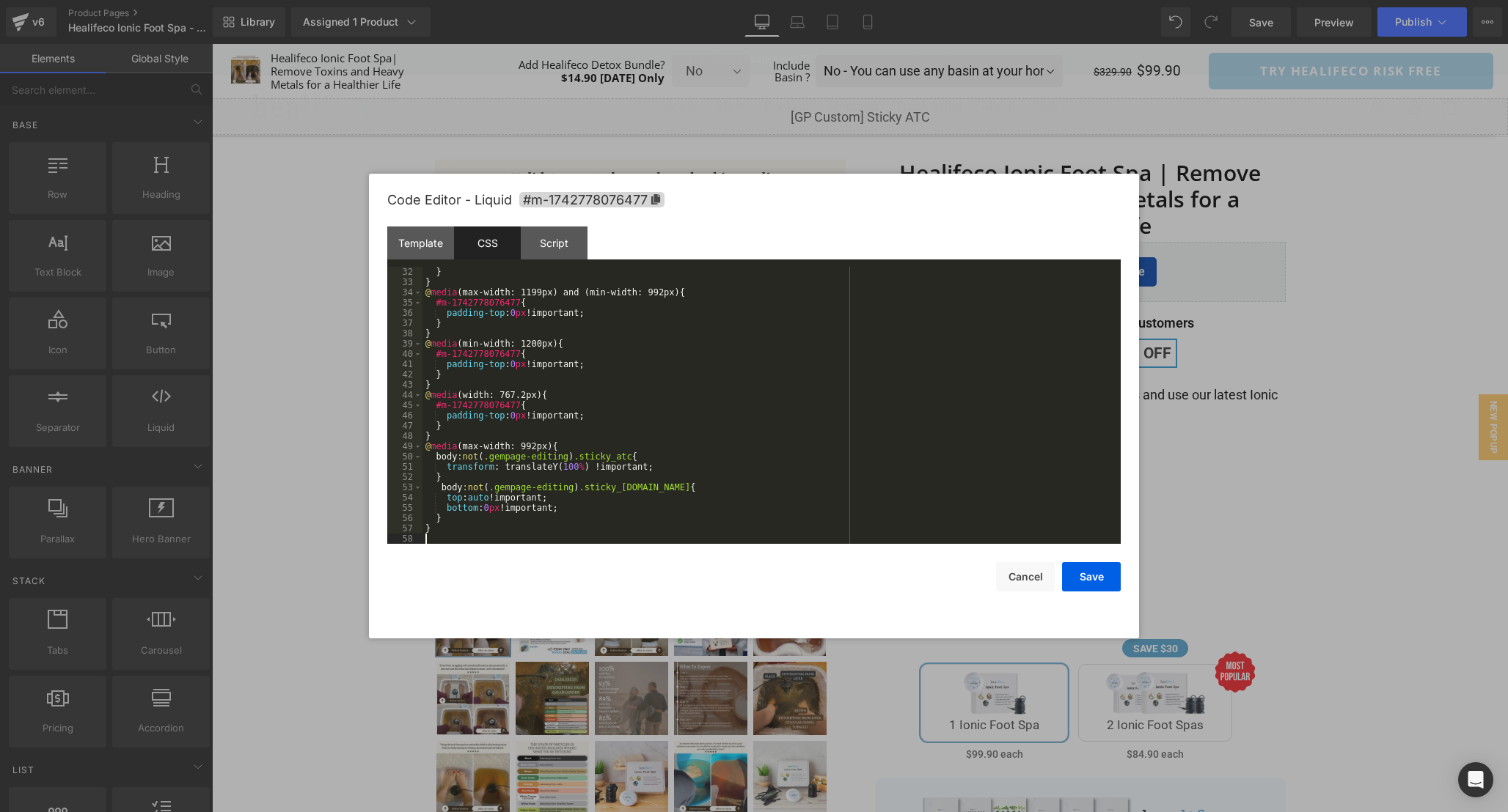
scroll to position [318, 0]
click at [568, 237] on div "Script" at bounding box center [554, 243] width 67 height 33
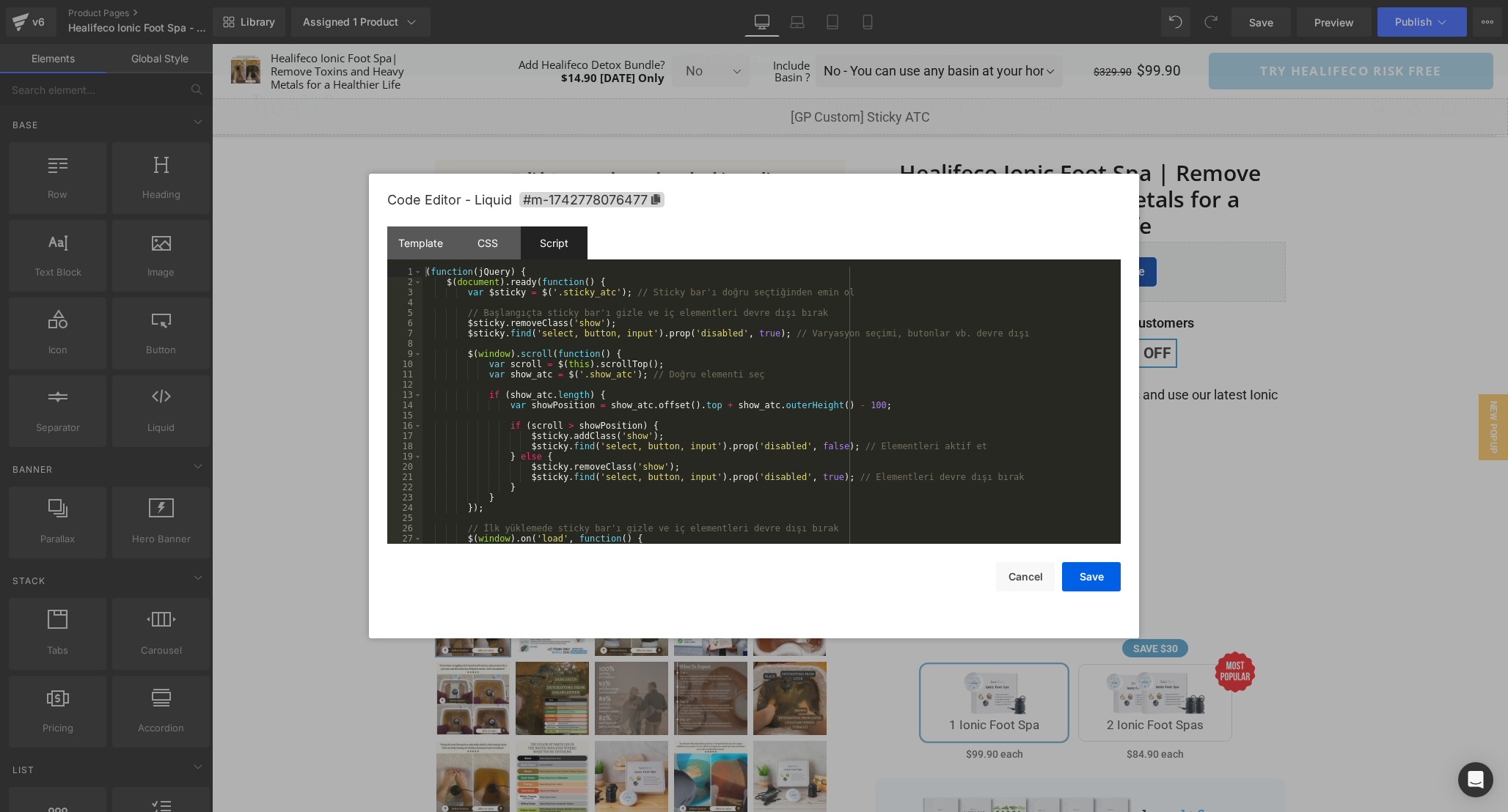
click at [872, 425] on div "( function ( jQuery ) { $ ( document ) . ready ( function ( ) { var $sticky = $…" at bounding box center [768, 416] width 692 height 298
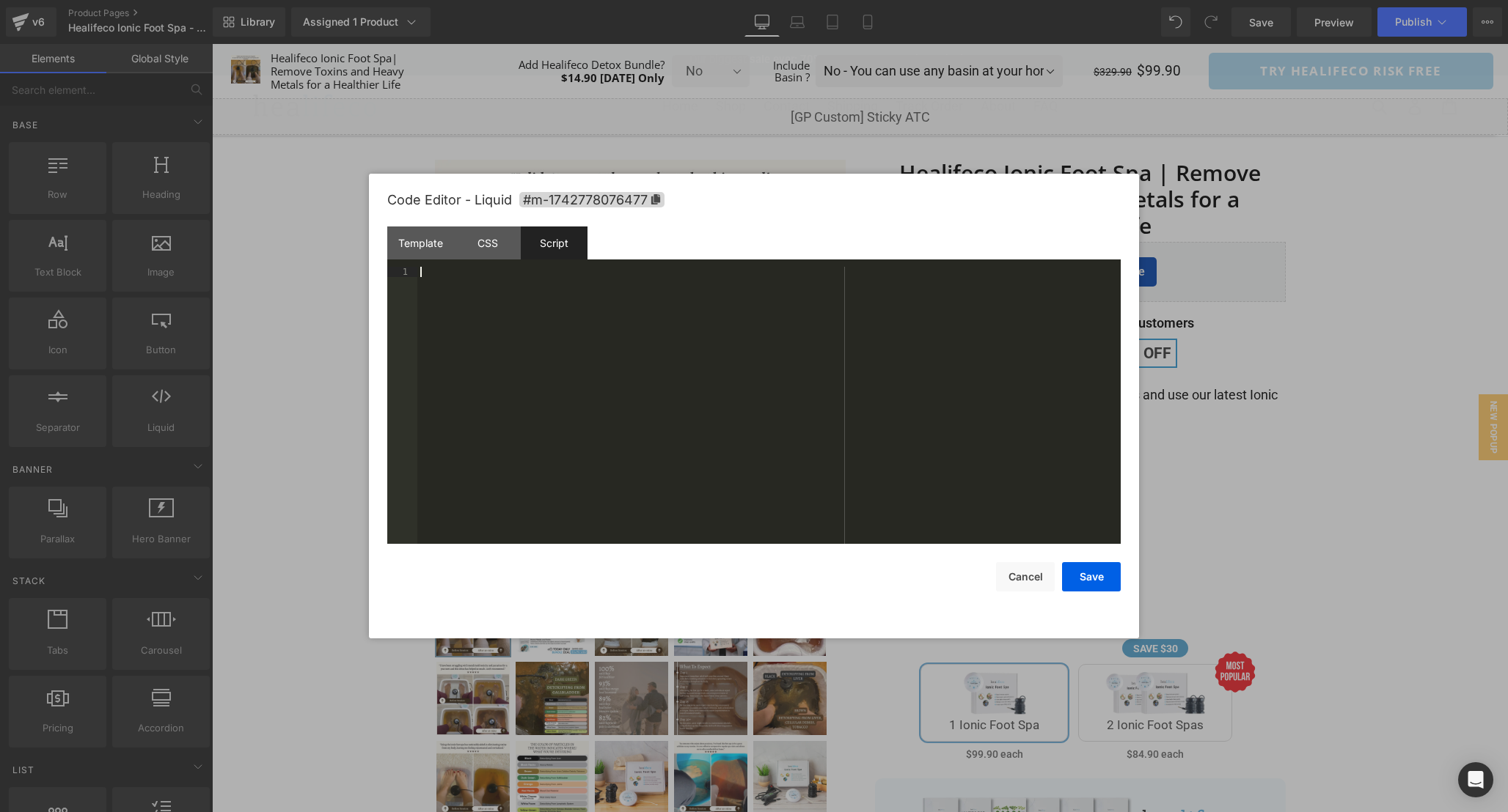
scroll to position [72, 0]
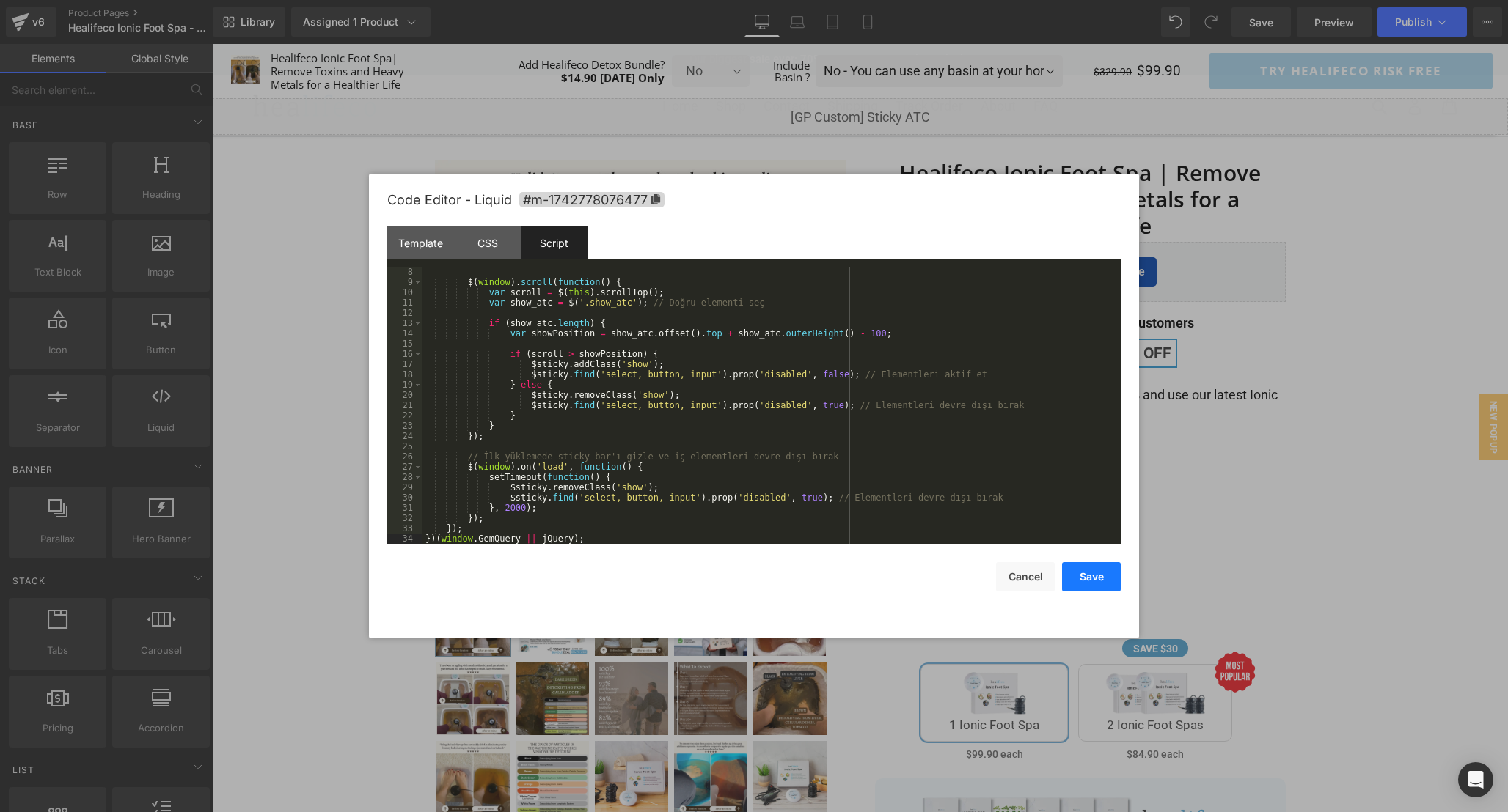
click at [1103, 580] on button "Save" at bounding box center [1090, 577] width 59 height 30
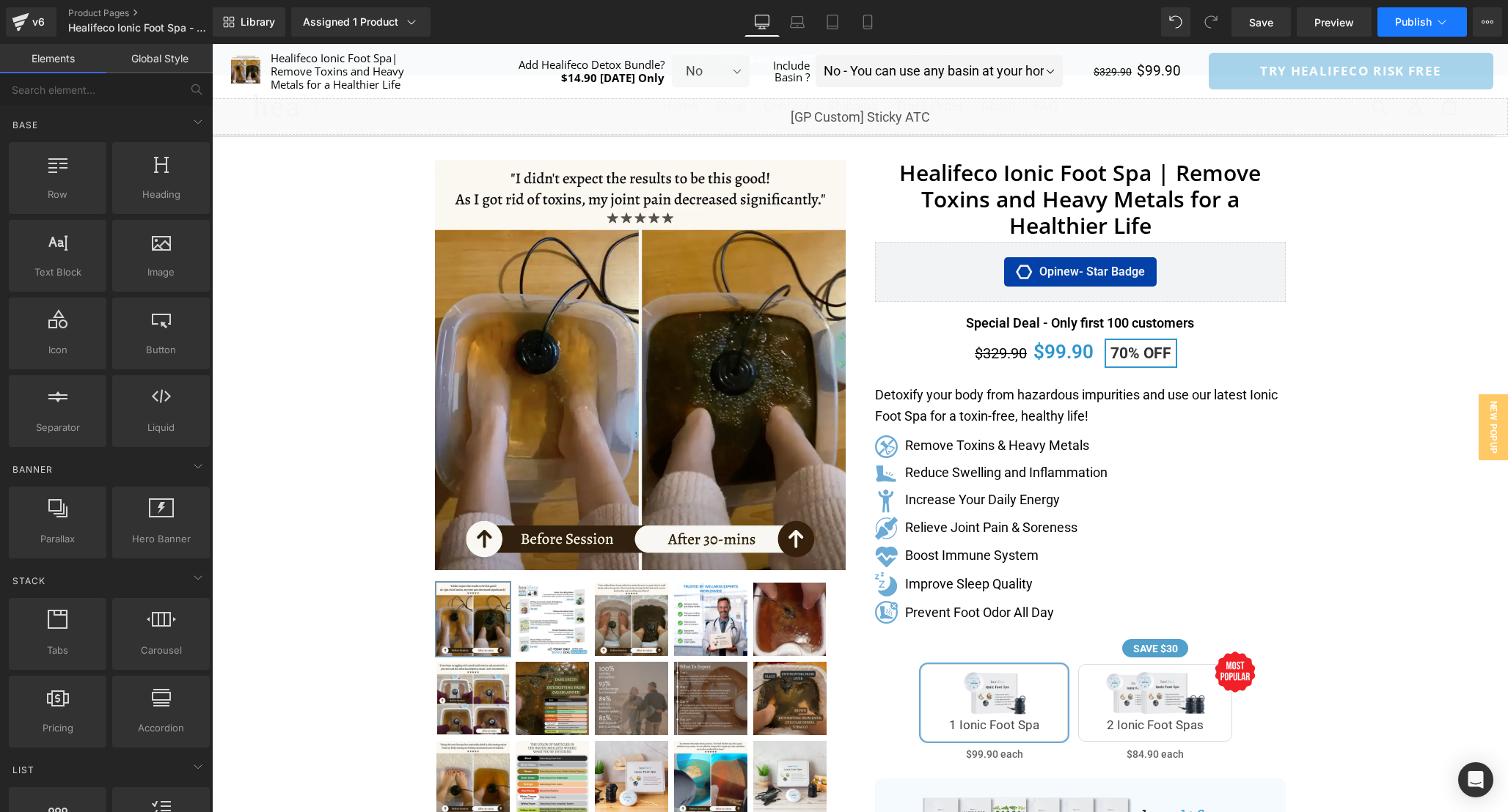
click at [1394, 32] on button "Publish" at bounding box center [1422, 22] width 89 height 30
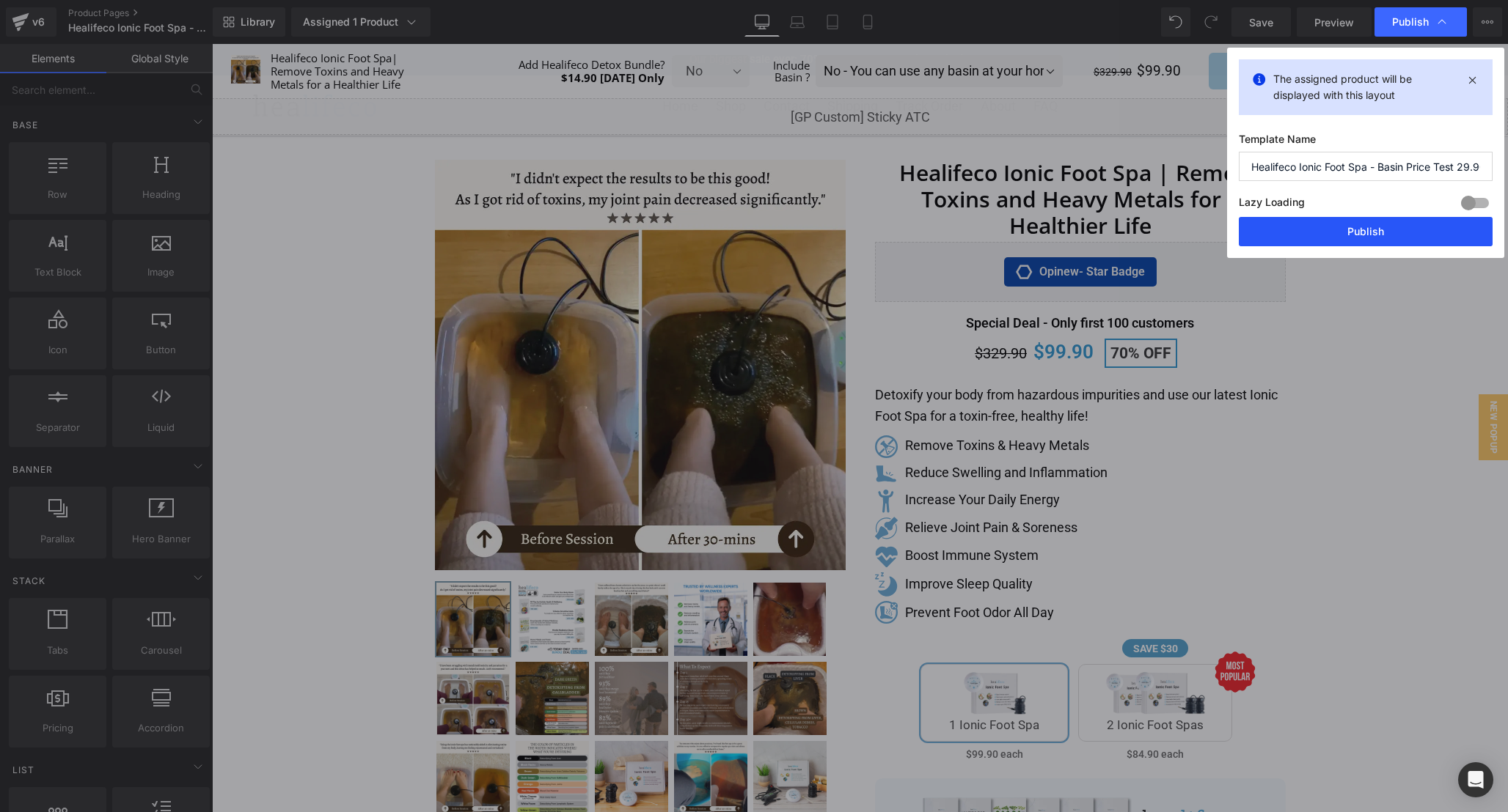
click at [1365, 244] on button "Publish" at bounding box center [1365, 232] width 253 height 30
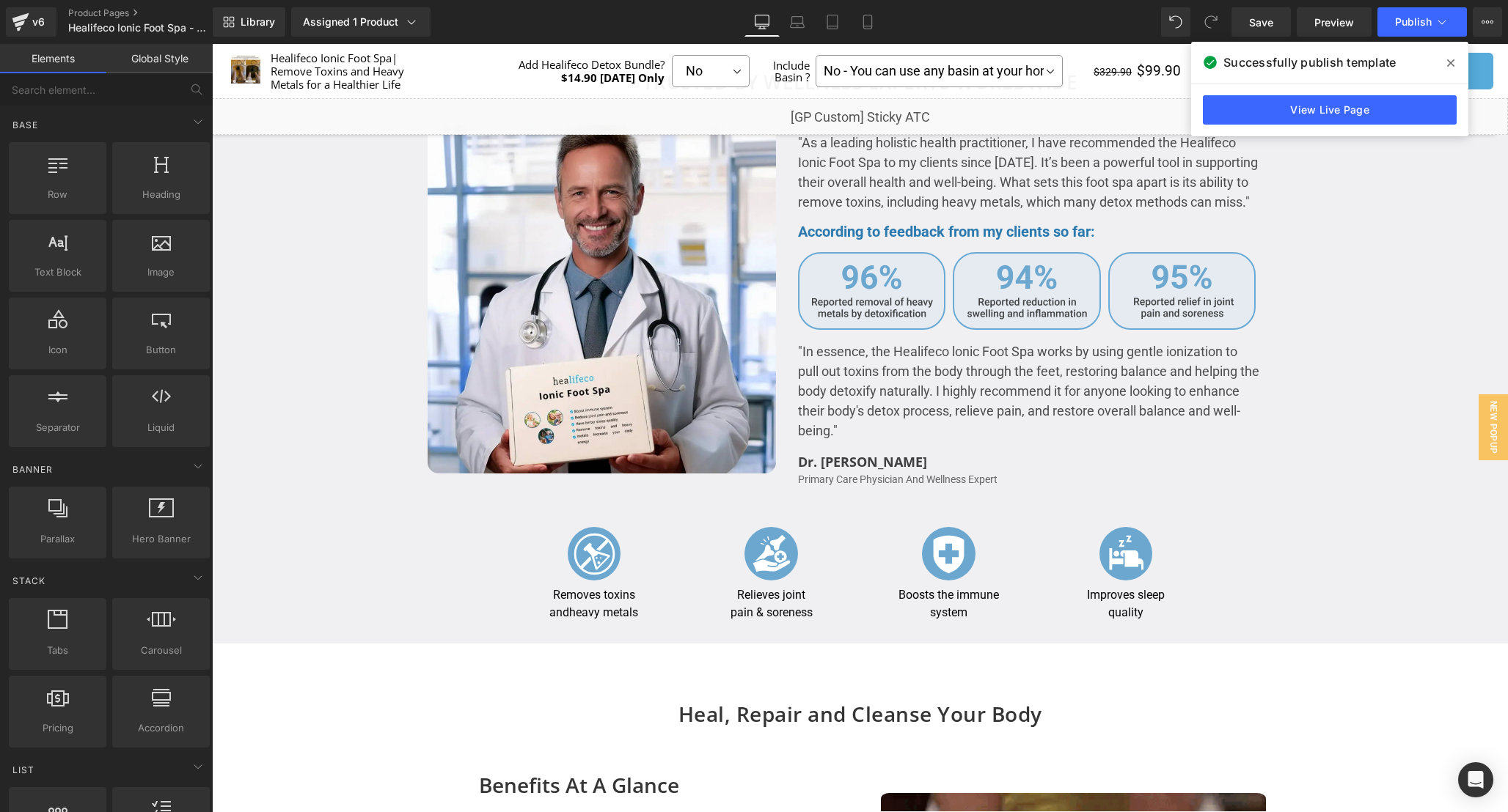
scroll to position [3155, 0]
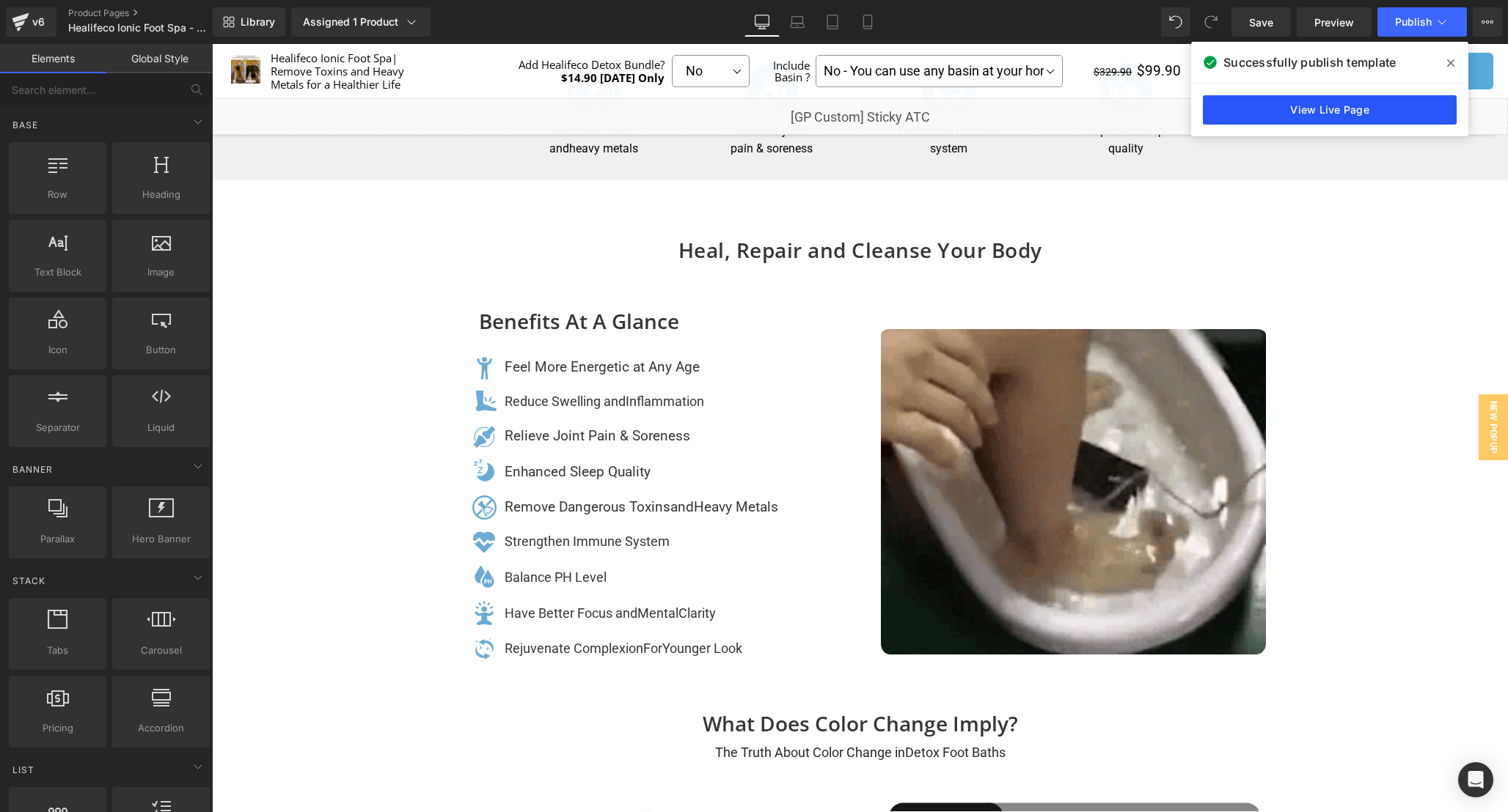
click at [1282, 109] on link "View Live Page" at bounding box center [1329, 110] width 253 height 30
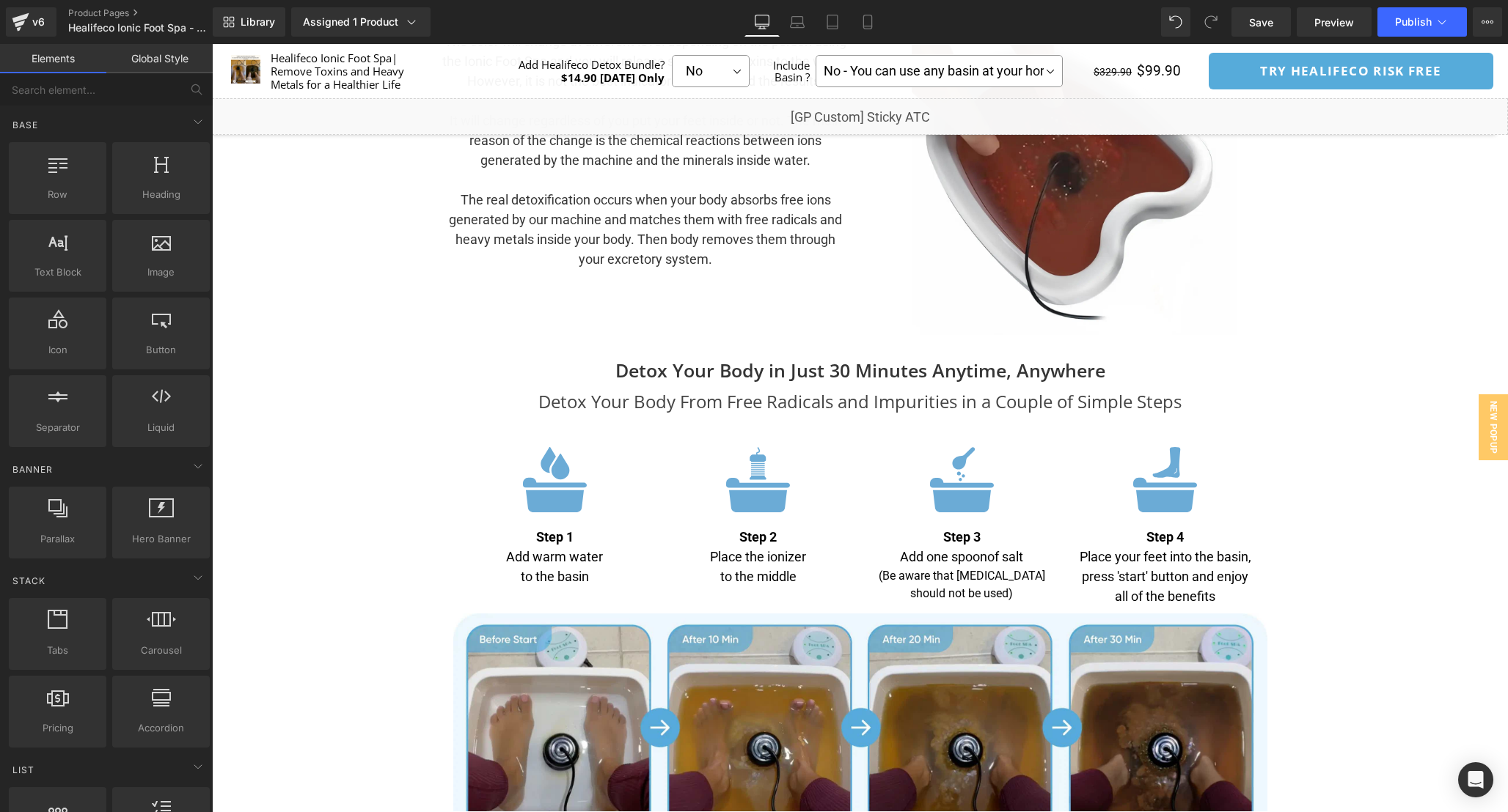
scroll to position [4304, 0]
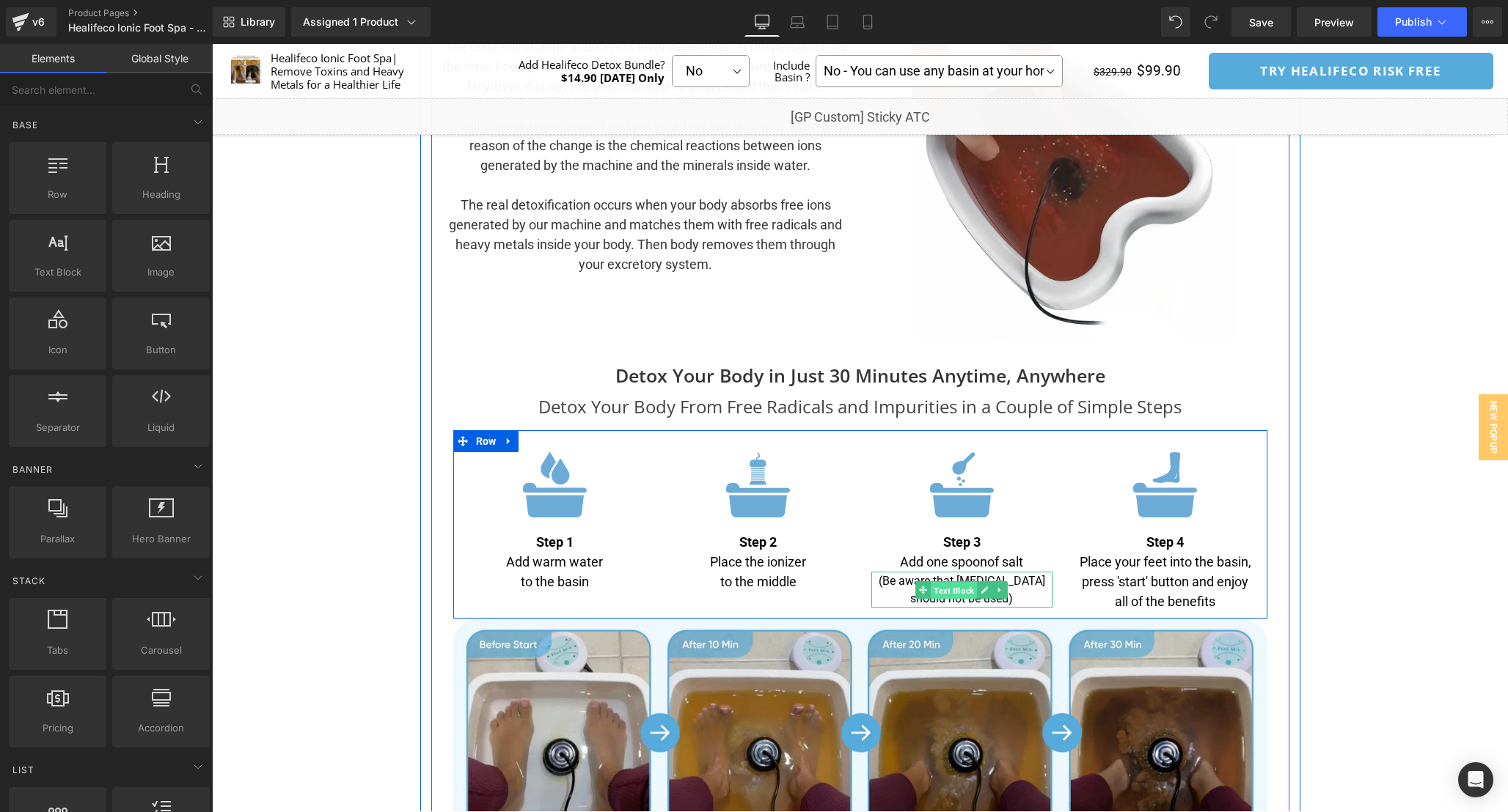
click at [955, 591] on span "Text Block" at bounding box center [953, 590] width 46 height 18
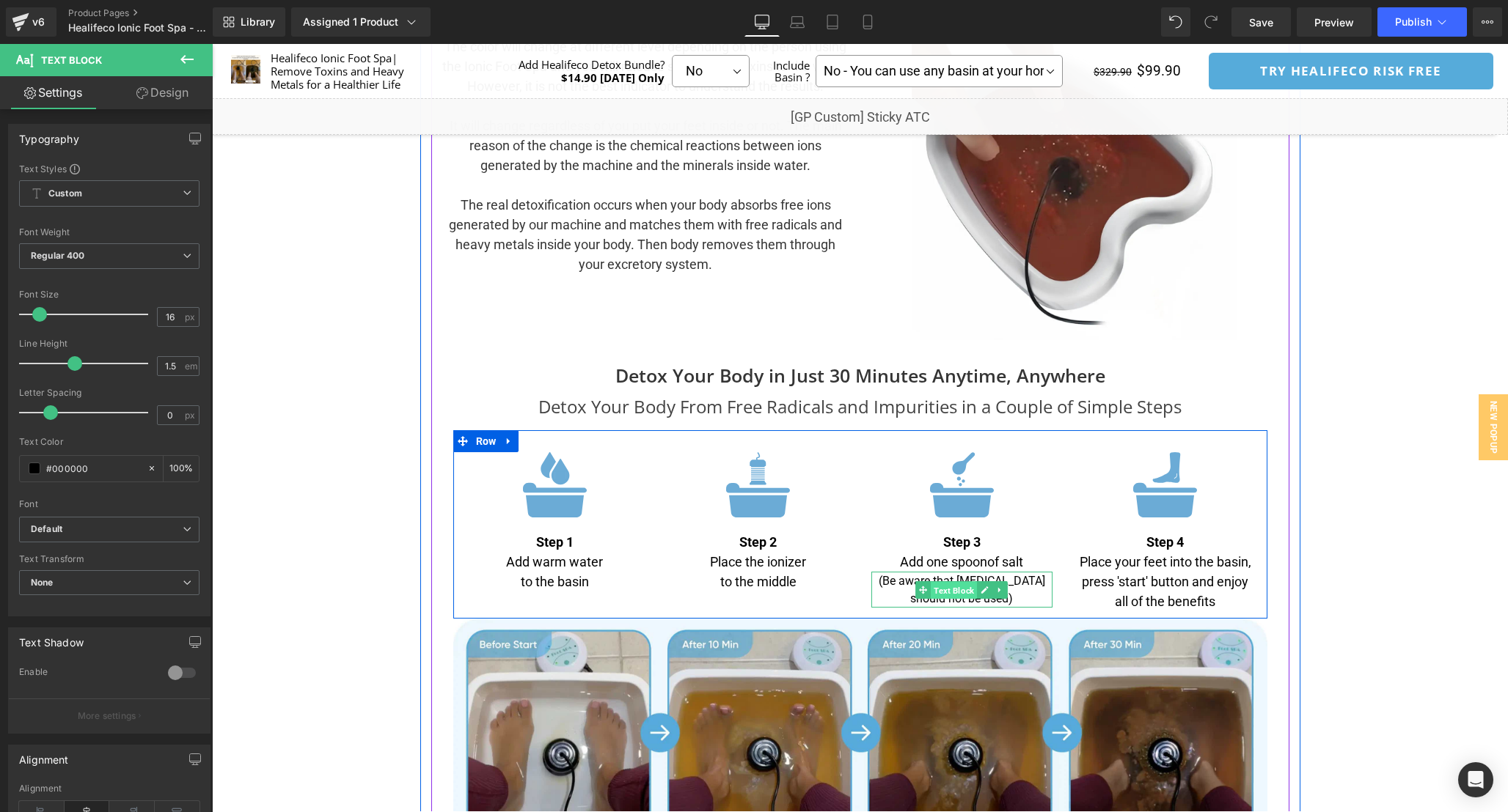
click at [962, 591] on span "Text Block" at bounding box center [953, 590] width 46 height 18
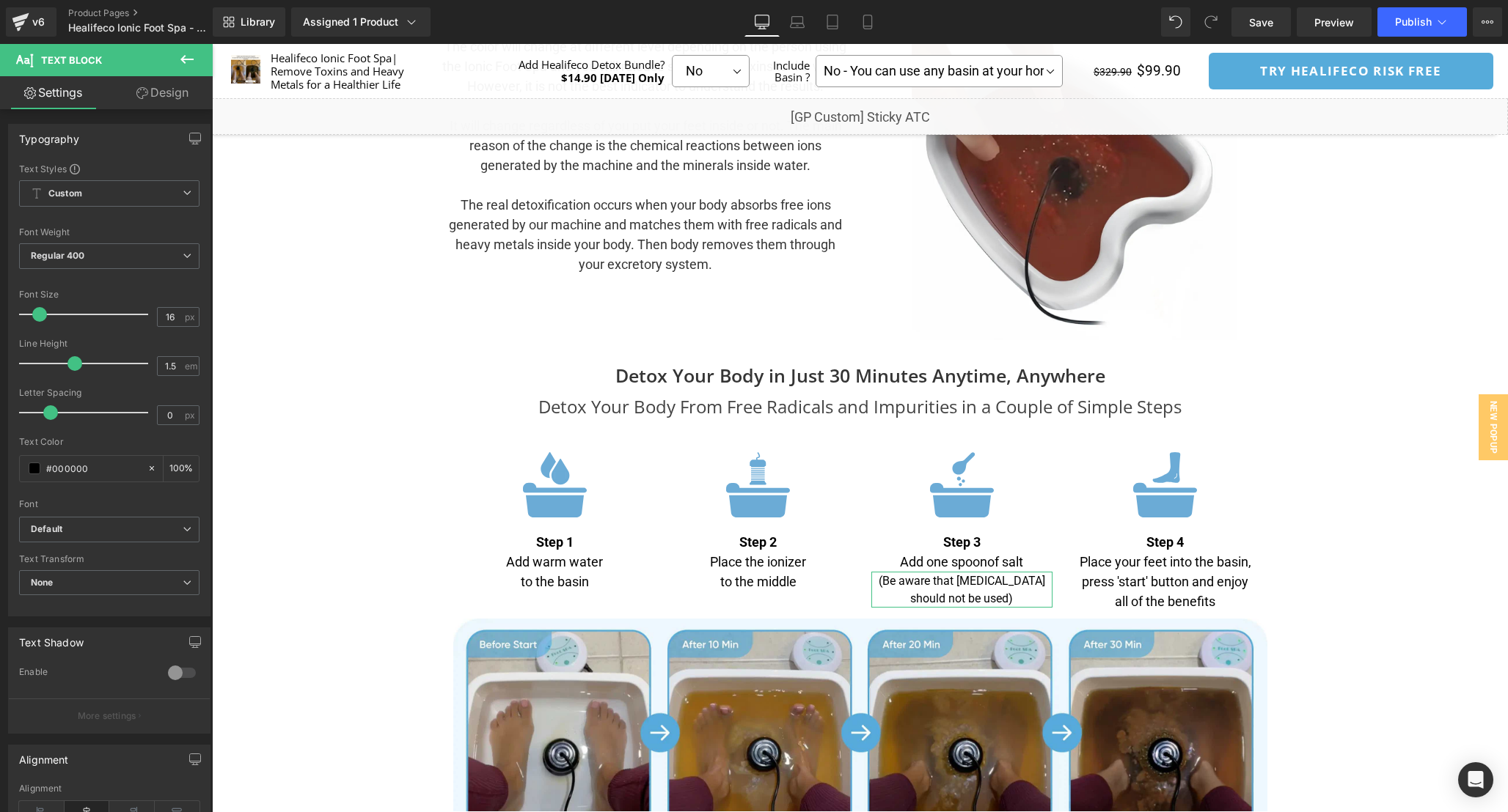
click at [163, 94] on link "Design" at bounding box center [162, 92] width 106 height 33
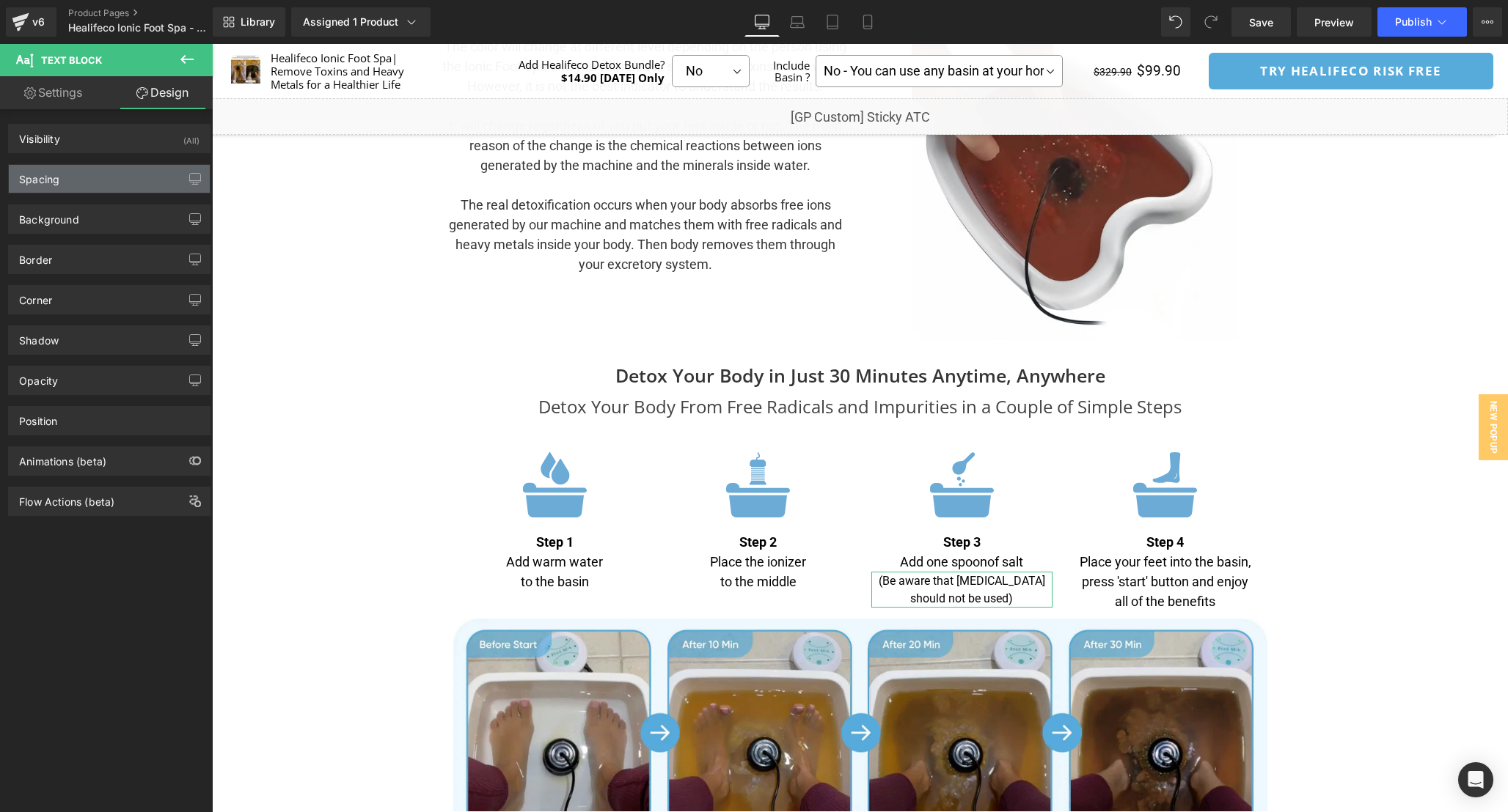
click at [104, 180] on div "Spacing" at bounding box center [109, 179] width 201 height 28
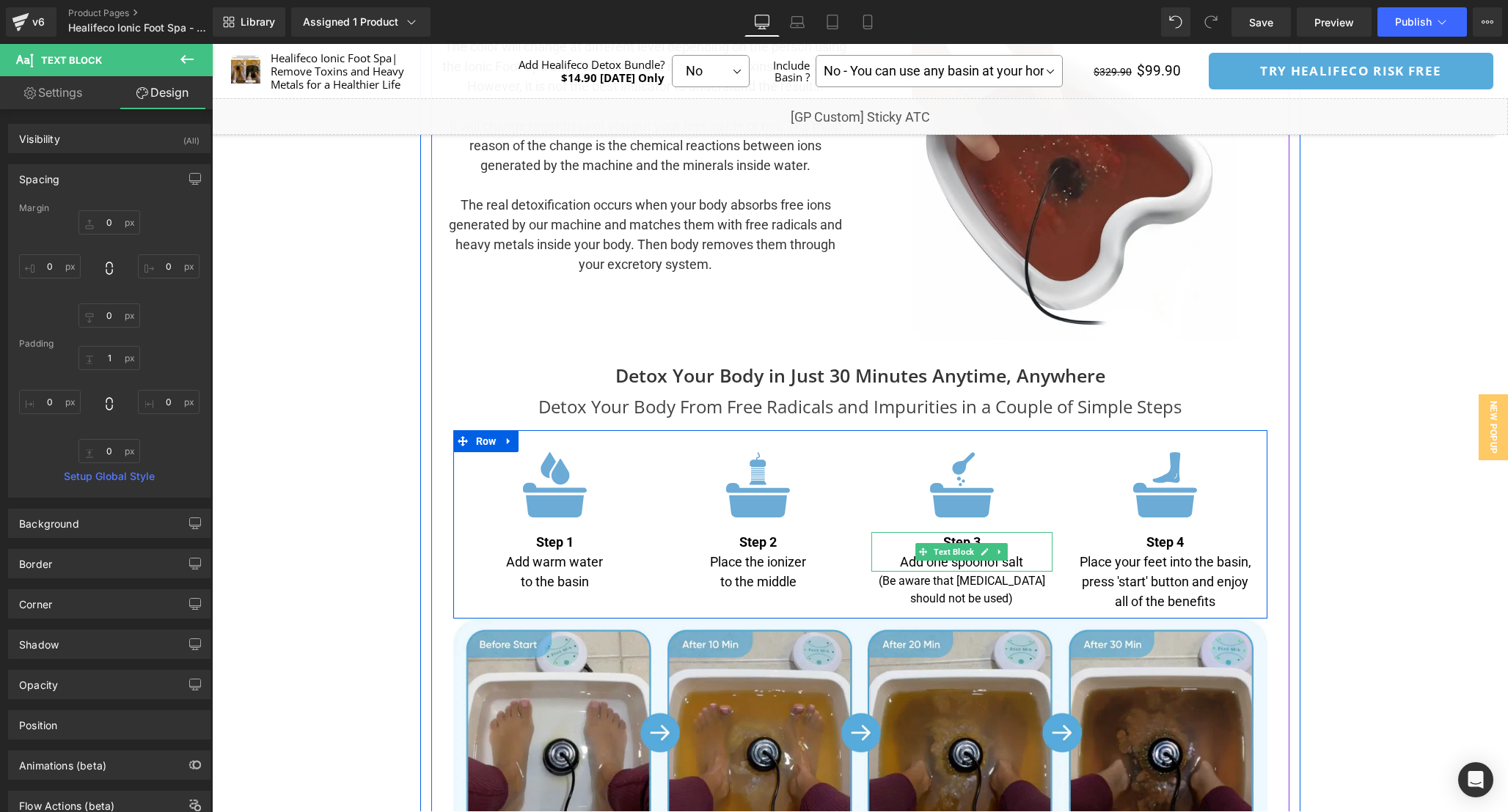
click at [957, 554] on span "Text Block" at bounding box center [953, 553] width 46 height 18
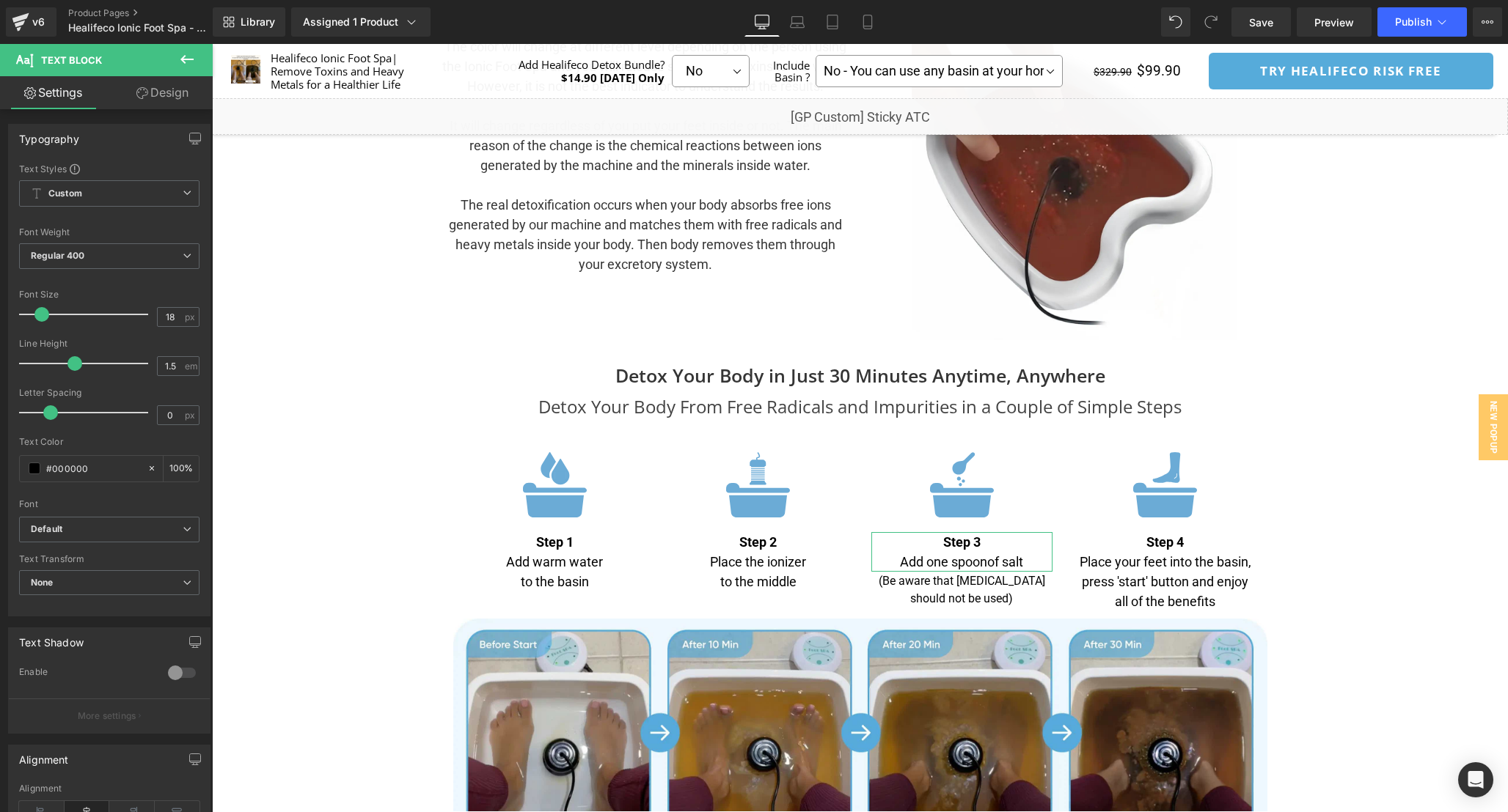
click at [145, 92] on icon at bounding box center [142, 93] width 12 height 12
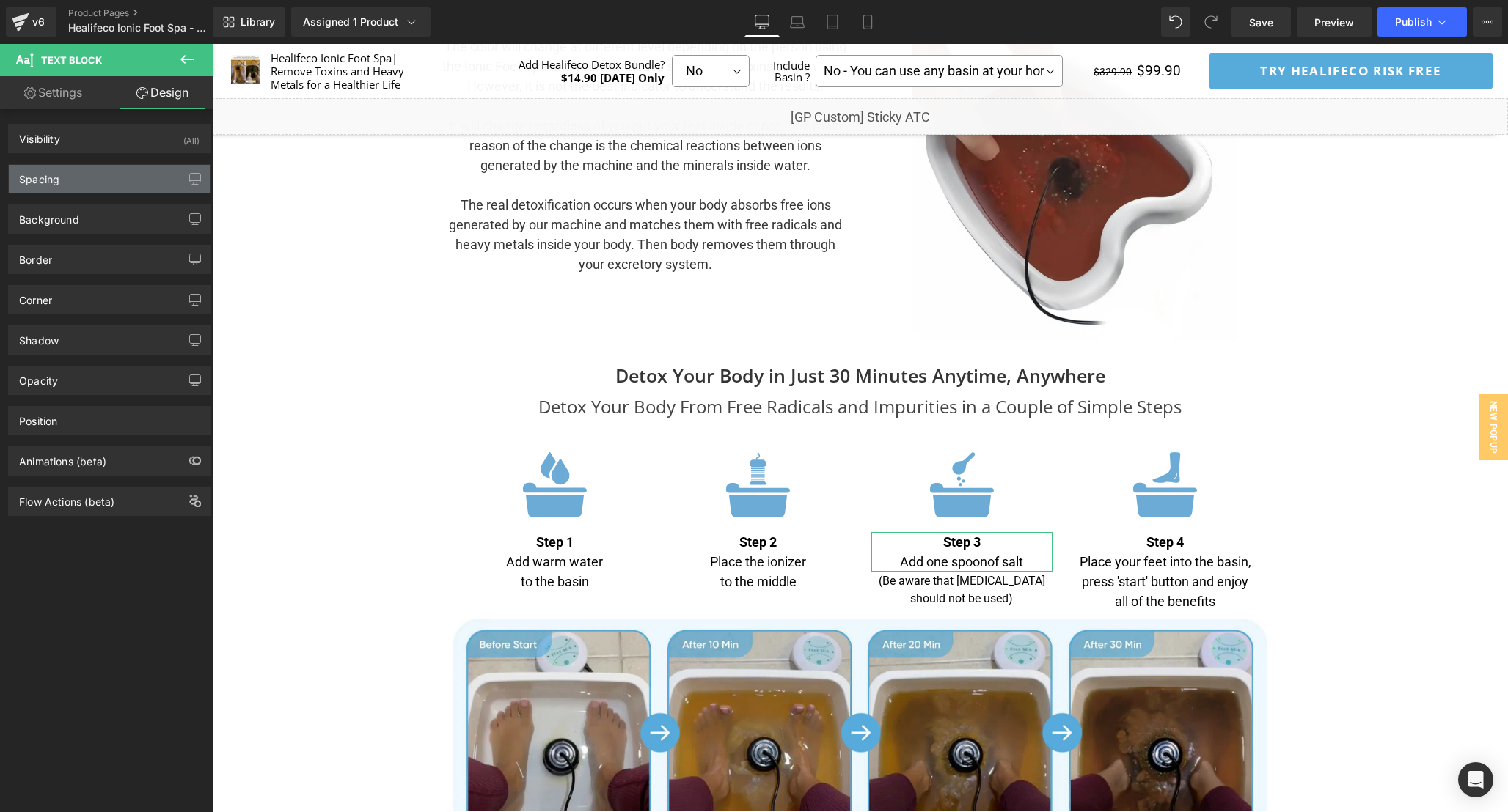
click at [96, 178] on div "Spacing" at bounding box center [109, 179] width 201 height 28
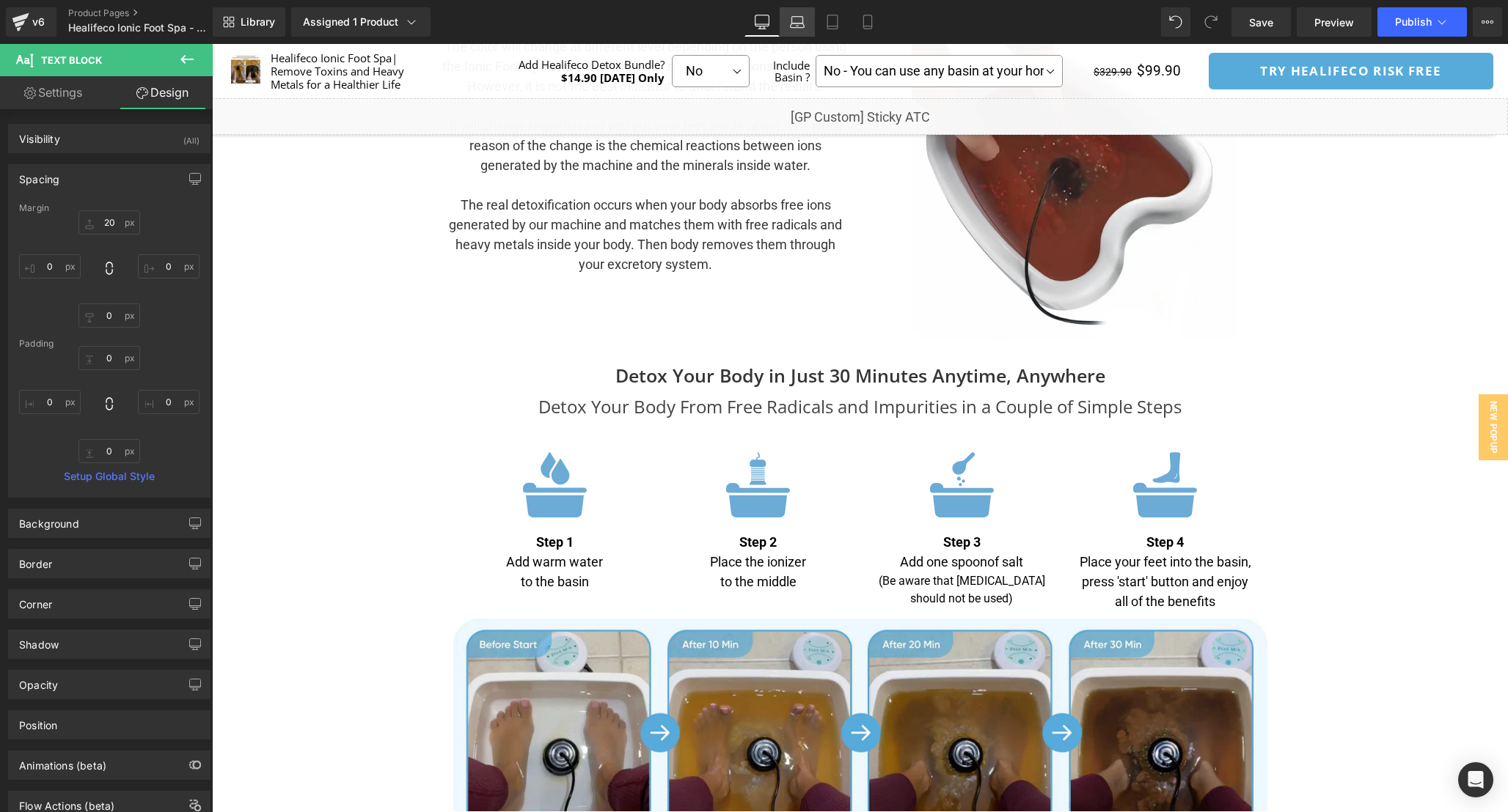
click at [798, 19] on icon at bounding box center [797, 22] width 15 height 15
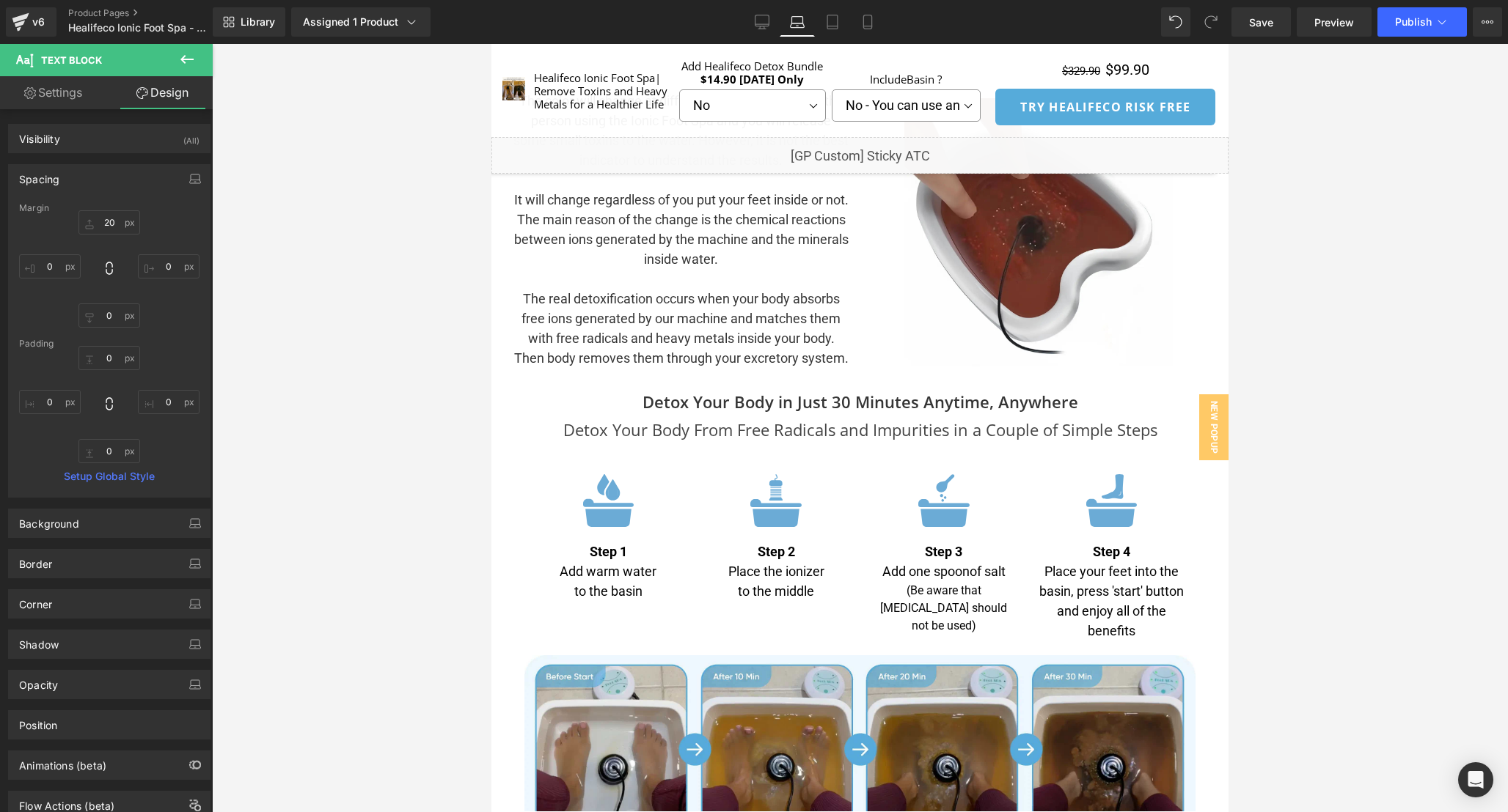
scroll to position [4122, 0]
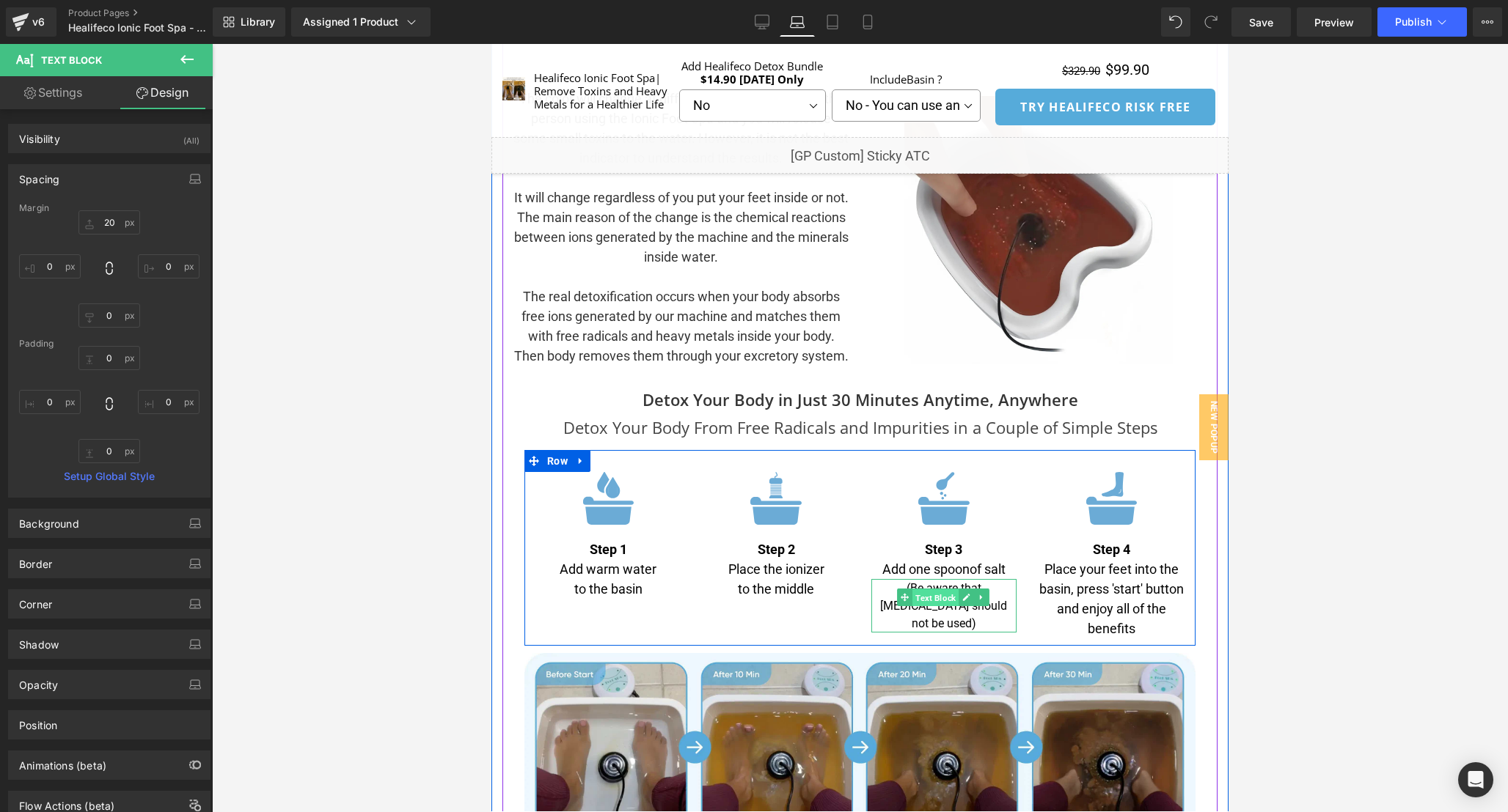
click at [937, 601] on span "Text Block" at bounding box center [935, 598] width 46 height 18
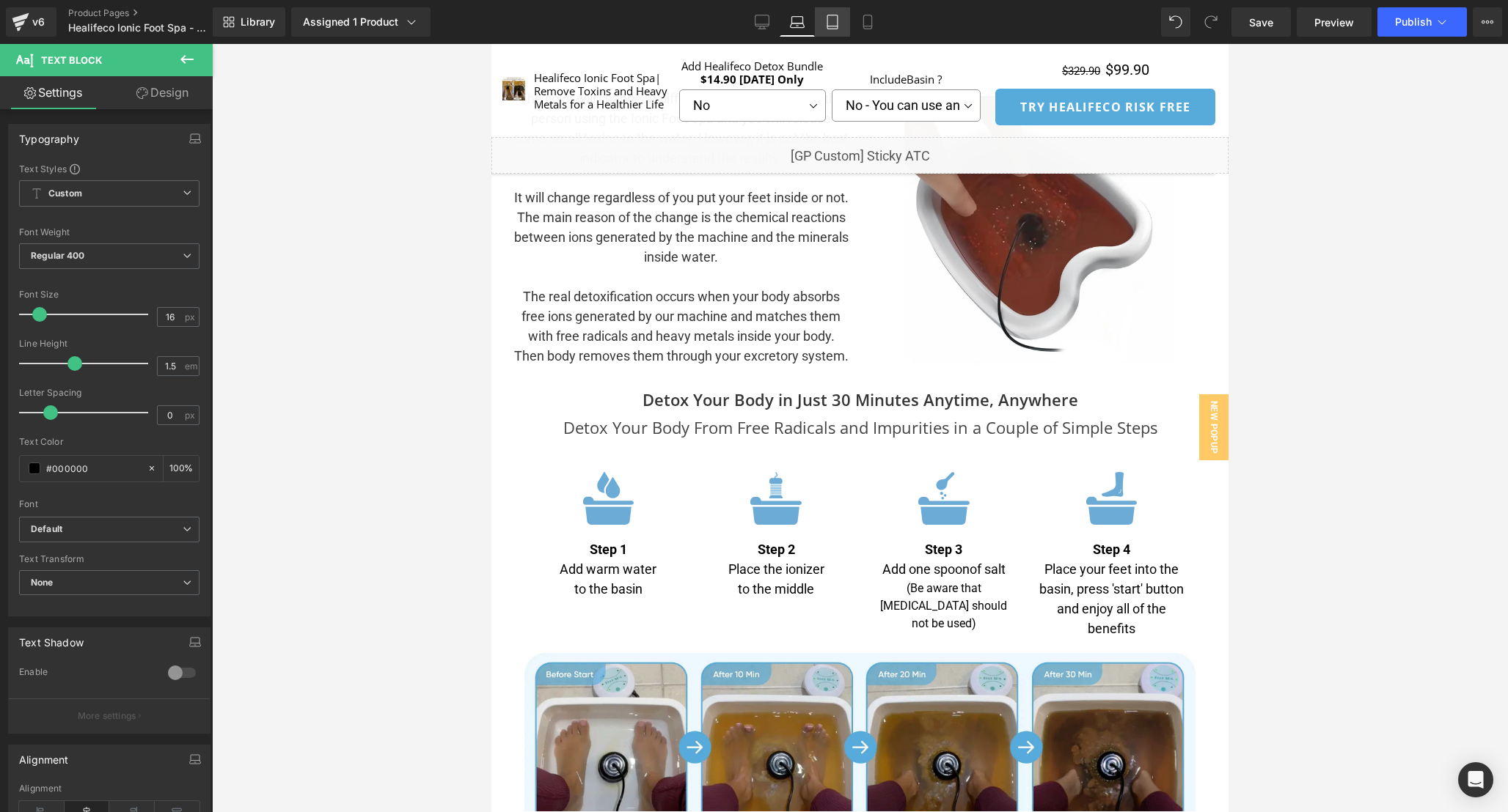
click at [825, 24] on link "Tablet" at bounding box center [832, 22] width 35 height 30
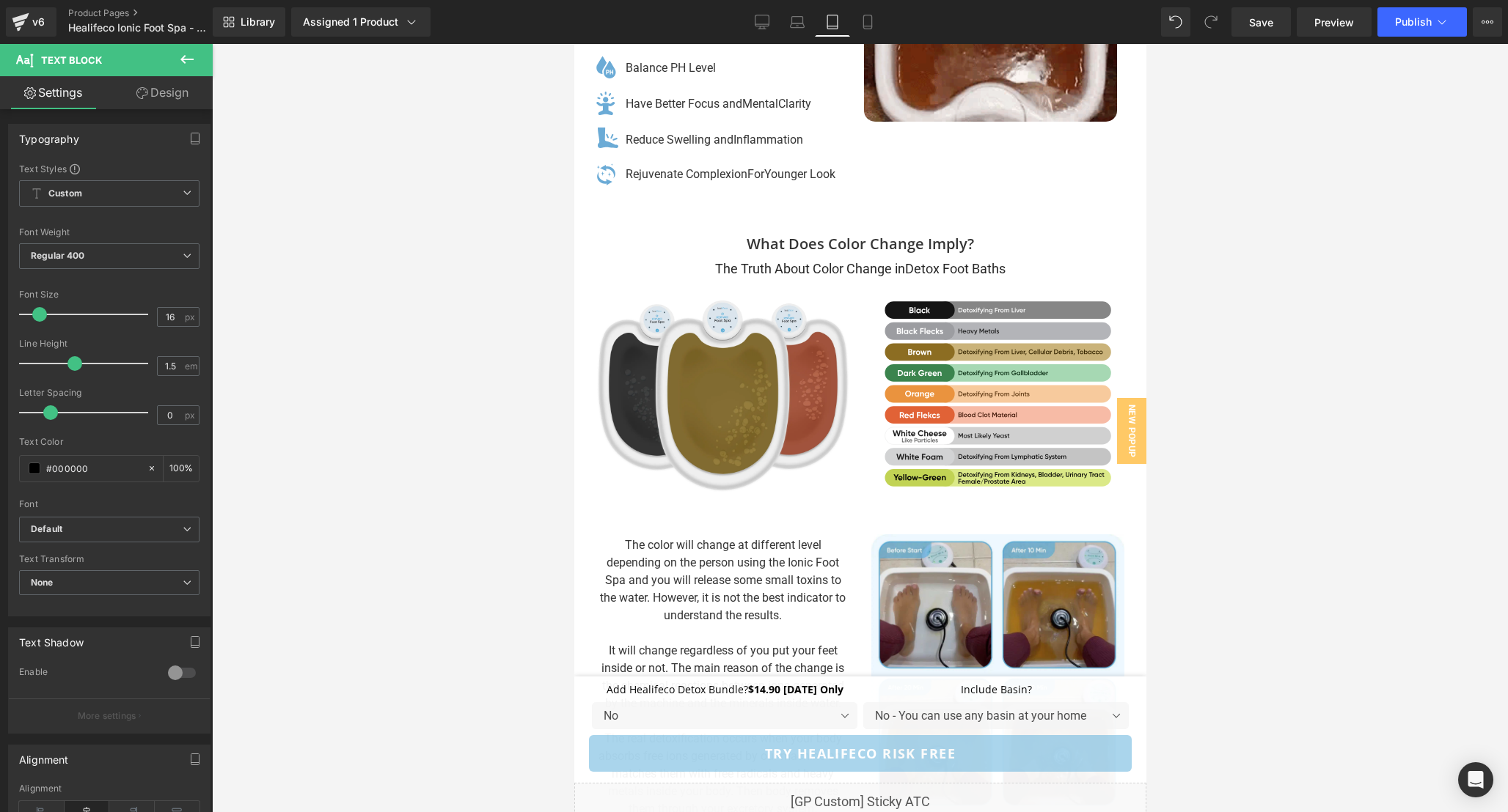
scroll to position [0, 0]
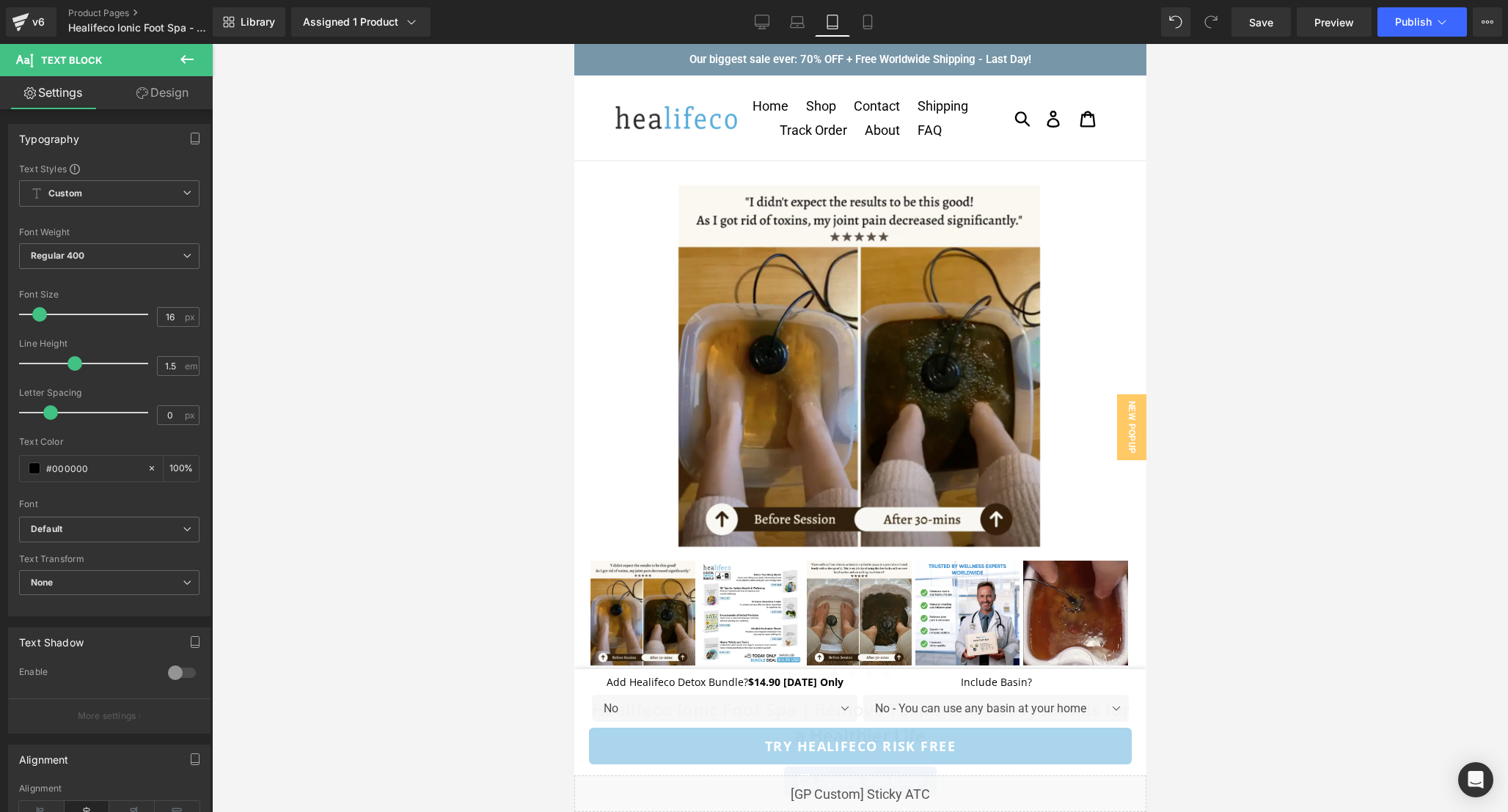
click at [898, 339] on img at bounding box center [859, 367] width 362 height 362
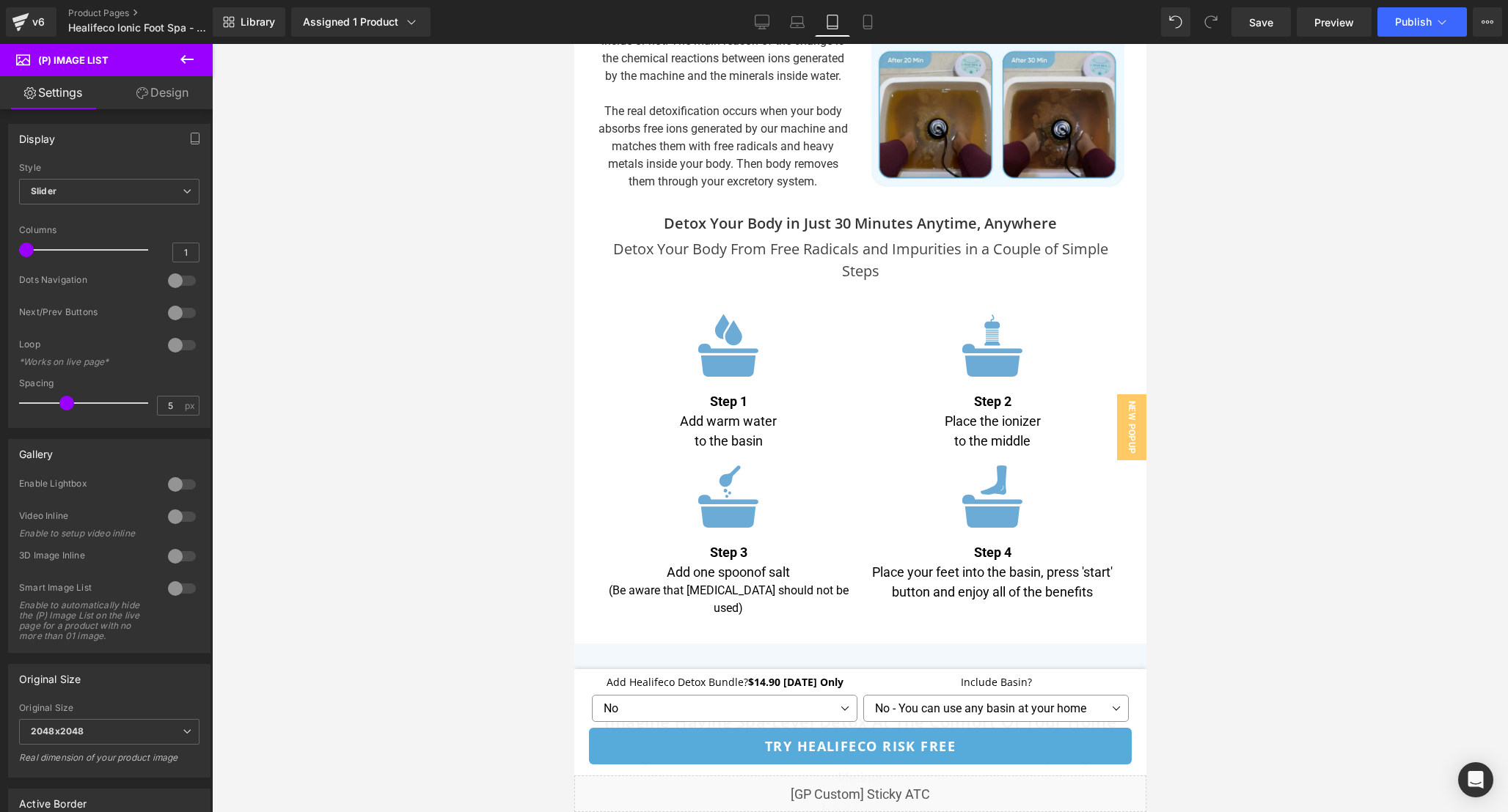
scroll to position [4884, 0]
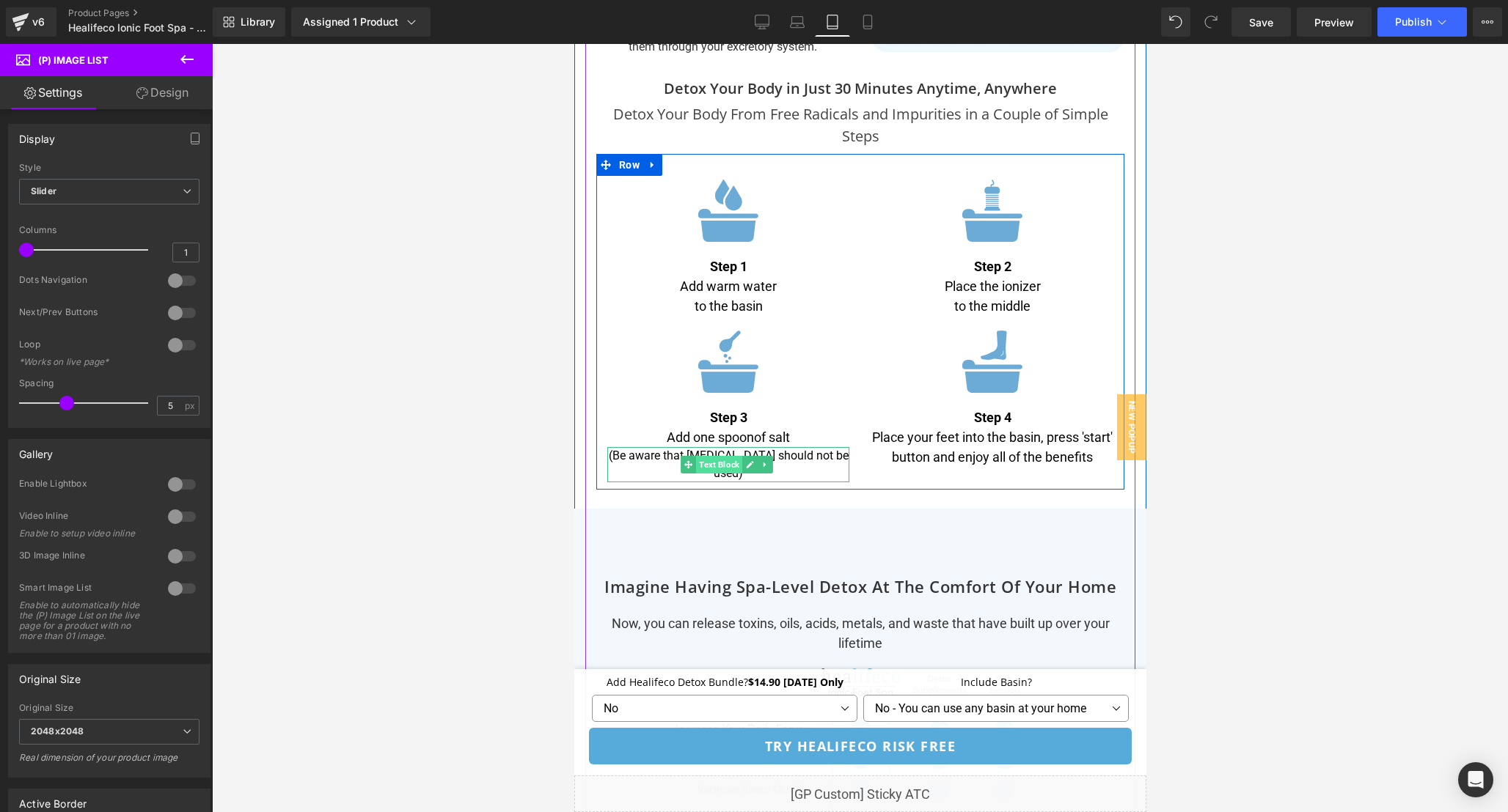
click at [727, 456] on span "Text Block" at bounding box center [718, 465] width 46 height 18
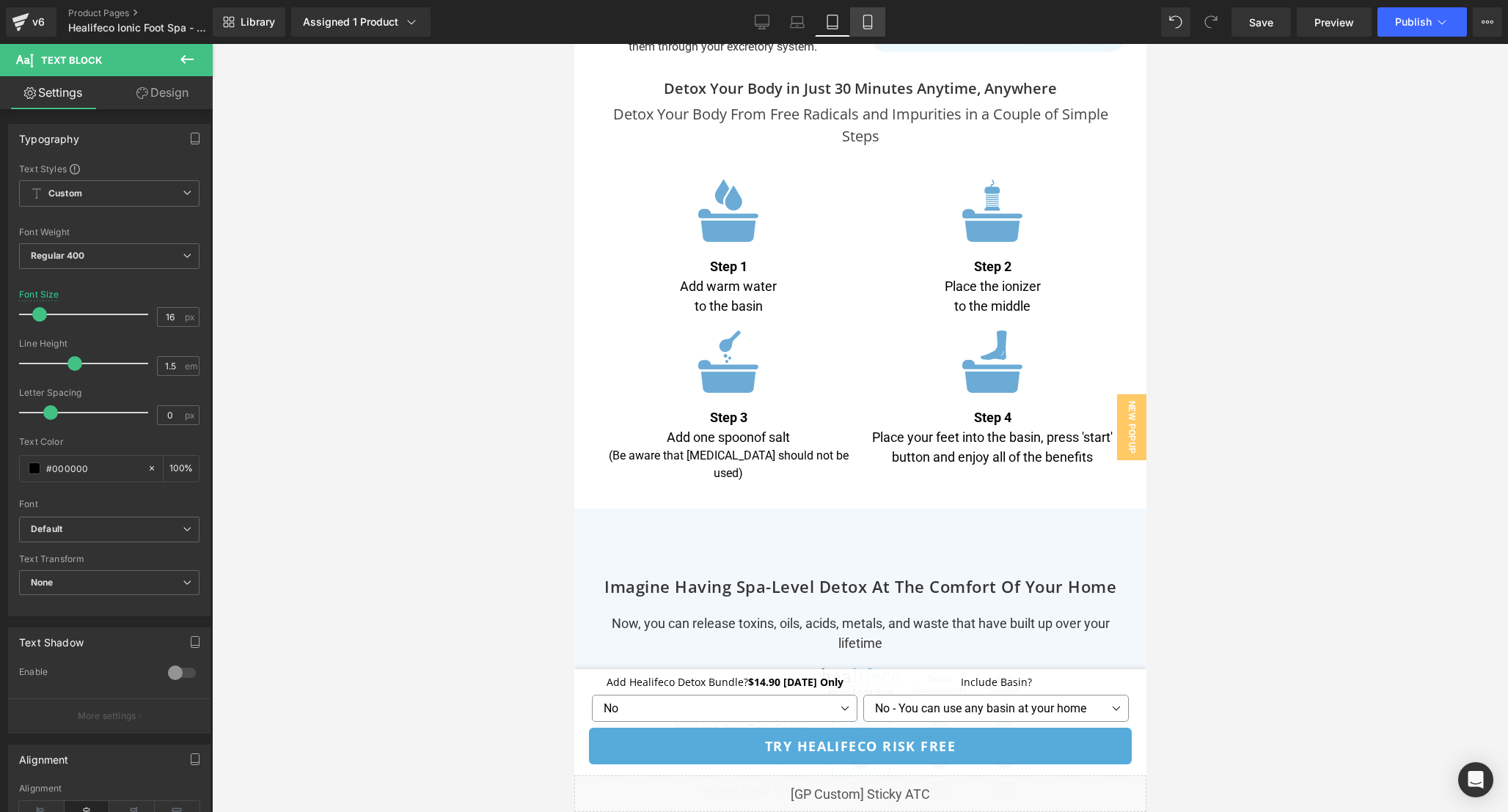
click at [862, 23] on icon at bounding box center [867, 22] width 15 height 15
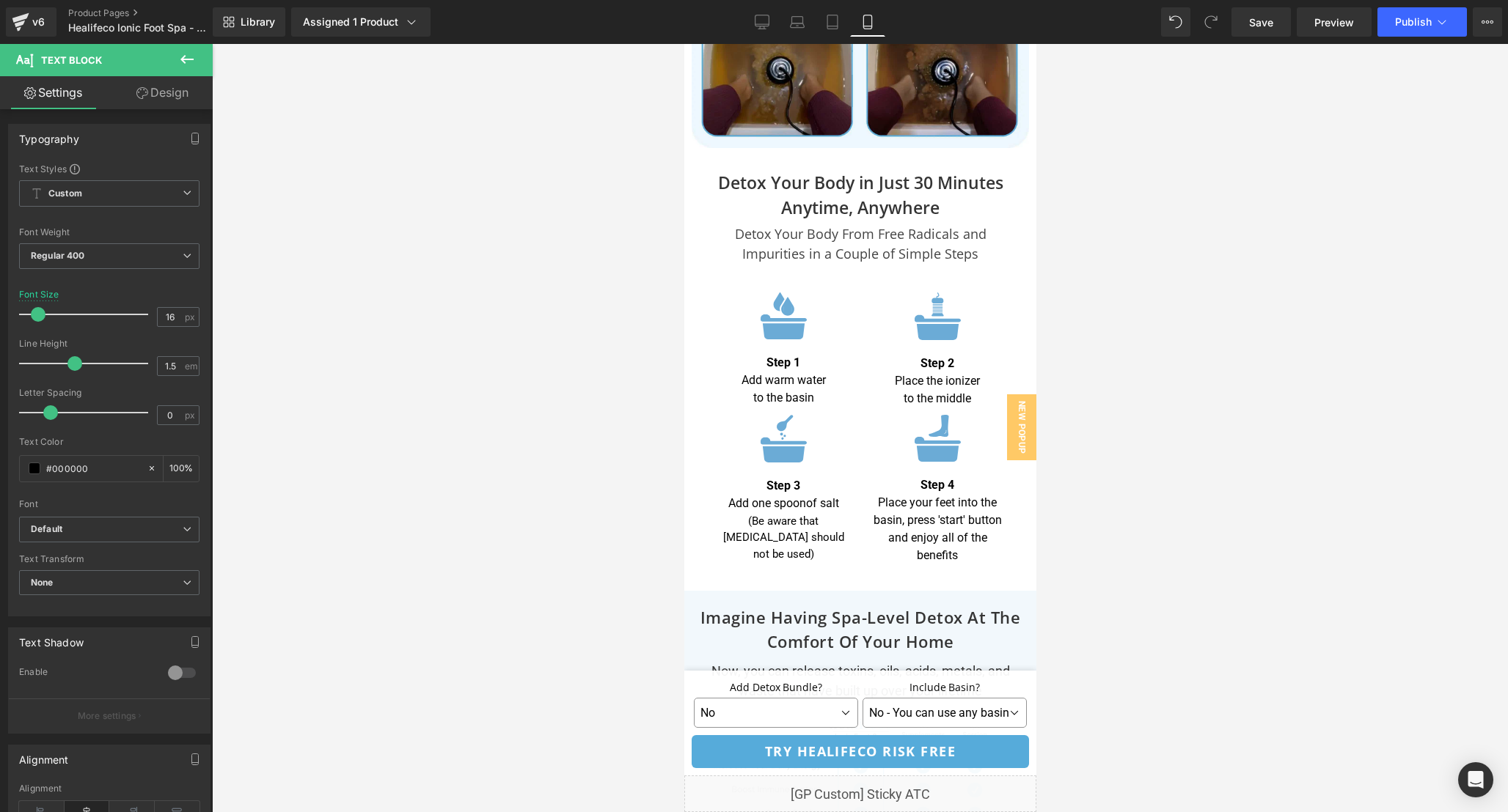
scroll to position [5911, 0]
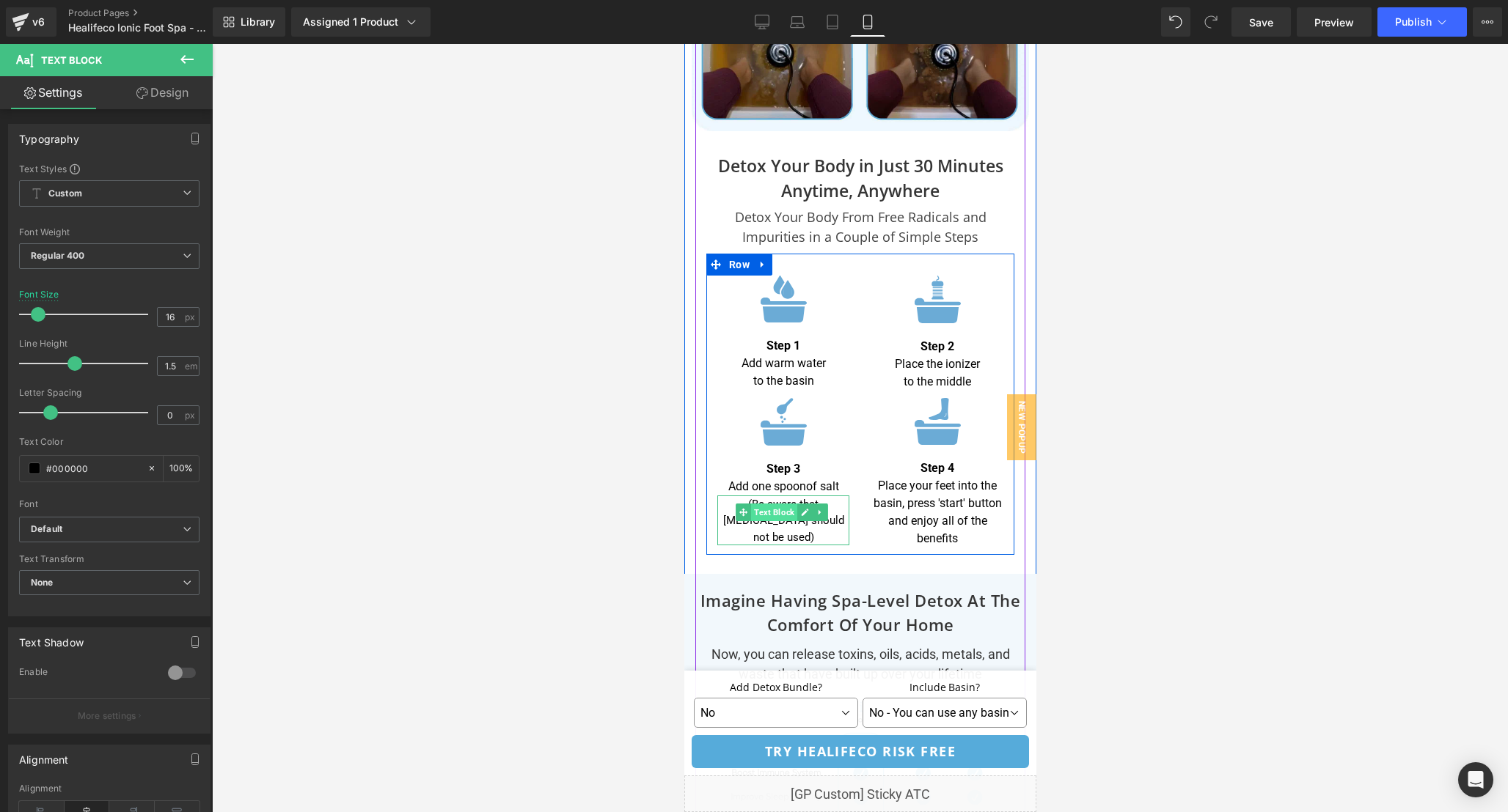
click at [774, 504] on span "Text Block" at bounding box center [773, 513] width 46 height 18
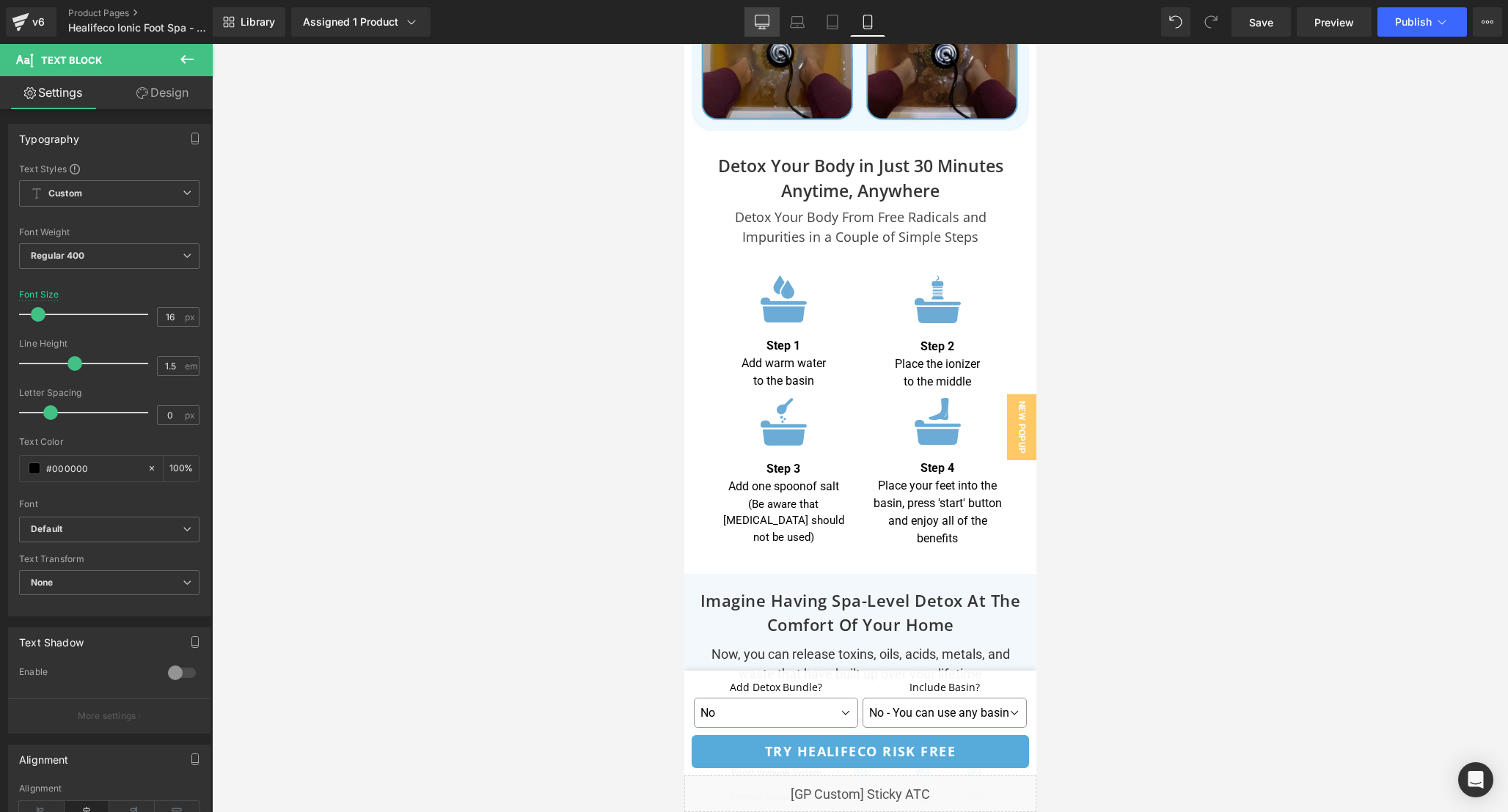
click at [759, 13] on link "Desktop" at bounding box center [761, 22] width 35 height 30
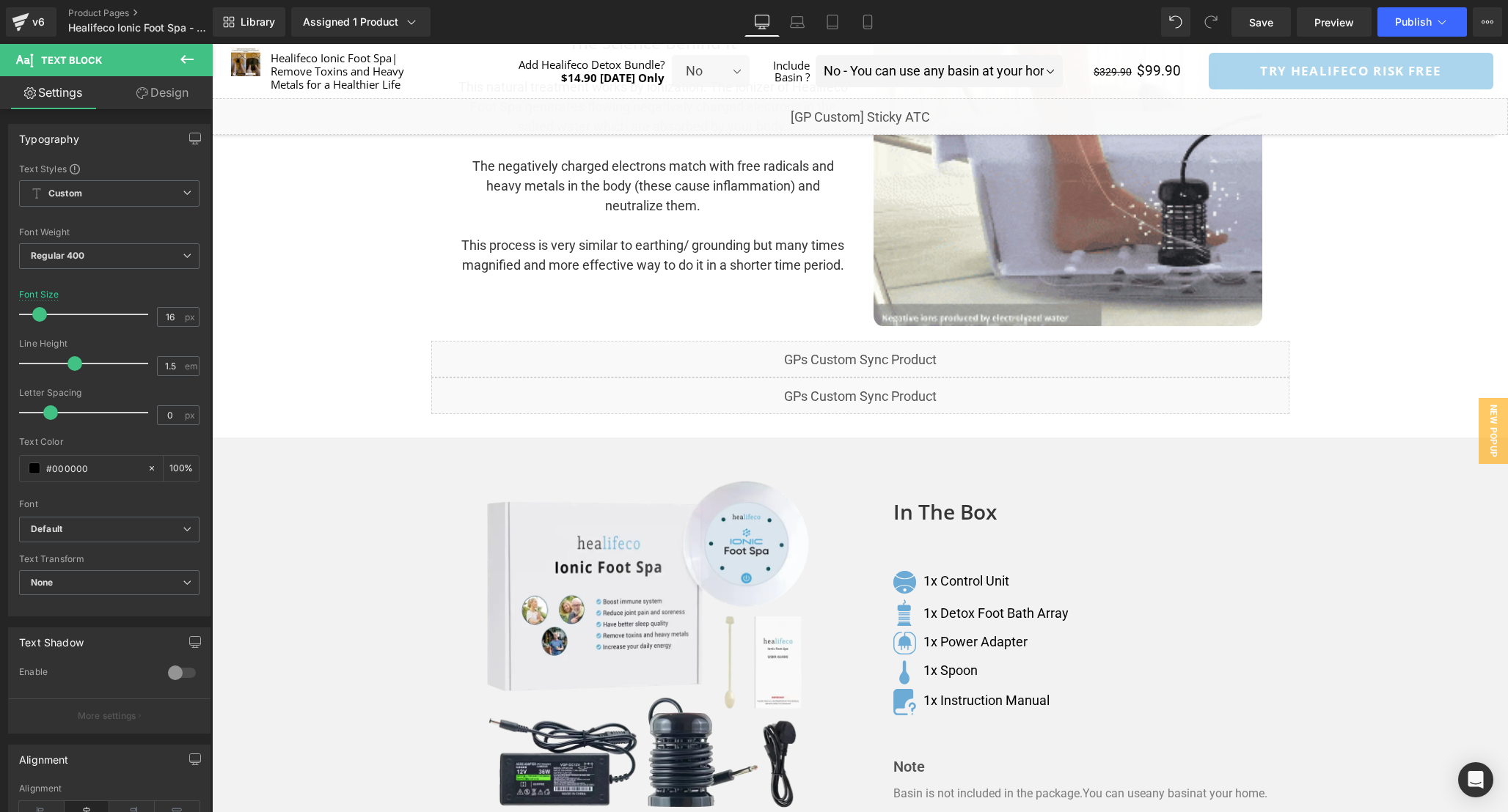
scroll to position [0, 0]
